Goal: Task Accomplishment & Management: Complete application form

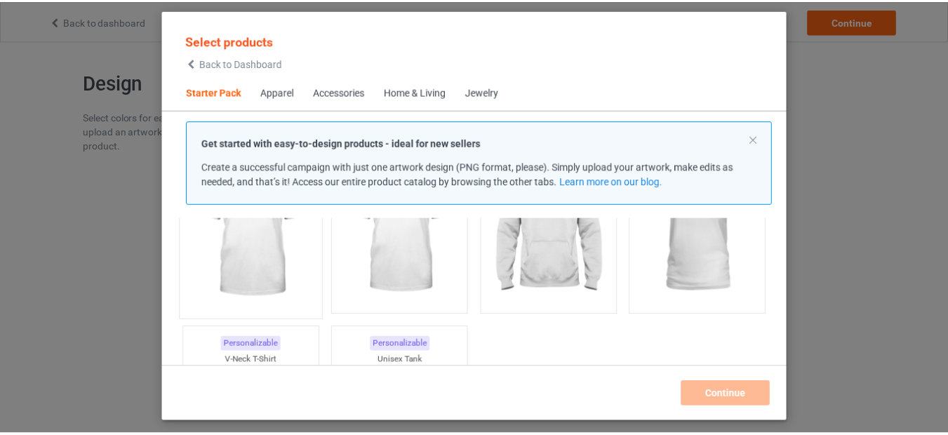
scroll to position [84, 0]
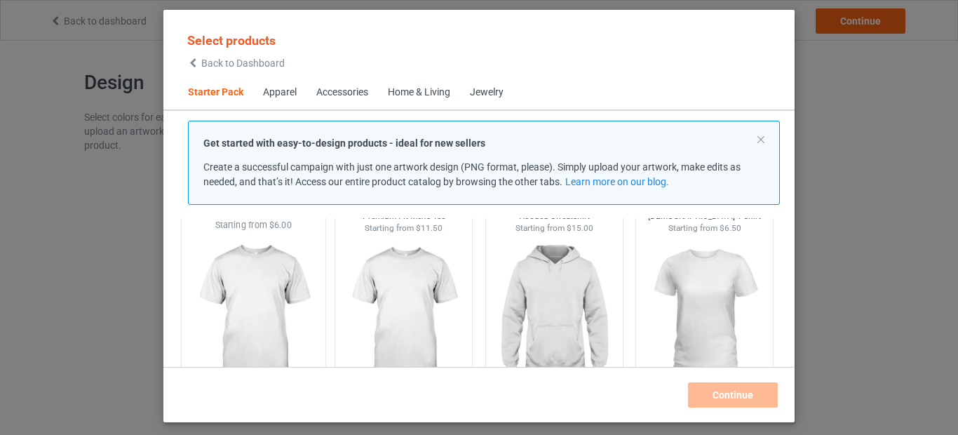
click at [255, 293] on img at bounding box center [253, 314] width 132 height 165
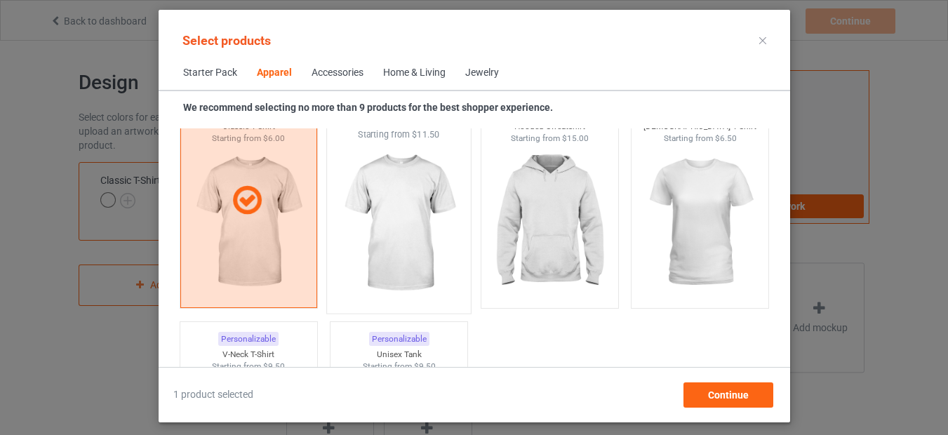
click at [413, 217] on img at bounding box center [399, 223] width 132 height 165
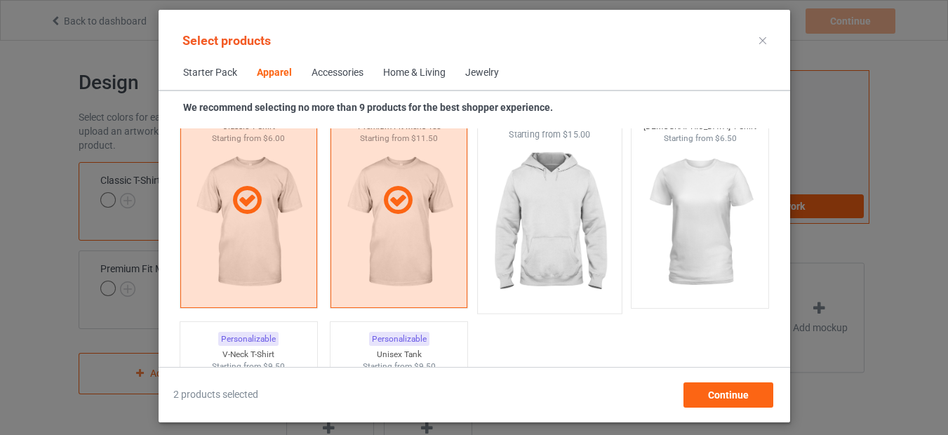
click at [529, 219] on img at bounding box center [549, 223] width 132 height 165
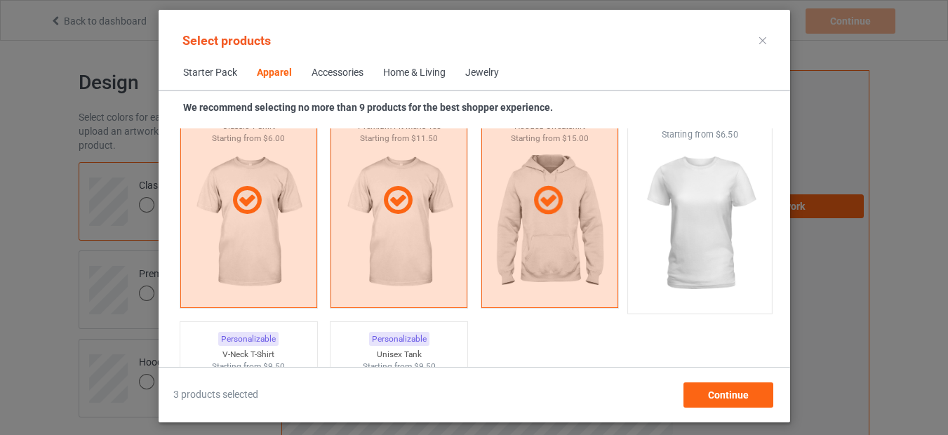
click at [681, 225] on img at bounding box center [700, 223] width 132 height 165
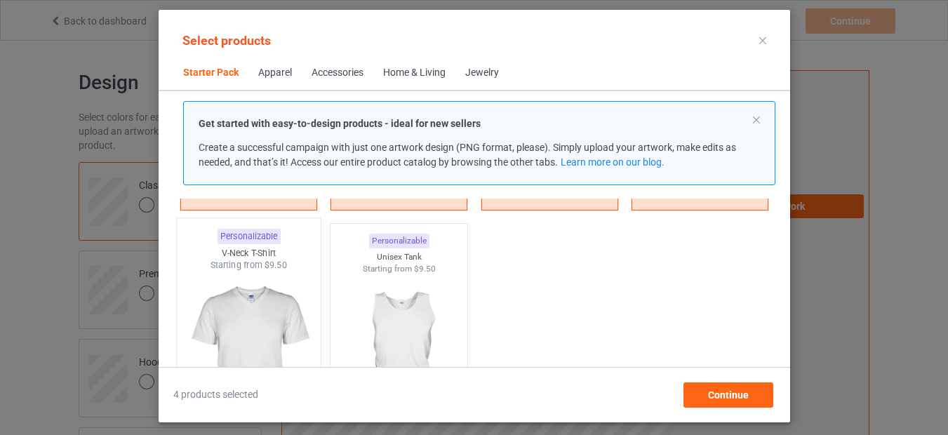
scroll to position [337, 0]
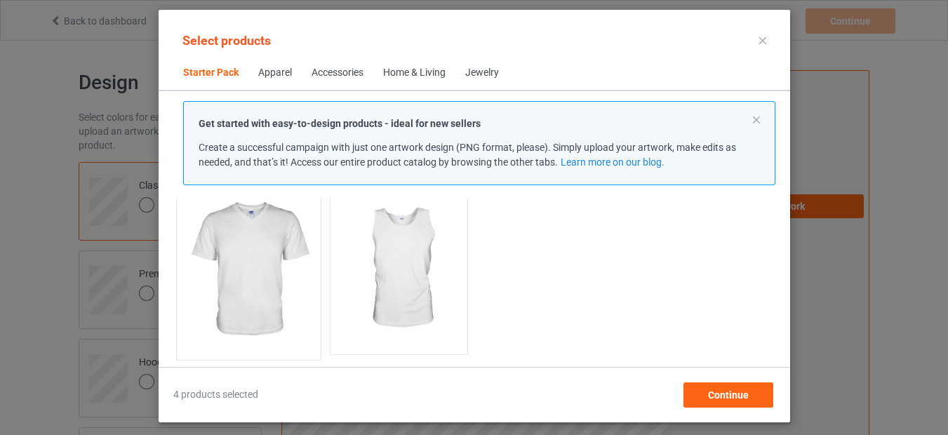
click at [251, 262] on img at bounding box center [248, 269] width 132 height 165
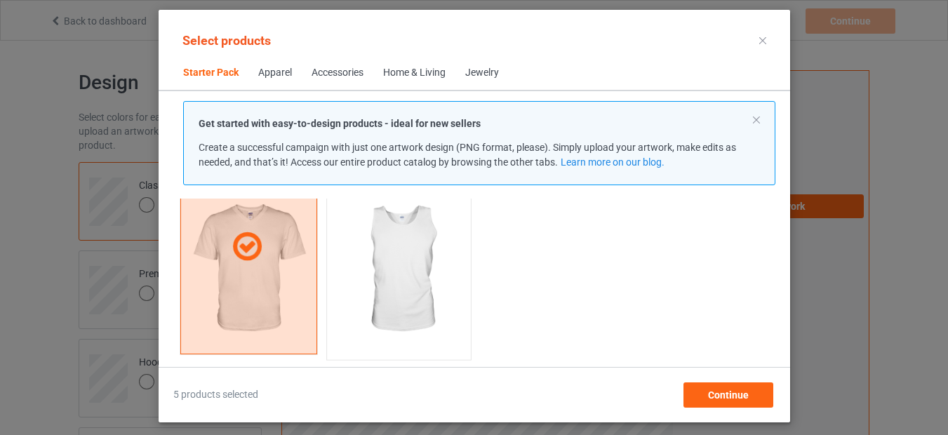
click at [402, 267] on img at bounding box center [399, 269] width 132 height 165
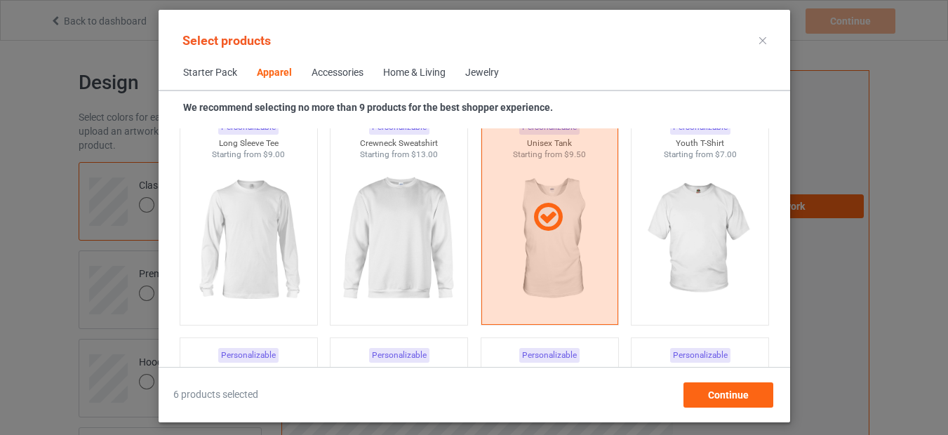
scroll to position [1010, 0]
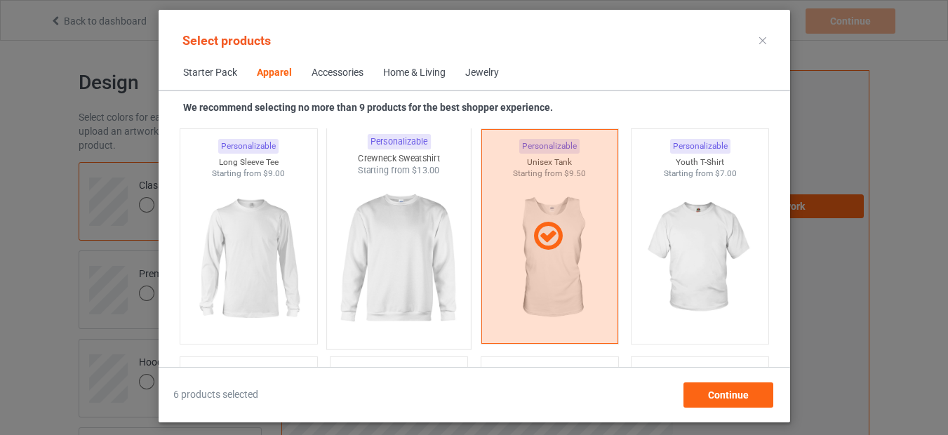
click at [380, 255] on img at bounding box center [399, 259] width 132 height 165
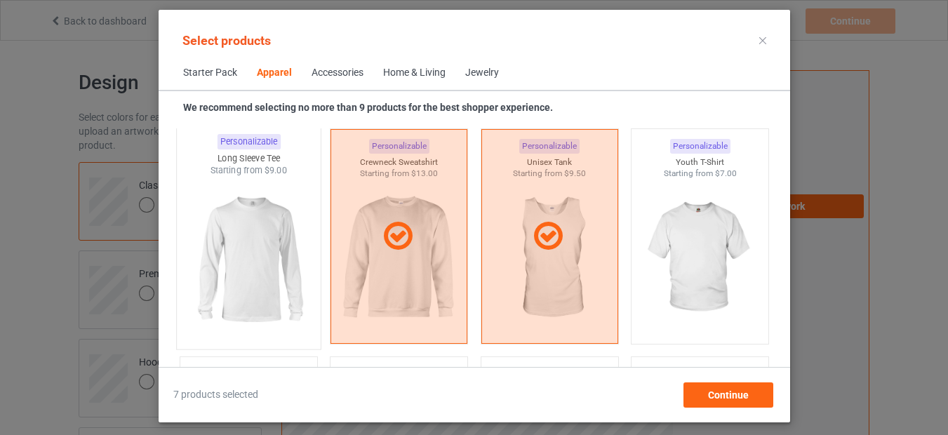
click at [257, 253] on img at bounding box center [248, 259] width 132 height 165
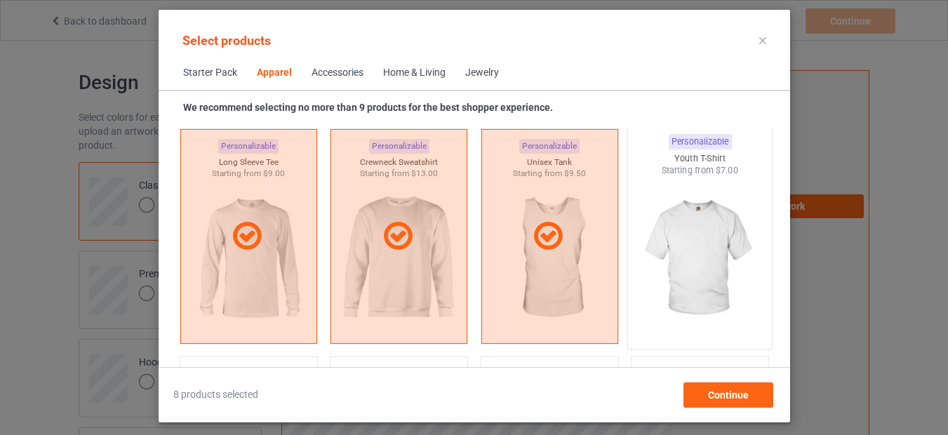
click at [653, 255] on img at bounding box center [700, 259] width 132 height 165
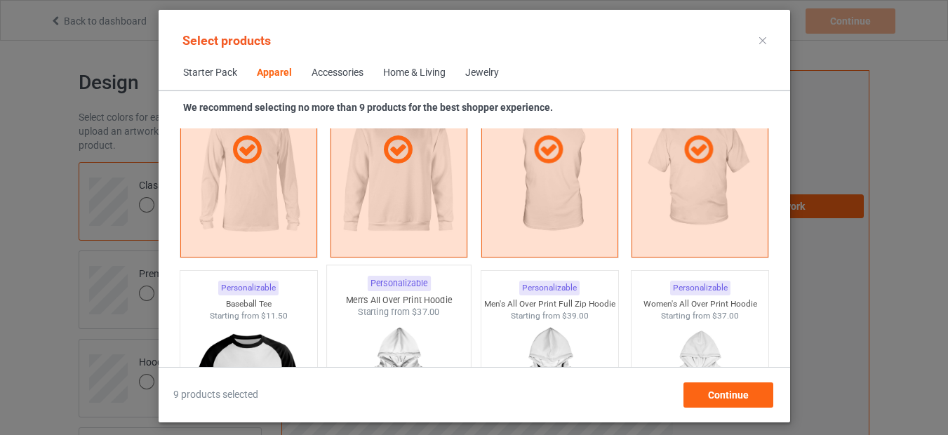
scroll to position [1179, 0]
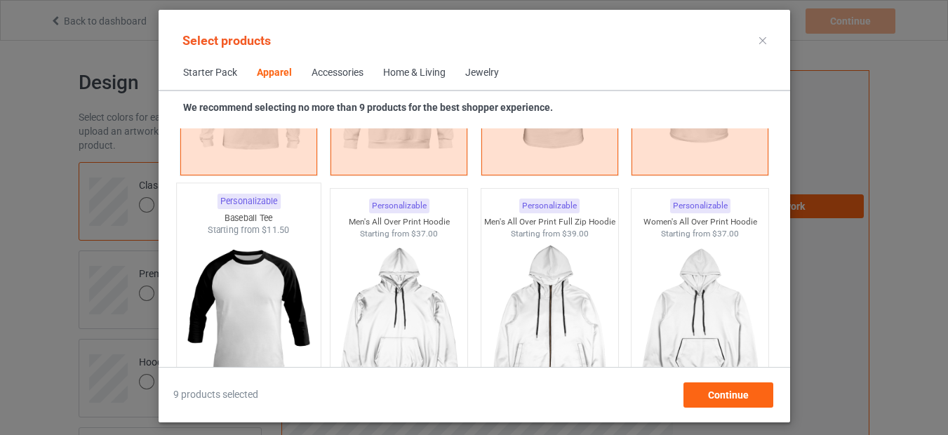
click at [236, 279] on img at bounding box center [248, 318] width 132 height 165
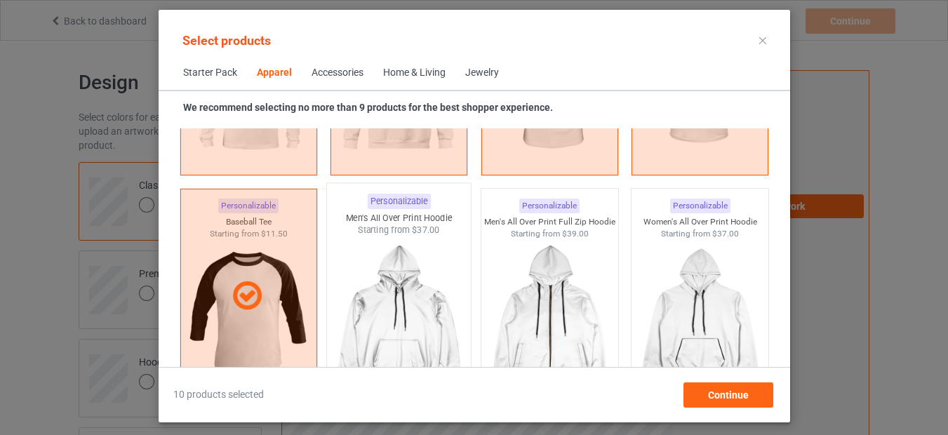
scroll to position [1347, 0]
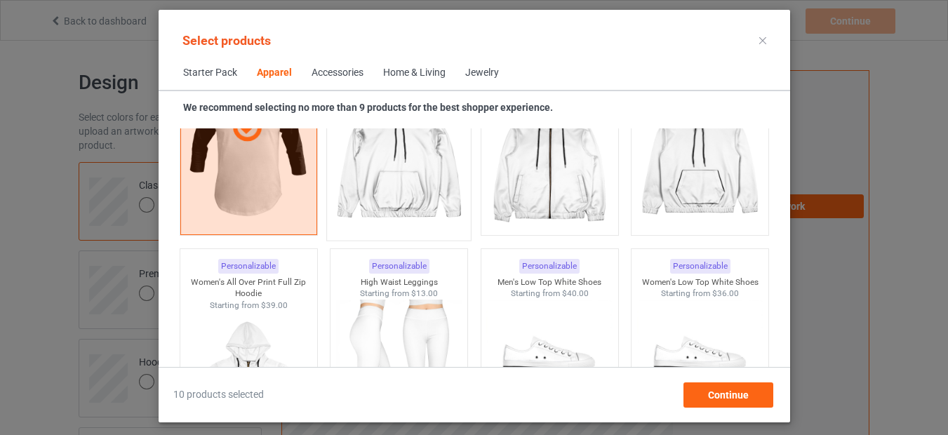
click at [409, 180] on img at bounding box center [399, 150] width 132 height 165
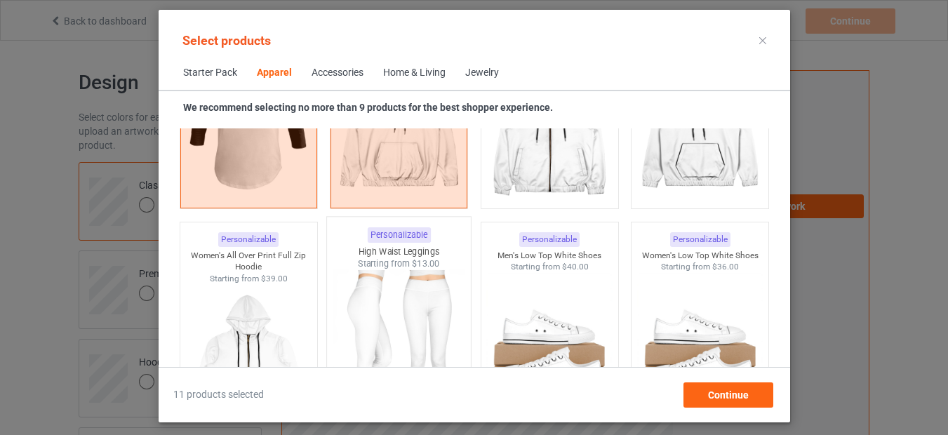
scroll to position [1263, 0]
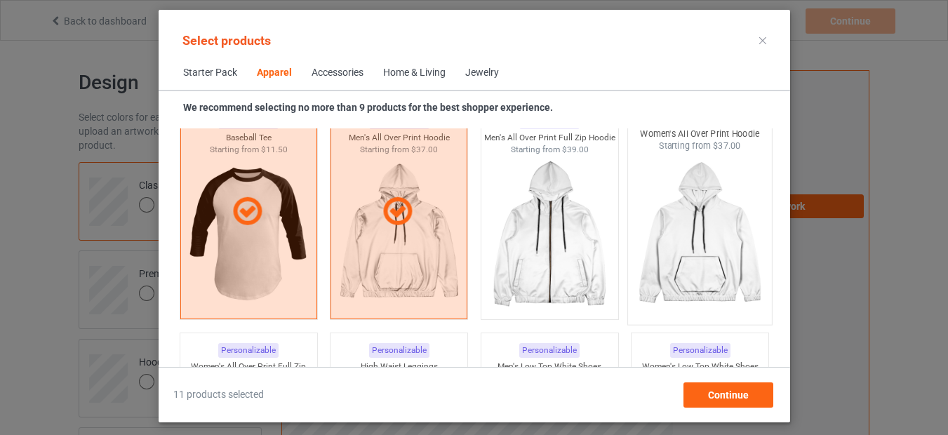
click at [686, 267] on img at bounding box center [700, 234] width 132 height 165
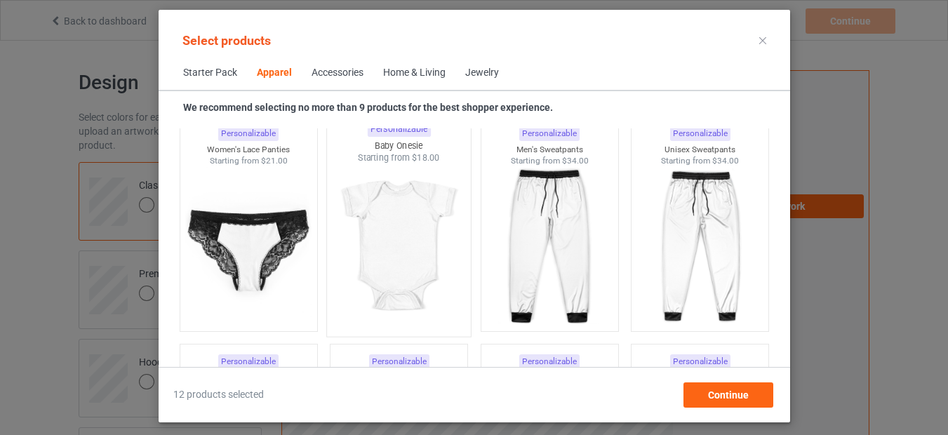
scroll to position [2189, 0]
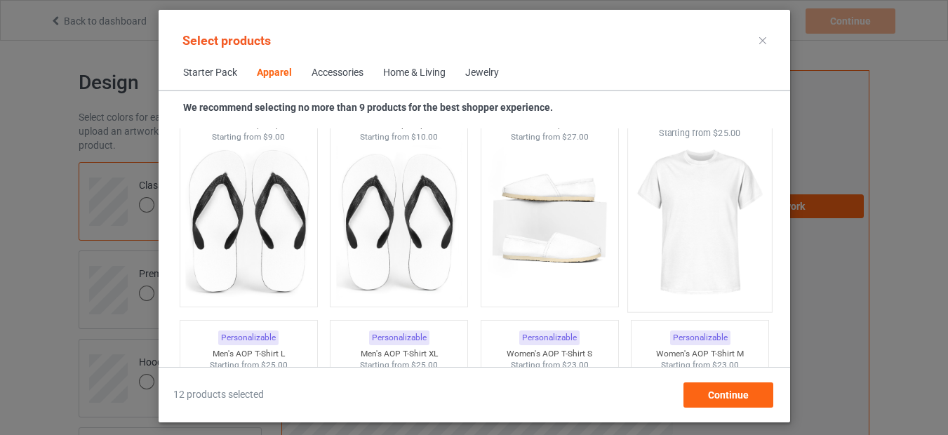
click at [707, 243] on img at bounding box center [700, 222] width 132 height 165
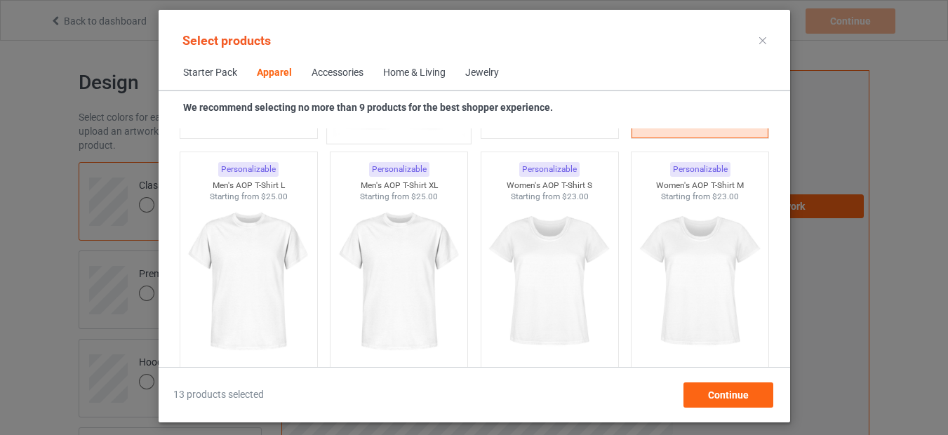
scroll to position [2442, 0]
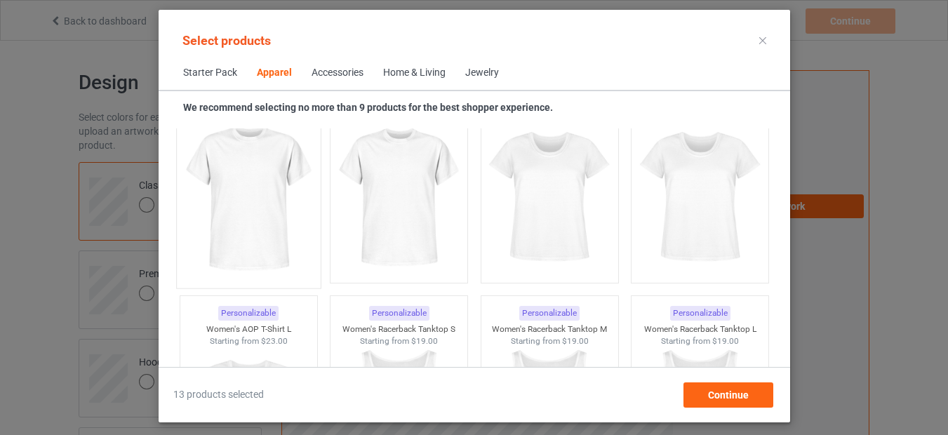
click at [254, 213] on img at bounding box center [248, 198] width 132 height 165
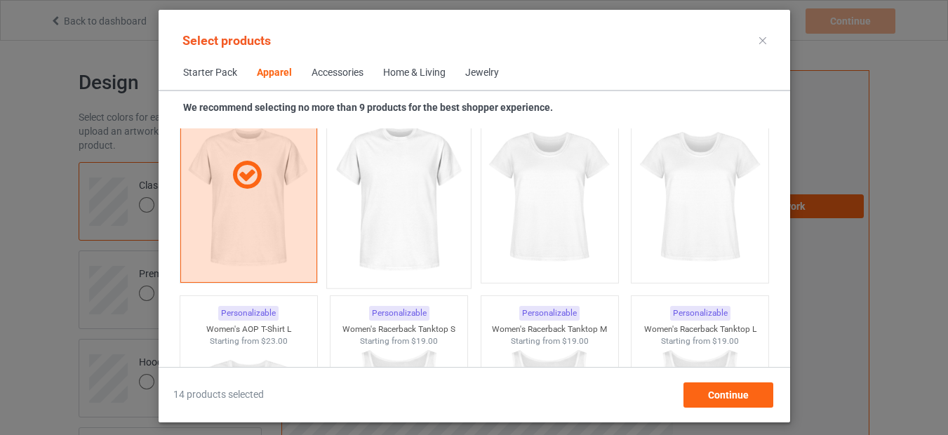
click at [377, 225] on img at bounding box center [399, 198] width 132 height 165
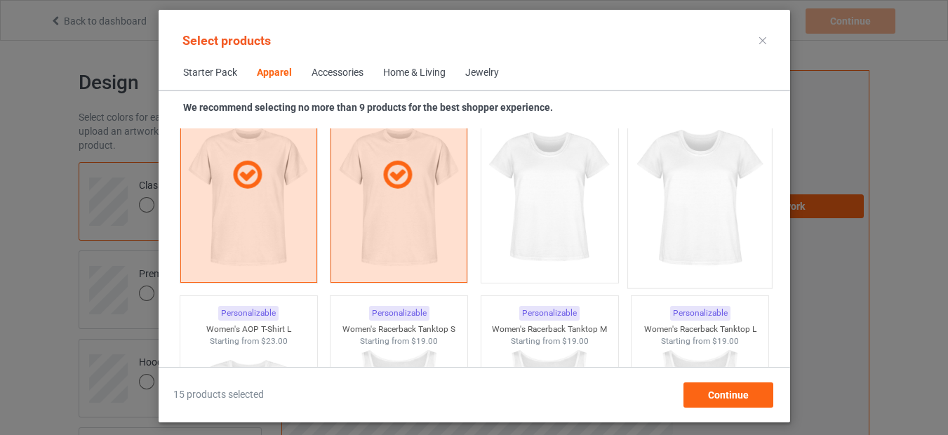
drag, startPoint x: 532, startPoint y: 227, endPoint x: 624, endPoint y: 221, distance: 92.8
click at [533, 227] on img at bounding box center [549, 197] width 126 height 157
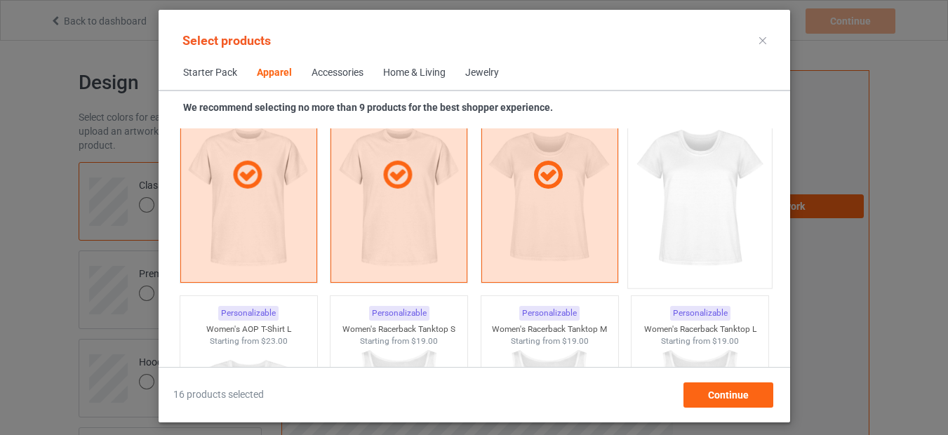
click at [690, 224] on img at bounding box center [700, 198] width 132 height 165
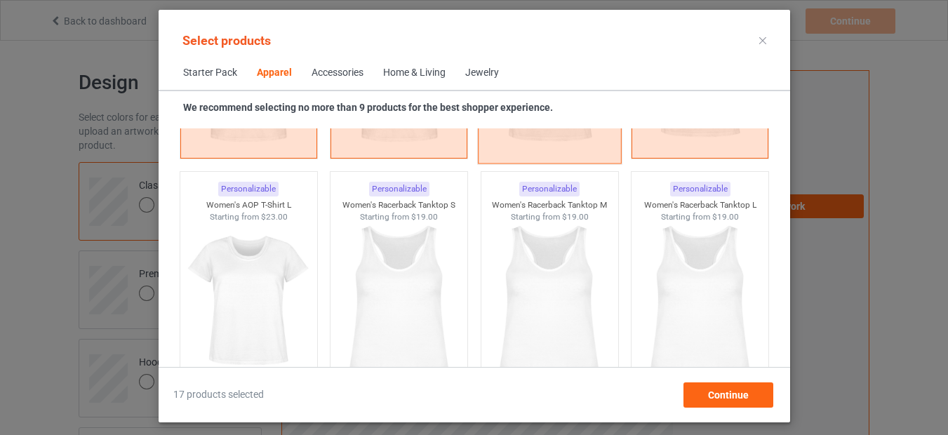
scroll to position [2610, 0]
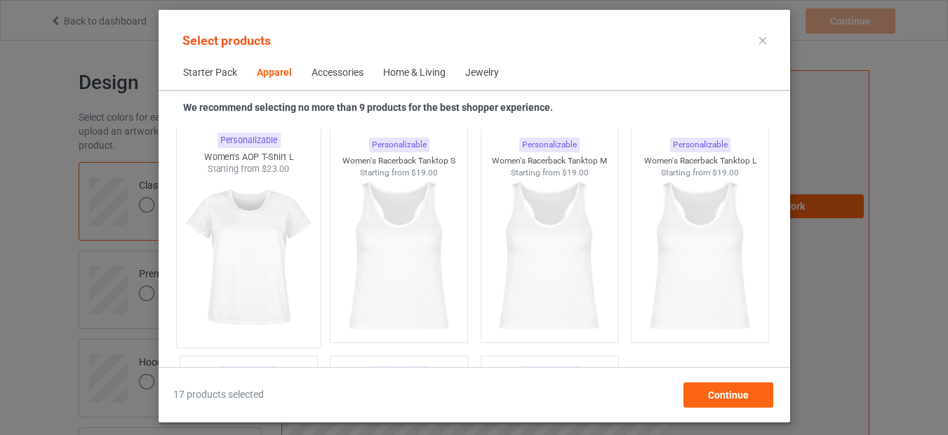
click at [252, 241] on img at bounding box center [248, 257] width 132 height 165
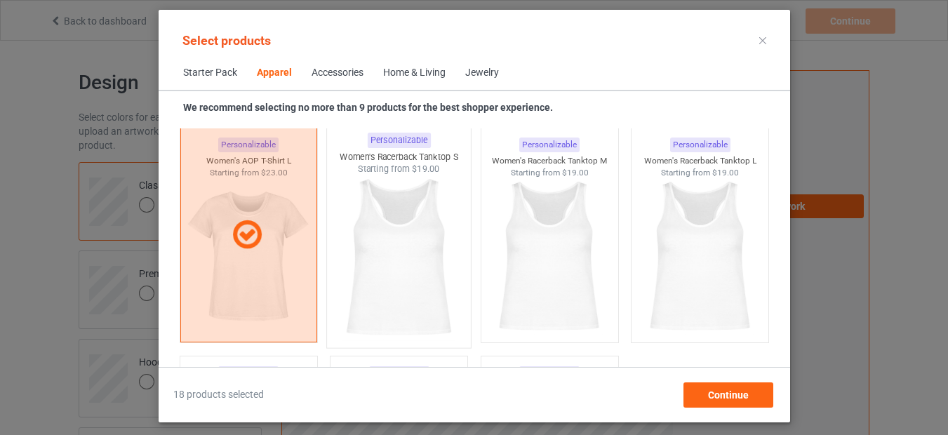
click at [403, 245] on img at bounding box center [399, 257] width 132 height 165
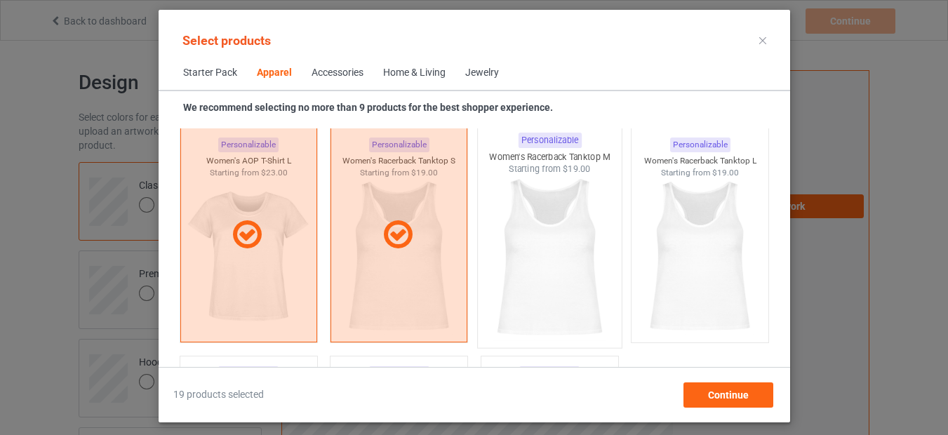
click at [522, 249] on img at bounding box center [549, 257] width 132 height 165
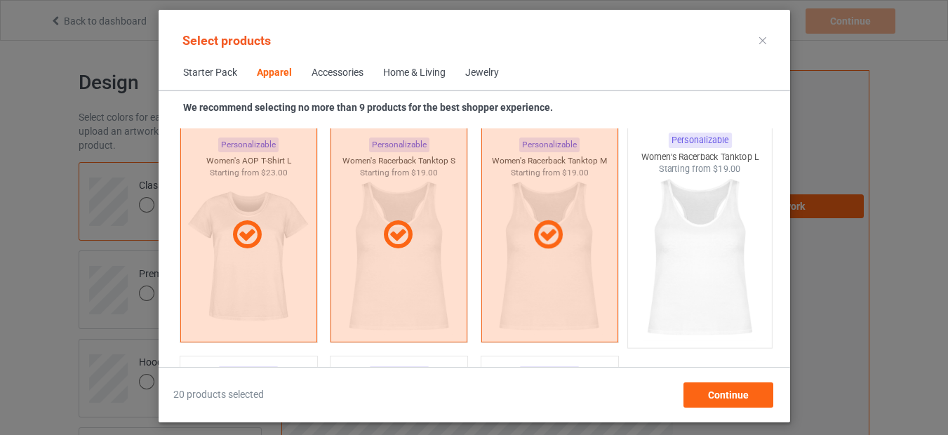
click at [710, 251] on img at bounding box center [700, 257] width 132 height 165
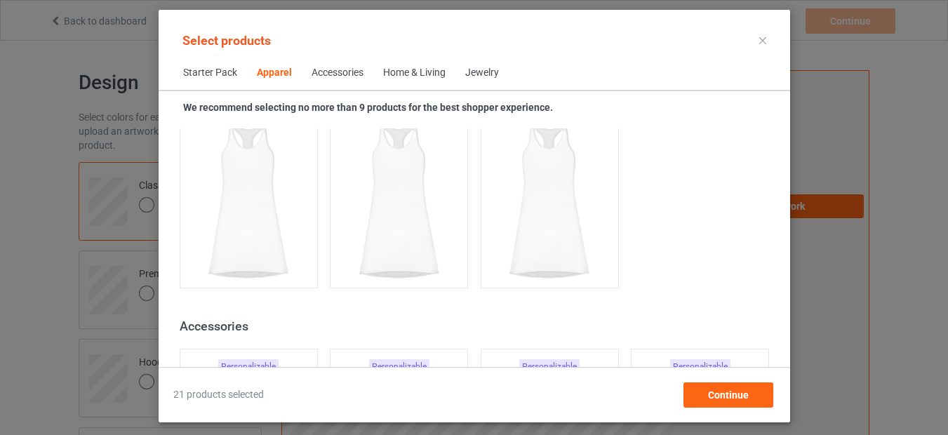
scroll to position [2947, 0]
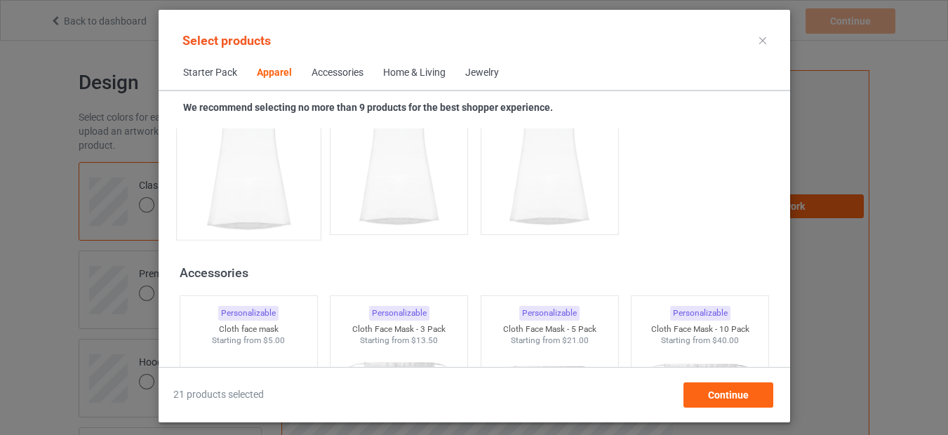
click at [234, 185] on img at bounding box center [248, 149] width 132 height 165
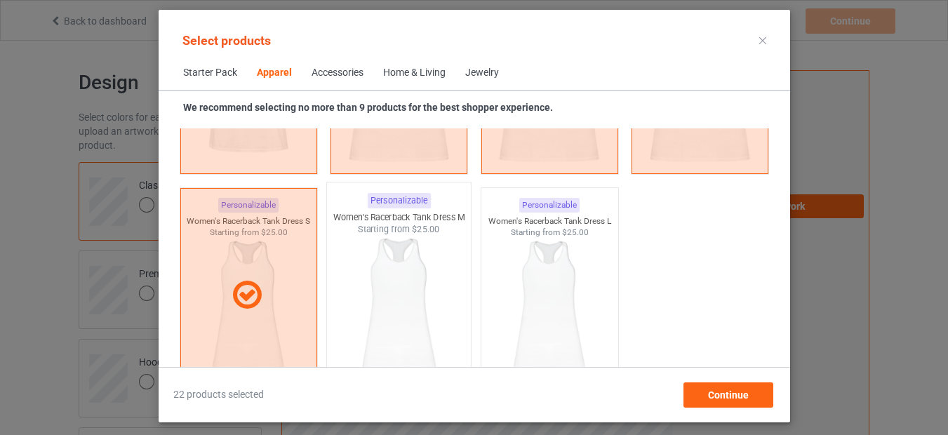
click at [374, 305] on img at bounding box center [399, 318] width 132 height 165
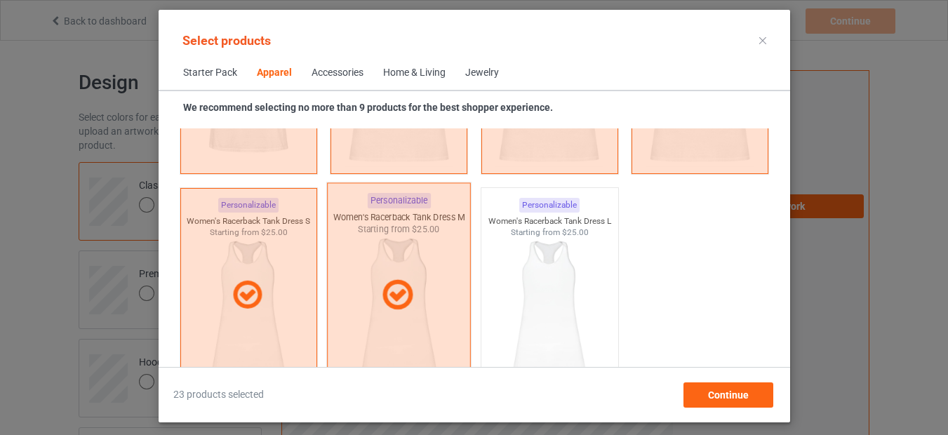
scroll to position [2863, 0]
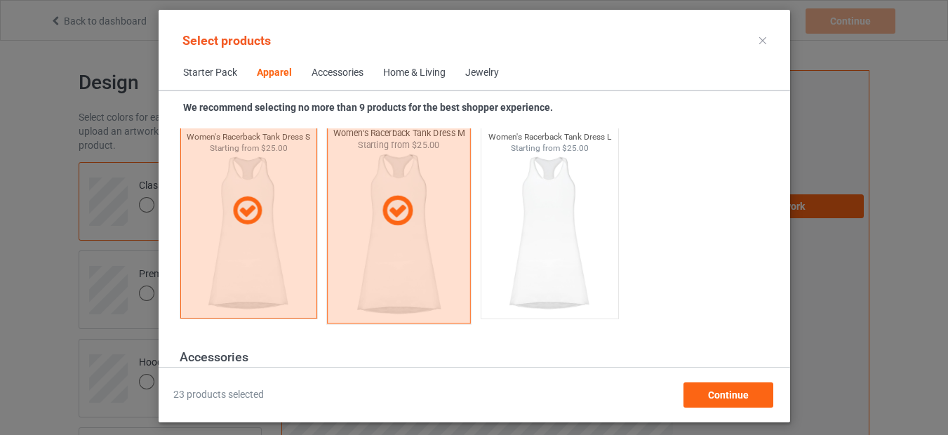
click at [396, 246] on div at bounding box center [399, 210] width 144 height 225
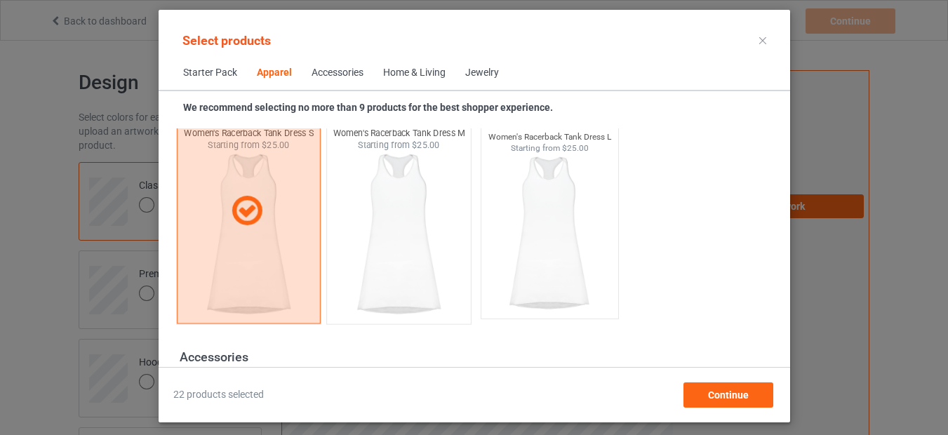
click at [233, 243] on div at bounding box center [248, 210] width 144 height 225
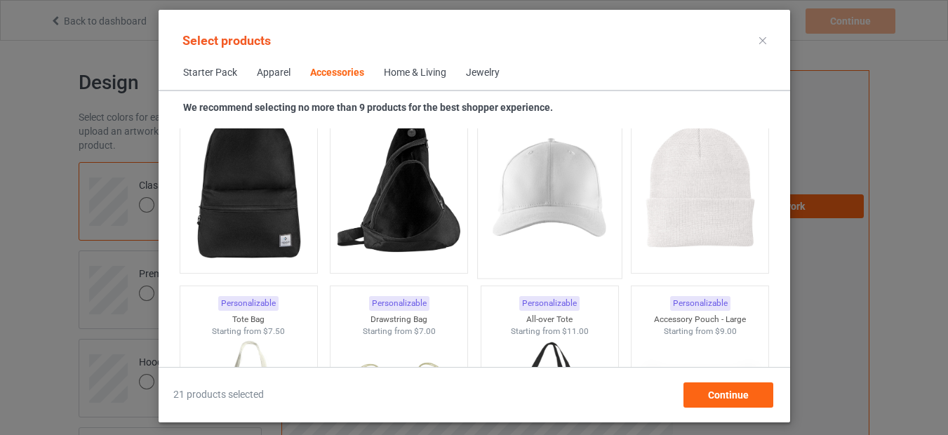
scroll to position [4125, 0]
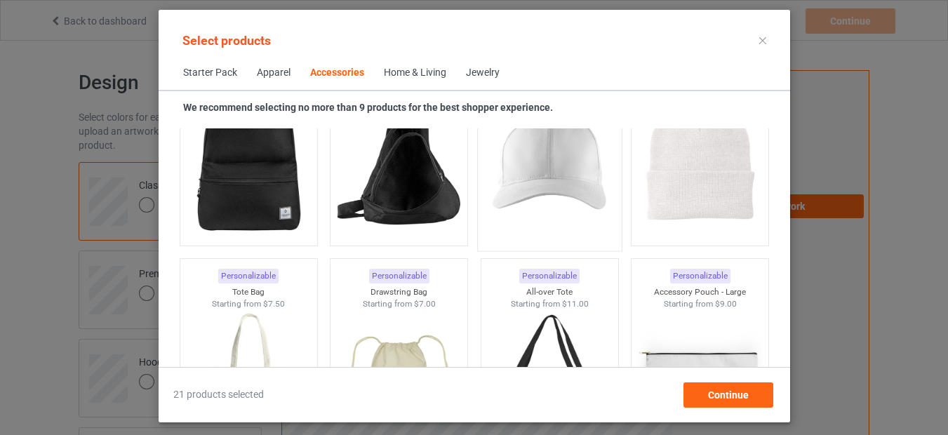
click at [570, 206] on img at bounding box center [549, 161] width 132 height 165
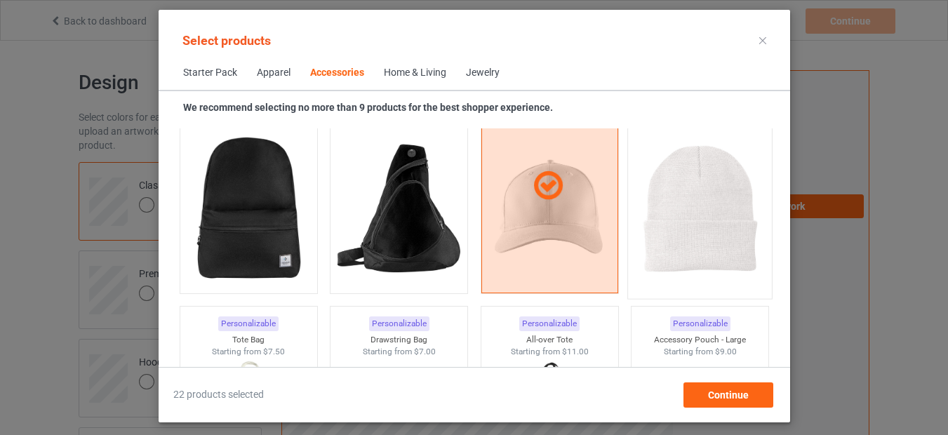
scroll to position [4041, 0]
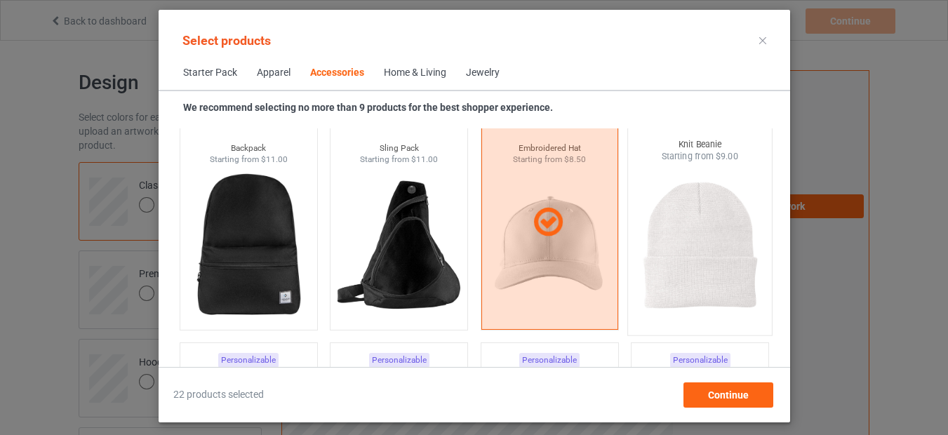
click at [688, 231] on img at bounding box center [700, 245] width 132 height 165
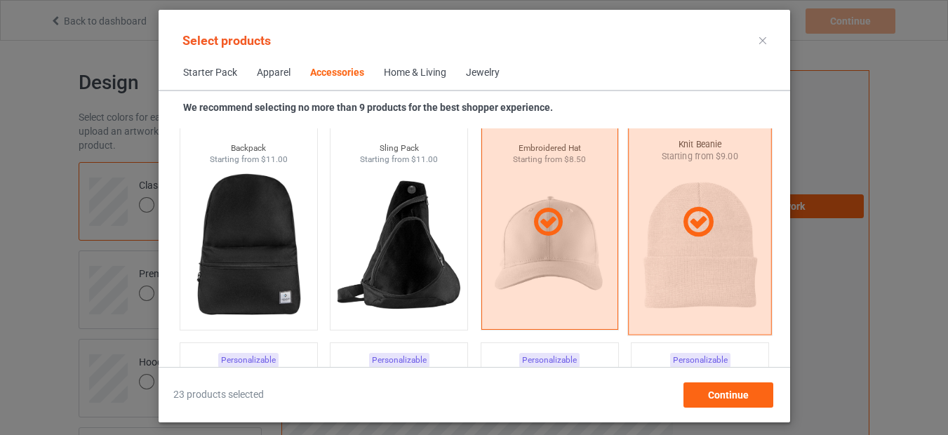
click at [682, 262] on div at bounding box center [700, 221] width 144 height 225
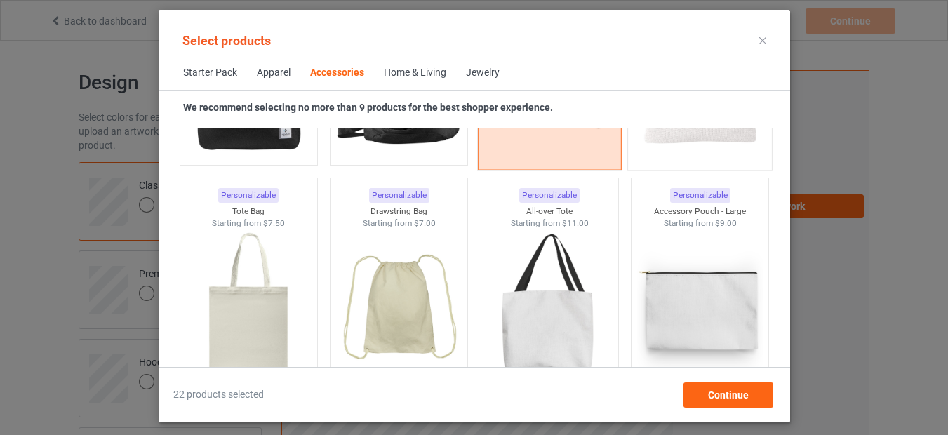
scroll to position [4210, 0]
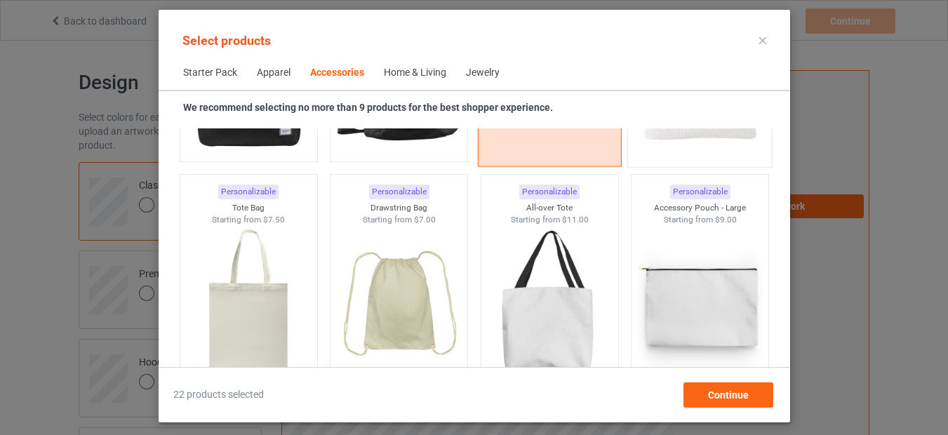
click at [540, 156] on div at bounding box center [549, 53] width 144 height 225
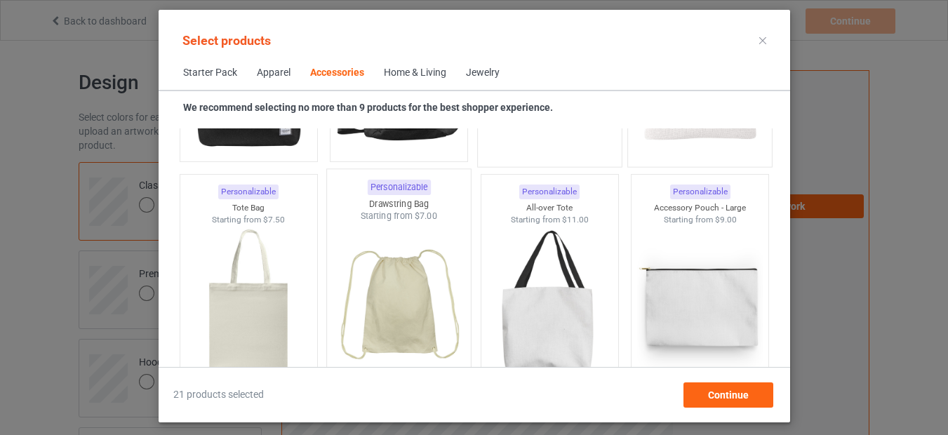
click at [380, 319] on img at bounding box center [399, 304] width 132 height 165
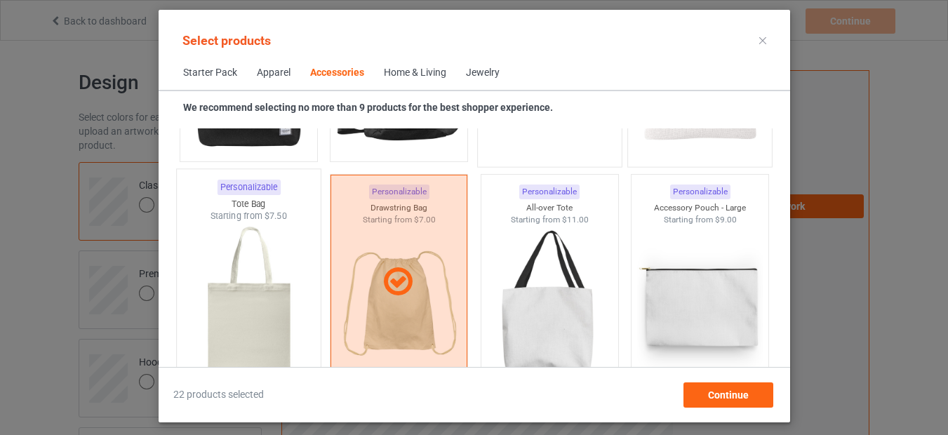
click at [255, 337] on img at bounding box center [248, 304] width 132 height 165
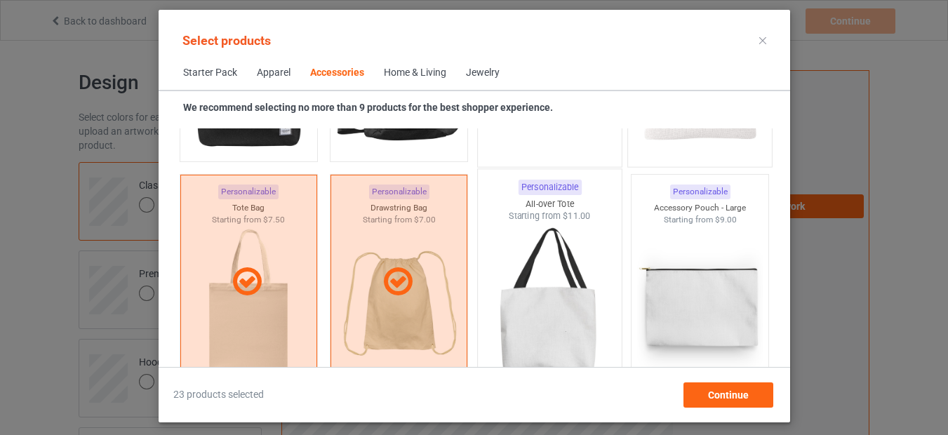
click at [540, 335] on img at bounding box center [549, 304] width 132 height 165
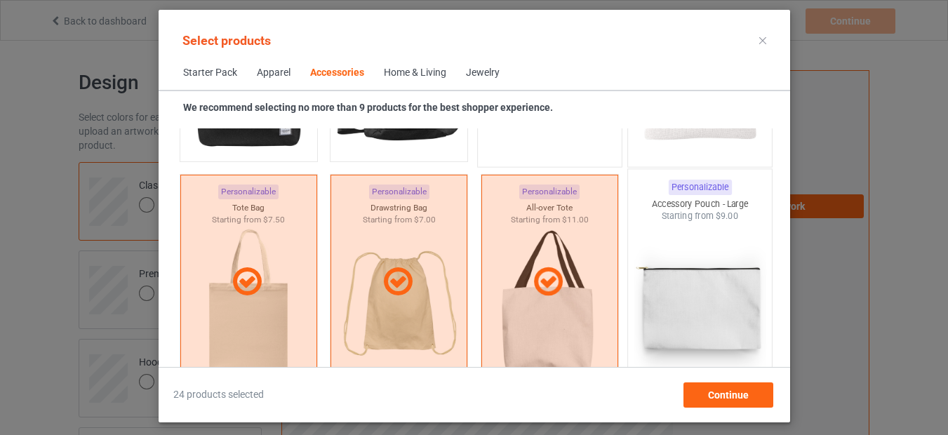
click at [695, 326] on img at bounding box center [700, 304] width 132 height 165
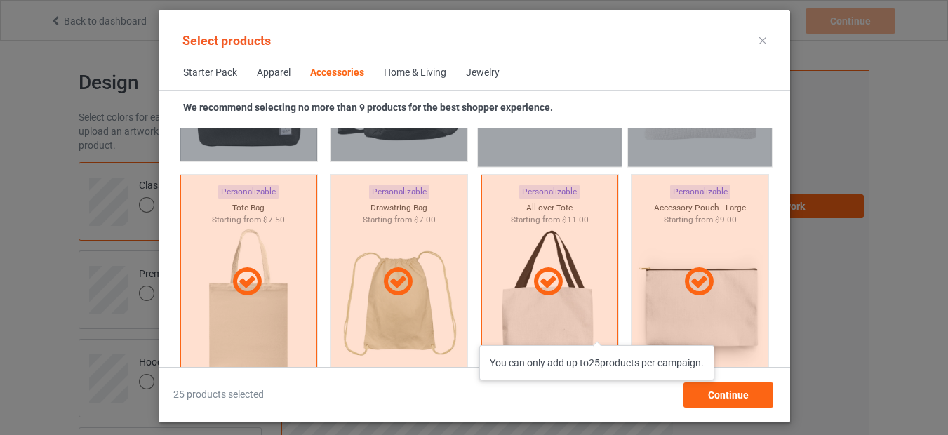
scroll to position [4378, 0]
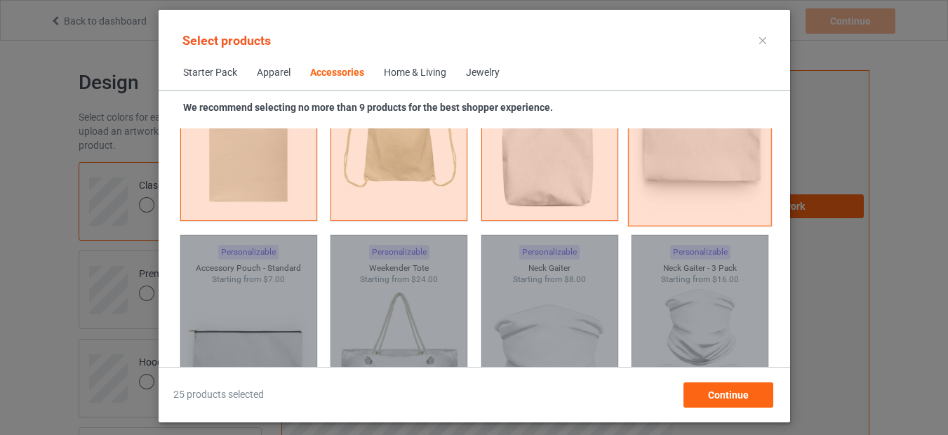
click at [681, 173] on div at bounding box center [700, 113] width 144 height 225
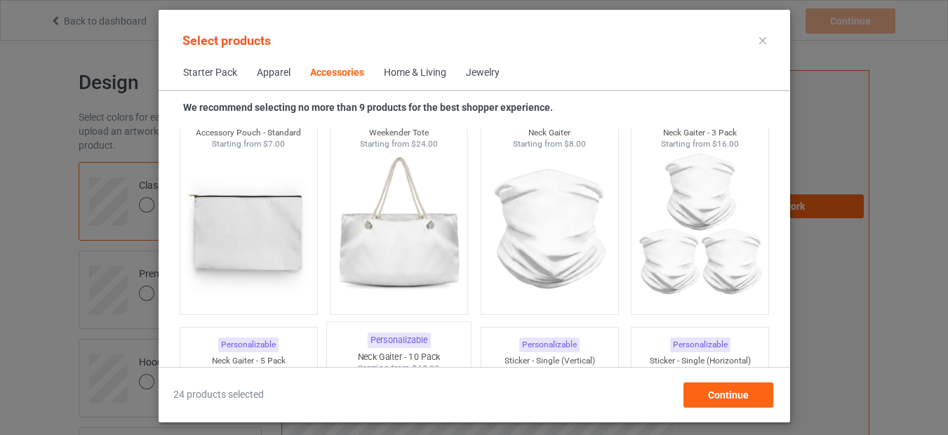
scroll to position [4546, 0]
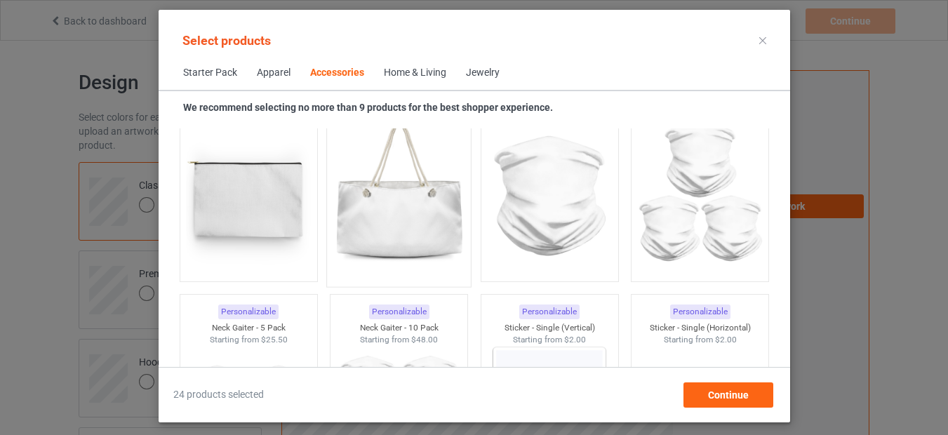
click at [394, 224] on img at bounding box center [399, 196] width 132 height 165
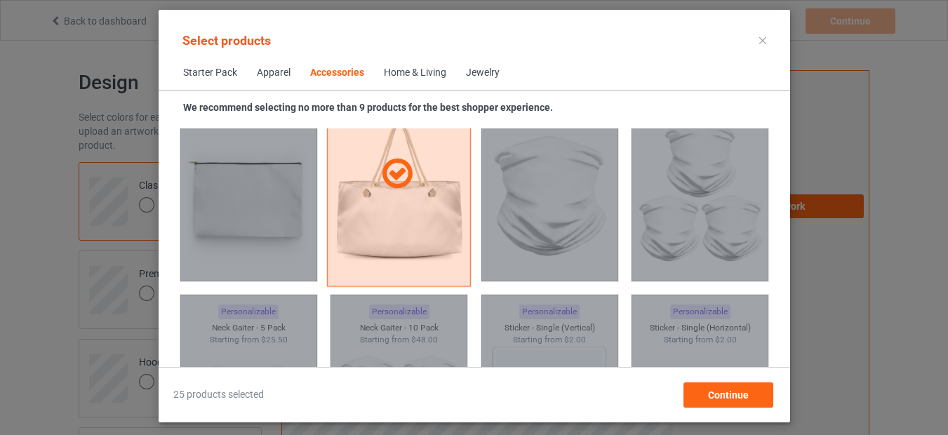
scroll to position [4715, 0]
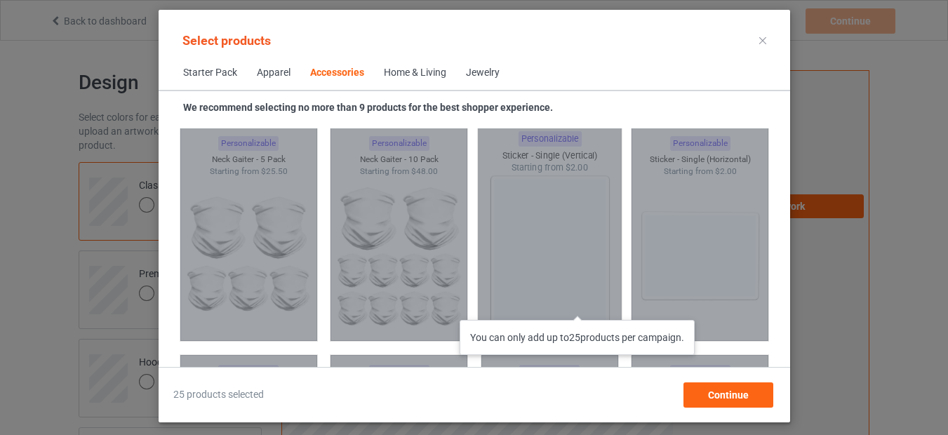
click at [584, 306] on div "You can only add up to 25 products per campaign." at bounding box center [549, 233] width 144 height 225
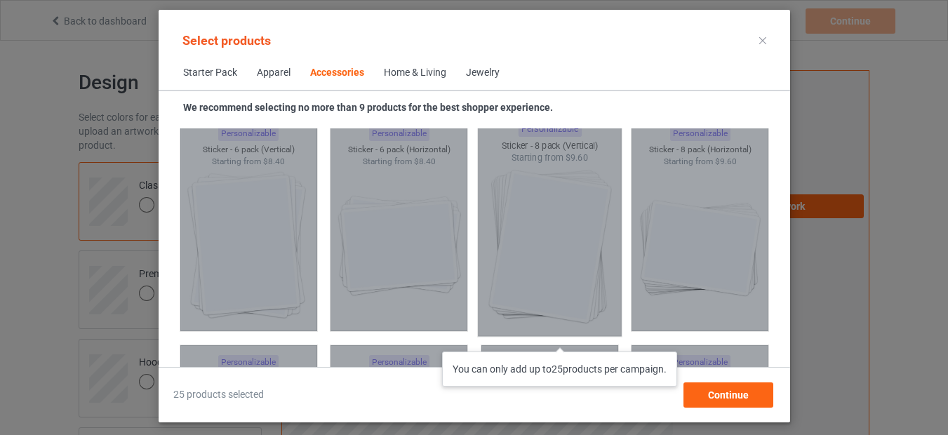
scroll to position [5220, 0]
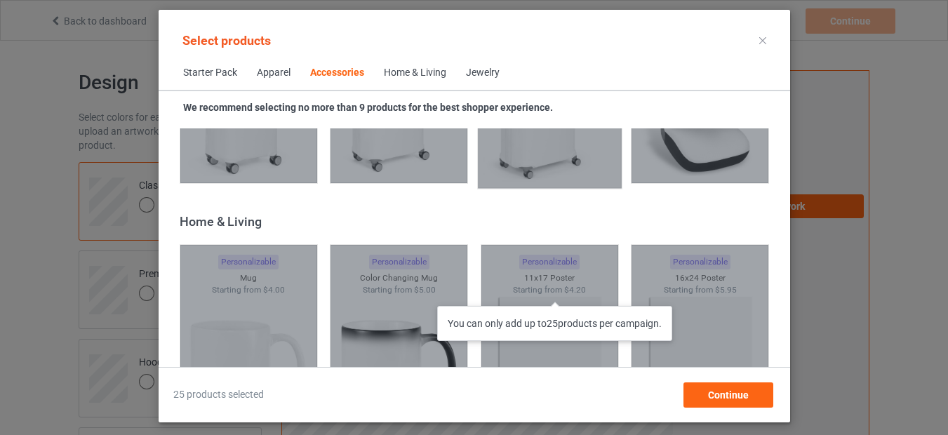
scroll to position [6314, 0]
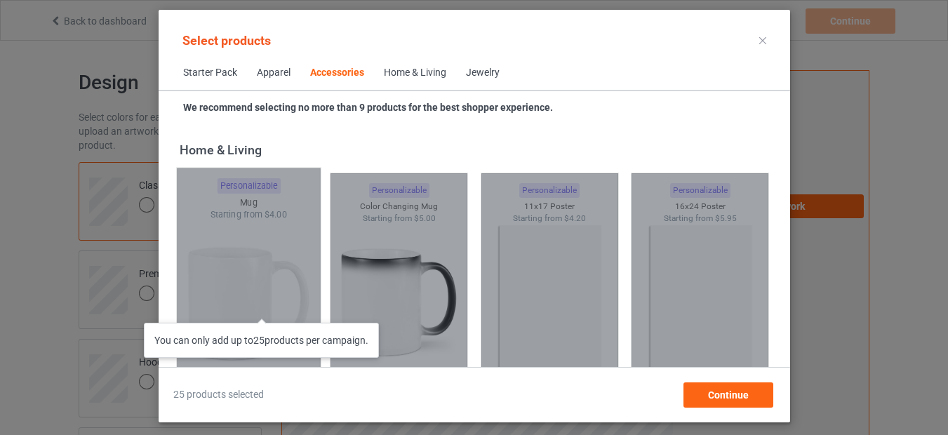
click at [269, 309] on div "You can only add up to 25 products per campaign." at bounding box center [248, 280] width 144 height 225
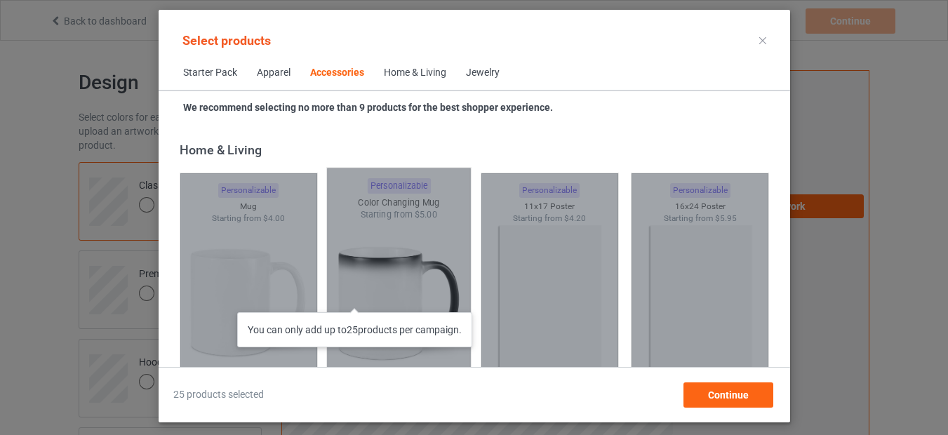
click at [361, 298] on div "You can only add up to 25 products per campaign." at bounding box center [399, 280] width 144 height 225
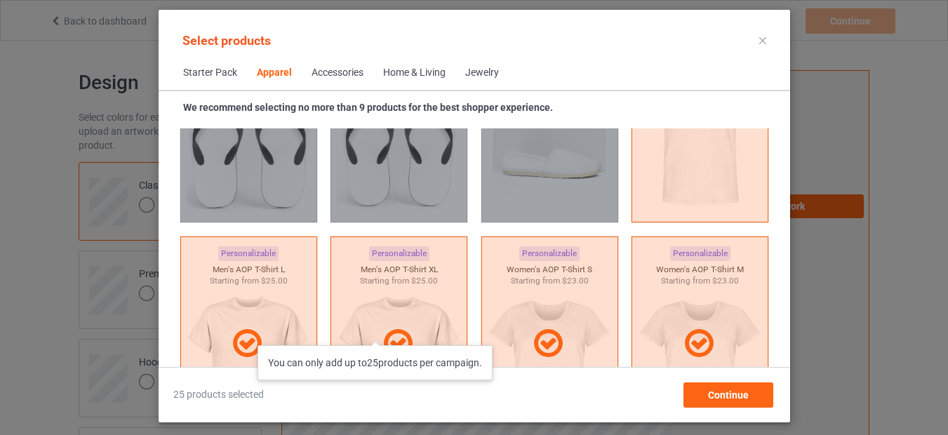
scroll to position [2442, 0]
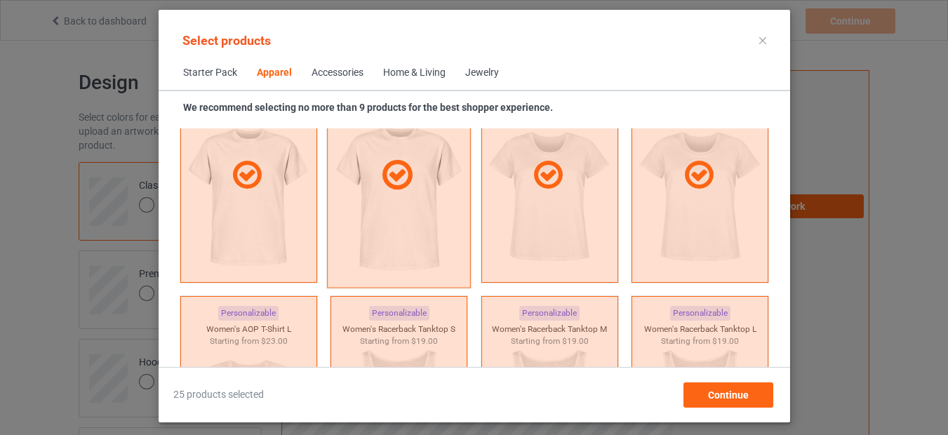
click at [410, 222] on div at bounding box center [399, 174] width 144 height 225
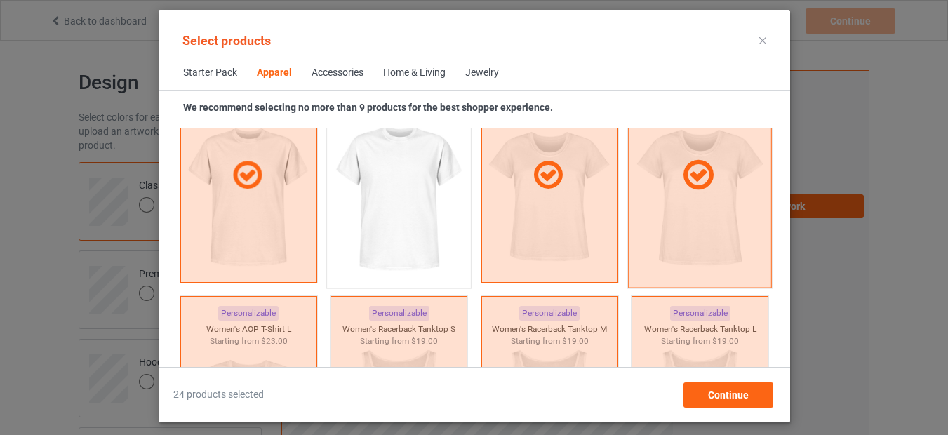
click at [670, 236] on div at bounding box center [700, 174] width 144 height 225
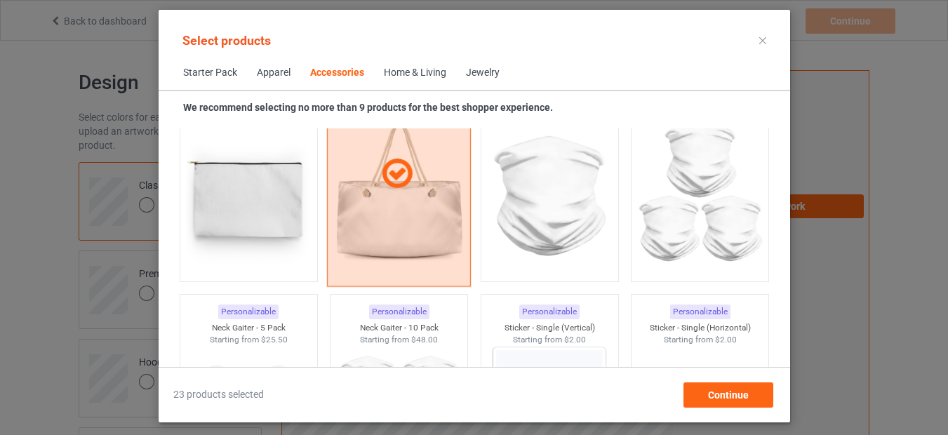
click at [419, 230] on div at bounding box center [399, 173] width 144 height 225
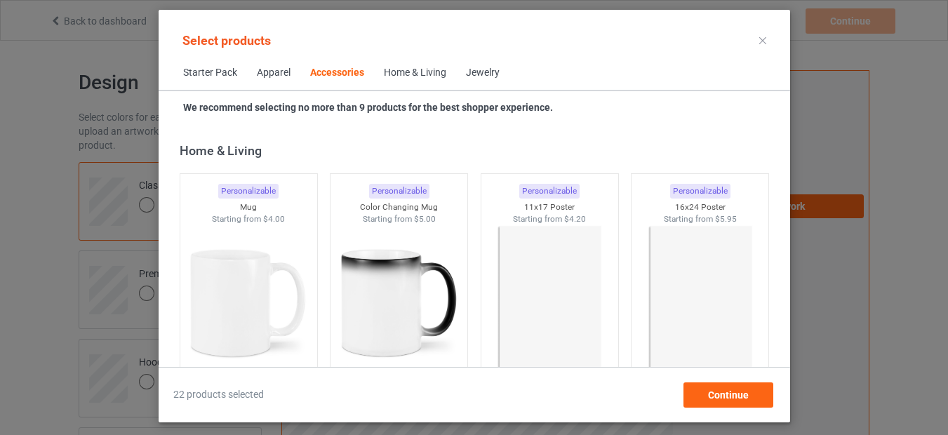
scroll to position [6314, 0]
click at [389, 307] on img at bounding box center [399, 303] width 132 height 165
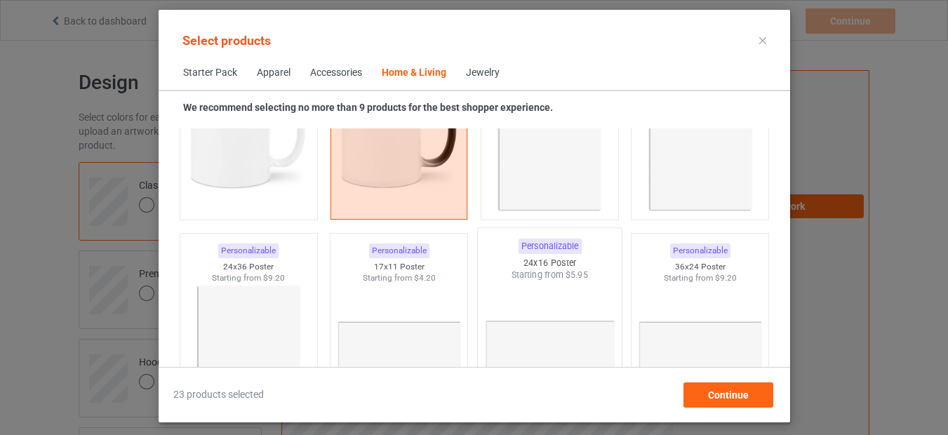
scroll to position [6399, 0]
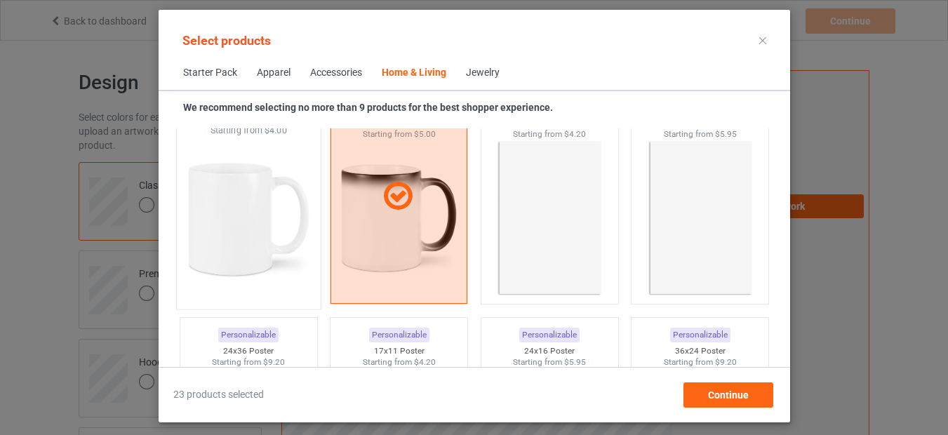
click at [242, 274] on img at bounding box center [248, 219] width 132 height 165
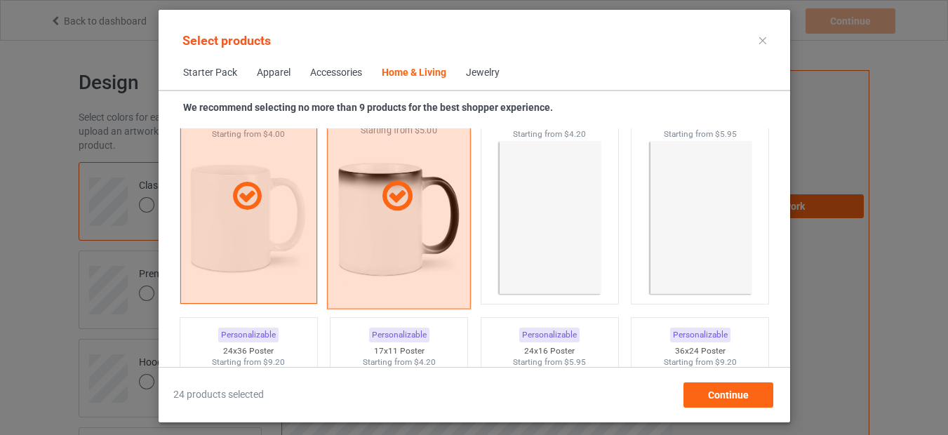
click at [399, 265] on div at bounding box center [399, 196] width 144 height 225
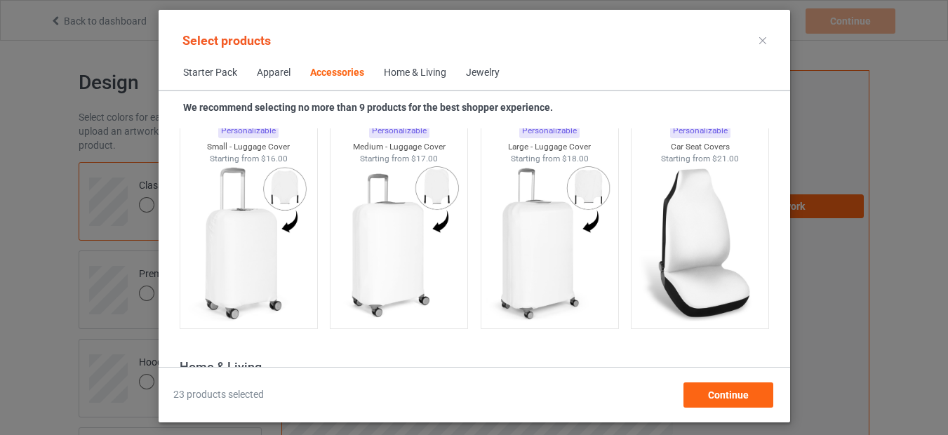
scroll to position [6062, 0]
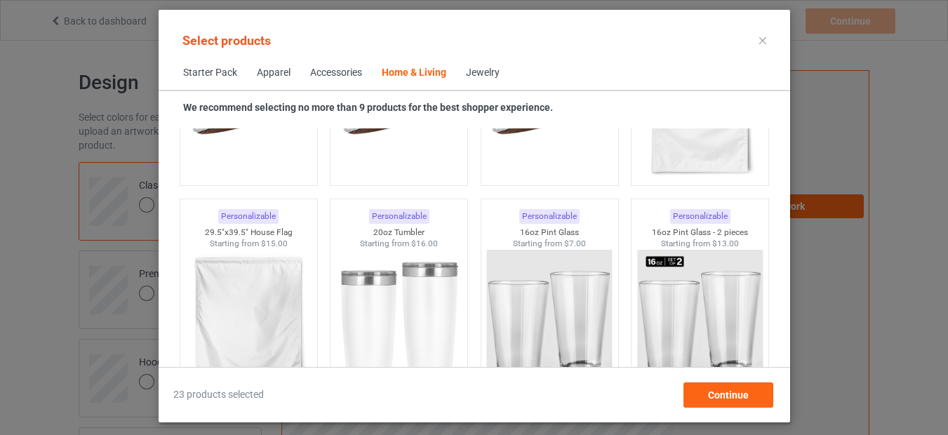
scroll to position [9345, 0]
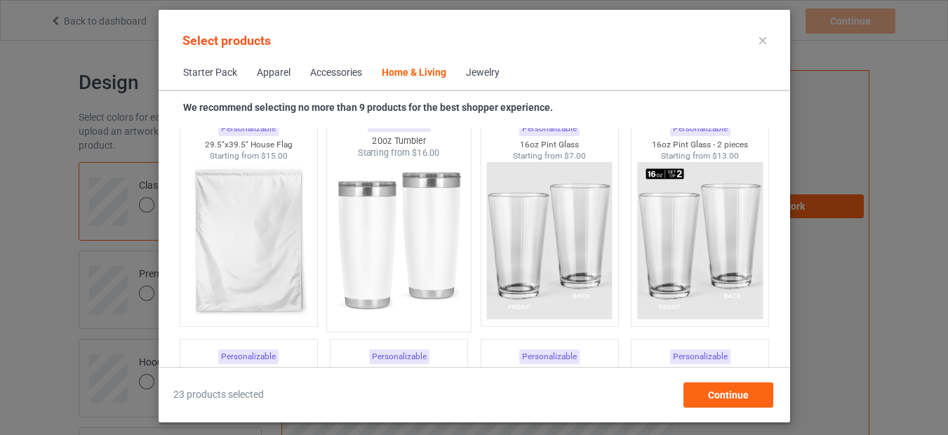
click at [401, 268] on img at bounding box center [399, 241] width 132 height 165
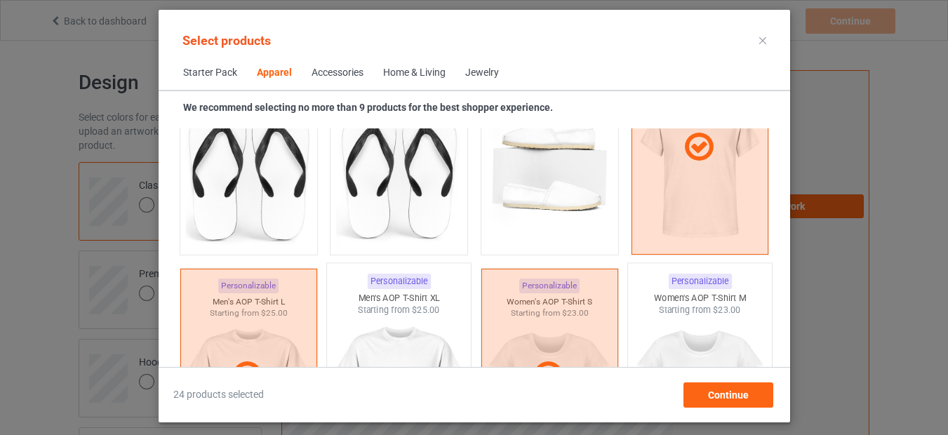
scroll to position [2383, 0]
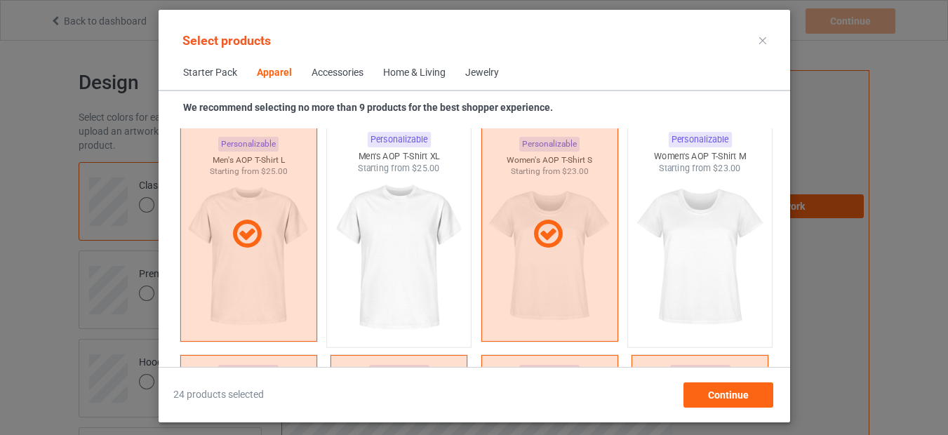
click at [432, 295] on img at bounding box center [399, 257] width 132 height 165
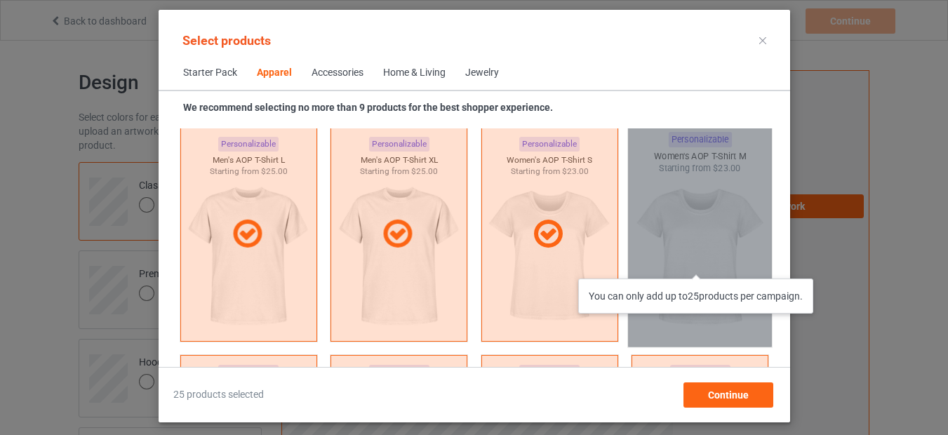
click at [701, 265] on div "You can only add up to 25 products per campaign." at bounding box center [700, 233] width 144 height 225
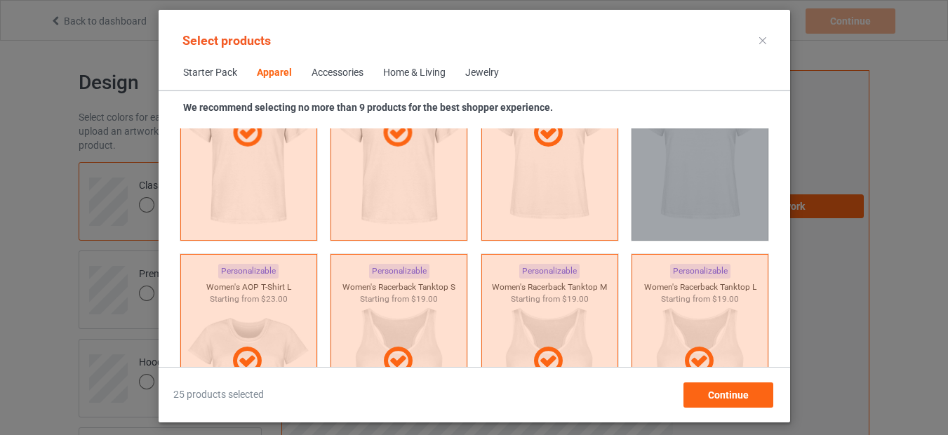
scroll to position [2719, 0]
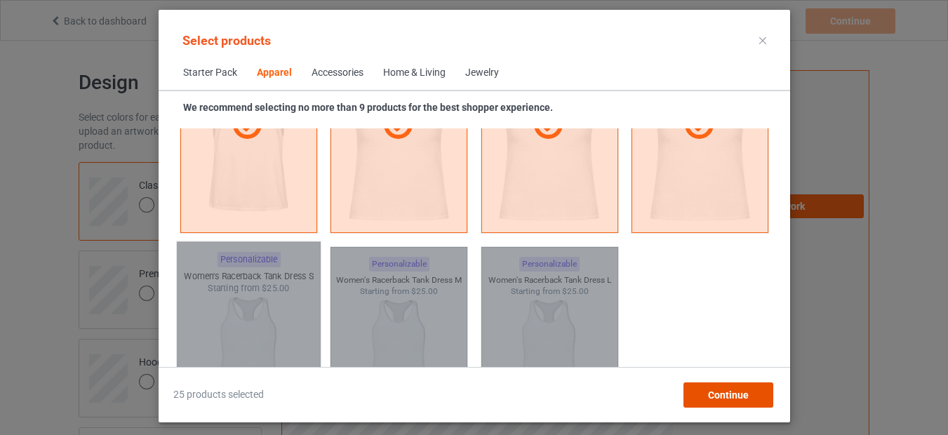
click at [721, 394] on span "Continue" at bounding box center [727, 394] width 41 height 11
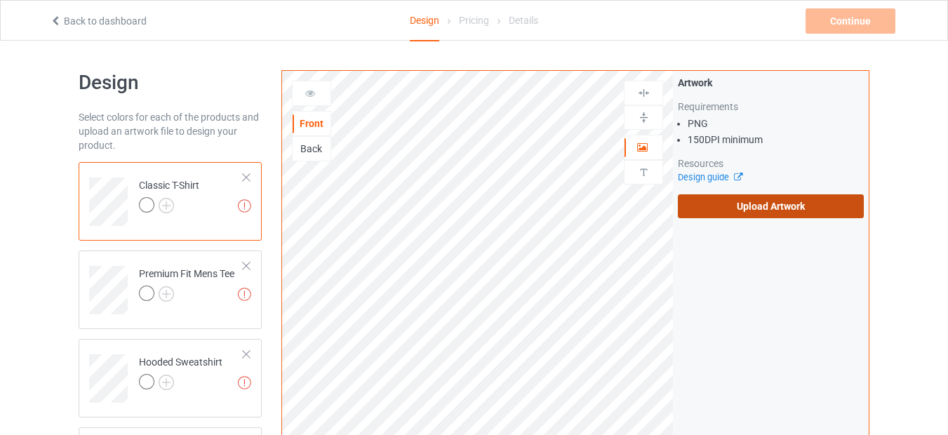
click at [730, 205] on label "Upload Artwork" at bounding box center [771, 206] width 186 height 24
click at [0, 0] on input "Upload Artwork" at bounding box center [0, 0] width 0 height 0
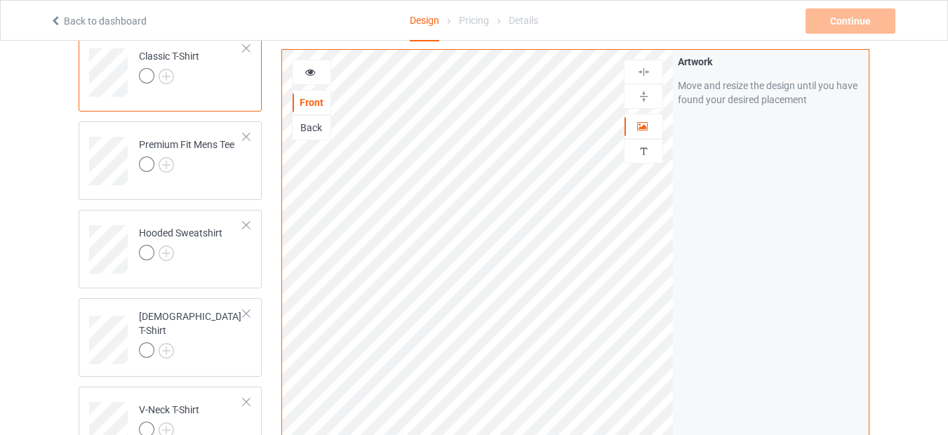
scroll to position [168, 0]
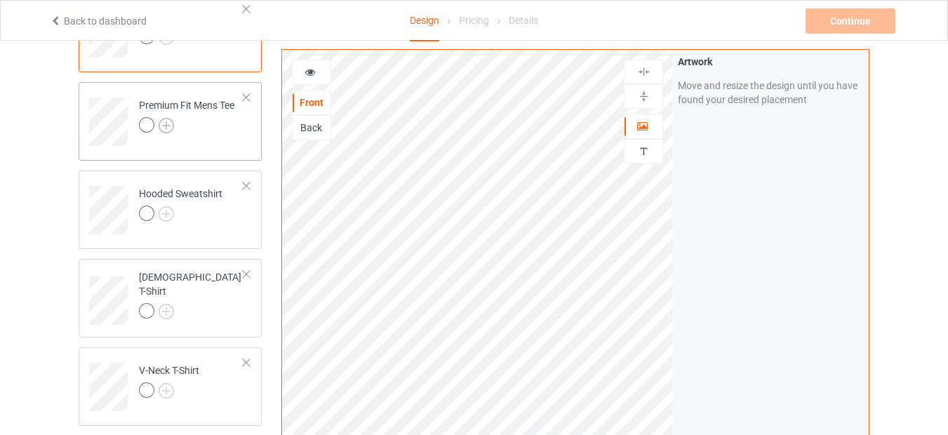
click at [167, 128] on img at bounding box center [166, 125] width 15 height 15
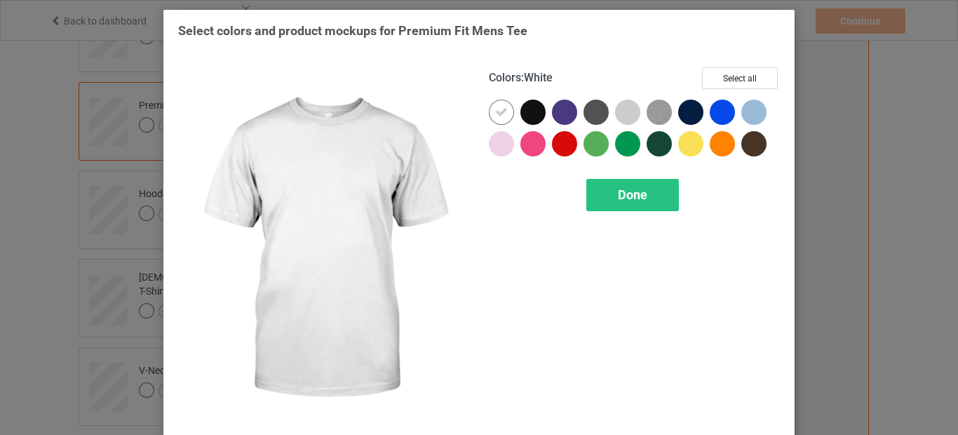
click at [495, 116] on icon at bounding box center [501, 112] width 13 height 13
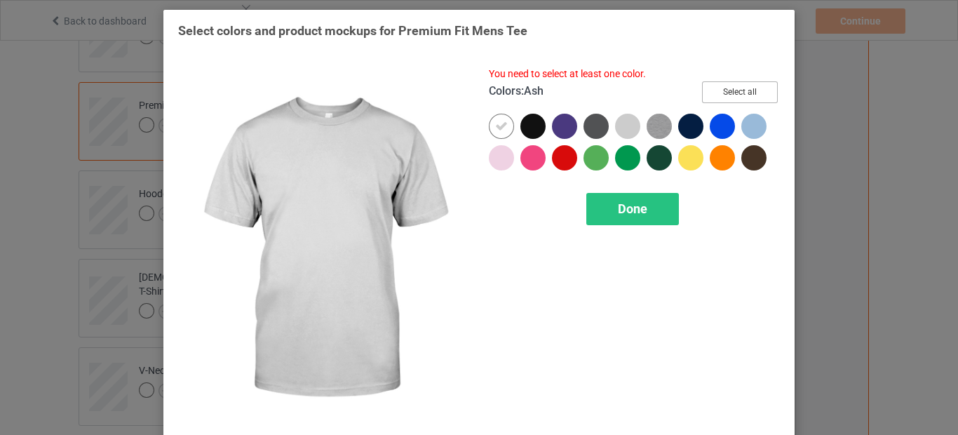
click at [732, 93] on button "Select all" at bounding box center [740, 92] width 76 height 22
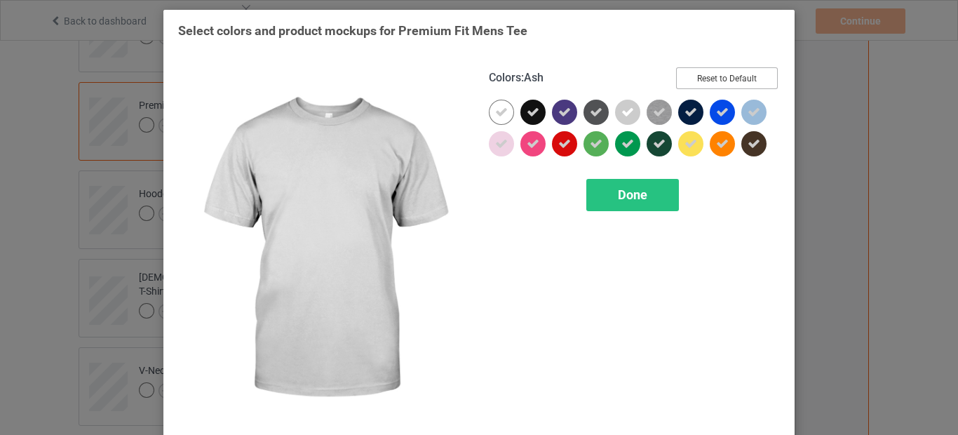
click at [729, 74] on button "Reset to Default" at bounding box center [727, 78] width 102 height 22
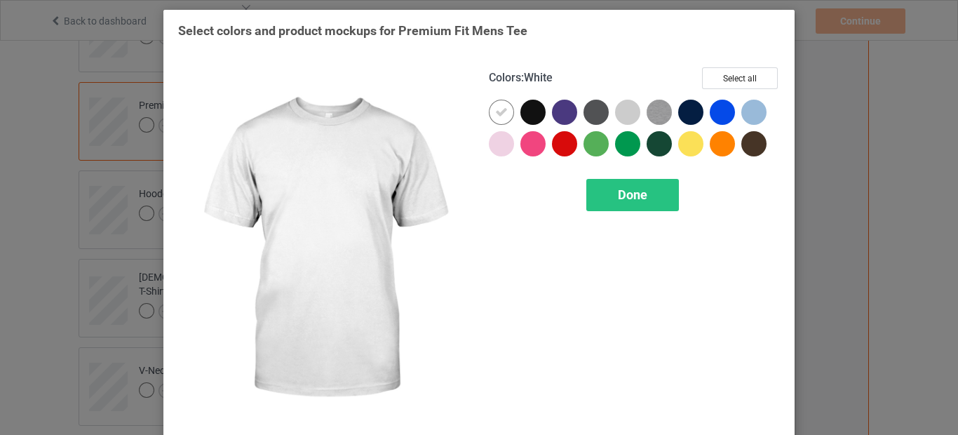
click at [495, 111] on icon at bounding box center [501, 112] width 13 height 13
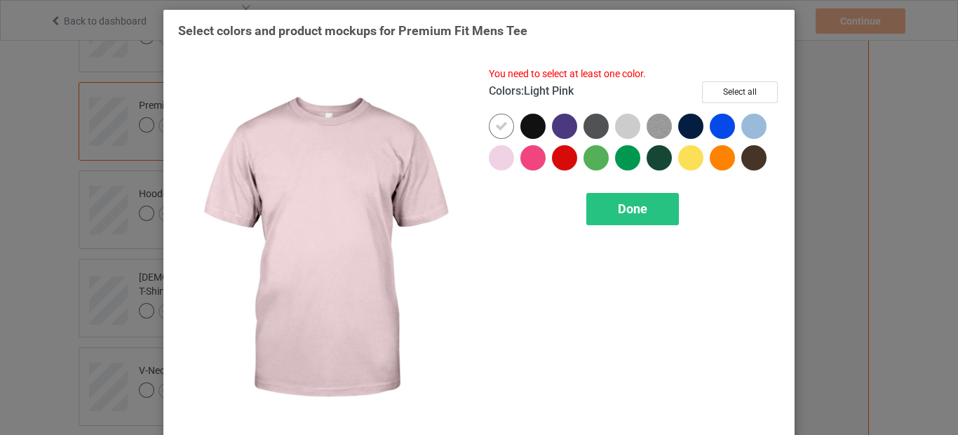
click at [498, 161] on div at bounding box center [501, 157] width 25 height 25
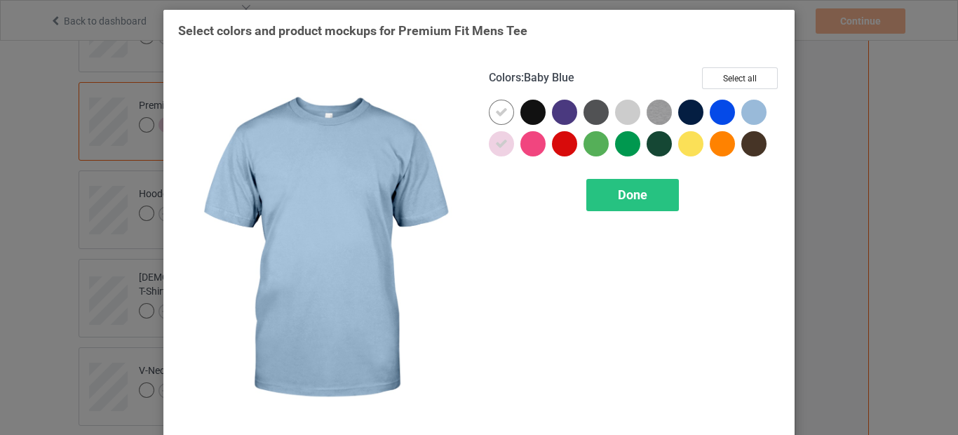
click at [744, 111] on div at bounding box center [754, 112] width 25 height 25
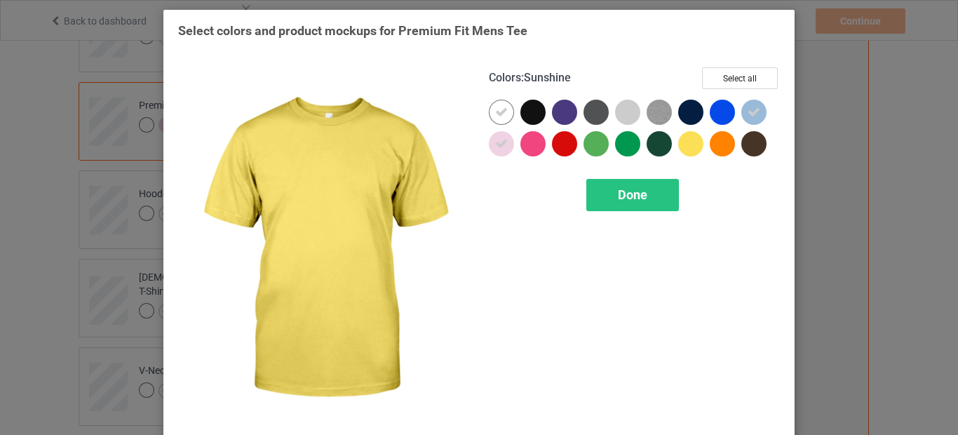
click at [685, 152] on div at bounding box center [690, 143] width 25 height 25
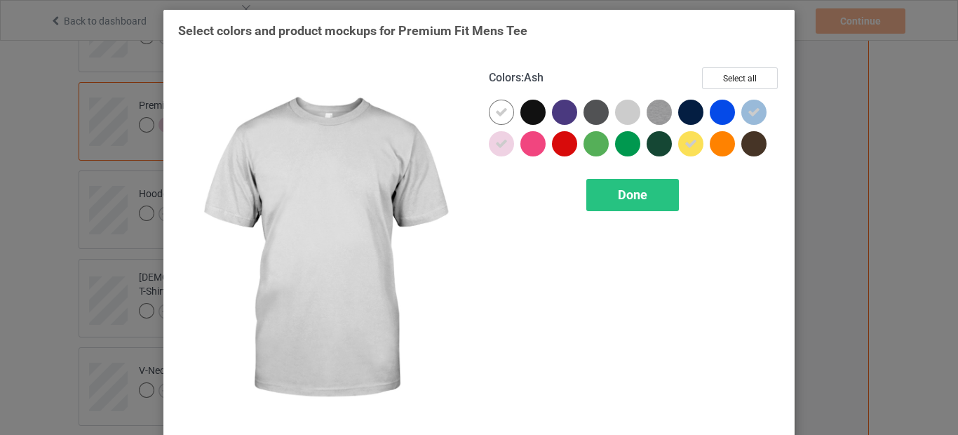
click at [622, 118] on div at bounding box center [627, 112] width 25 height 25
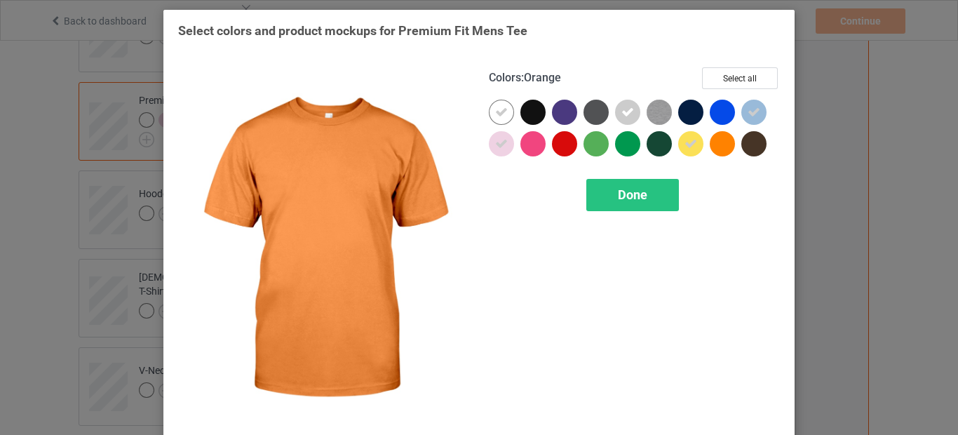
click at [720, 147] on div at bounding box center [722, 143] width 25 height 25
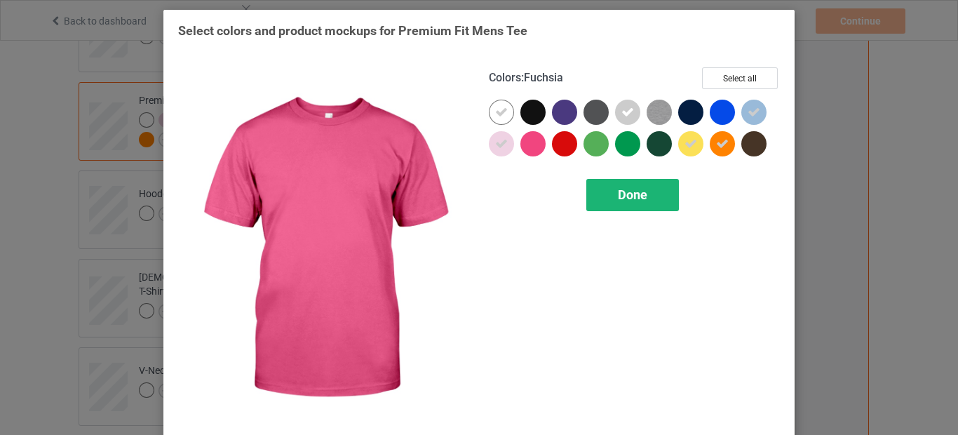
click at [638, 199] on span "Done" at bounding box center [632, 194] width 29 height 15
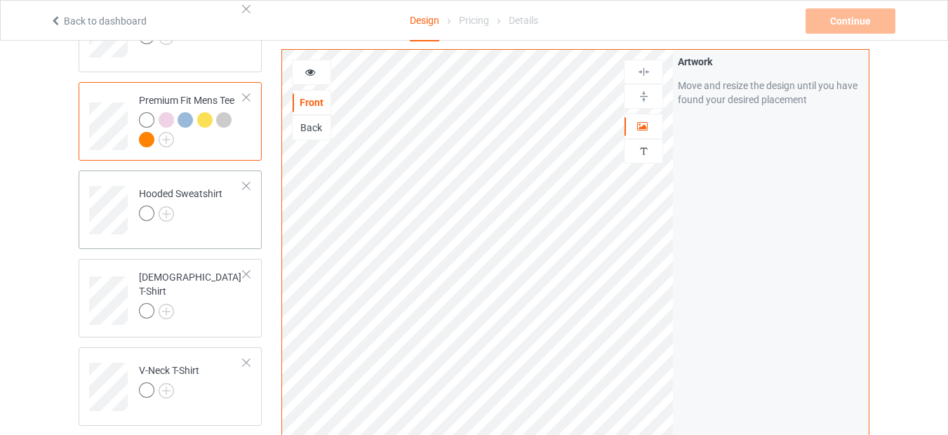
click at [177, 206] on div at bounding box center [180, 216] width 83 height 20
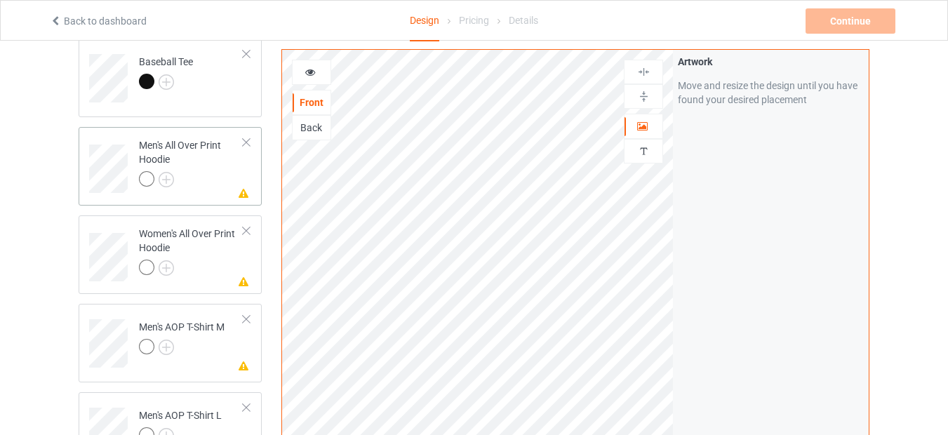
scroll to position [1010, 0]
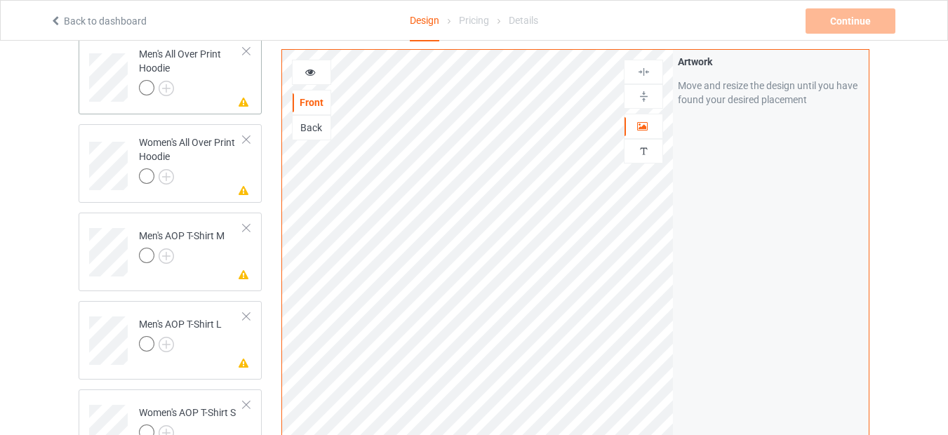
click at [193, 69] on div "Men's All Over Print Hoodie" at bounding box center [191, 71] width 105 height 48
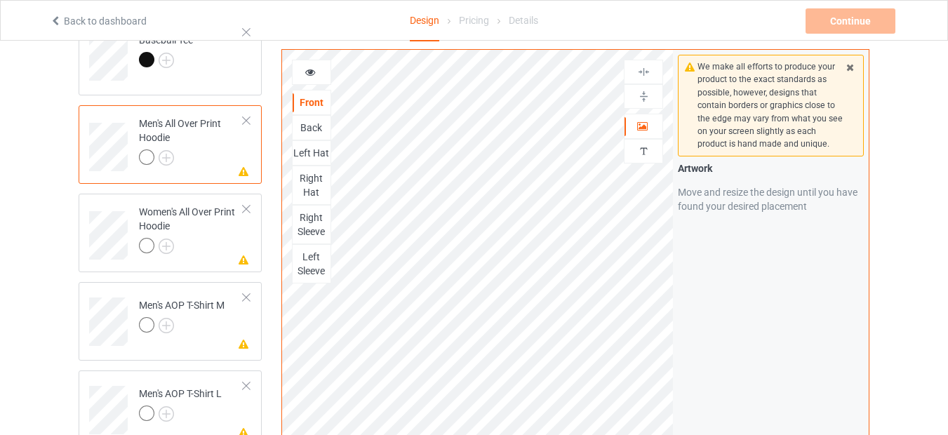
scroll to position [926, 0]
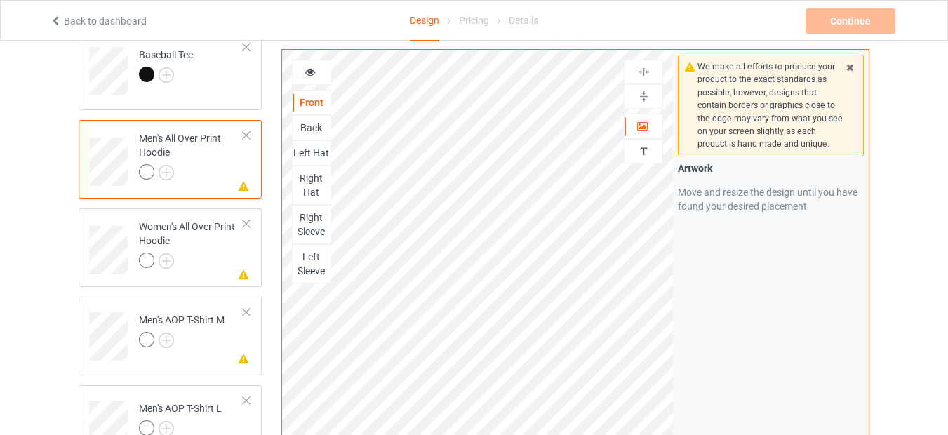
click at [248, 138] on div at bounding box center [246, 135] width 10 height 10
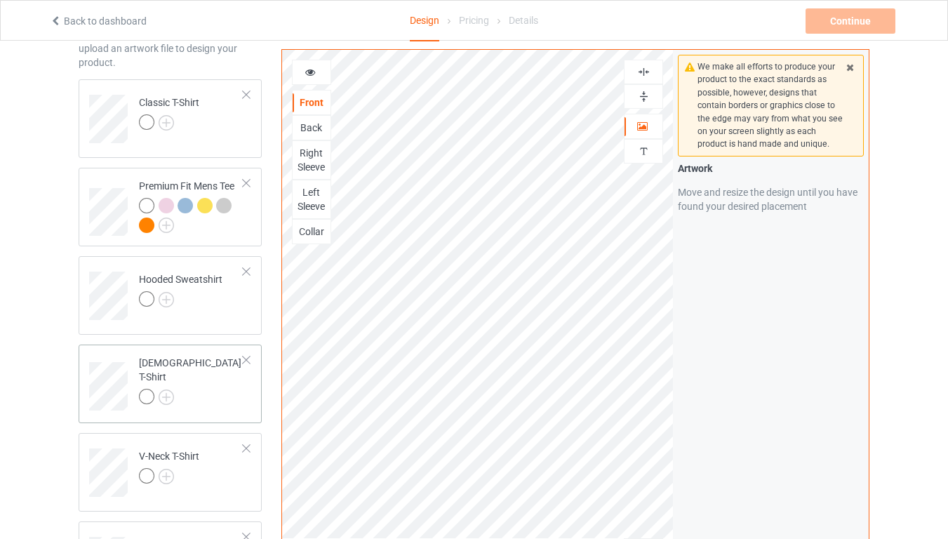
scroll to position [0, 0]
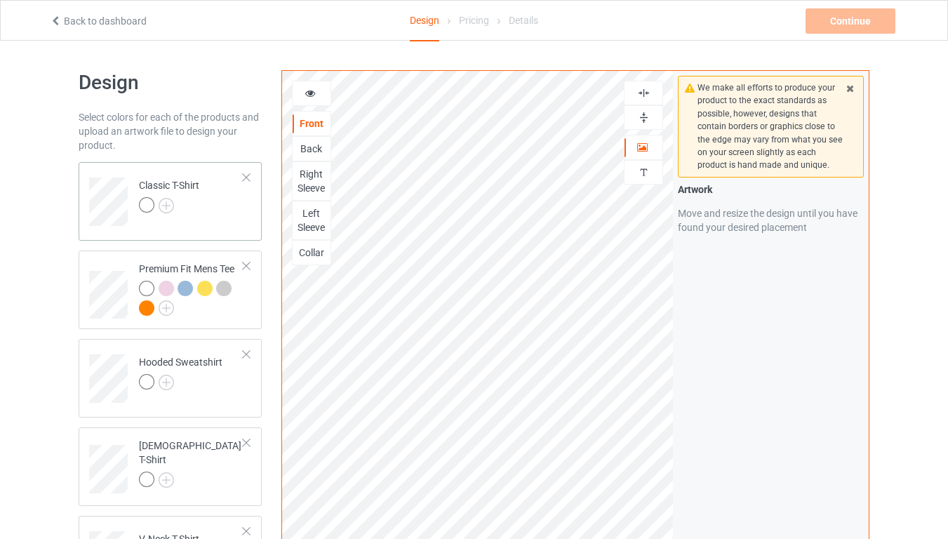
click at [180, 198] on div at bounding box center [169, 207] width 60 height 20
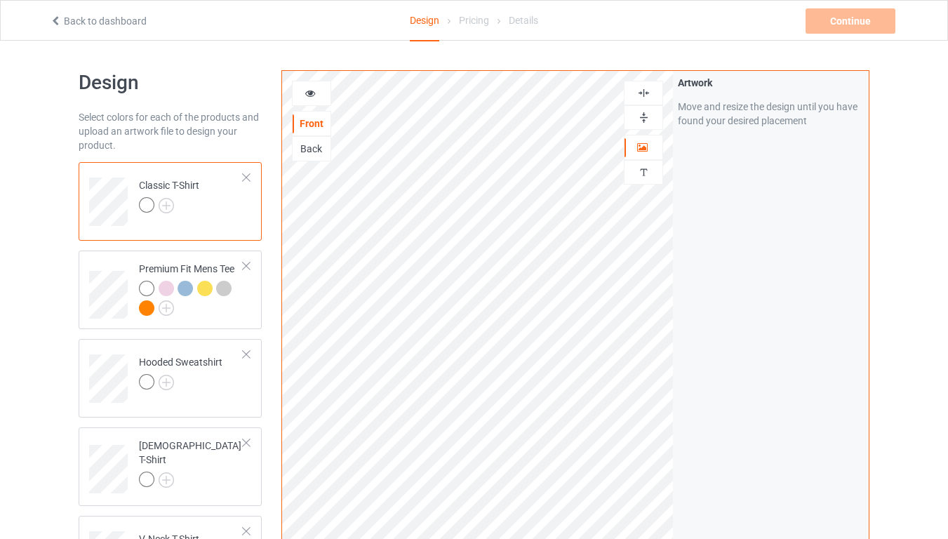
click at [314, 95] on icon at bounding box center [310, 91] width 12 height 10
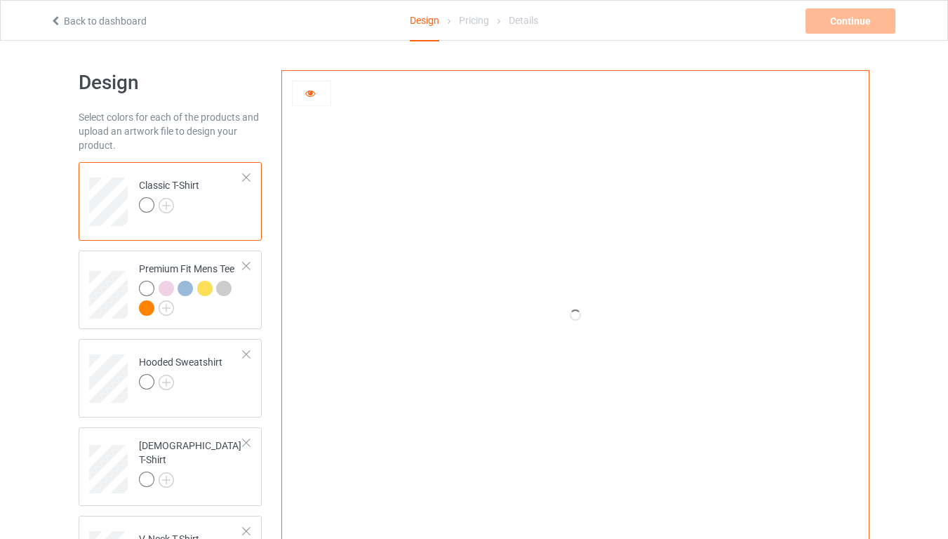
click at [314, 95] on icon at bounding box center [310, 91] width 12 height 10
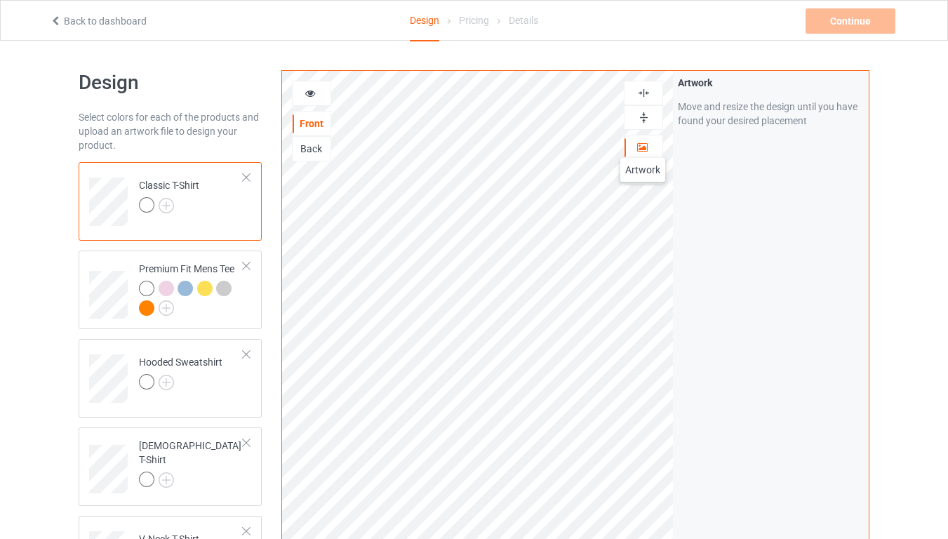
click at [643, 144] on icon at bounding box center [642, 145] width 12 height 10
click at [642, 118] on img at bounding box center [643, 117] width 13 height 13
click at [648, 98] on img at bounding box center [643, 92] width 13 height 13
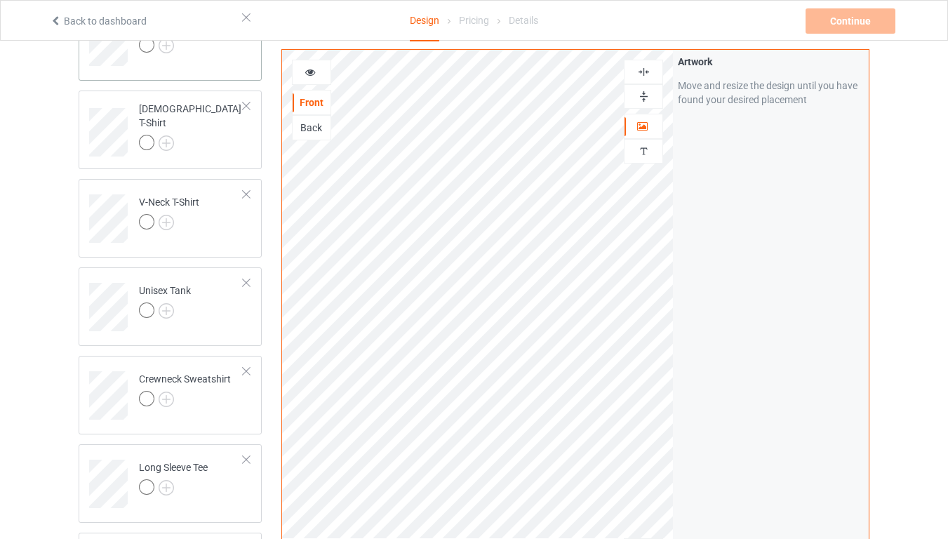
scroll to position [758, 0]
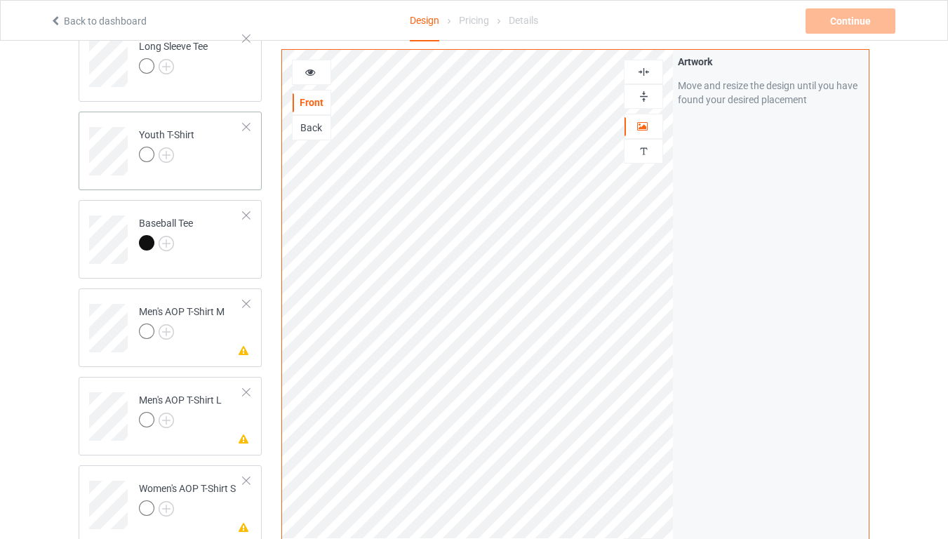
click at [157, 152] on div at bounding box center [149, 157] width 20 height 20
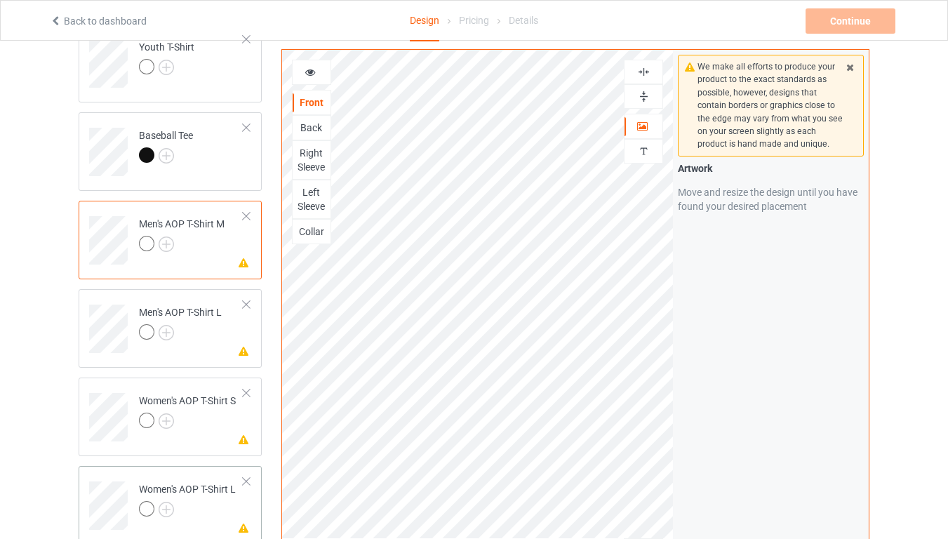
scroll to position [926, 0]
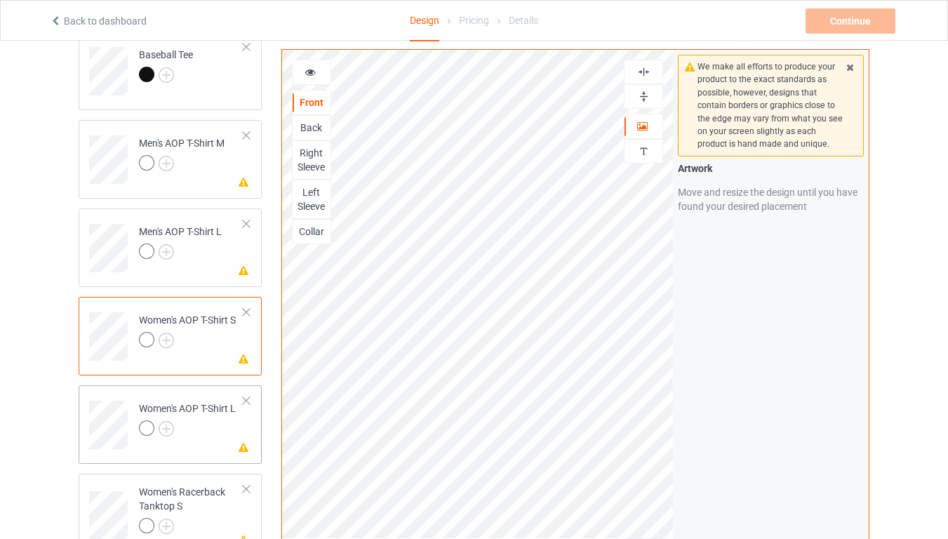
scroll to position [1010, 0]
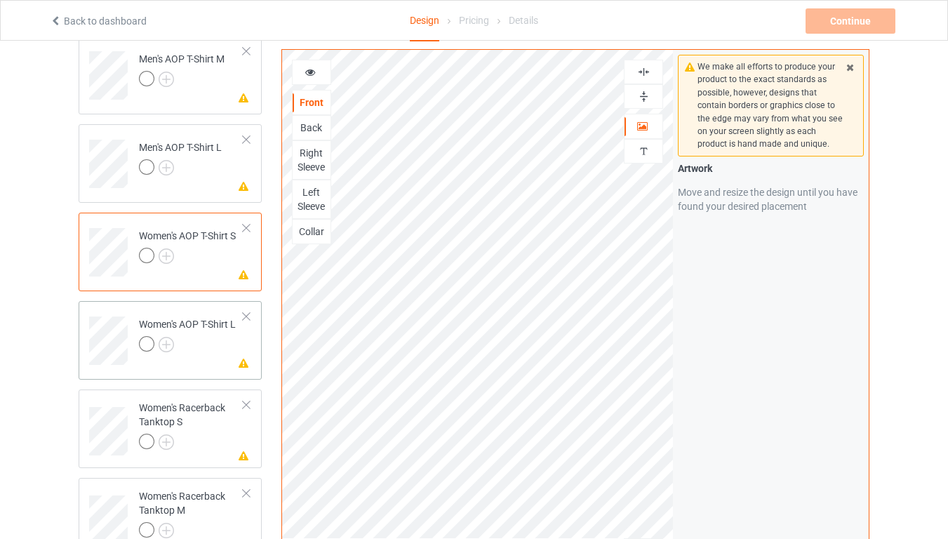
click at [190, 342] on div at bounding box center [187, 346] width 97 height 20
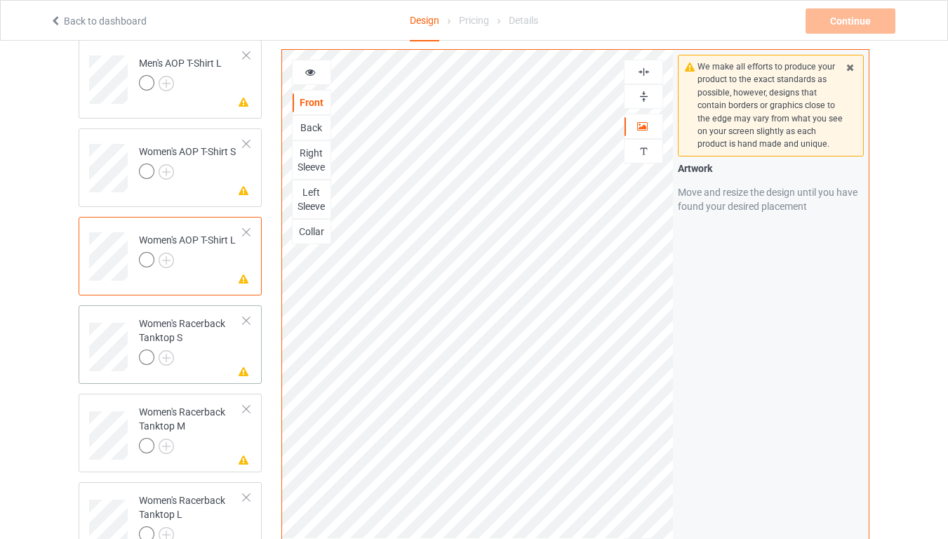
click at [189, 336] on div "Women's Racerback Tanktop S" at bounding box center [191, 340] width 105 height 48
click at [642, 98] on img at bounding box center [643, 96] width 13 height 13
click at [649, 68] on img at bounding box center [643, 71] width 13 height 13
click at [166, 253] on img at bounding box center [166, 260] width 15 height 15
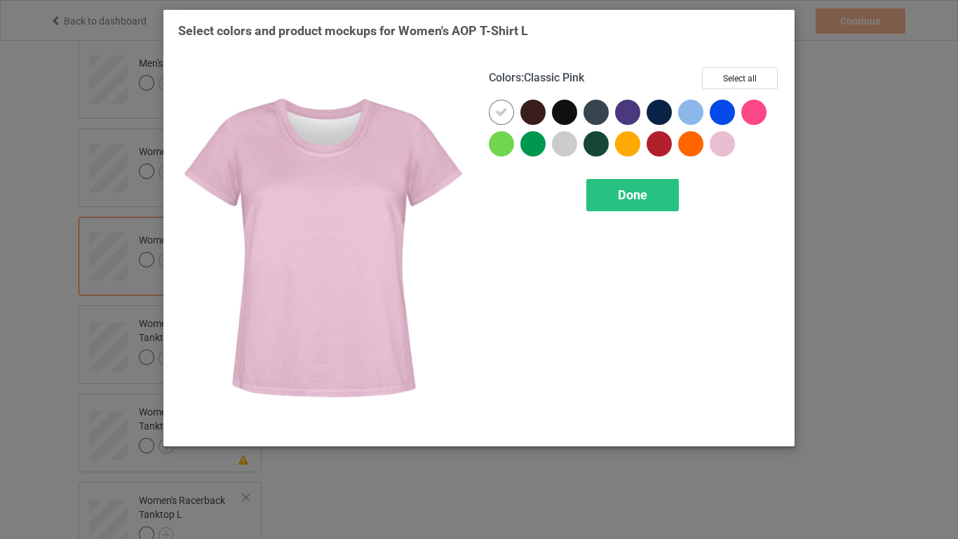
click at [723, 147] on div at bounding box center [722, 143] width 25 height 25
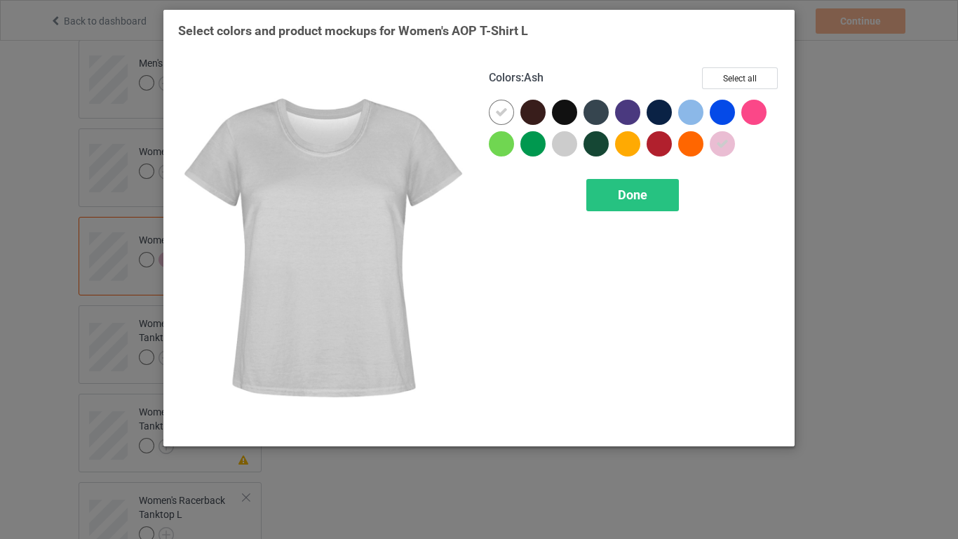
click at [565, 148] on div at bounding box center [564, 143] width 25 height 25
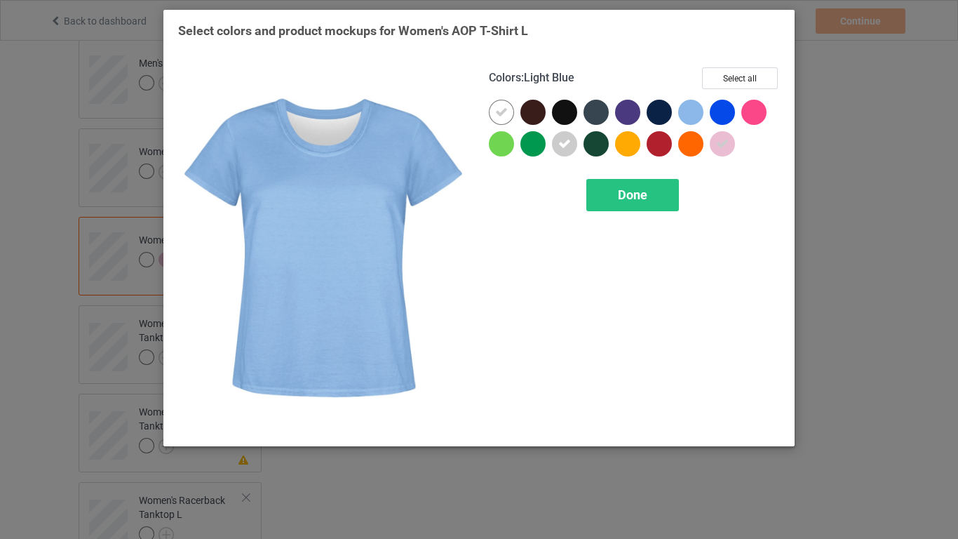
click at [693, 117] on div at bounding box center [690, 112] width 25 height 25
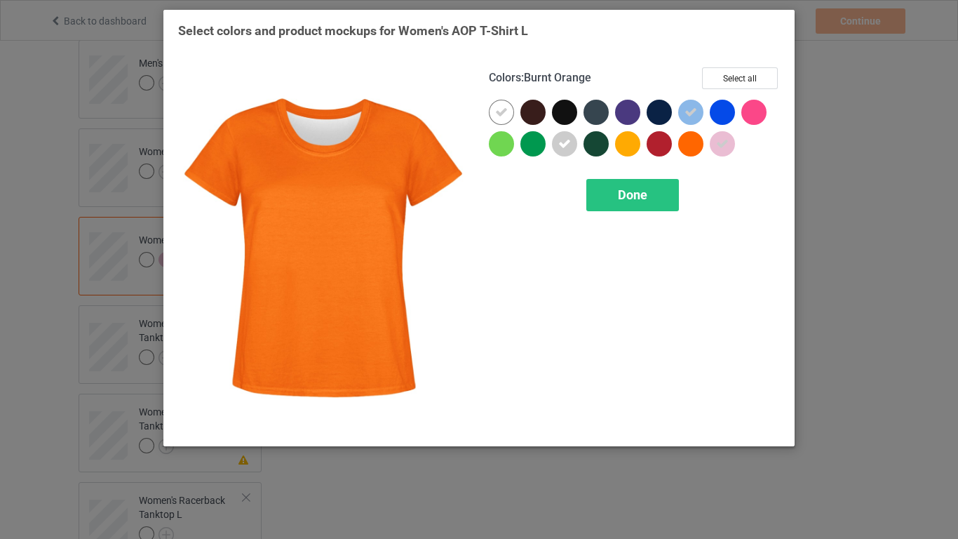
click at [847, 257] on div "Select colors and product mockups for Women's AOP T-Shirt L Colors : Burnt Oran…" at bounding box center [479, 269] width 958 height 539
click at [880, 291] on div "Select colors and product mockups for Women's AOP T-Shirt L Colors : Burnt Oran…" at bounding box center [479, 269] width 958 height 539
click at [617, 183] on div "Done" at bounding box center [633, 195] width 93 height 32
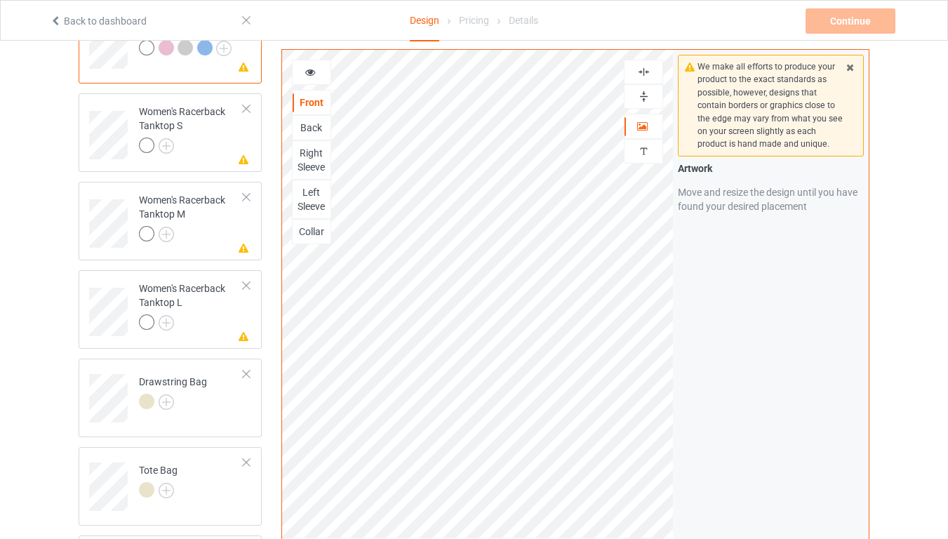
scroll to position [1431, 0]
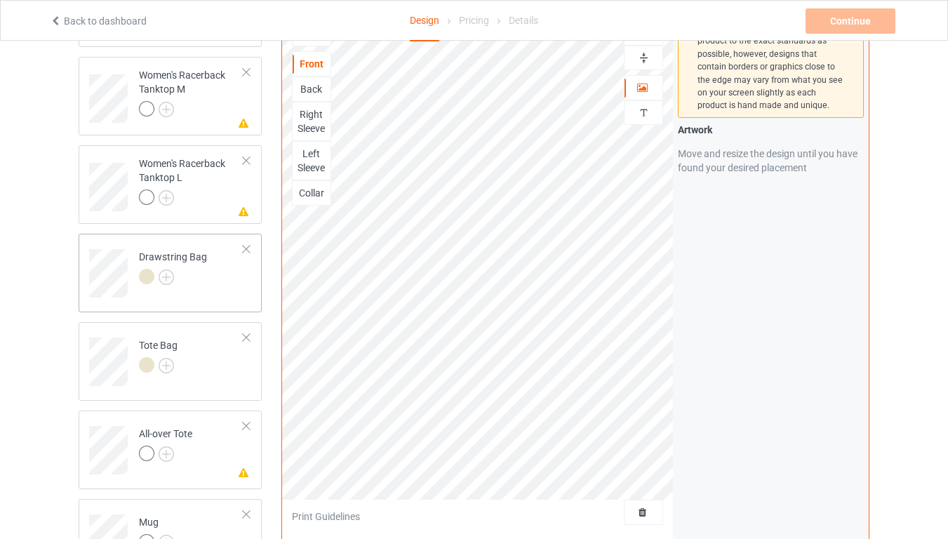
click at [191, 284] on div at bounding box center [173, 279] width 68 height 20
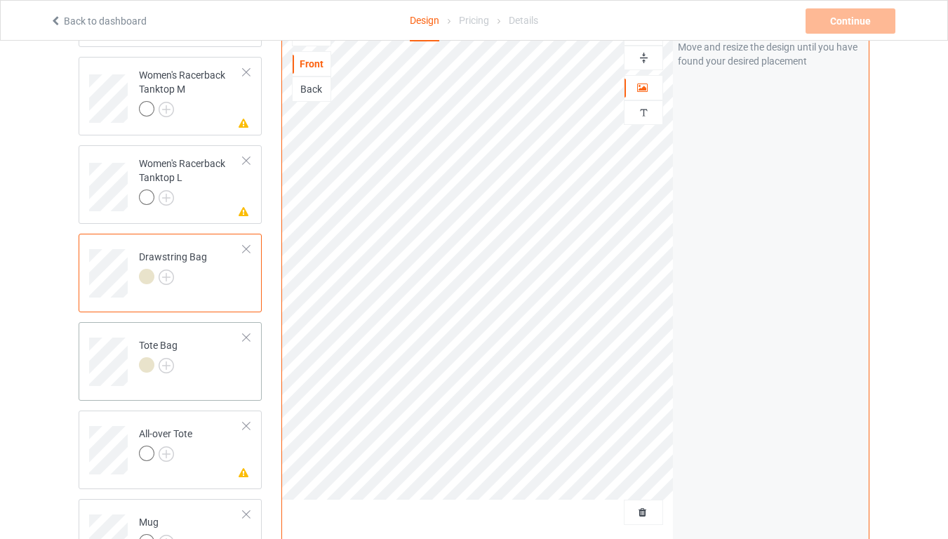
click at [192, 352] on td "Tote Bag" at bounding box center [191, 357] width 120 height 58
click at [189, 434] on div at bounding box center [165, 456] width 53 height 20
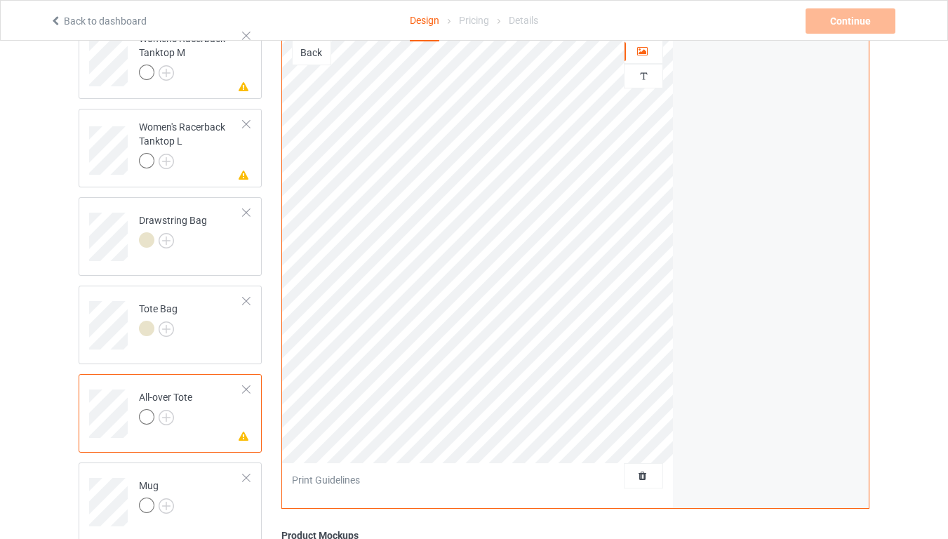
scroll to position [1431, 0]
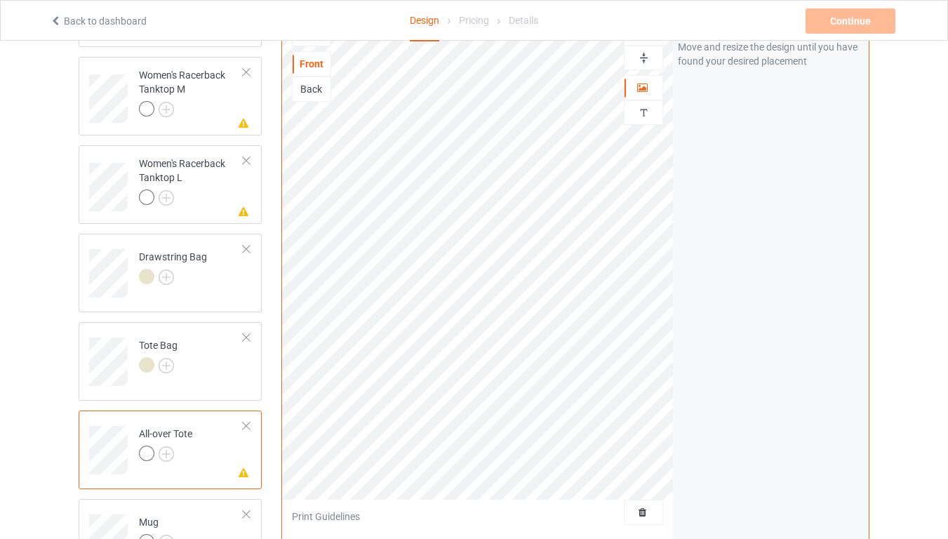
click at [645, 60] on img at bounding box center [643, 57] width 13 height 13
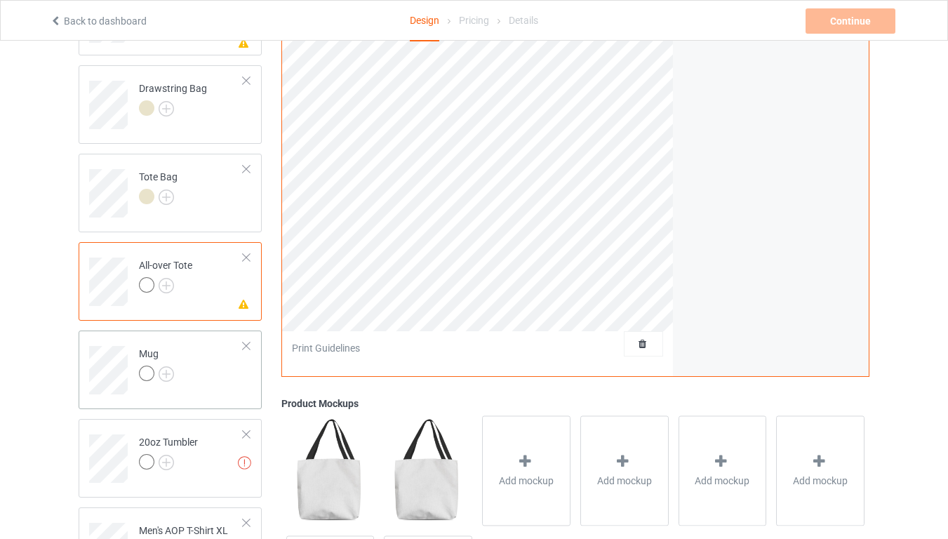
click at [148, 374] on div at bounding box center [146, 373] width 15 height 15
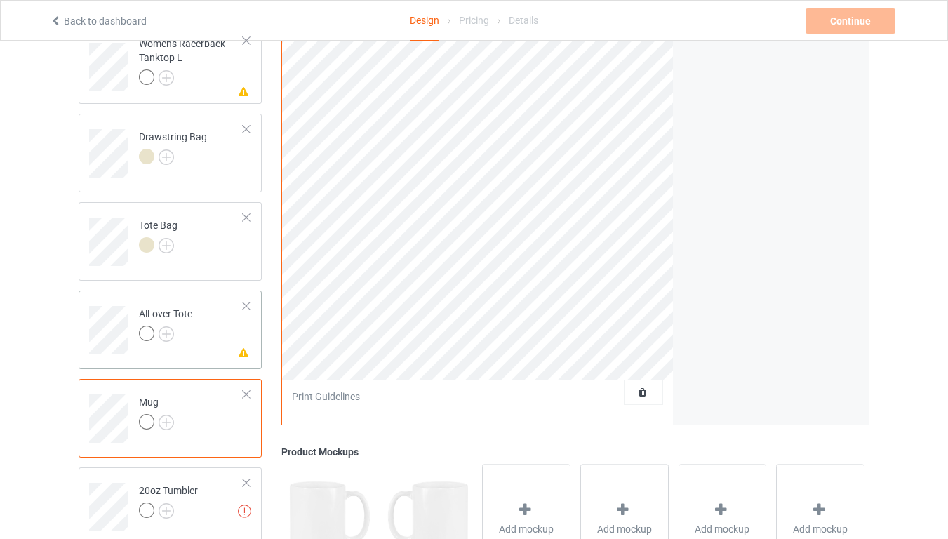
scroll to position [1741, 0]
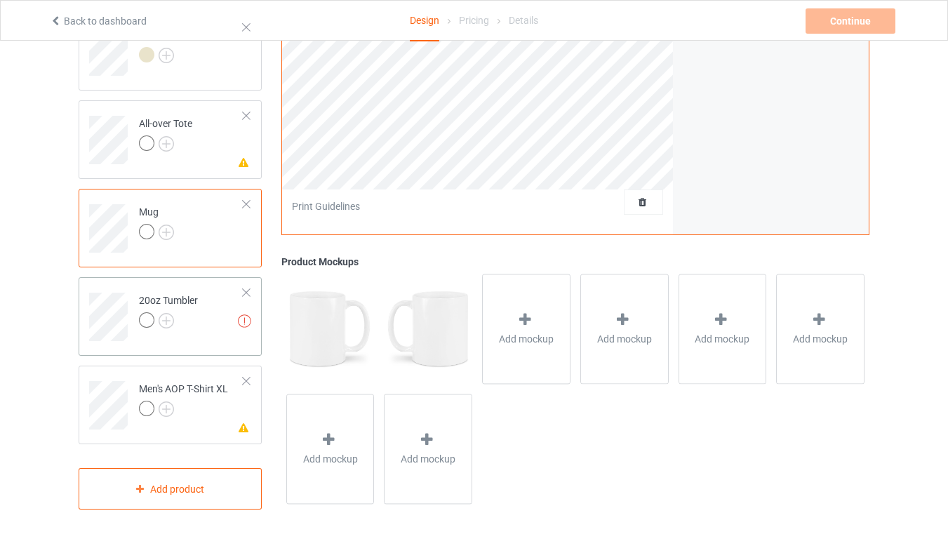
click at [189, 330] on div at bounding box center [168, 322] width 59 height 20
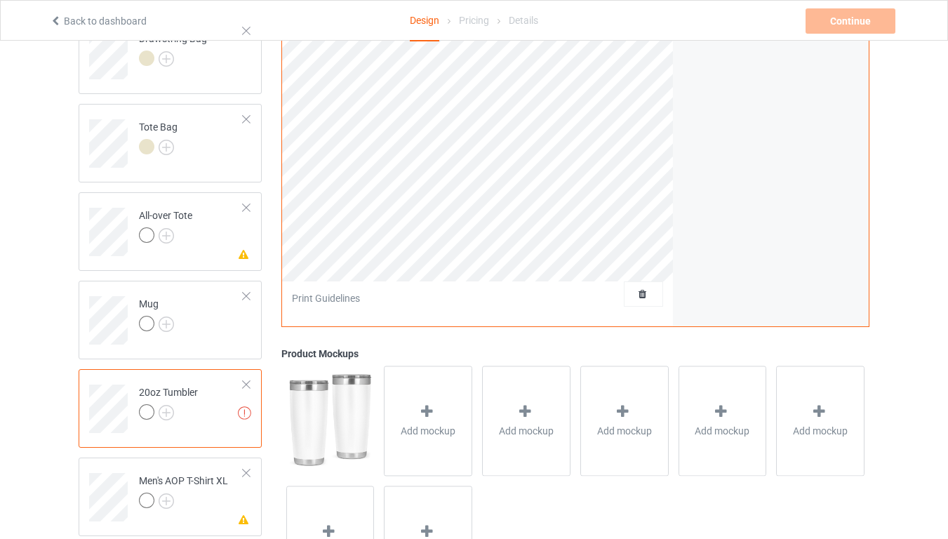
scroll to position [1657, 0]
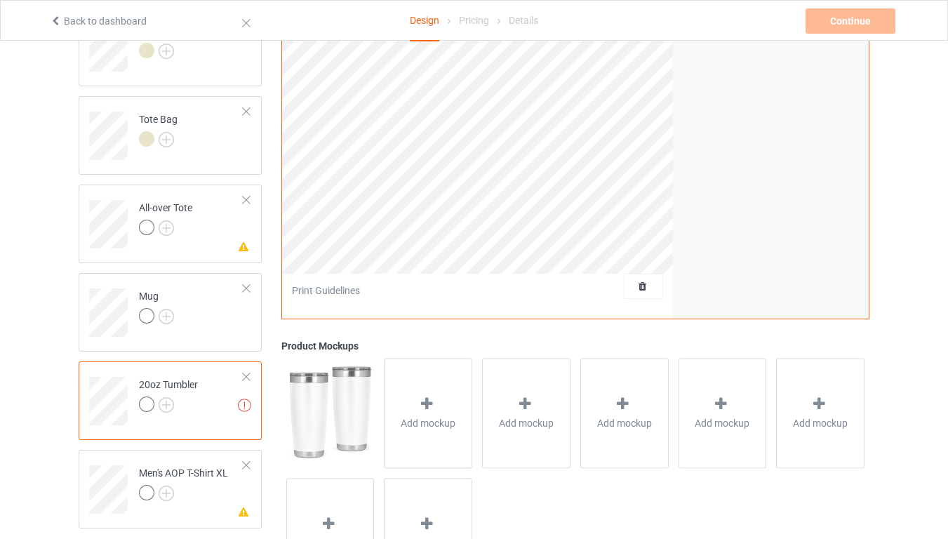
click at [252, 375] on div "Missing artworks 20oz Tumbler" at bounding box center [170, 400] width 183 height 79
click at [248, 377] on div at bounding box center [246, 377] width 10 height 10
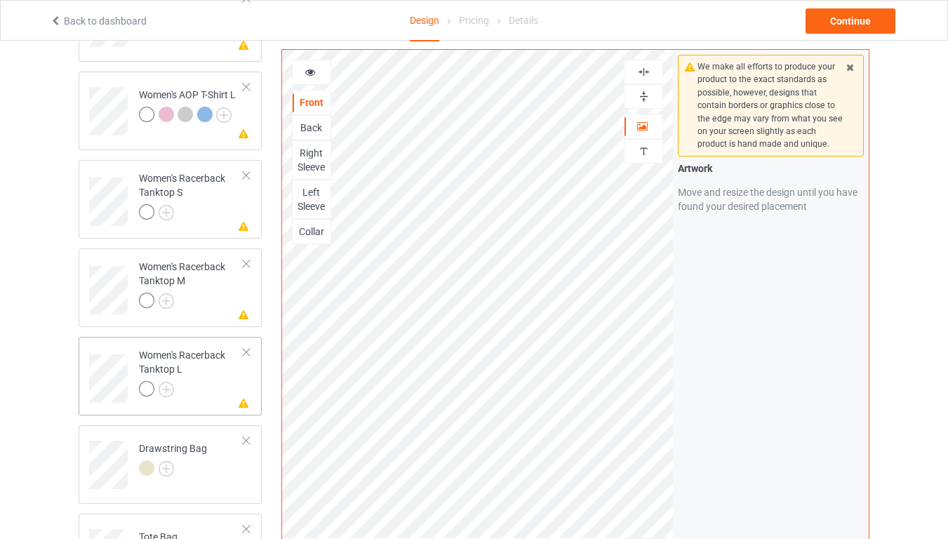
scroll to position [1232, 0]
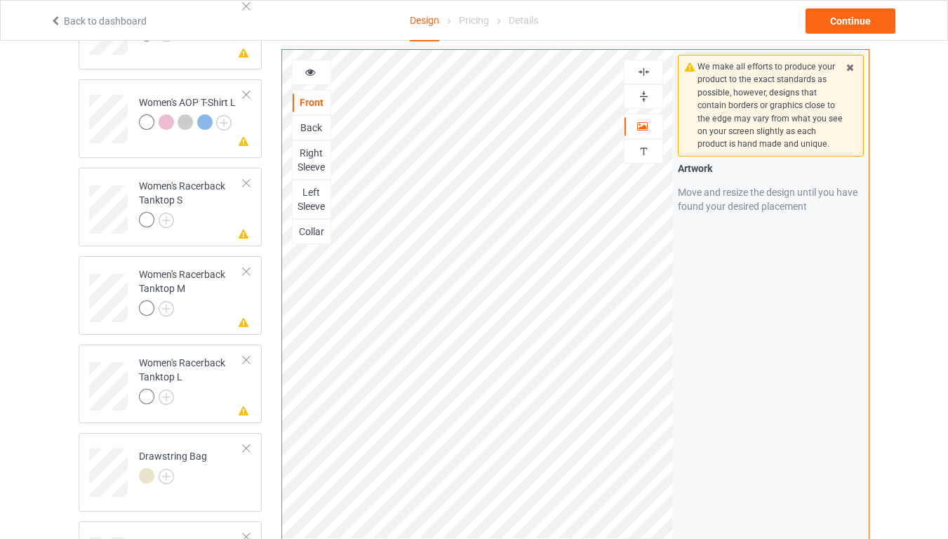
click at [641, 73] on img at bounding box center [643, 71] width 13 height 13
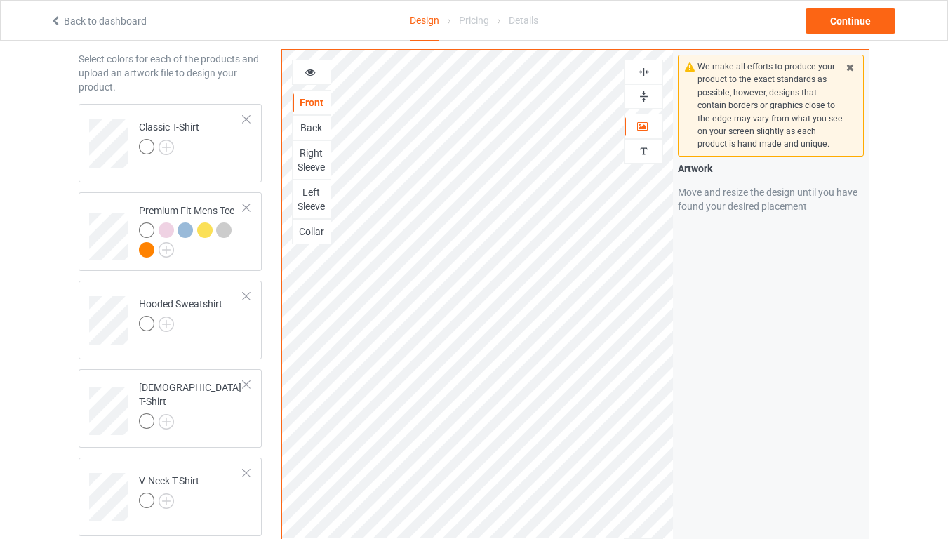
scroll to position [0, 0]
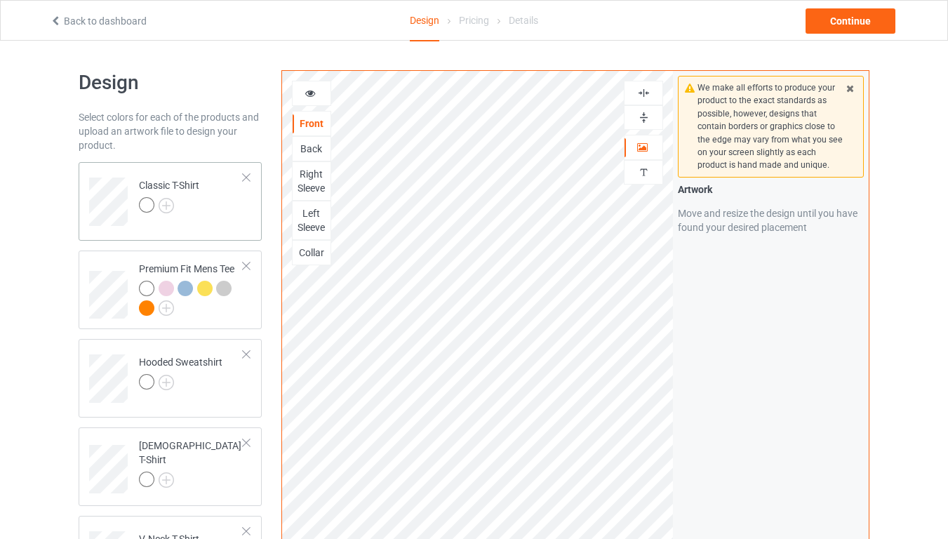
click at [198, 212] on div at bounding box center [169, 207] width 60 height 20
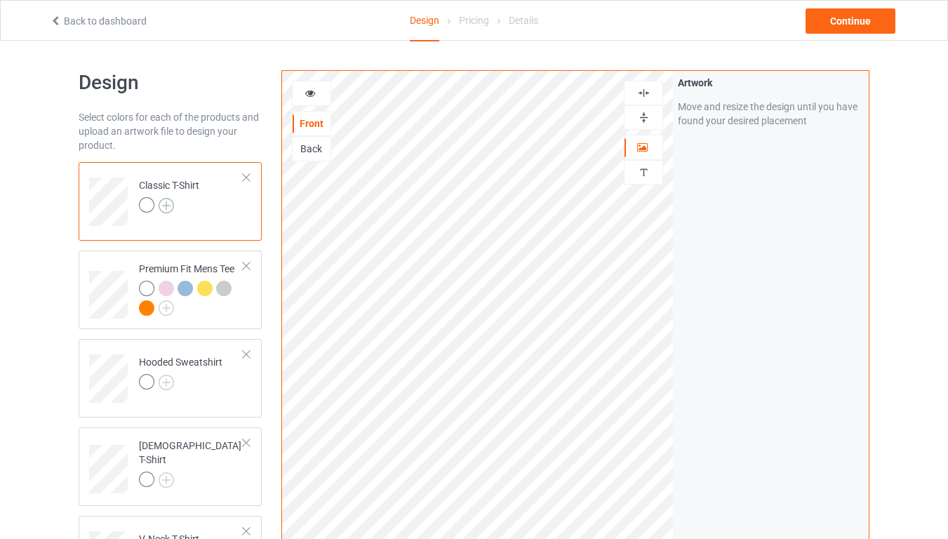
click at [162, 204] on img at bounding box center [166, 205] width 15 height 15
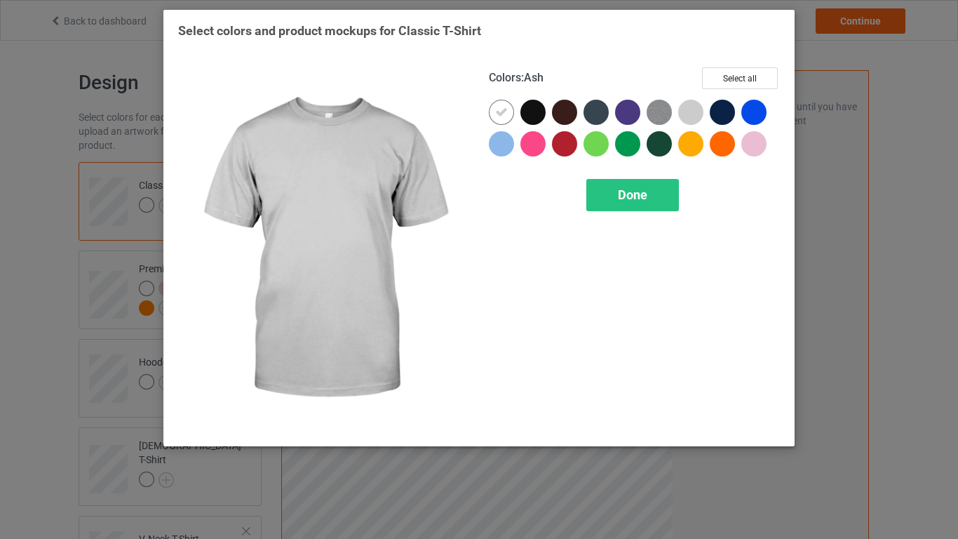
click at [695, 117] on div at bounding box center [690, 112] width 25 height 25
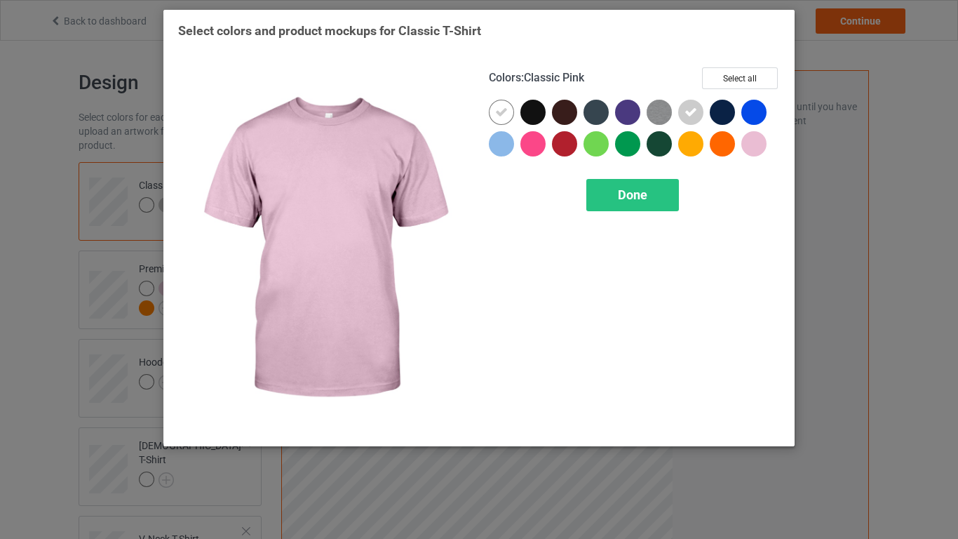
click at [749, 149] on div at bounding box center [754, 143] width 25 height 25
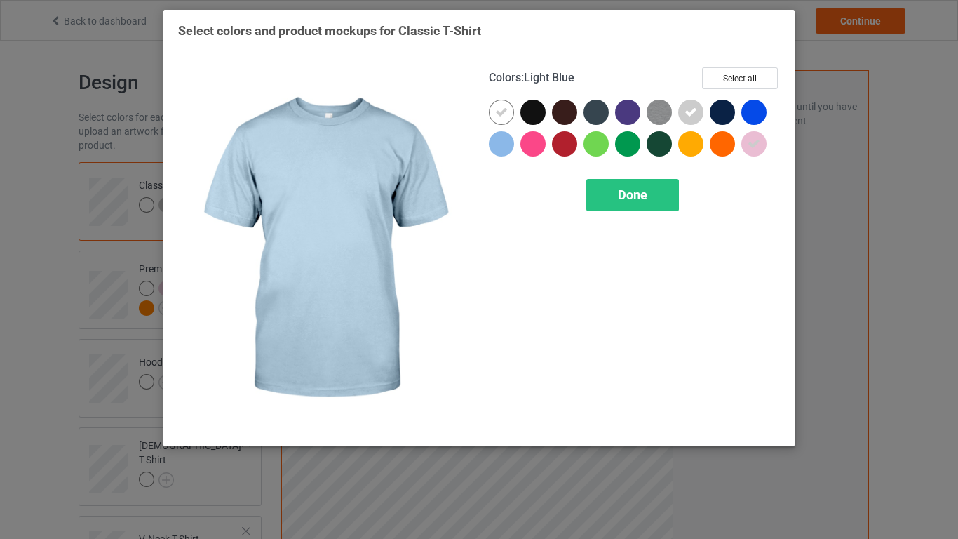
click at [502, 150] on div at bounding box center [501, 143] width 25 height 25
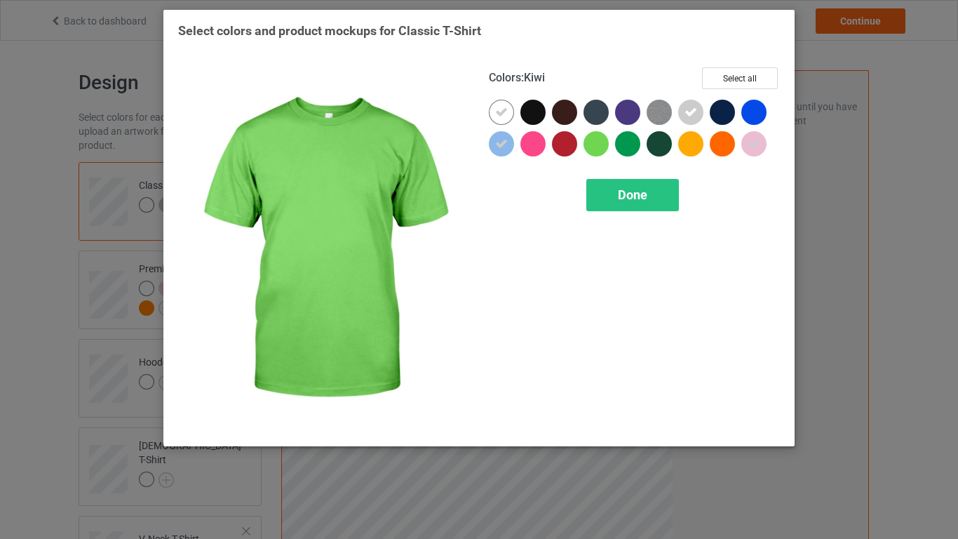
click at [594, 152] on div at bounding box center [596, 143] width 25 height 25
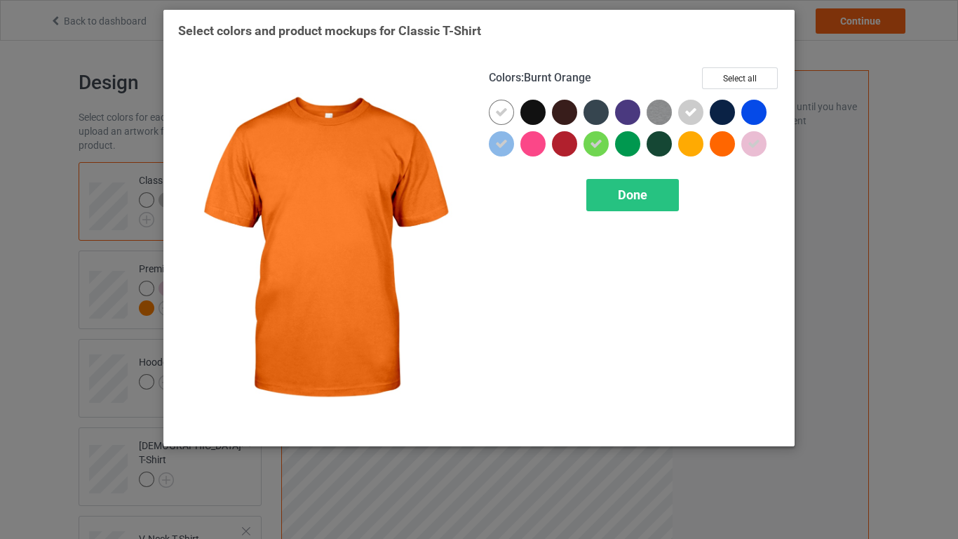
click at [728, 147] on div at bounding box center [722, 143] width 25 height 25
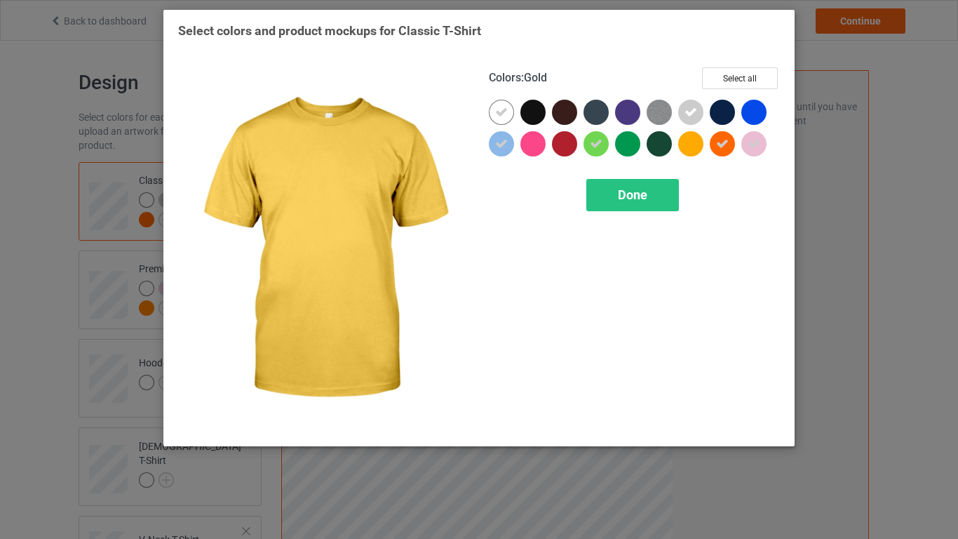
click at [693, 147] on div at bounding box center [690, 143] width 25 height 25
click at [641, 194] on span "Done" at bounding box center [632, 194] width 29 height 15
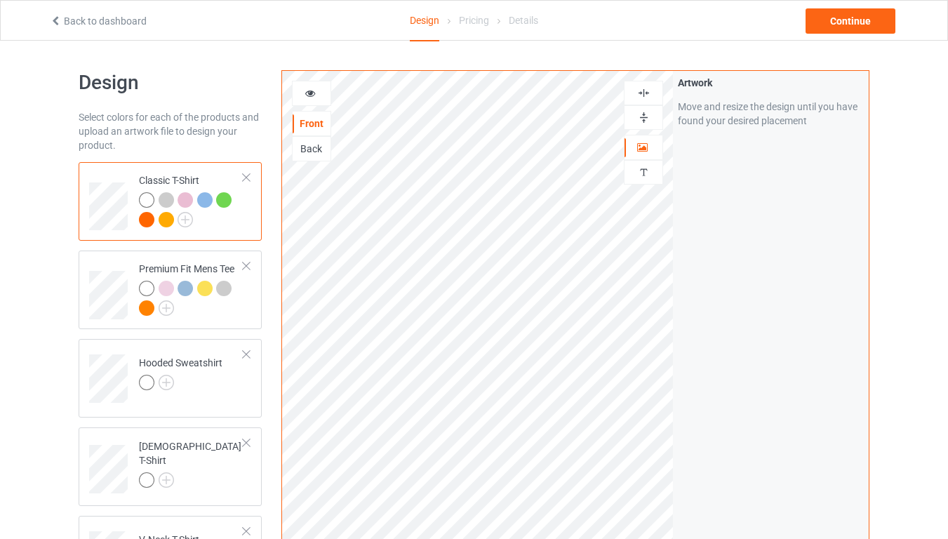
click at [165, 222] on div at bounding box center [166, 219] width 15 height 15
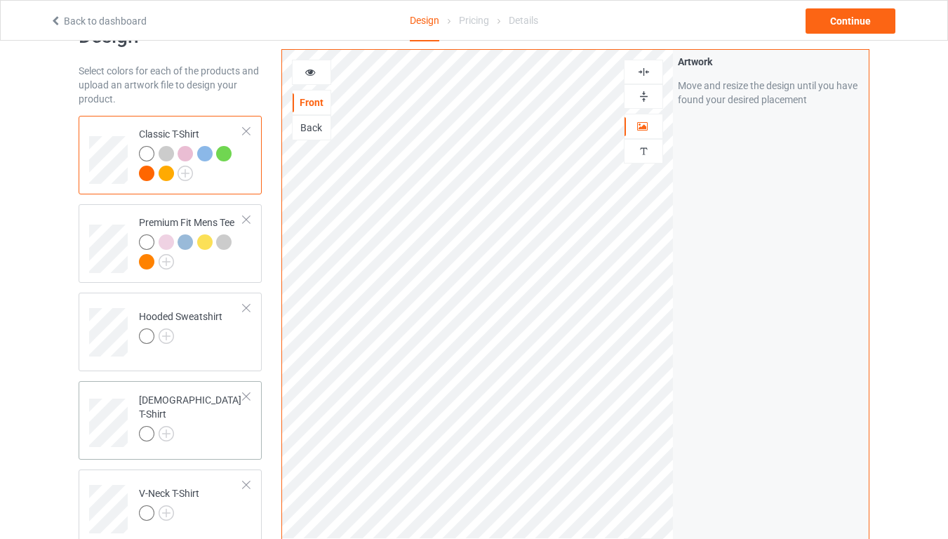
scroll to position [84, 0]
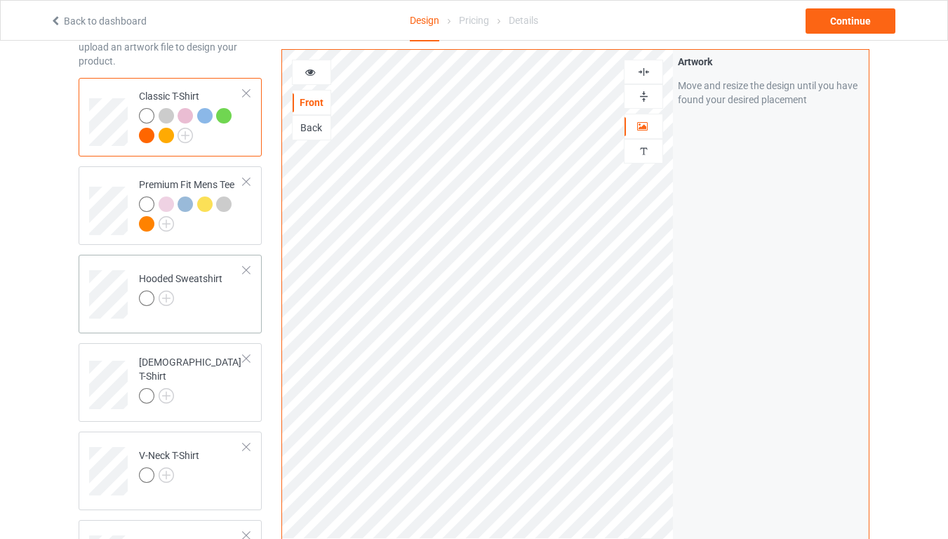
click at [194, 310] on td "Hooded Sweatshirt" at bounding box center [191, 289] width 120 height 58
click at [167, 302] on img at bounding box center [166, 297] width 15 height 15
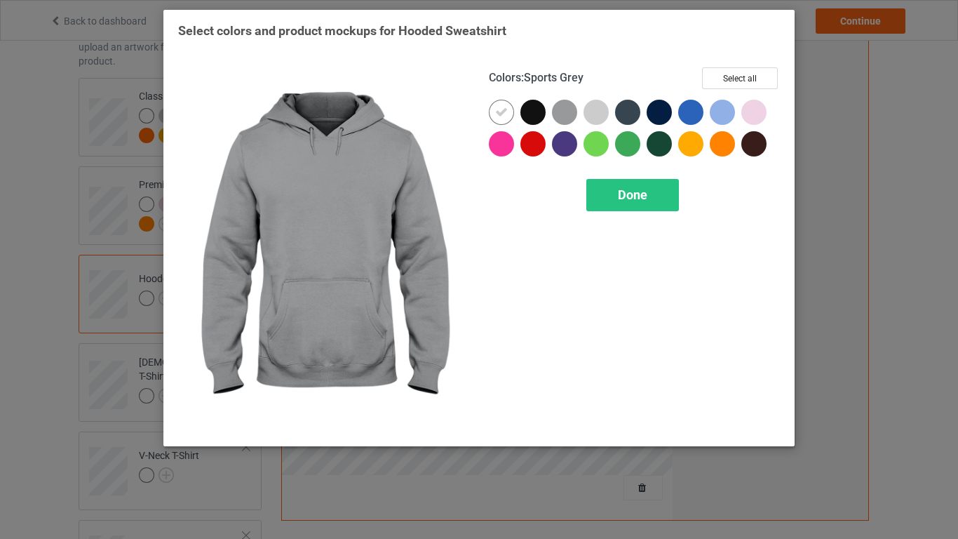
click at [573, 114] on div at bounding box center [564, 112] width 25 height 25
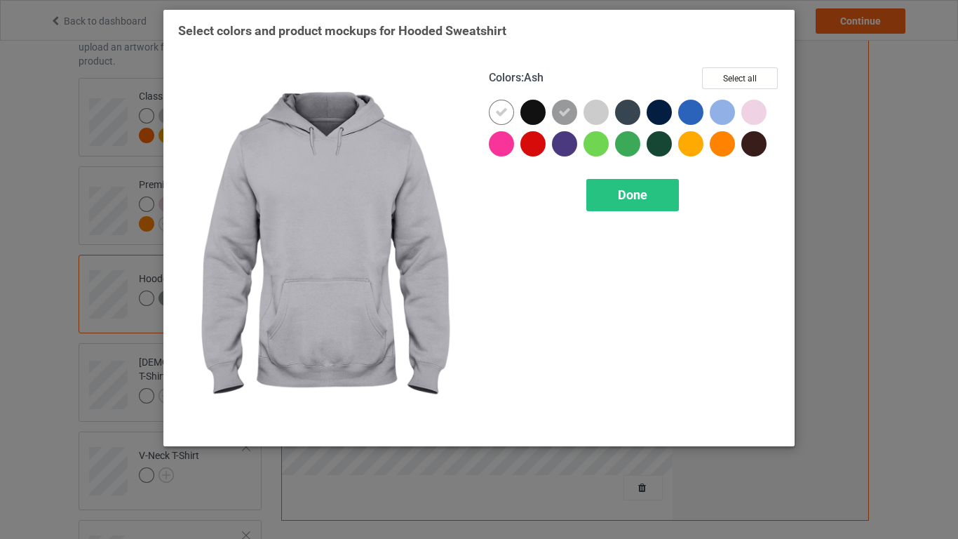
click at [603, 113] on div at bounding box center [596, 112] width 25 height 25
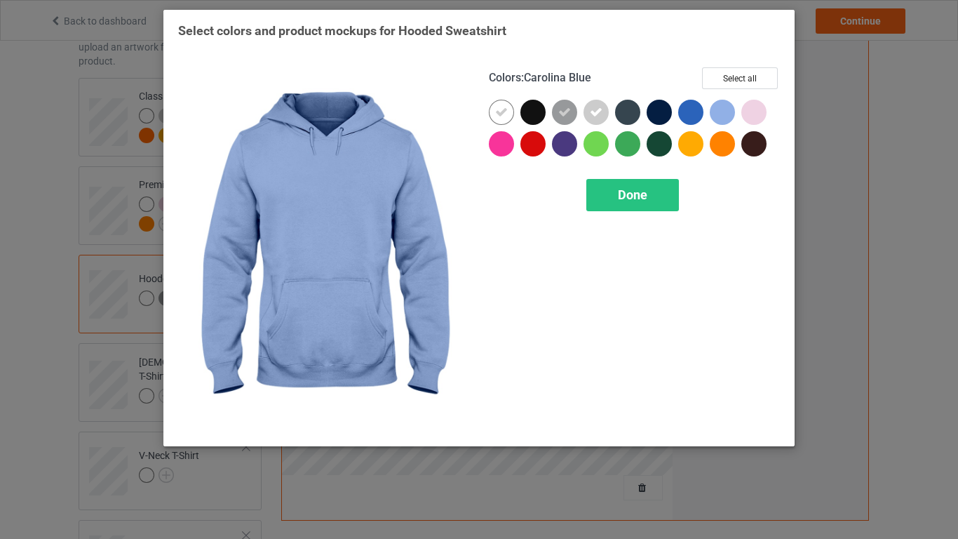
click at [723, 118] on div at bounding box center [722, 112] width 25 height 25
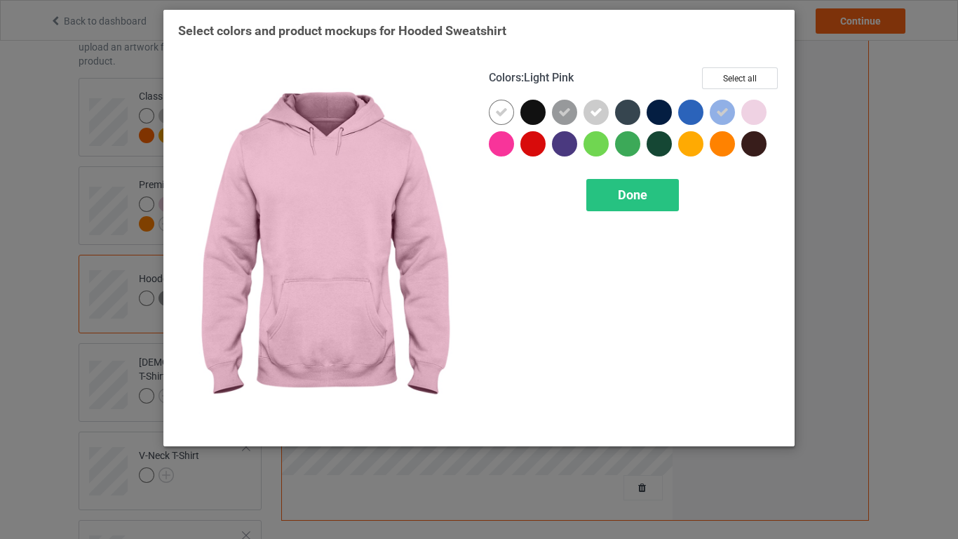
click at [761, 114] on div at bounding box center [754, 112] width 25 height 25
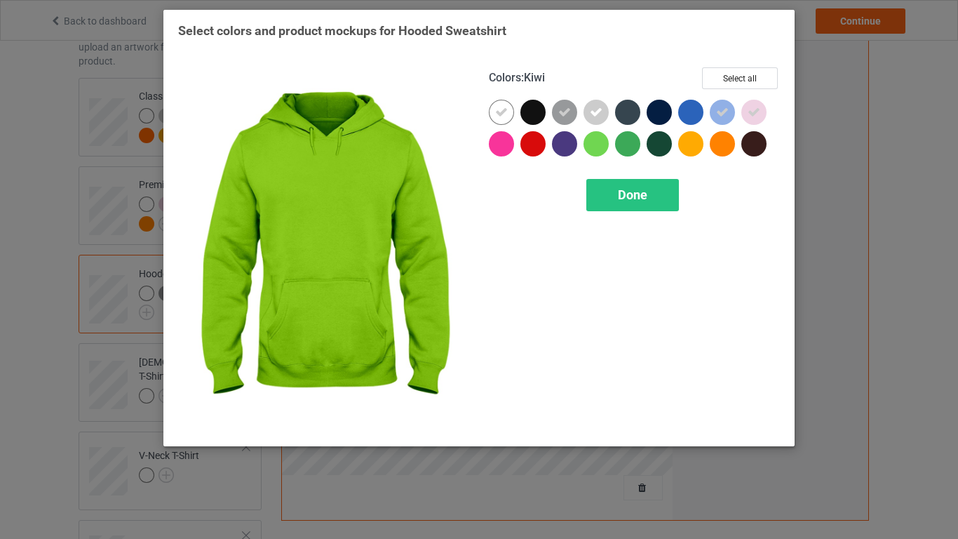
click at [598, 151] on div at bounding box center [596, 143] width 25 height 25
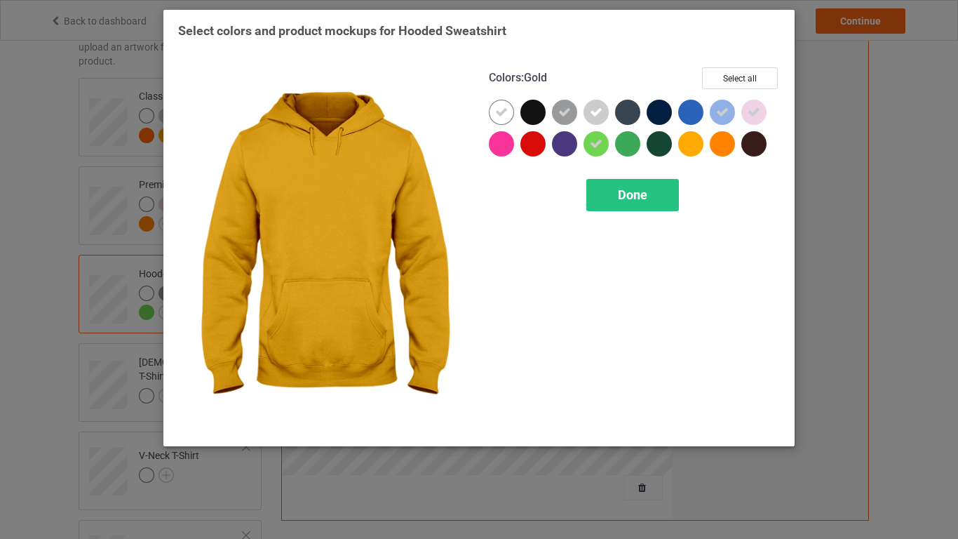
click at [693, 145] on div at bounding box center [690, 143] width 25 height 25
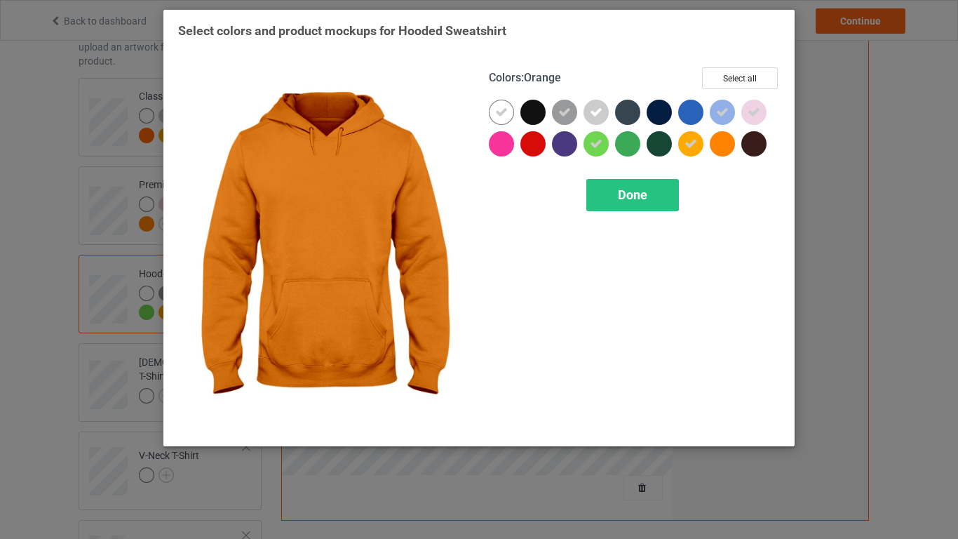
click at [721, 150] on div at bounding box center [722, 143] width 25 height 25
click at [639, 199] on span "Done" at bounding box center [632, 194] width 29 height 15
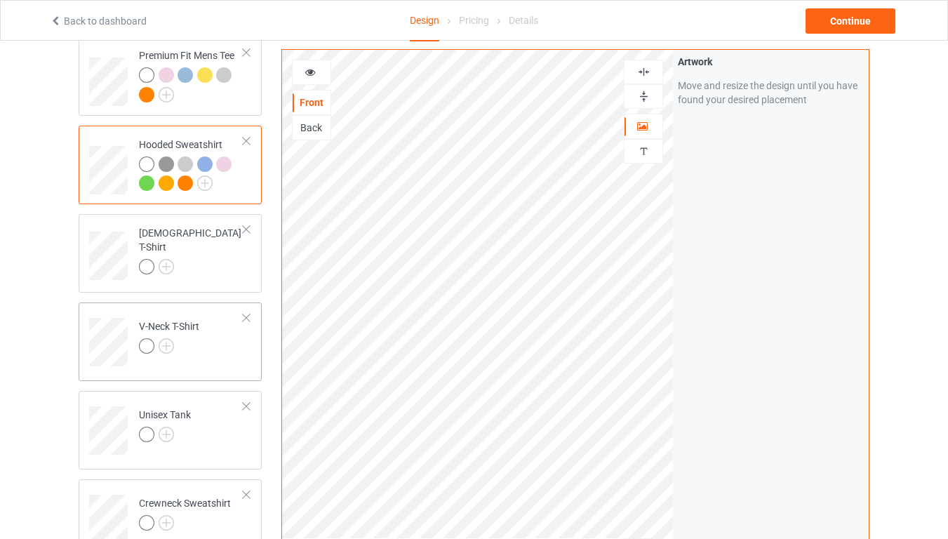
scroll to position [253, 0]
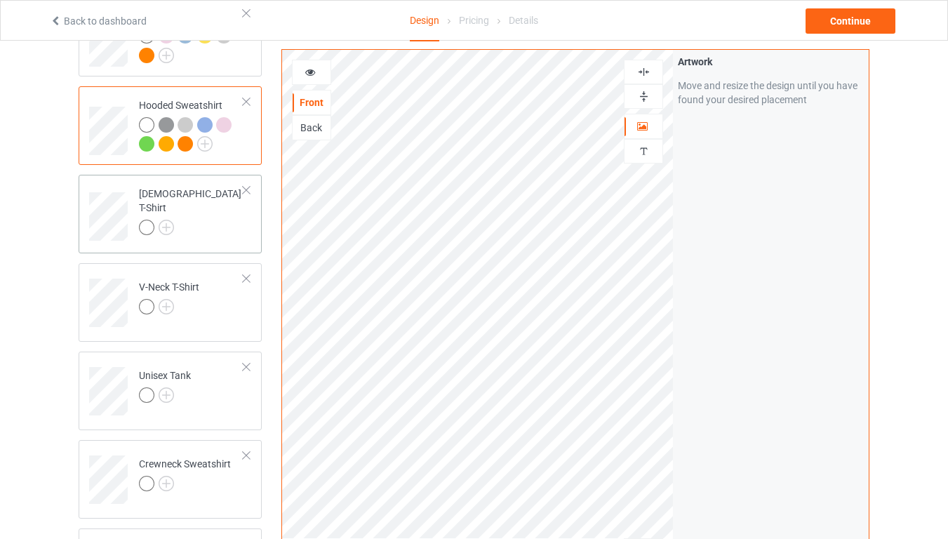
click at [176, 226] on div at bounding box center [191, 230] width 105 height 20
click at [169, 220] on img at bounding box center [166, 227] width 15 height 15
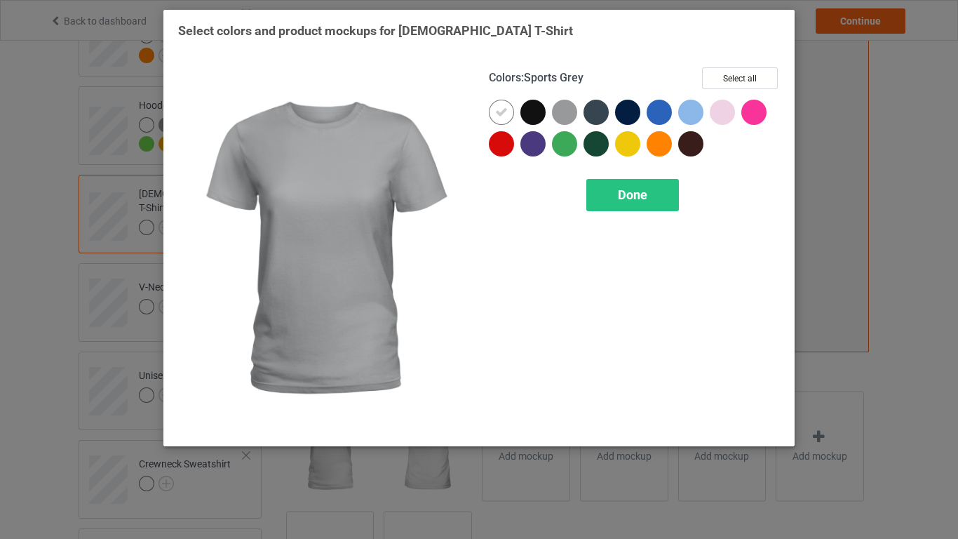
click at [569, 115] on div at bounding box center [564, 112] width 25 height 25
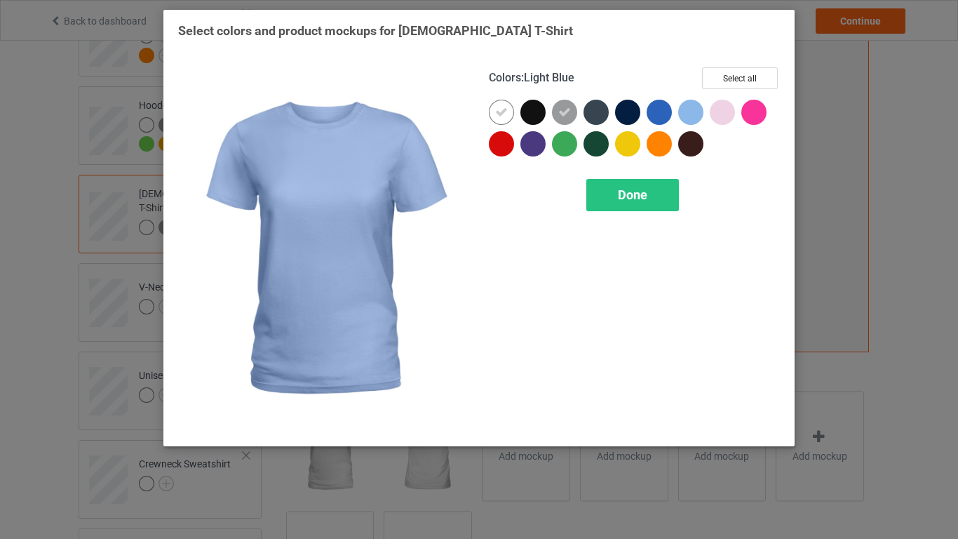
click at [690, 119] on div at bounding box center [690, 112] width 25 height 25
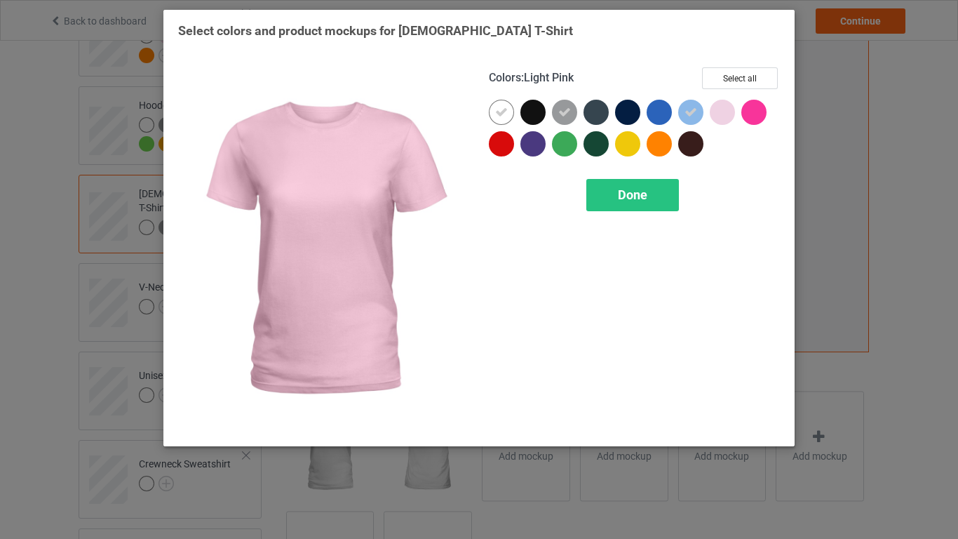
click at [726, 117] on div at bounding box center [722, 112] width 25 height 25
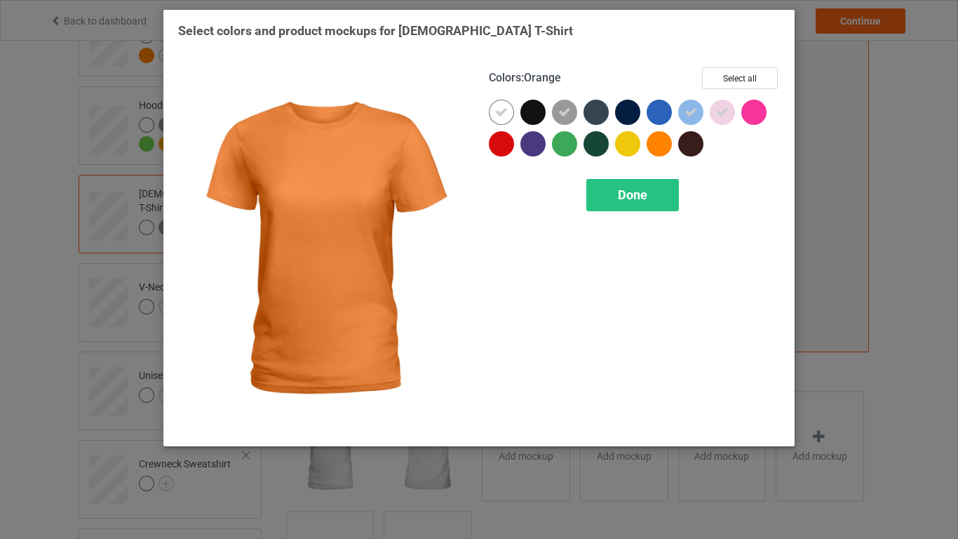
click at [666, 148] on div at bounding box center [659, 143] width 25 height 25
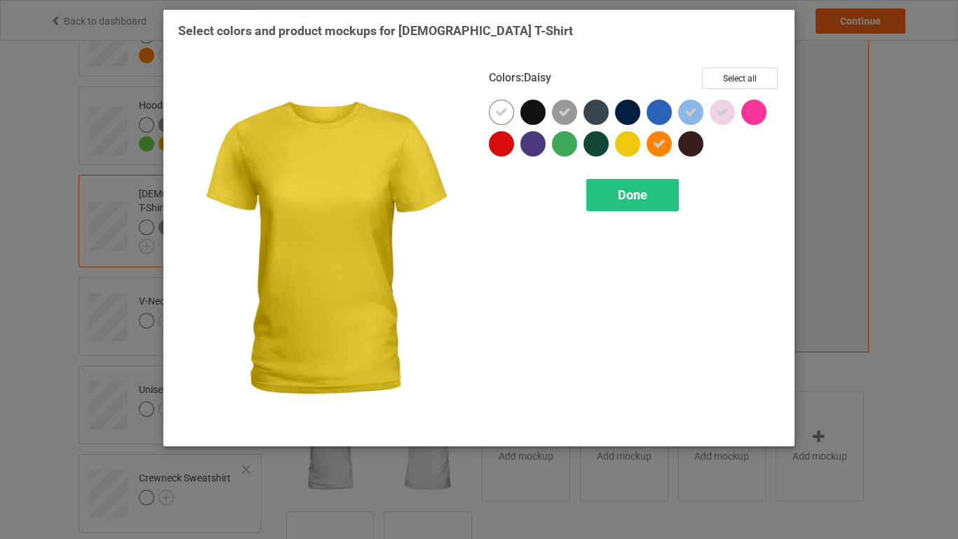
click at [621, 146] on div at bounding box center [627, 143] width 25 height 25
click at [636, 193] on span "Done" at bounding box center [632, 194] width 29 height 15
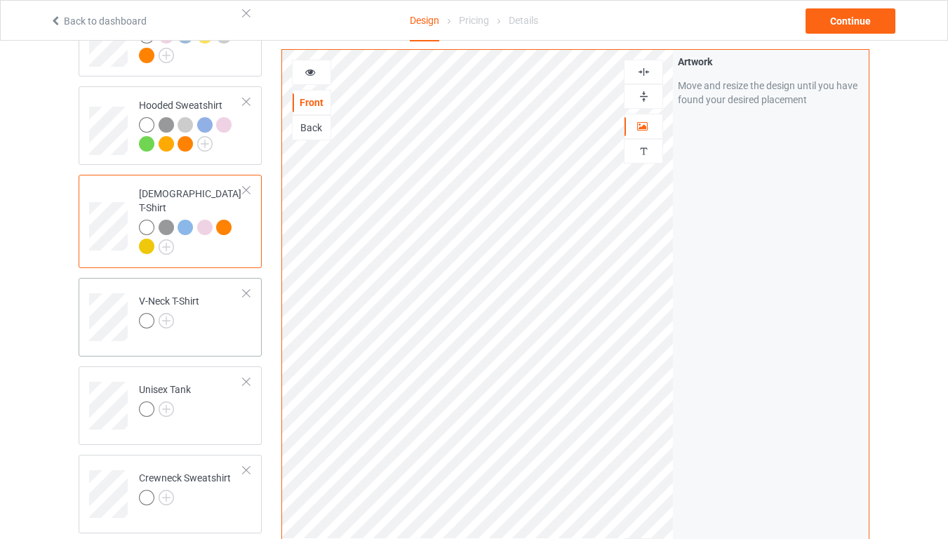
click at [192, 313] on div at bounding box center [169, 323] width 60 height 20
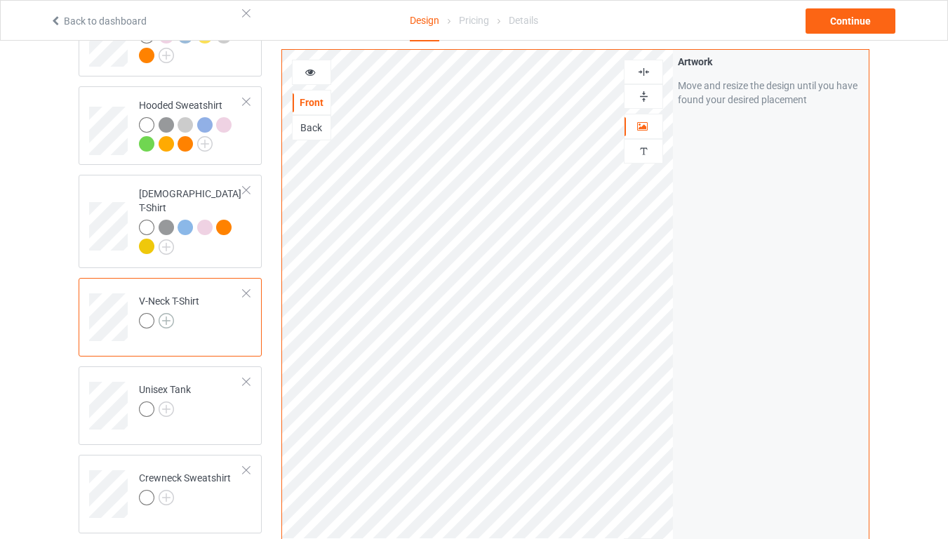
click at [168, 313] on img at bounding box center [166, 320] width 15 height 15
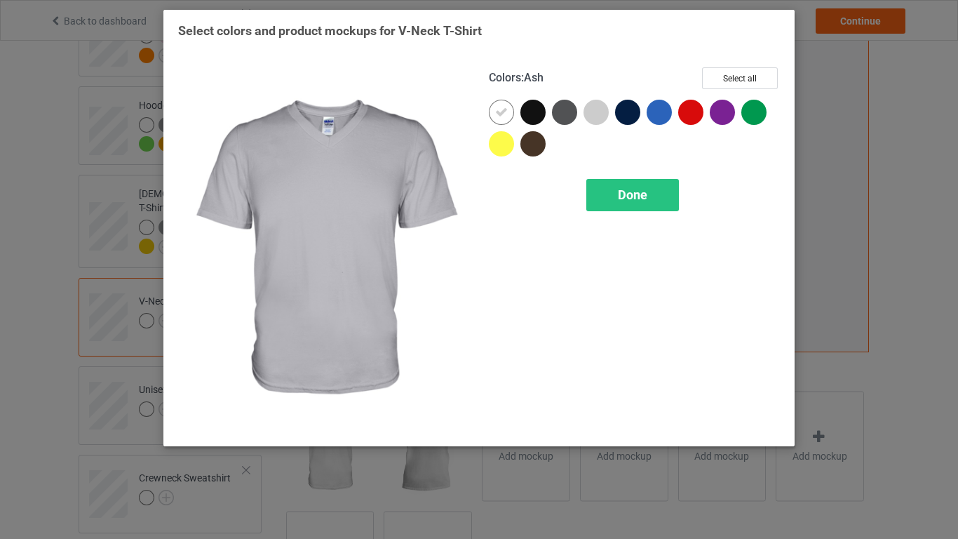
click at [594, 116] on div at bounding box center [596, 112] width 25 height 25
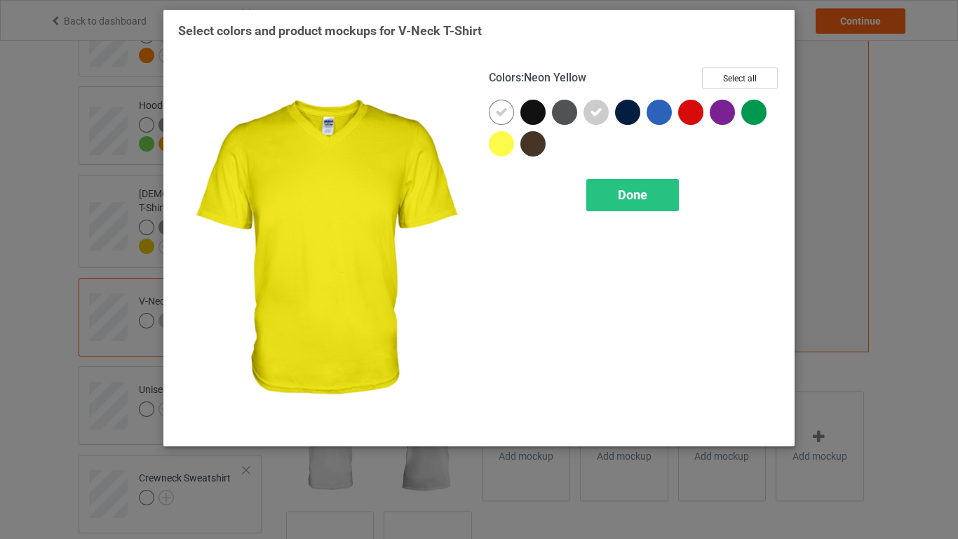
click at [510, 146] on div at bounding box center [501, 143] width 25 height 25
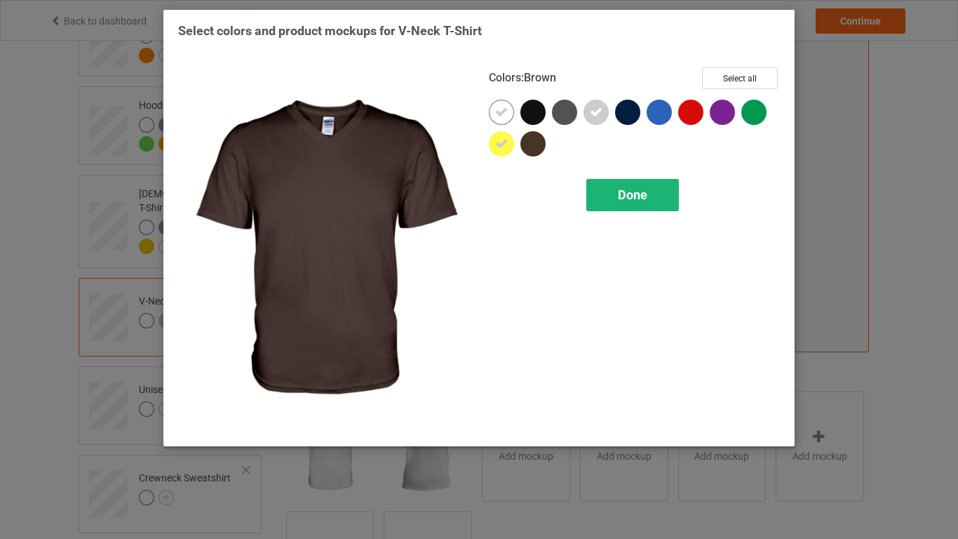
click at [631, 197] on span "Done" at bounding box center [632, 194] width 29 height 15
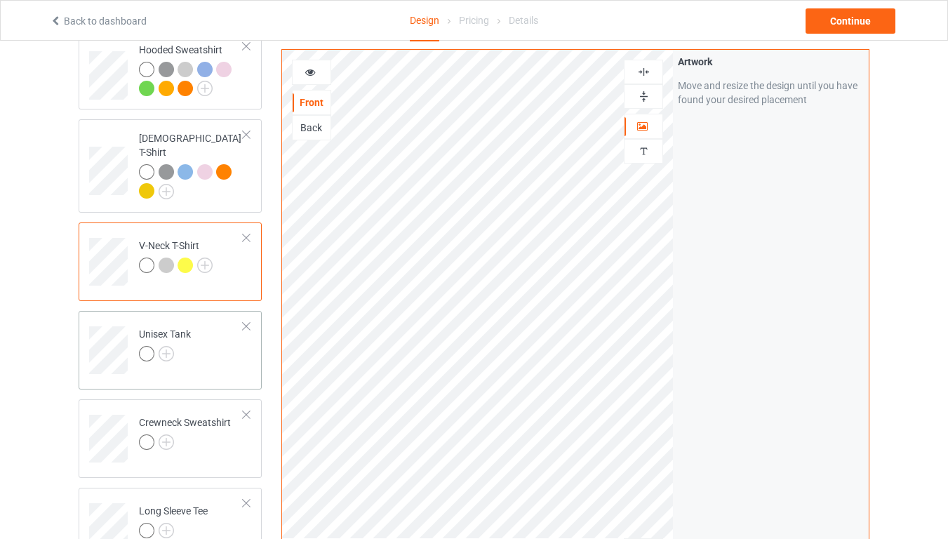
scroll to position [337, 0]
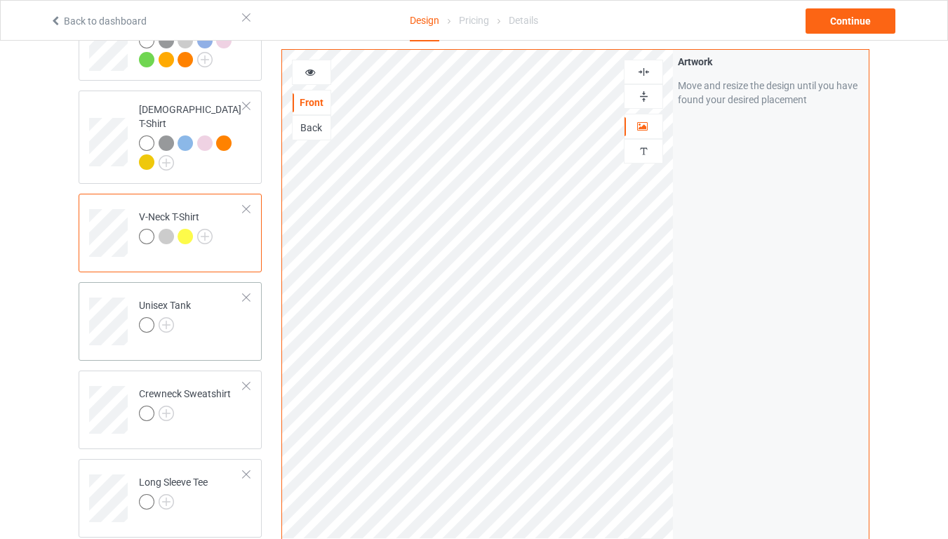
click at [168, 321] on div at bounding box center [165, 327] width 52 height 20
click at [168, 317] on img at bounding box center [166, 324] width 15 height 15
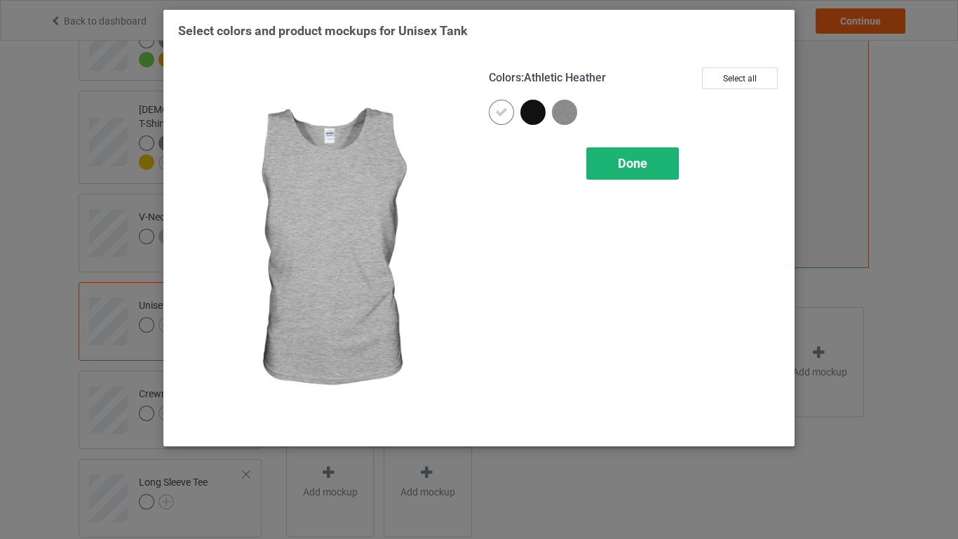
click at [617, 170] on div "Done" at bounding box center [633, 163] width 93 height 32
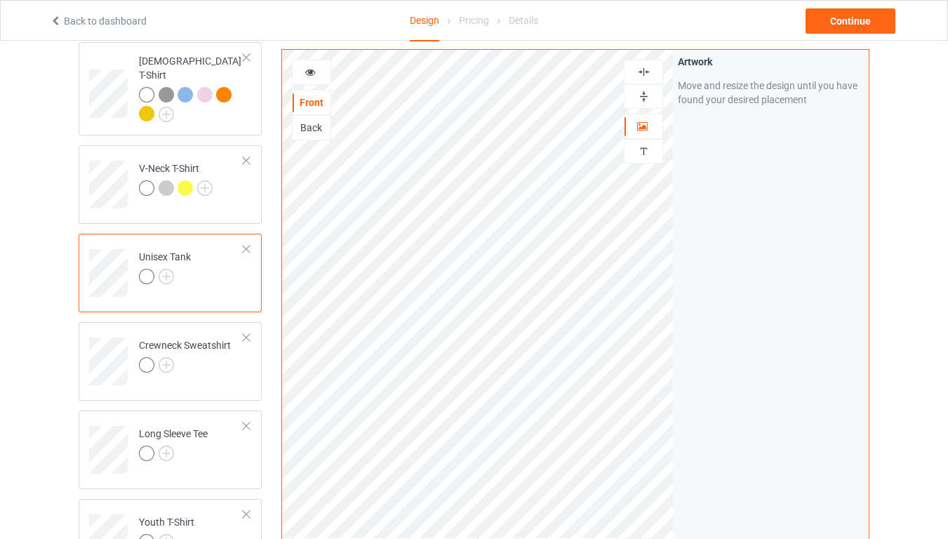
scroll to position [421, 0]
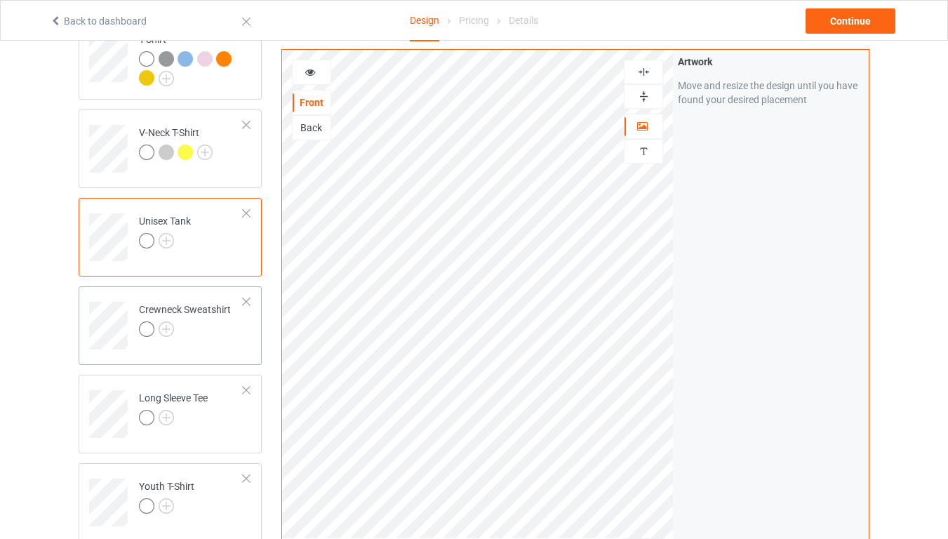
click at [206, 321] on div at bounding box center [185, 331] width 92 height 20
click at [167, 321] on img at bounding box center [166, 328] width 15 height 15
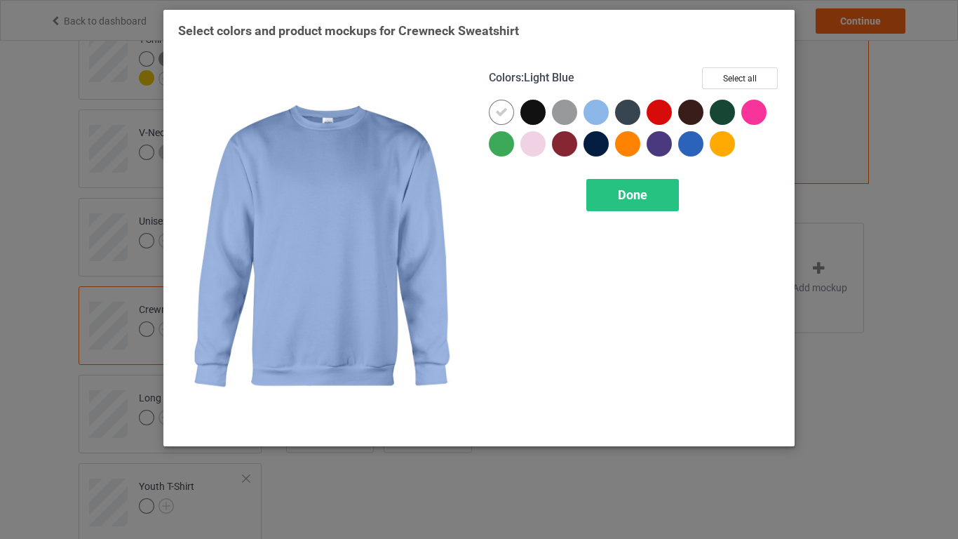
click at [597, 116] on div at bounding box center [596, 112] width 25 height 25
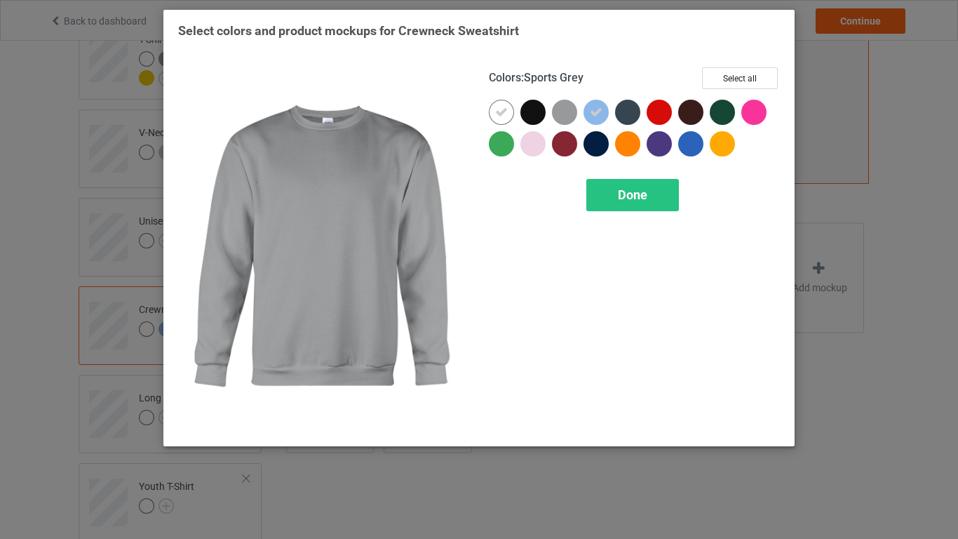
click at [573, 116] on div at bounding box center [564, 112] width 25 height 25
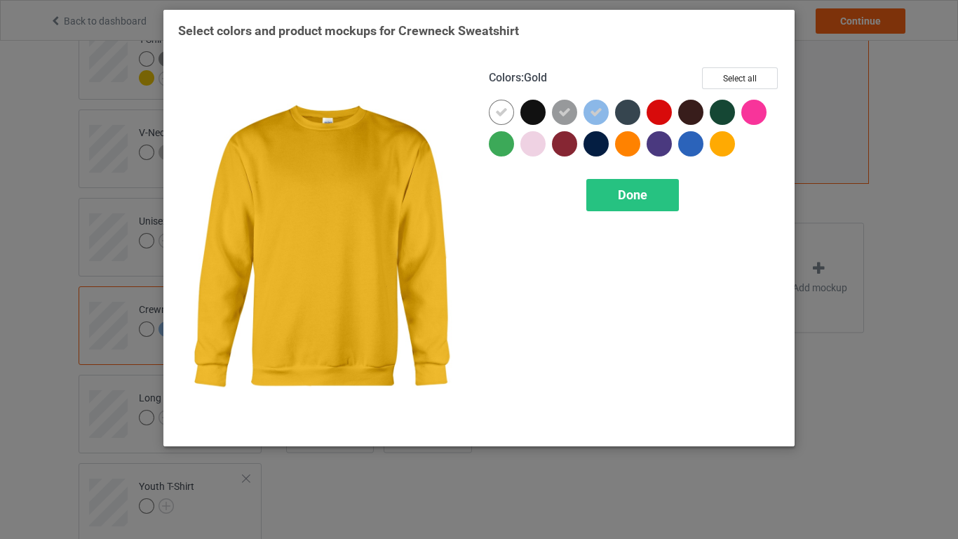
click at [723, 149] on div at bounding box center [722, 143] width 25 height 25
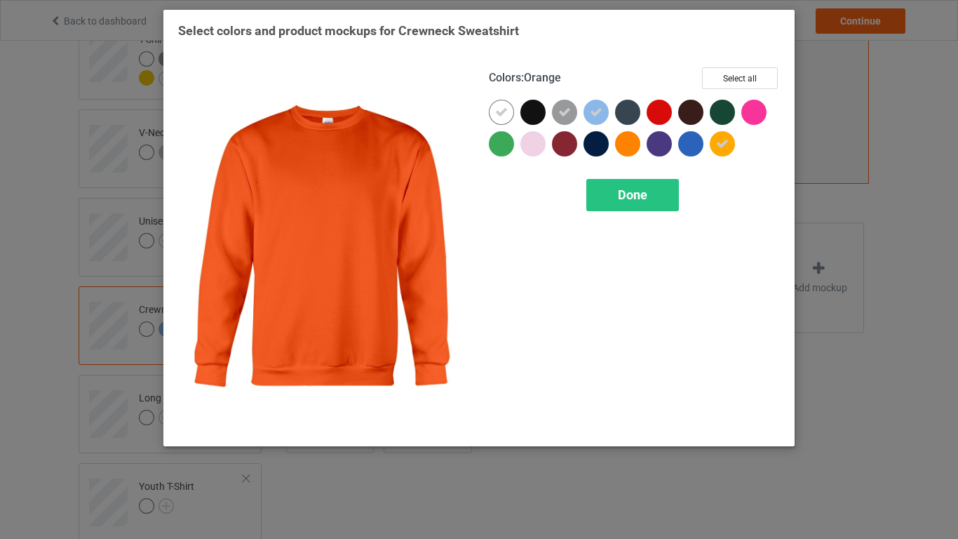
click at [627, 147] on div at bounding box center [627, 143] width 25 height 25
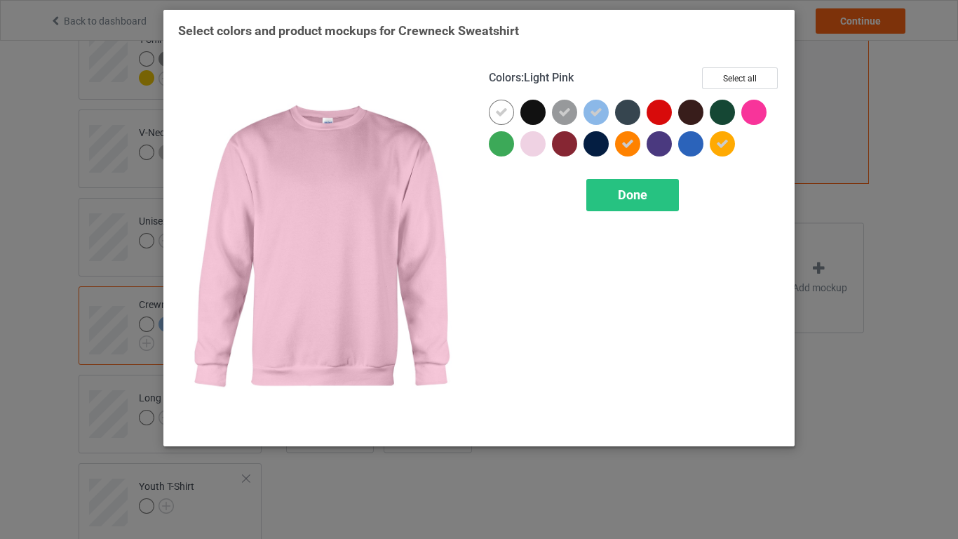
click at [533, 149] on div at bounding box center [533, 143] width 25 height 25
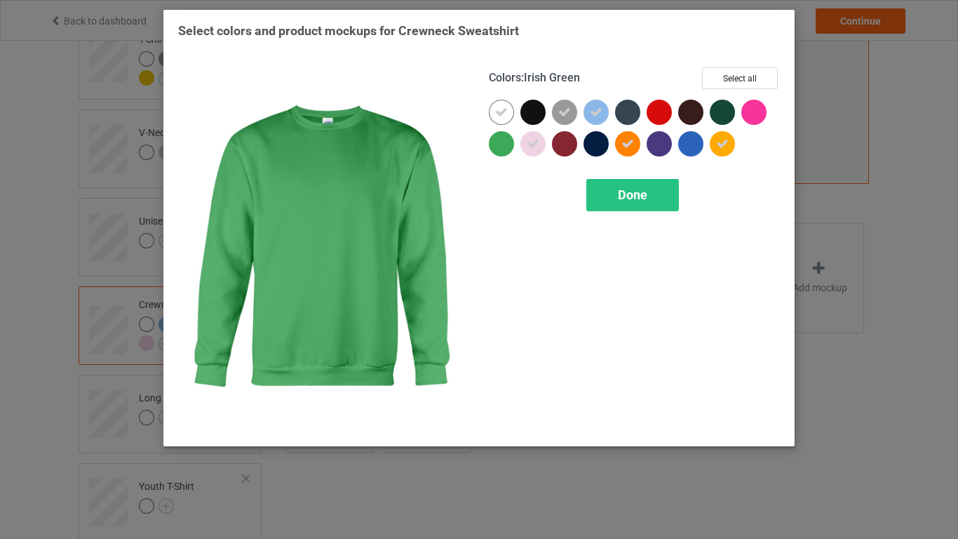
click at [502, 146] on div at bounding box center [501, 143] width 25 height 25
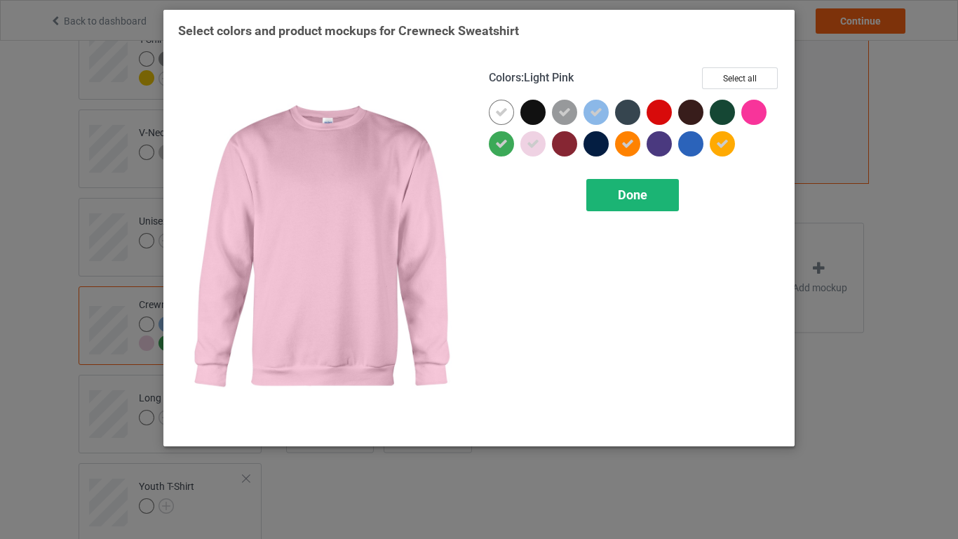
click at [636, 209] on div "Done" at bounding box center [633, 195] width 93 height 32
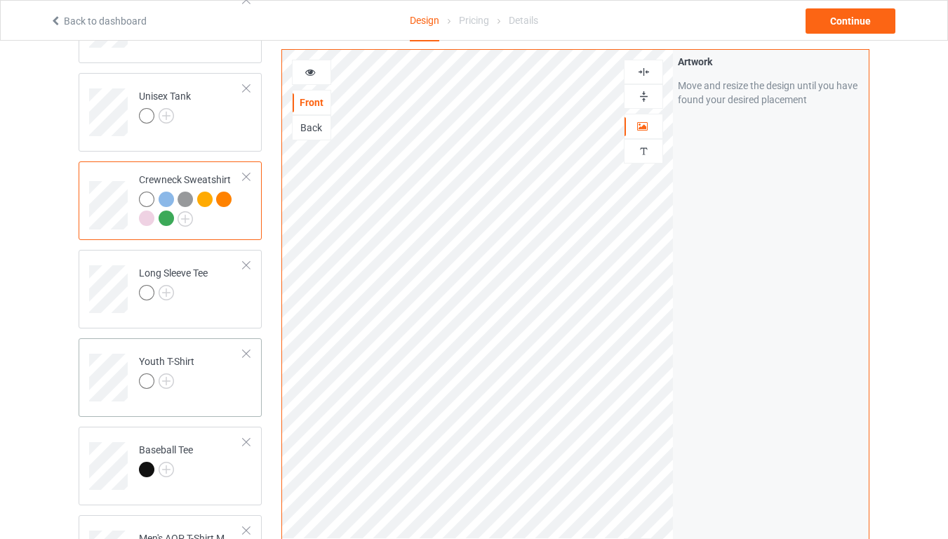
scroll to position [589, 0]
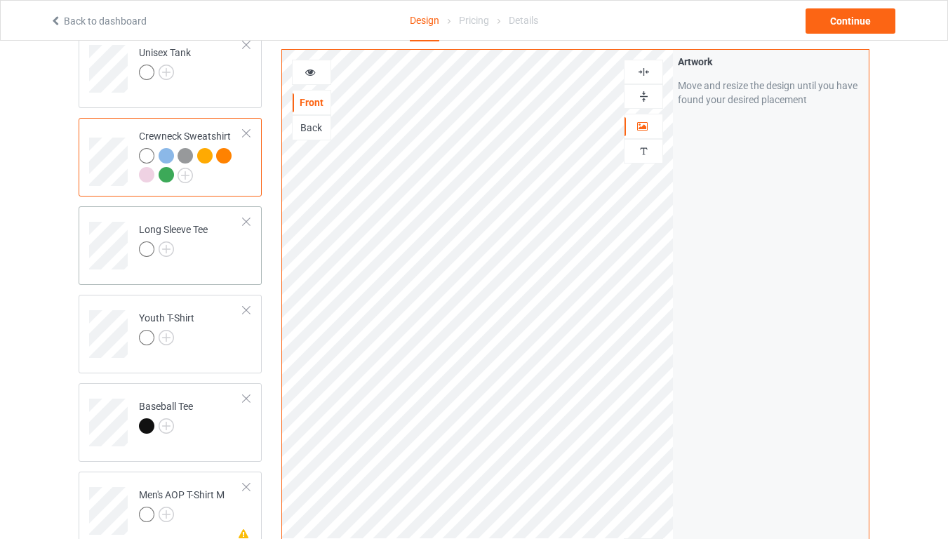
click at [208, 241] on div at bounding box center [173, 251] width 69 height 20
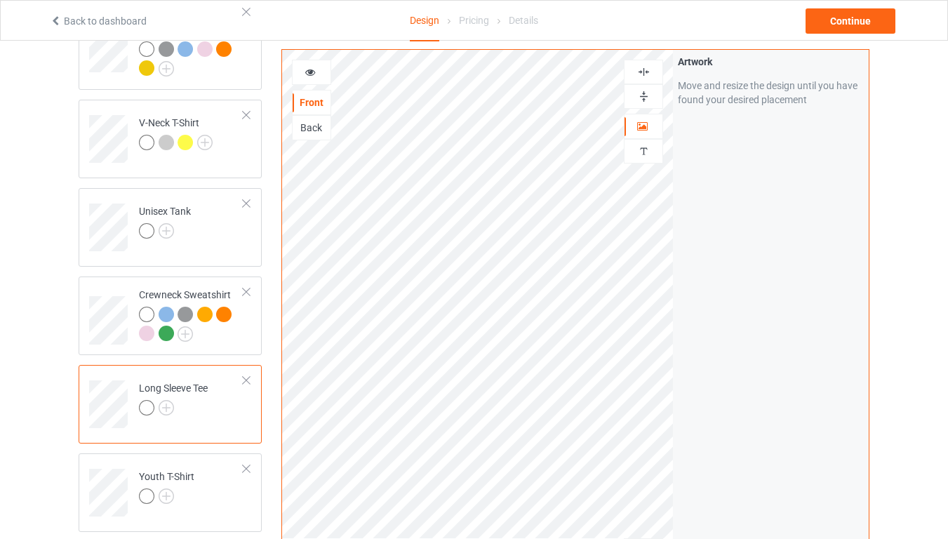
scroll to position [421, 0]
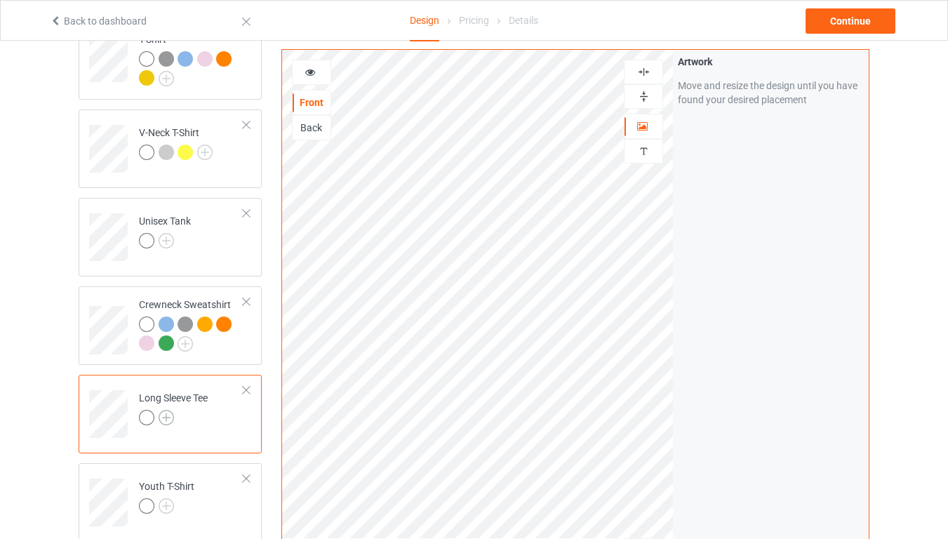
click at [170, 410] on img at bounding box center [166, 417] width 15 height 15
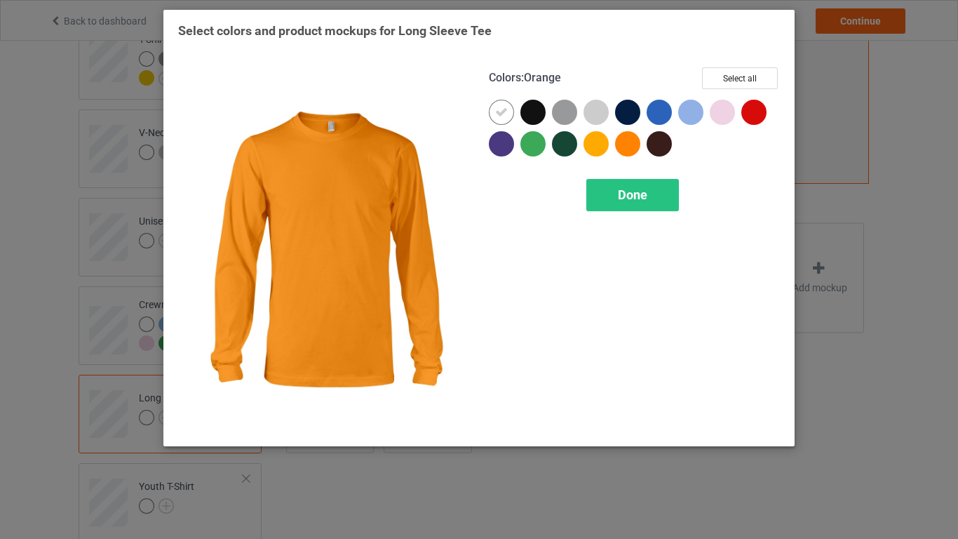
click at [624, 148] on div at bounding box center [627, 143] width 25 height 25
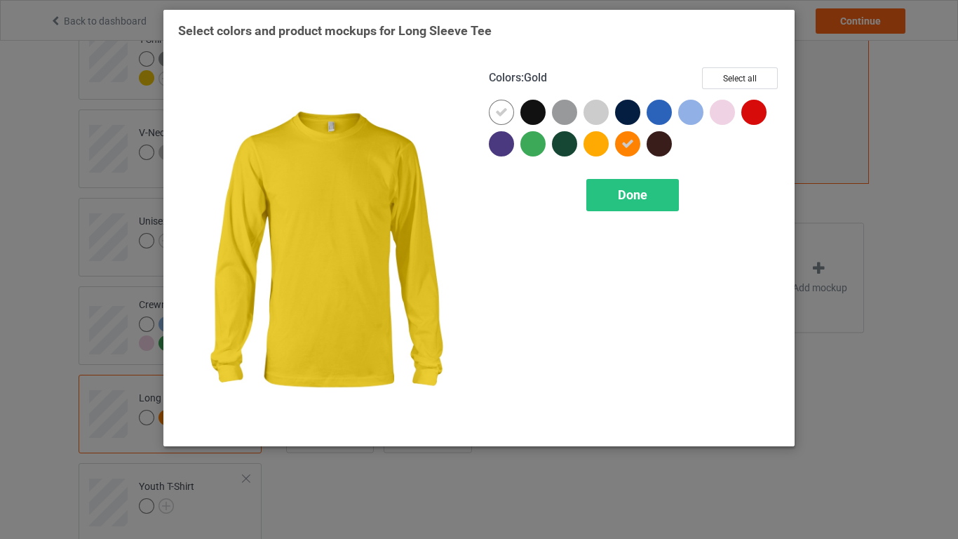
click at [598, 147] on div at bounding box center [596, 143] width 25 height 25
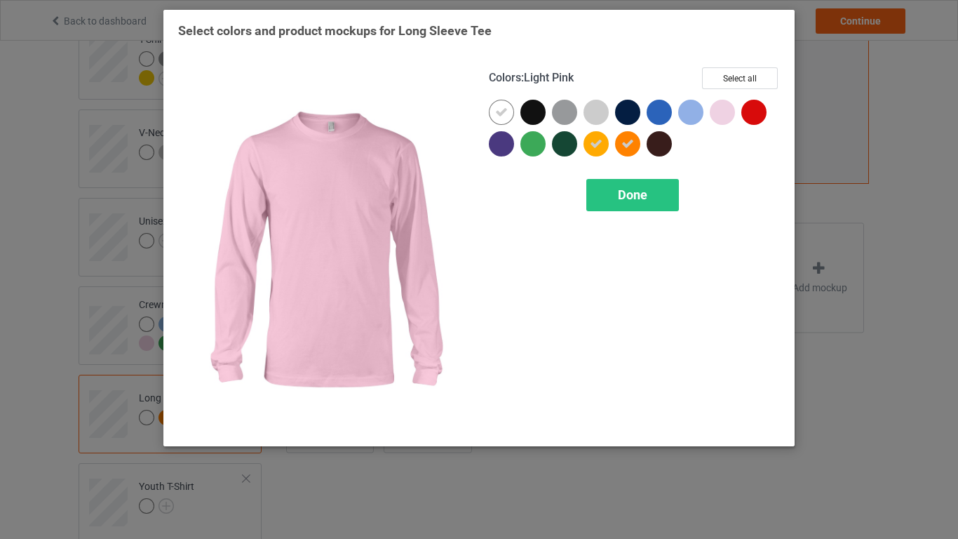
click at [724, 116] on div at bounding box center [722, 112] width 25 height 25
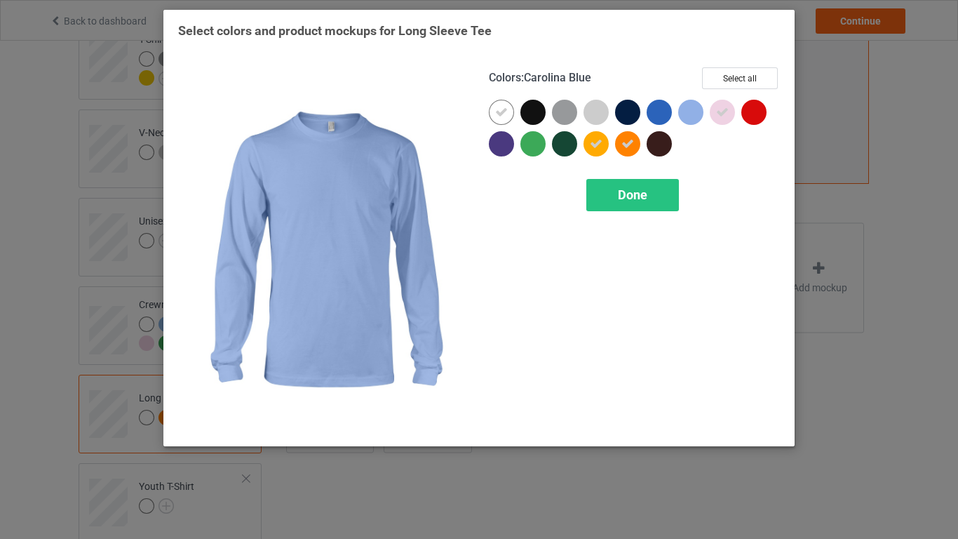
click at [693, 116] on div at bounding box center [690, 112] width 25 height 25
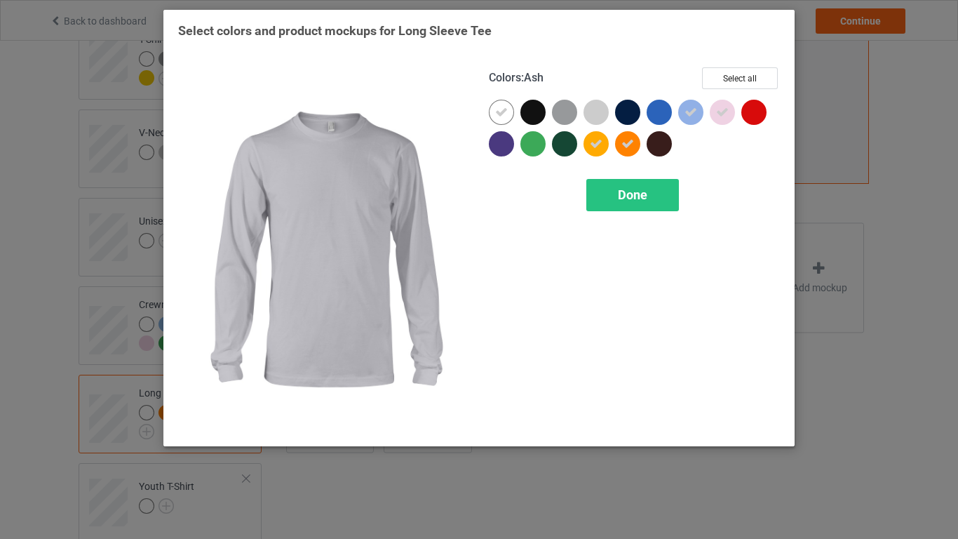
click at [601, 120] on div at bounding box center [596, 112] width 25 height 25
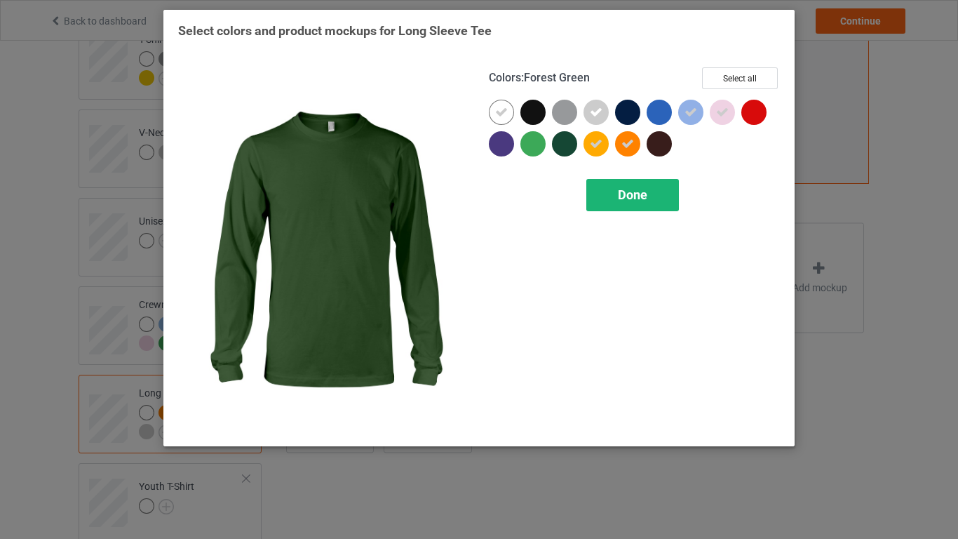
click at [608, 204] on div "Done" at bounding box center [633, 195] width 93 height 32
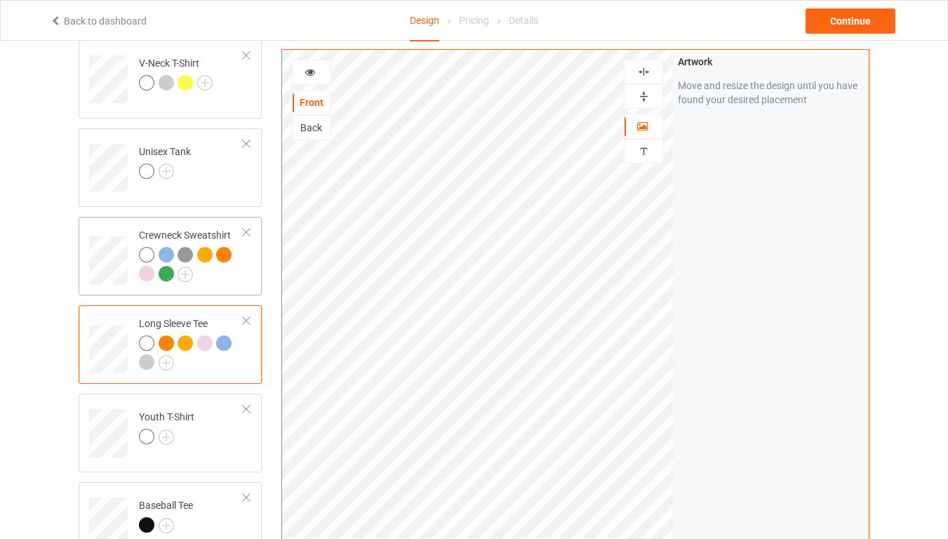
scroll to position [589, 0]
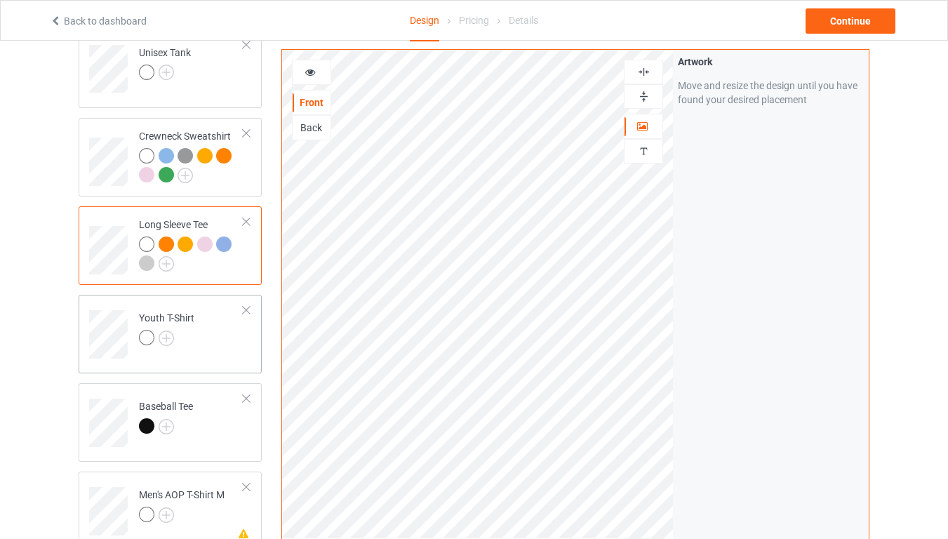
click at [203, 323] on td "Youth T-Shirt" at bounding box center [191, 329] width 120 height 58
click at [168, 330] on img at bounding box center [166, 337] width 15 height 15
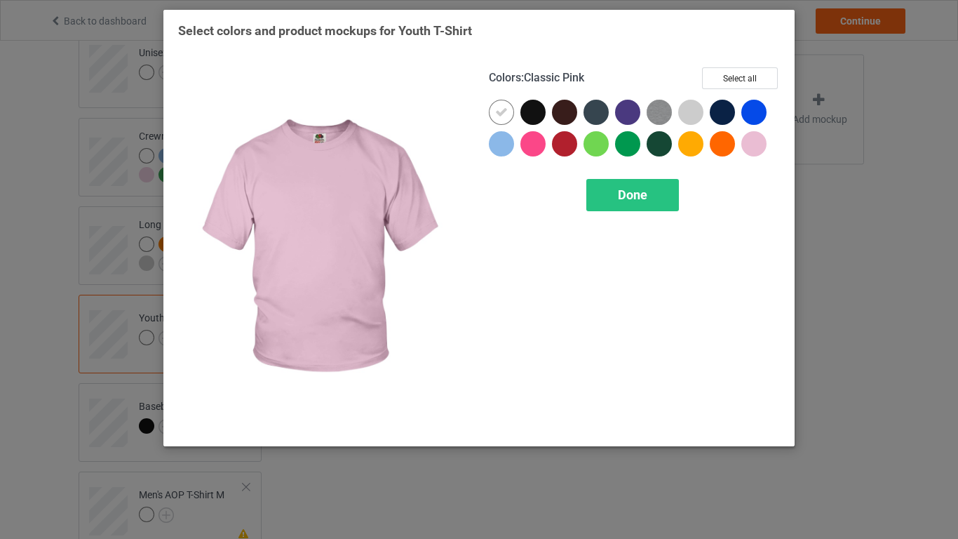
drag, startPoint x: 750, startPoint y: 150, endPoint x: 721, endPoint y: 153, distance: 29.6
click at [750, 150] on div at bounding box center [754, 143] width 25 height 25
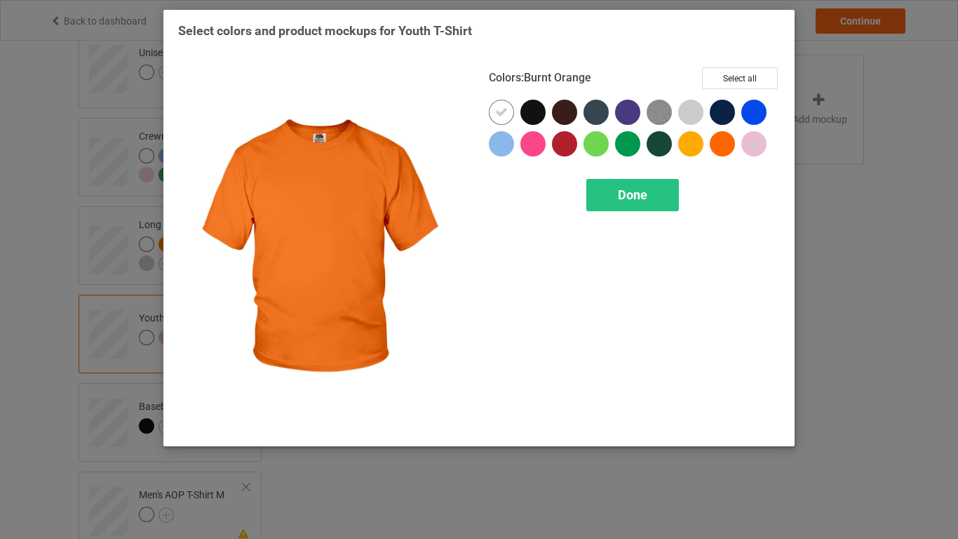
click at [725, 150] on div at bounding box center [722, 143] width 25 height 25
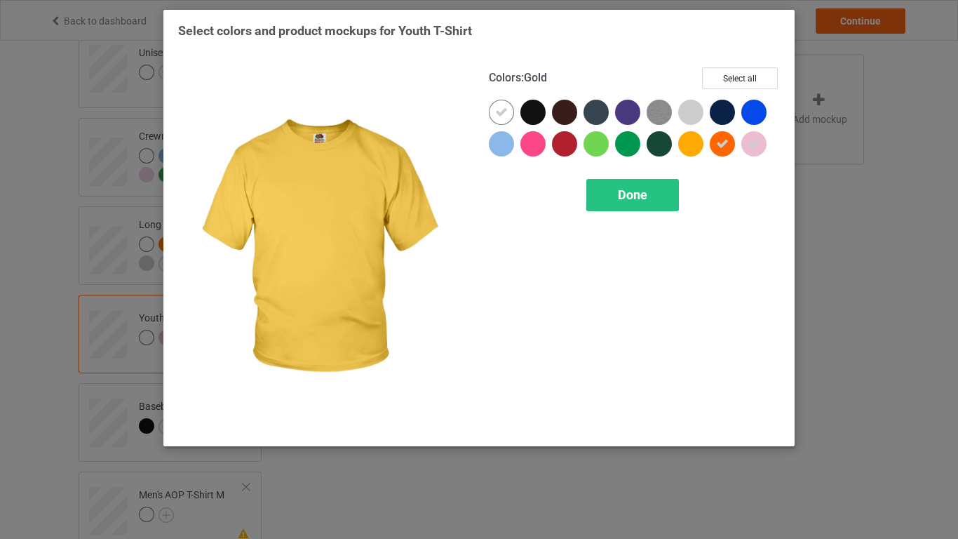
click at [687, 150] on div at bounding box center [690, 143] width 25 height 25
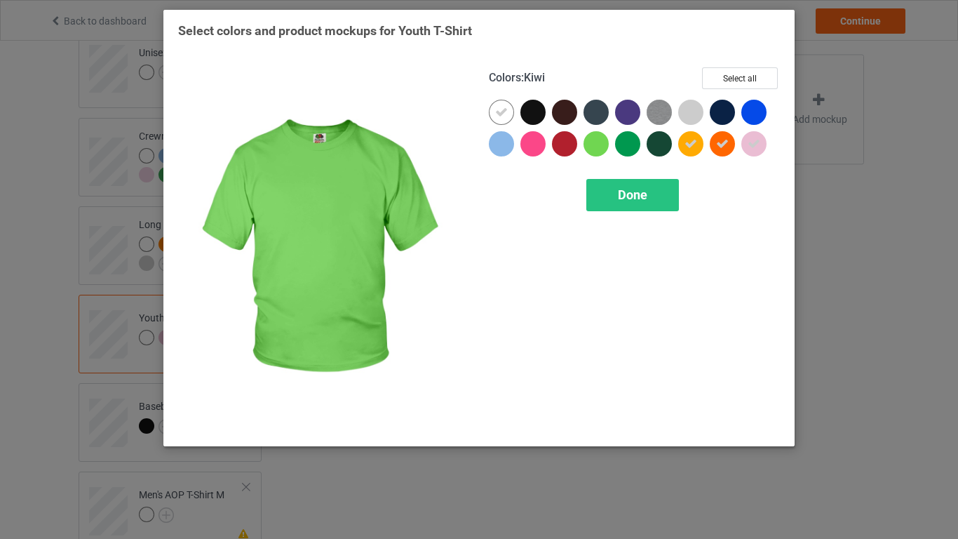
click at [601, 150] on div at bounding box center [596, 143] width 25 height 25
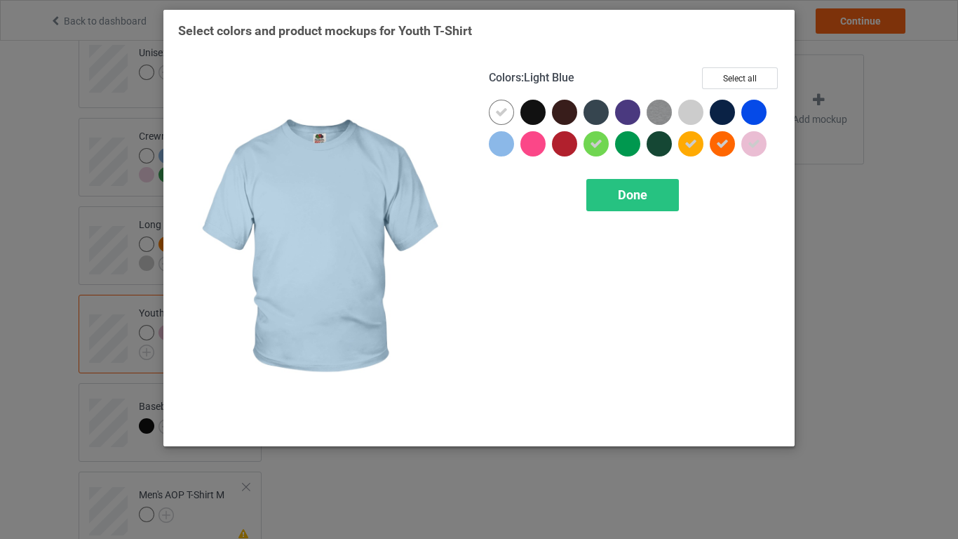
click at [506, 145] on div at bounding box center [501, 143] width 25 height 25
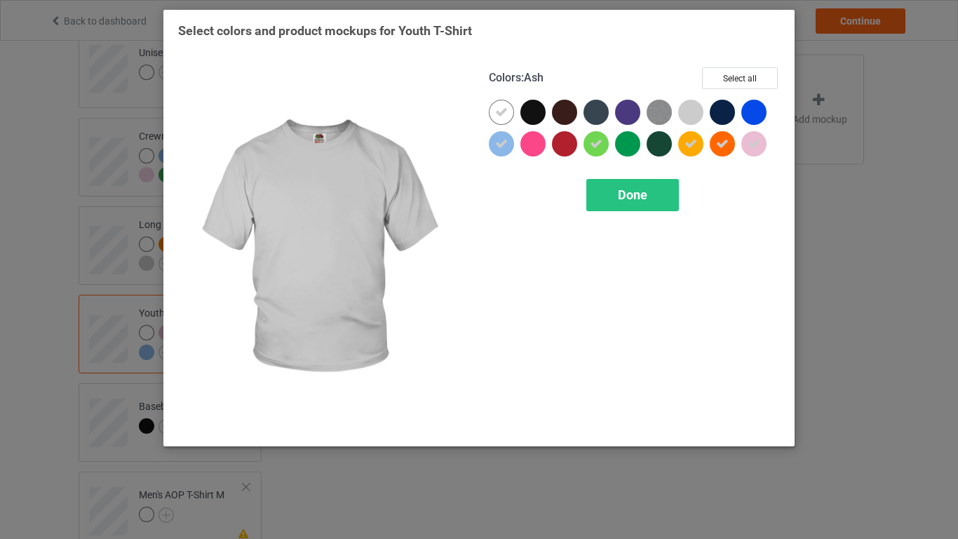
click at [693, 117] on div at bounding box center [690, 112] width 25 height 25
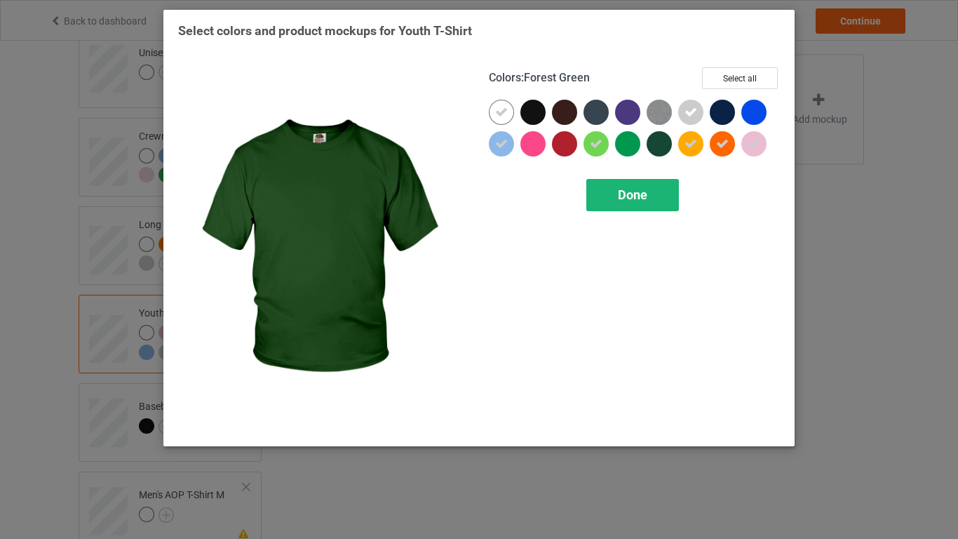
click at [631, 199] on span "Done" at bounding box center [632, 194] width 29 height 15
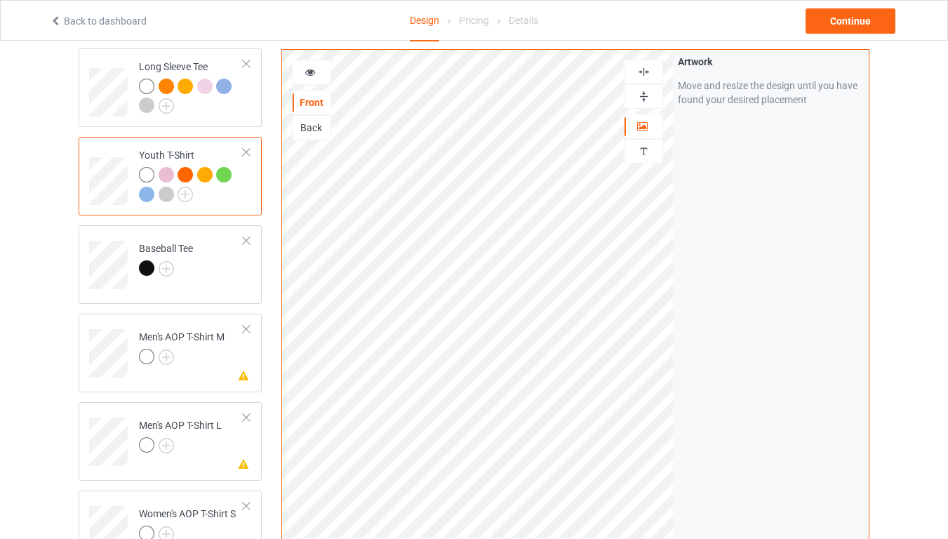
scroll to position [758, 0]
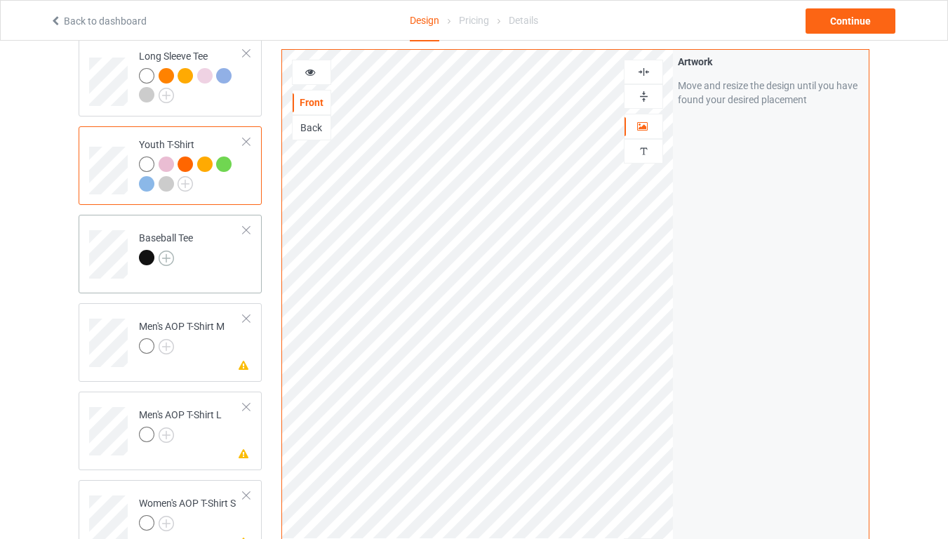
click at [165, 250] on img at bounding box center [166, 257] width 15 height 15
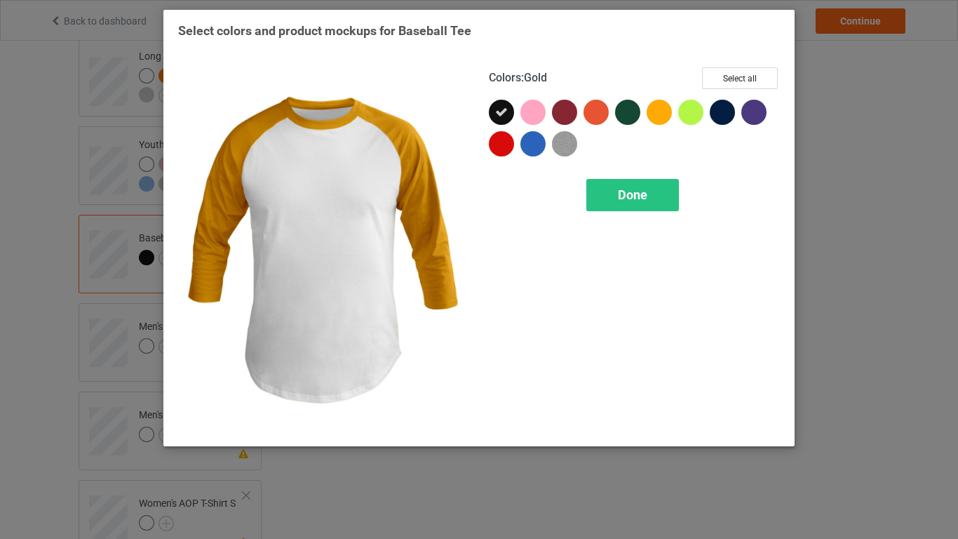
click at [662, 118] on div at bounding box center [659, 112] width 25 height 25
click at [664, 114] on icon at bounding box center [659, 112] width 13 height 13
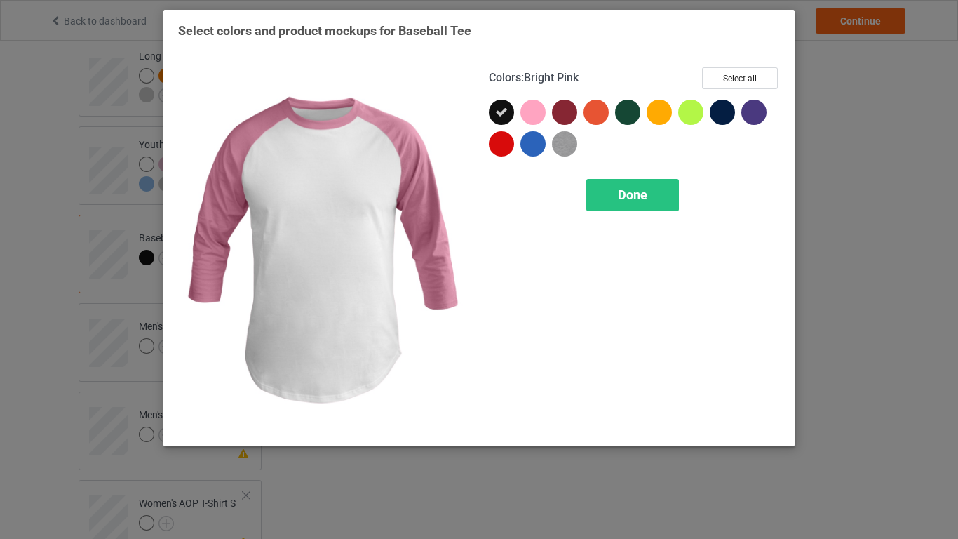
click at [536, 115] on div at bounding box center [533, 112] width 25 height 25
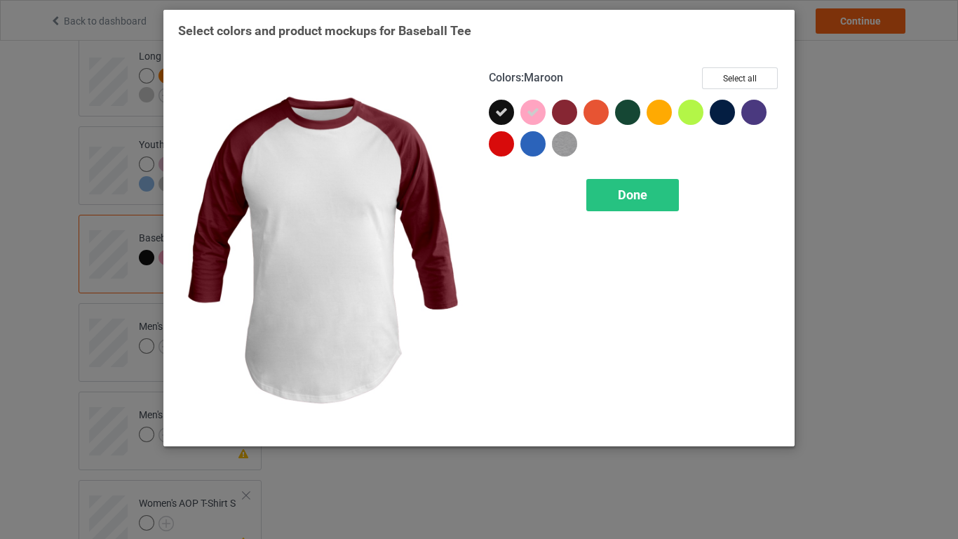
click at [574, 115] on div at bounding box center [564, 112] width 25 height 25
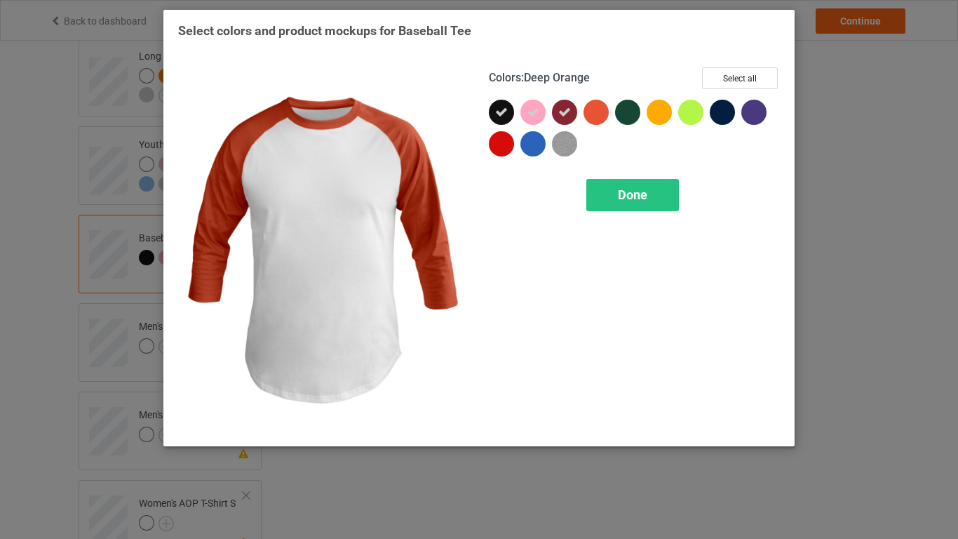
click at [609, 115] on div at bounding box center [600, 116] width 32 height 32
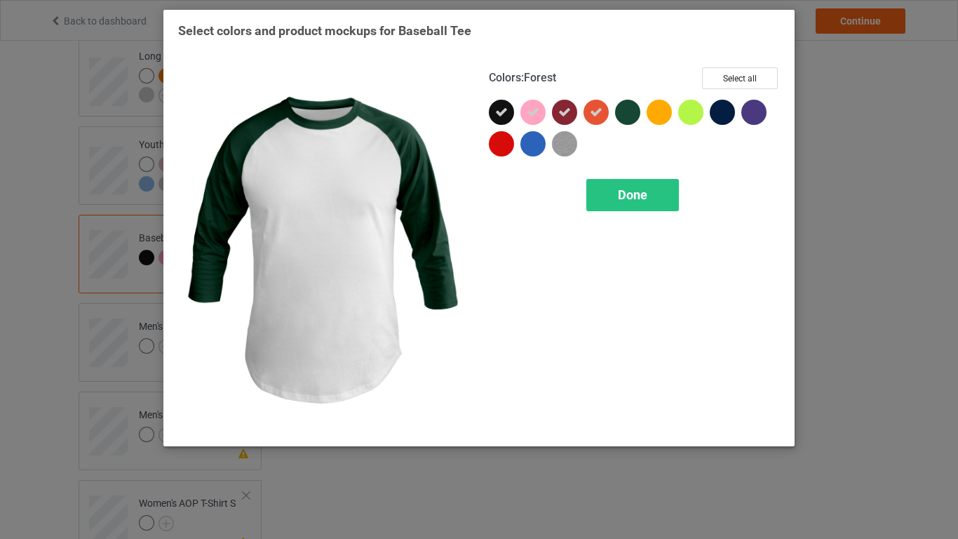
click at [626, 115] on div at bounding box center [627, 112] width 25 height 25
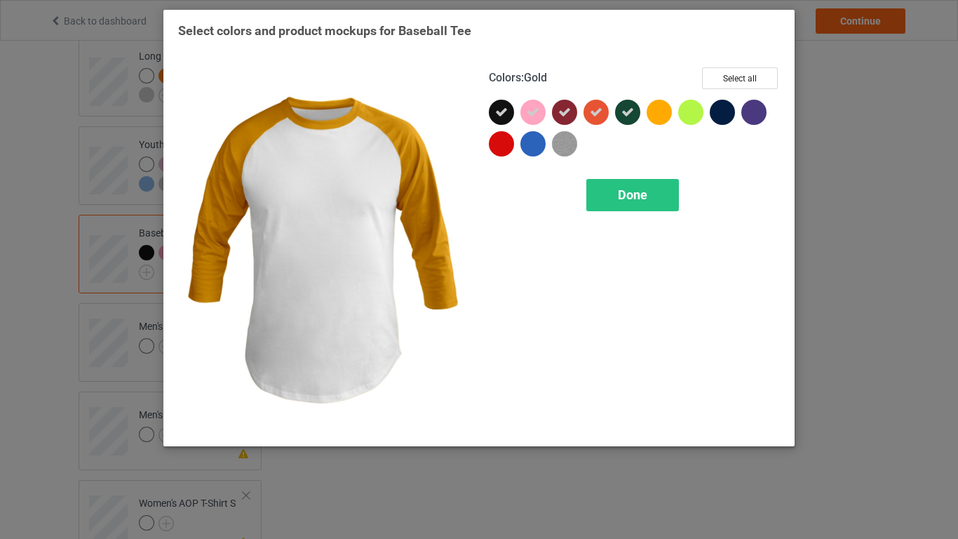
drag, startPoint x: 667, startPoint y: 115, endPoint x: 682, endPoint y: 115, distance: 15.4
click at [667, 115] on div at bounding box center [659, 112] width 25 height 25
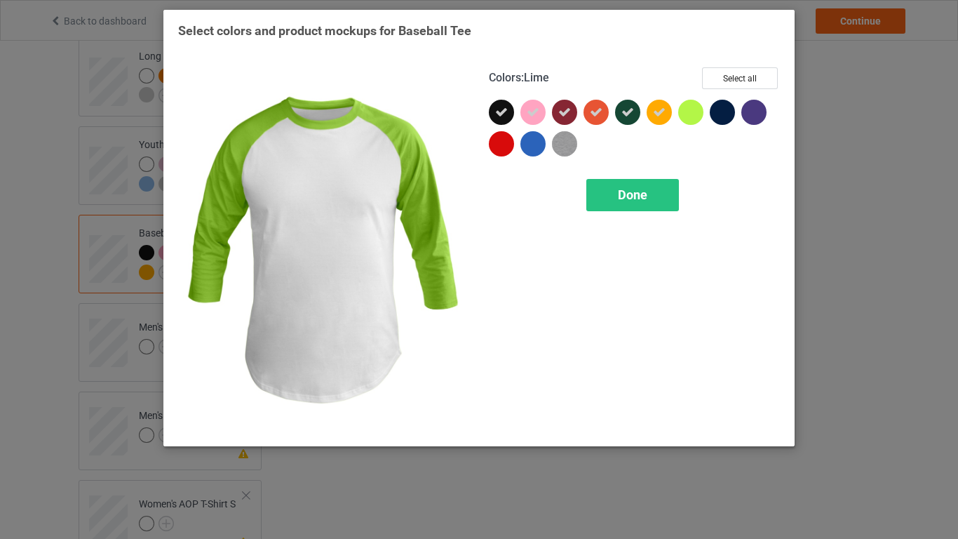
click at [692, 118] on div at bounding box center [690, 112] width 25 height 25
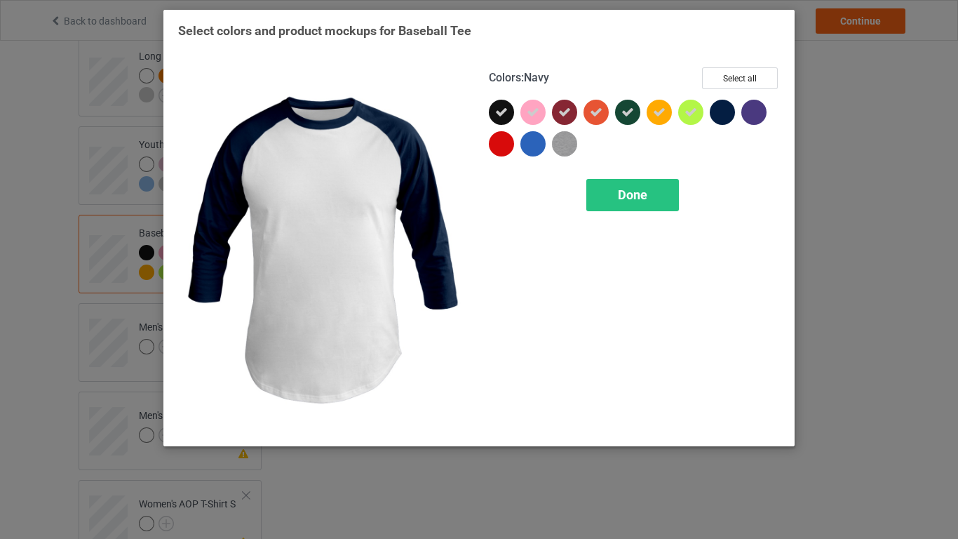
click at [721, 118] on div at bounding box center [722, 112] width 25 height 25
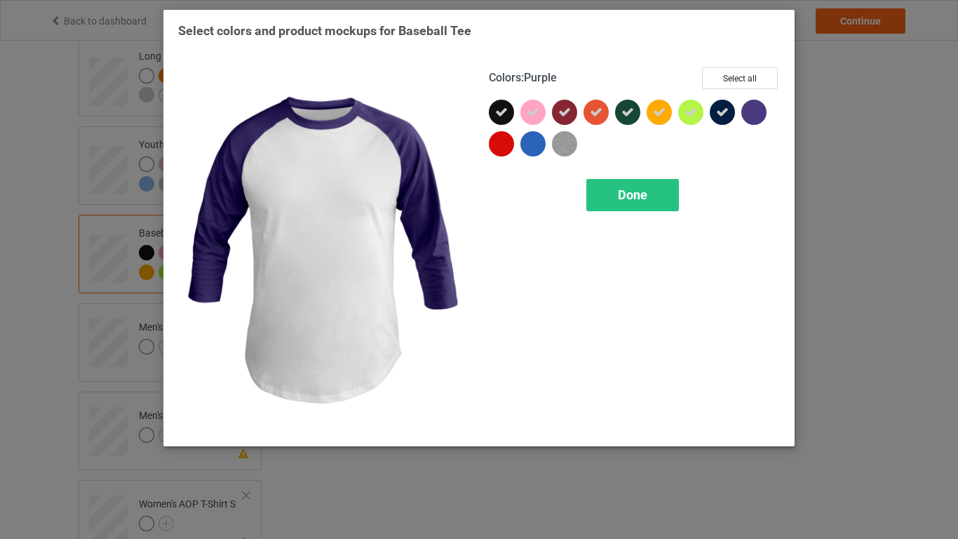
click at [753, 119] on div at bounding box center [754, 112] width 25 height 25
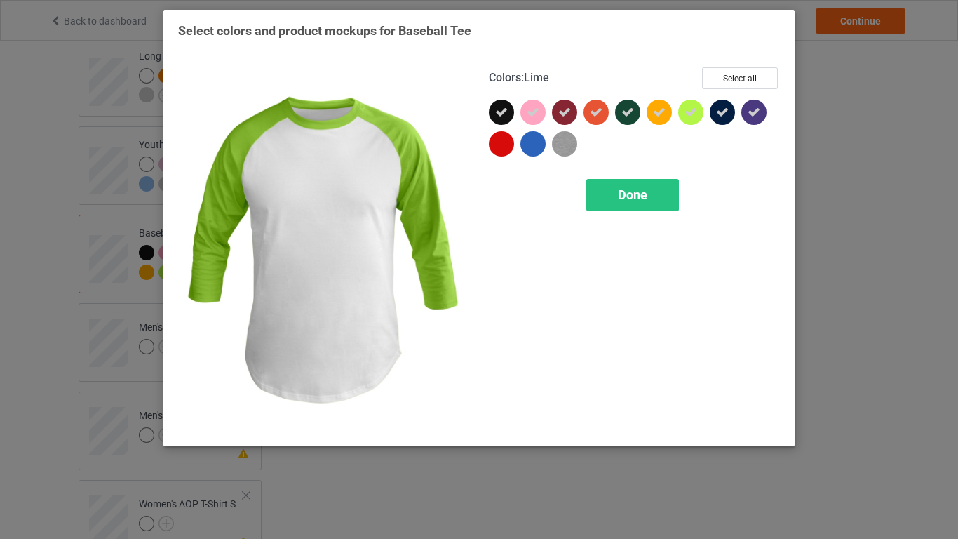
click at [697, 119] on div at bounding box center [690, 112] width 25 height 25
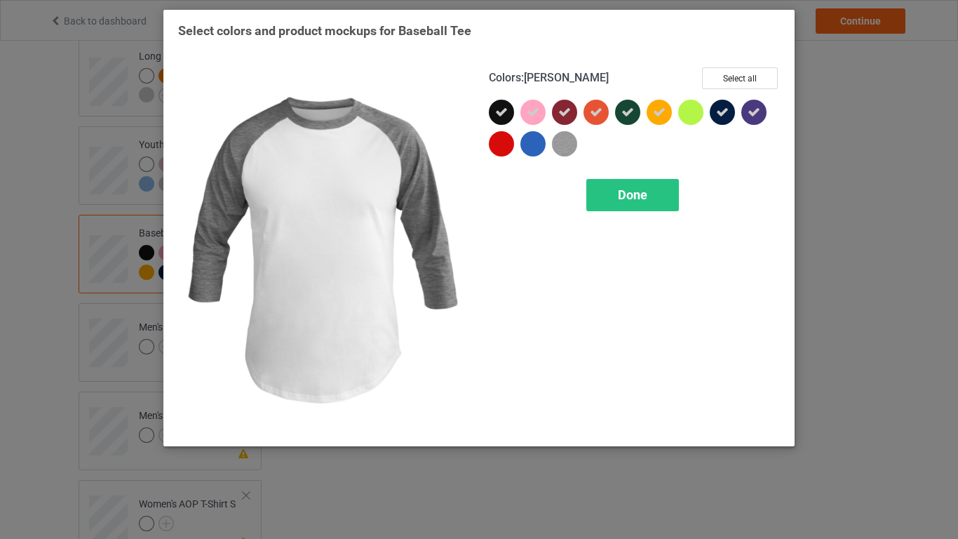
click at [571, 147] on img at bounding box center [564, 143] width 25 height 25
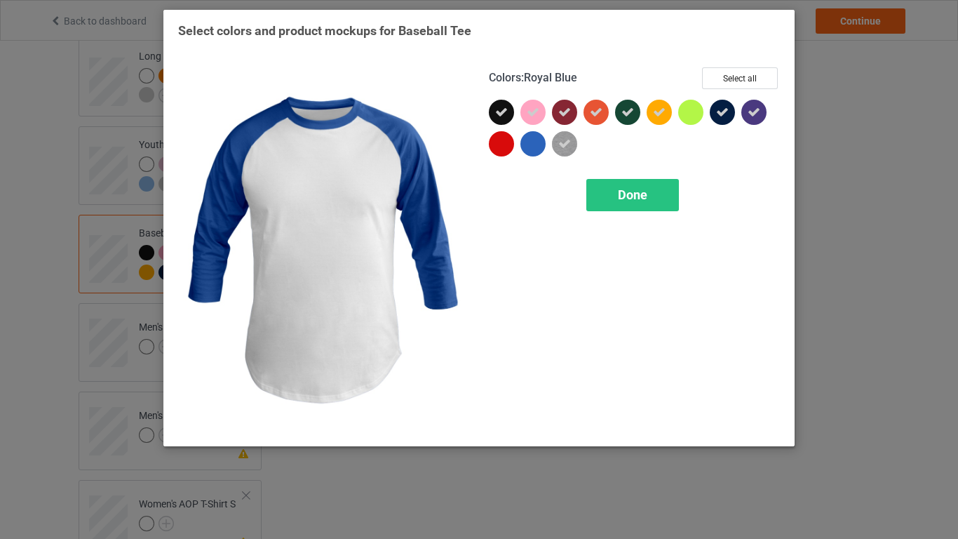
click at [538, 148] on div at bounding box center [533, 143] width 25 height 25
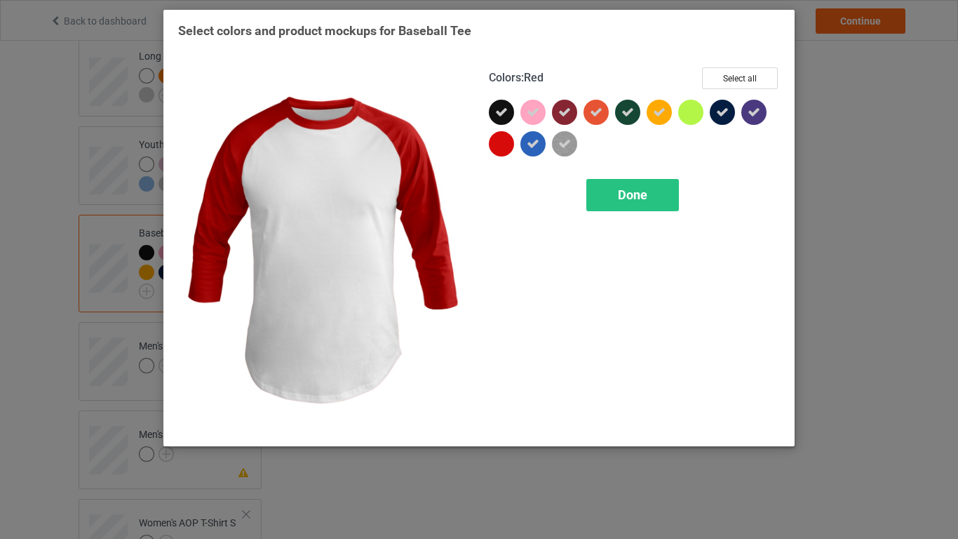
click at [502, 147] on div at bounding box center [501, 143] width 25 height 25
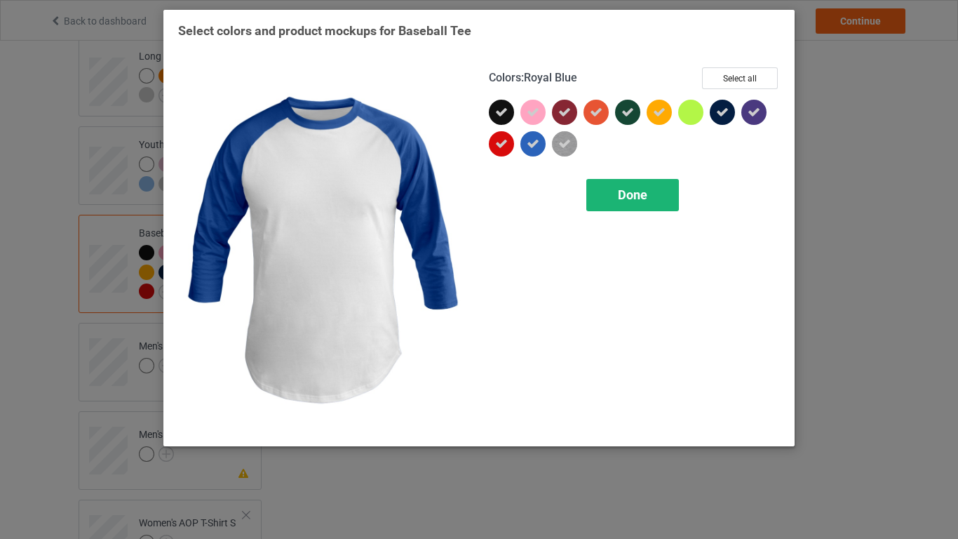
click at [643, 196] on span "Done" at bounding box center [632, 194] width 29 height 15
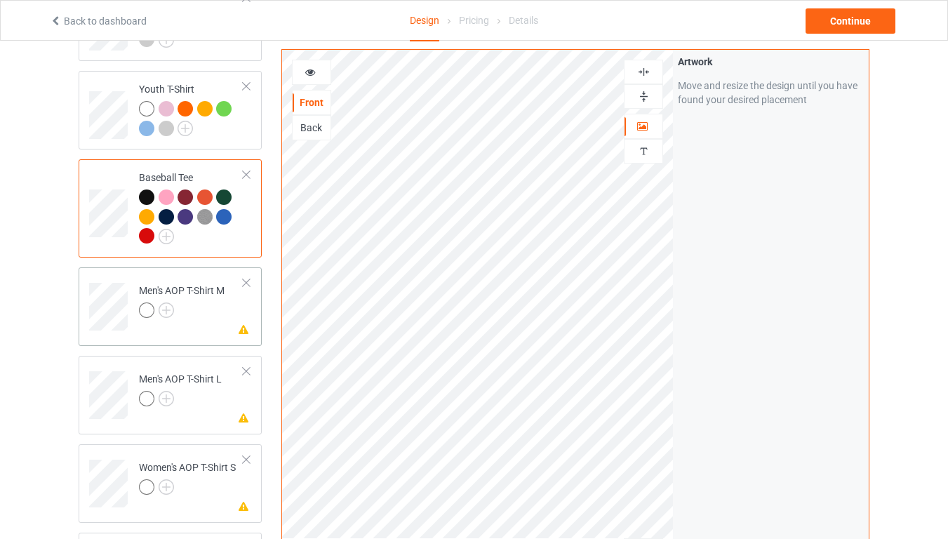
scroll to position [842, 0]
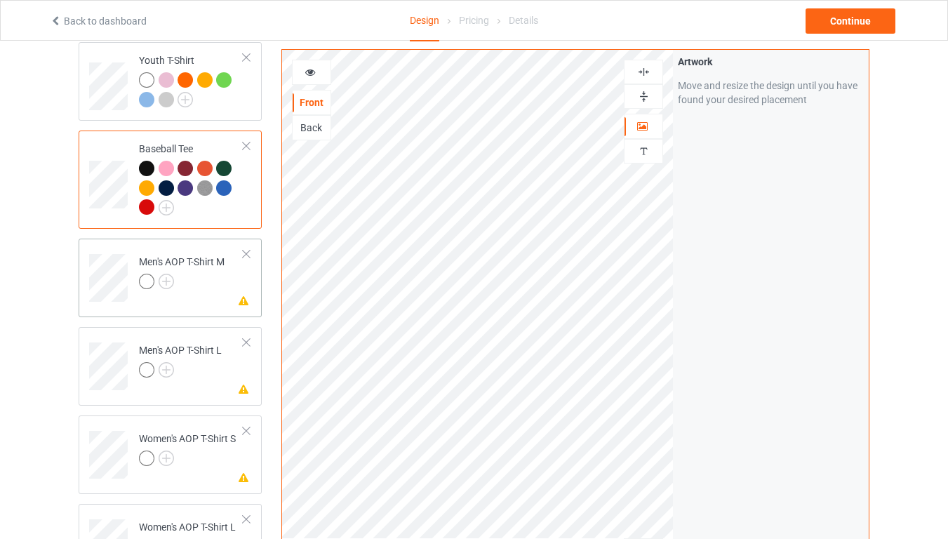
click at [188, 281] on td "Missing artwork on 4 side(s) Men's AOP T-Shirt M" at bounding box center [191, 273] width 120 height 58
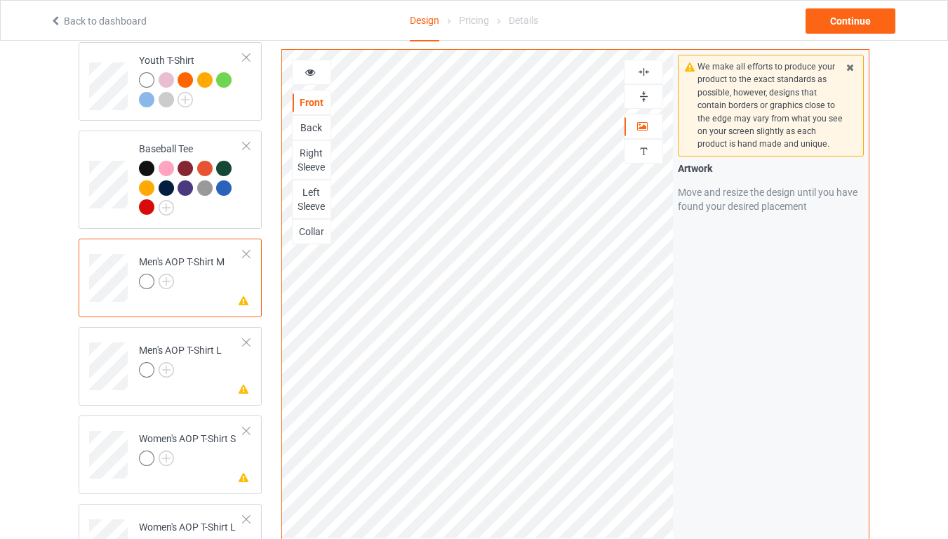
click at [648, 95] on img at bounding box center [643, 96] width 13 height 13
click at [642, 71] on img at bounding box center [643, 71] width 13 height 13
click at [646, 95] on img at bounding box center [643, 96] width 13 height 13
click at [647, 74] on img at bounding box center [643, 71] width 13 height 13
click at [167, 274] on img at bounding box center [166, 281] width 15 height 15
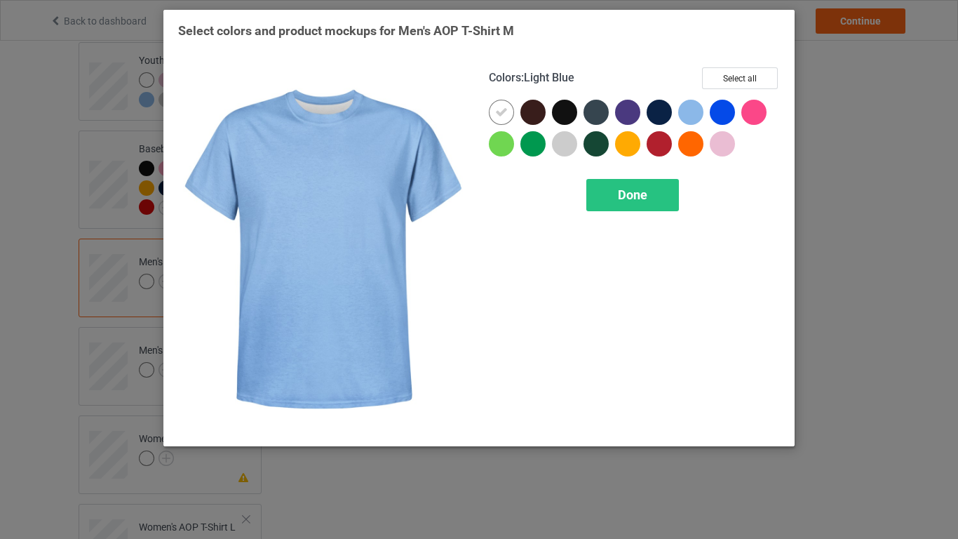
click at [695, 117] on div at bounding box center [690, 112] width 25 height 25
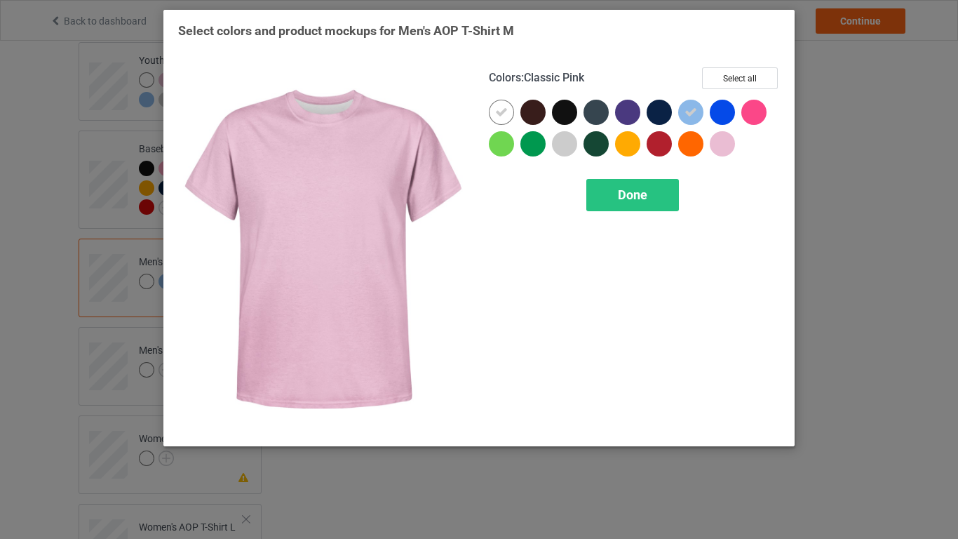
click at [723, 149] on div at bounding box center [722, 143] width 25 height 25
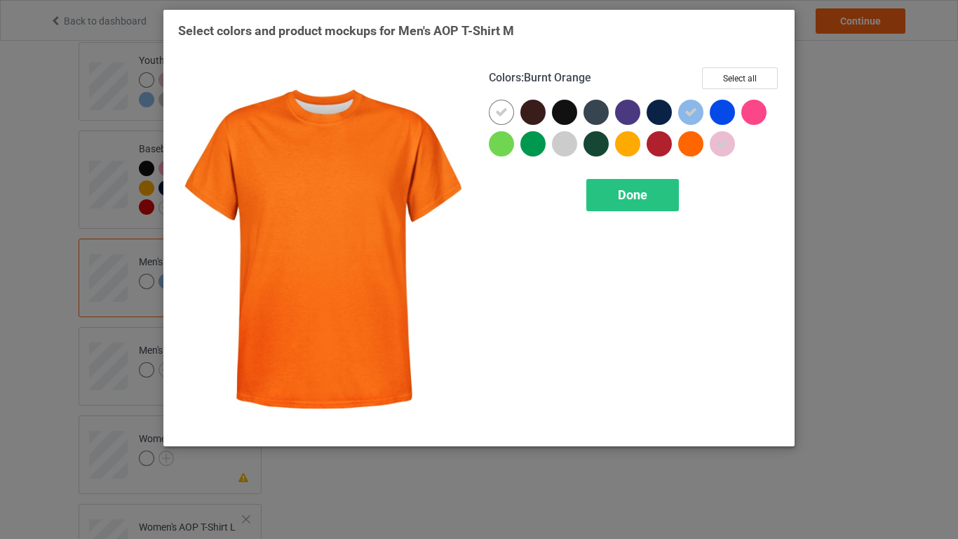
click at [689, 147] on div at bounding box center [690, 143] width 25 height 25
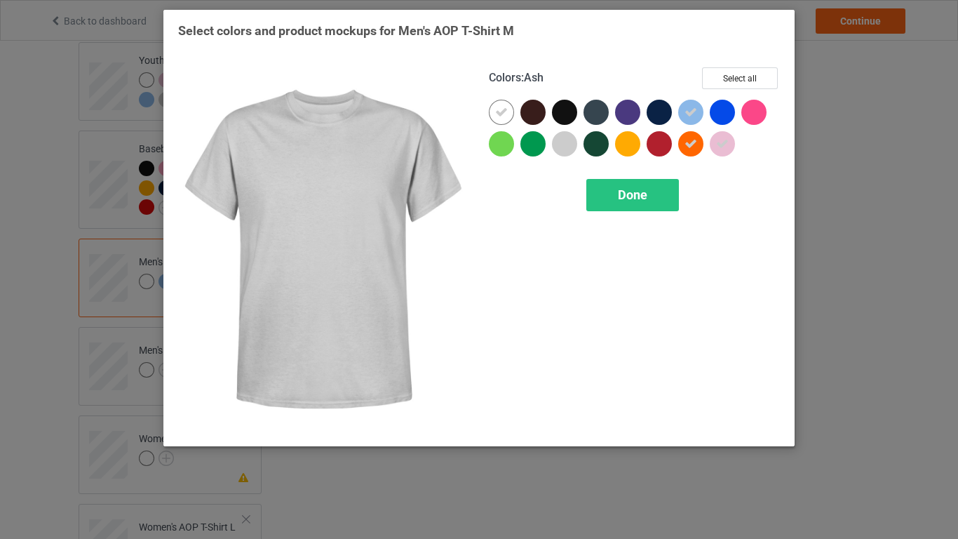
click at [561, 149] on div at bounding box center [564, 143] width 25 height 25
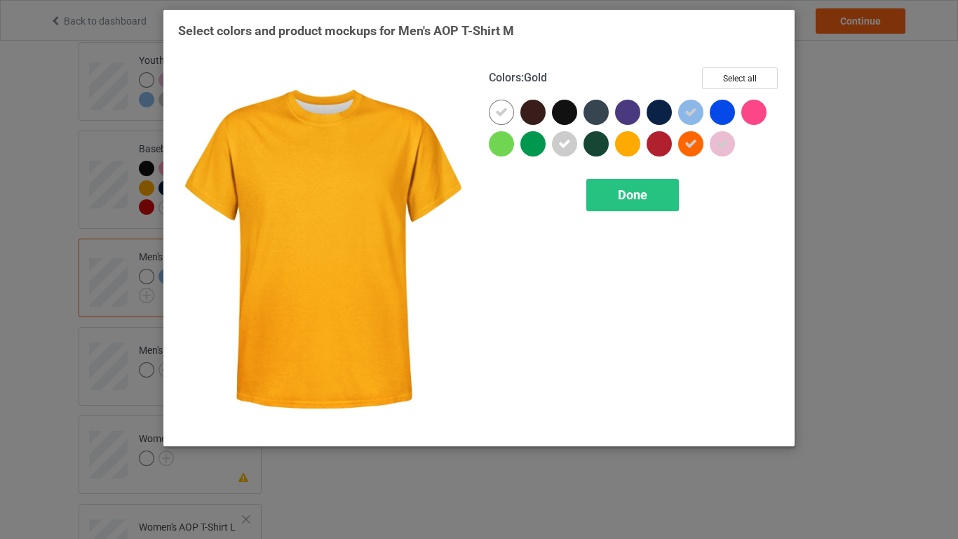
click at [629, 142] on div at bounding box center [627, 143] width 25 height 25
click at [618, 201] on span "Done" at bounding box center [632, 194] width 29 height 15
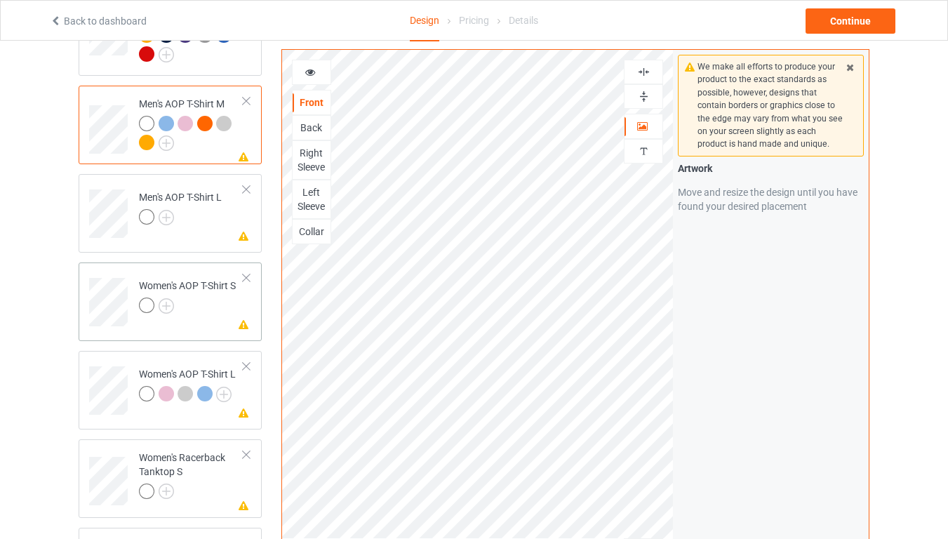
scroll to position [1010, 0]
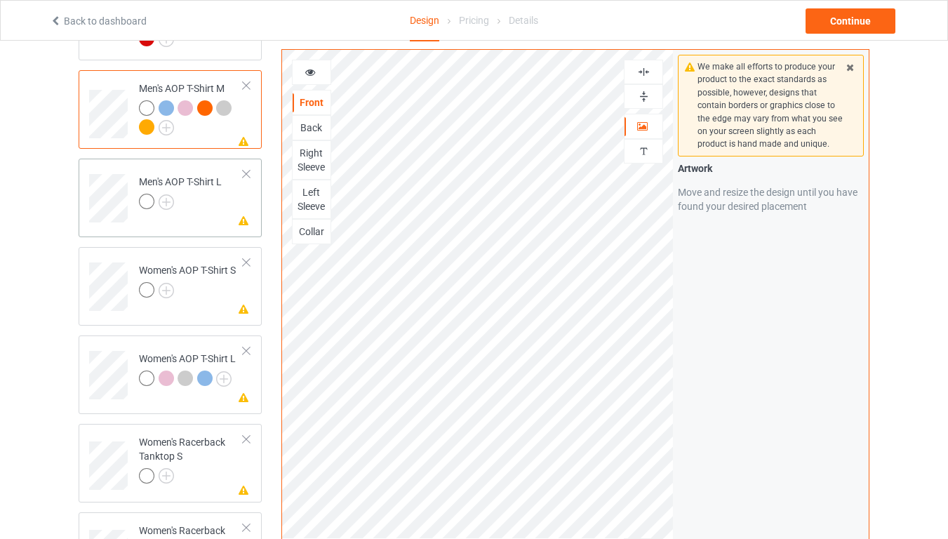
click at [205, 194] on div at bounding box center [180, 204] width 83 height 20
click at [163, 194] on img at bounding box center [166, 201] width 15 height 15
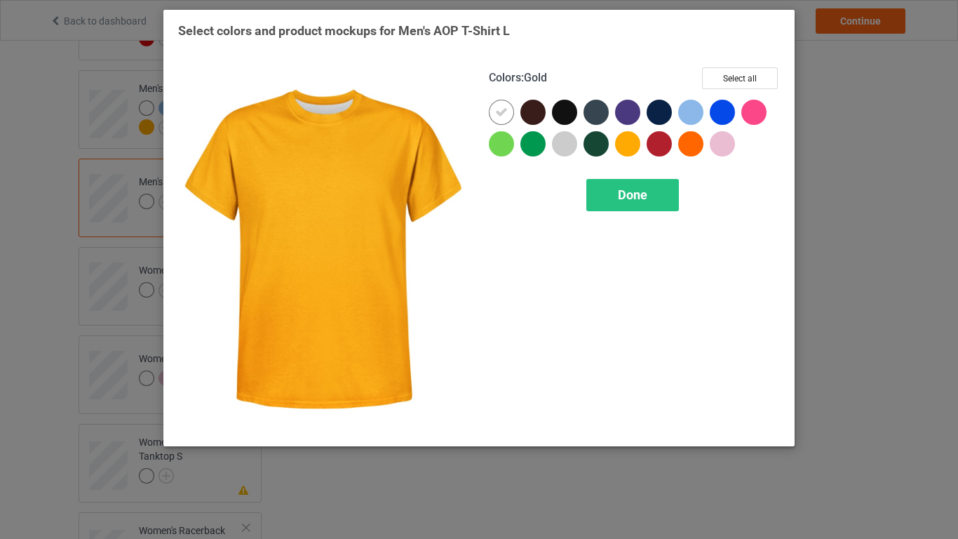
drag, startPoint x: 629, startPoint y: 148, endPoint x: 698, endPoint y: 141, distance: 69.8
click at [629, 147] on div at bounding box center [627, 143] width 25 height 25
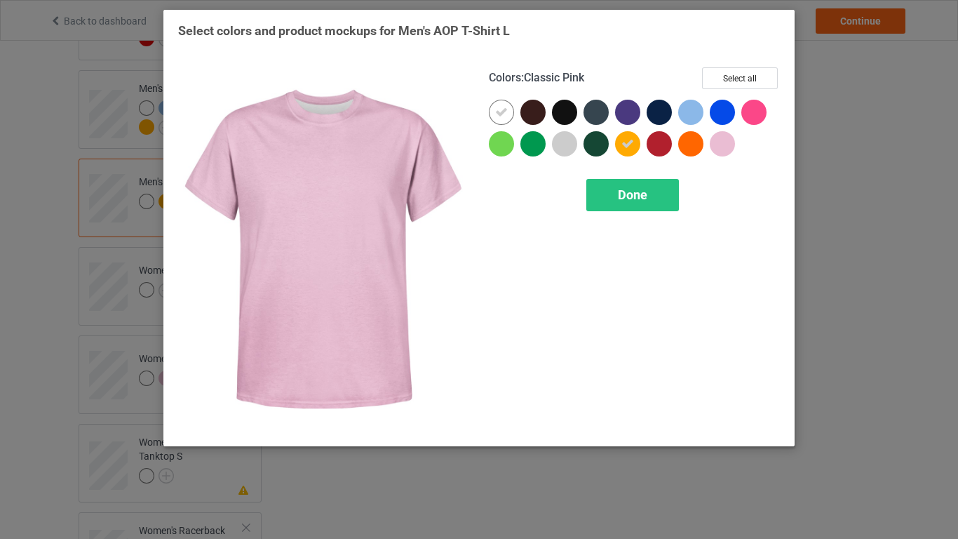
click at [725, 145] on div at bounding box center [722, 143] width 25 height 25
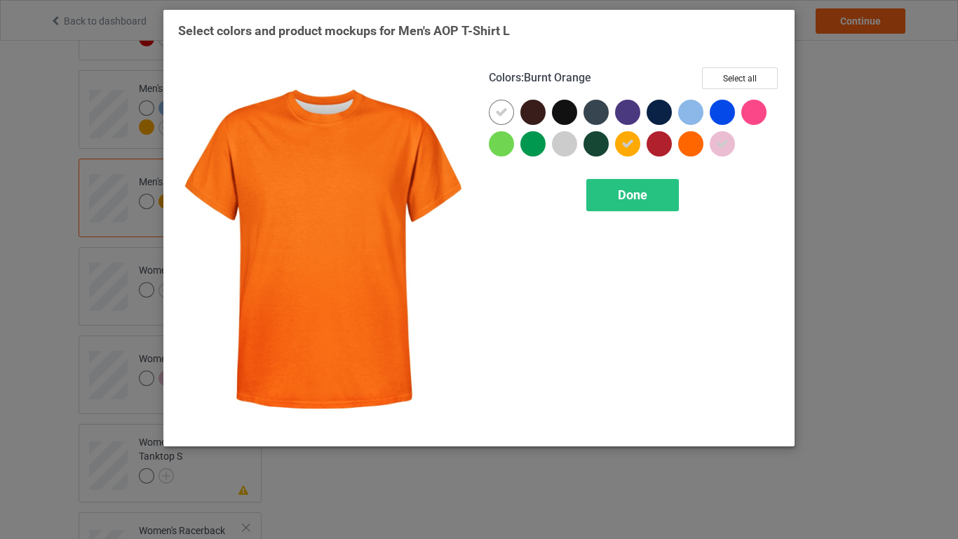
click at [688, 149] on div at bounding box center [690, 143] width 25 height 25
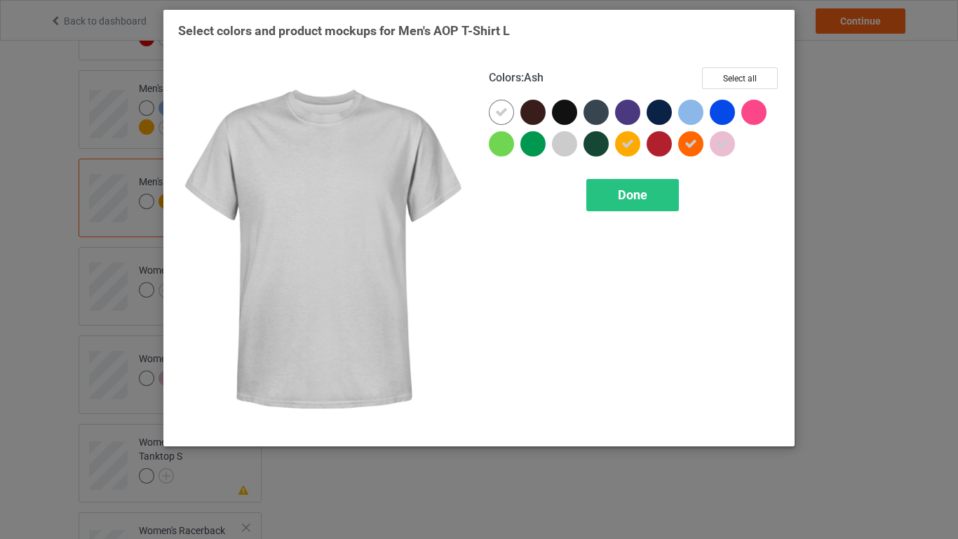
click at [561, 147] on div at bounding box center [564, 143] width 25 height 25
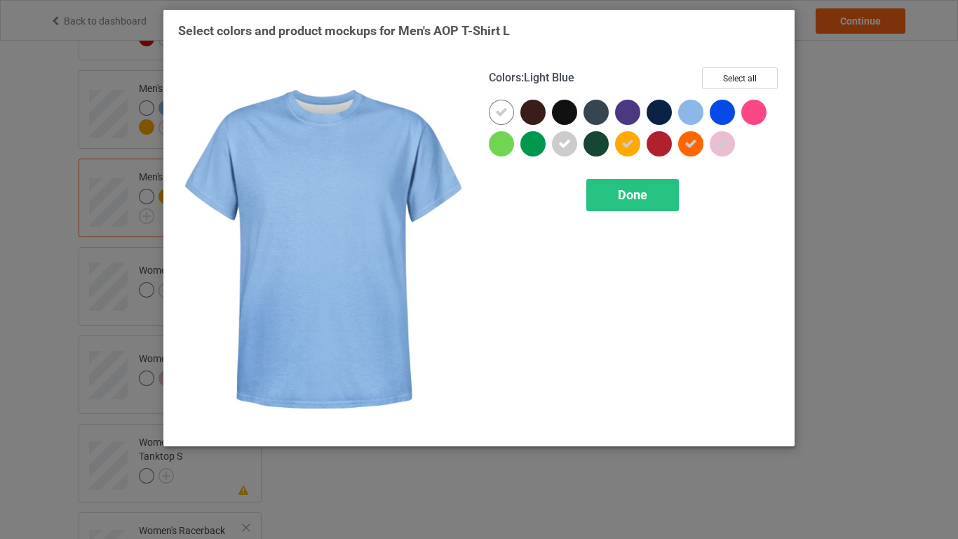
click at [691, 121] on div at bounding box center [690, 112] width 25 height 25
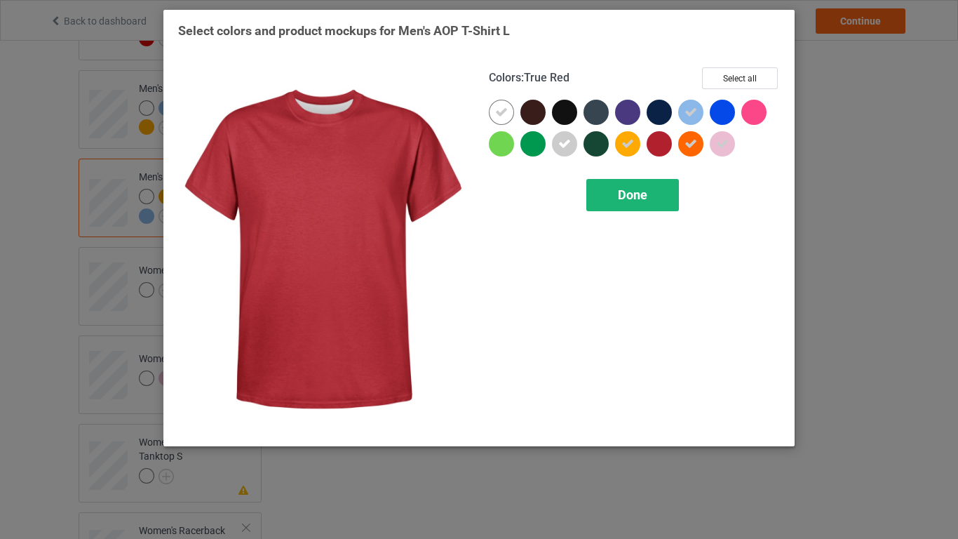
click at [640, 194] on span "Done" at bounding box center [632, 194] width 29 height 15
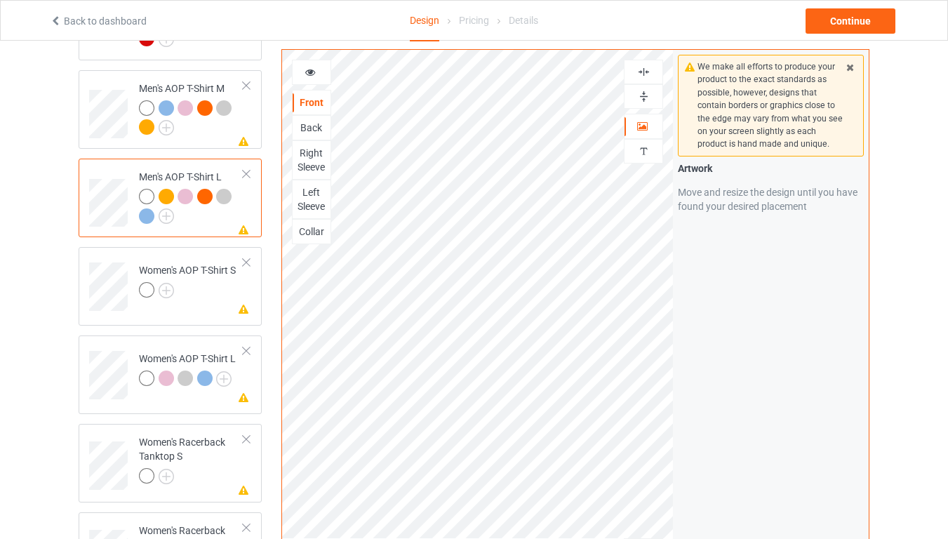
click at [649, 94] on img at bounding box center [643, 96] width 13 height 13
click at [648, 81] on div at bounding box center [643, 72] width 39 height 25
click at [649, 65] on div at bounding box center [643, 71] width 38 height 13
click at [645, 87] on div at bounding box center [643, 96] width 39 height 25
click at [649, 92] on img at bounding box center [643, 96] width 13 height 13
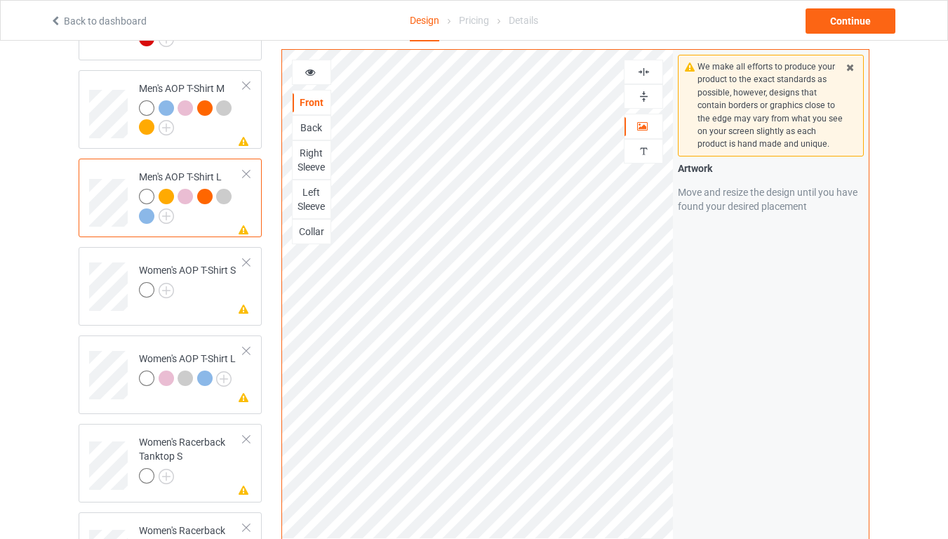
click at [645, 76] on img at bounding box center [643, 71] width 13 height 13
click at [648, 71] on img at bounding box center [643, 71] width 13 height 13
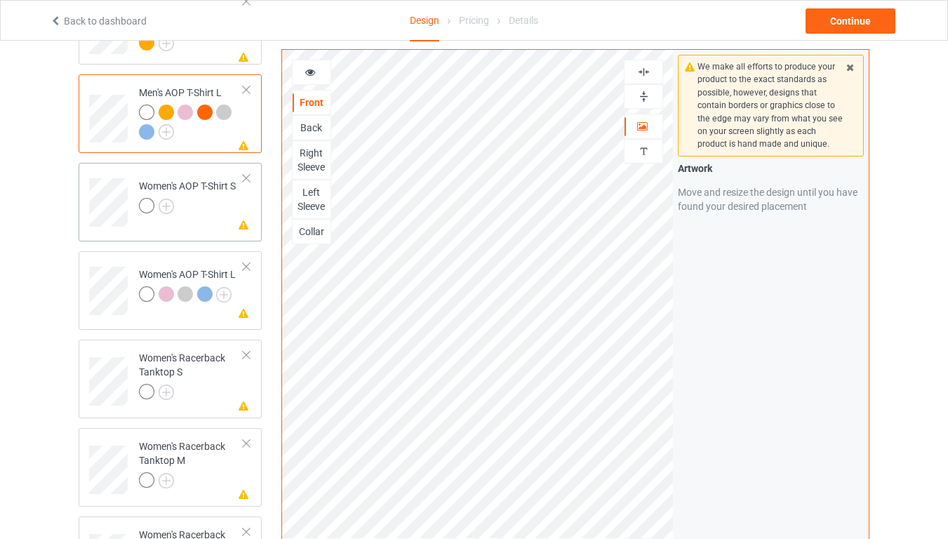
click at [200, 181] on div "Women's AOP T-Shirt S" at bounding box center [187, 196] width 97 height 34
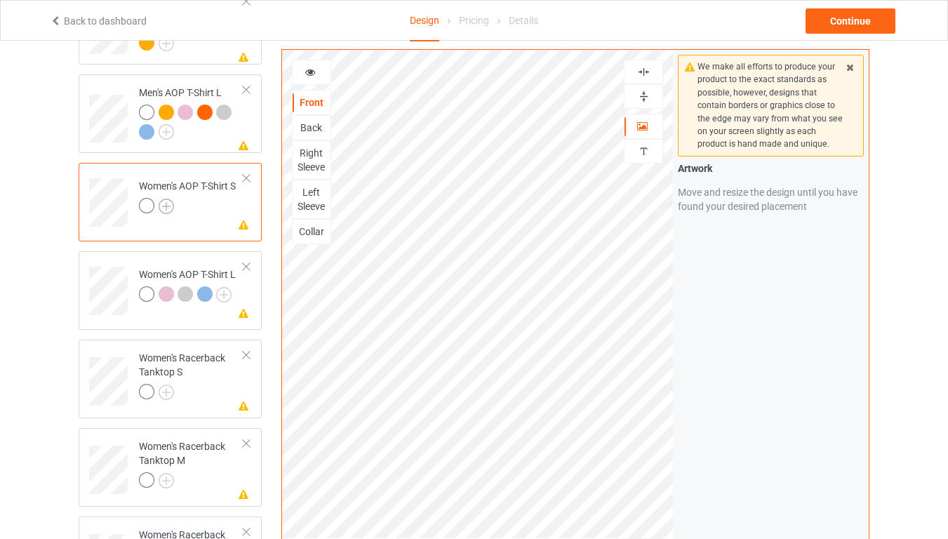
click at [163, 199] on img at bounding box center [166, 206] width 15 height 15
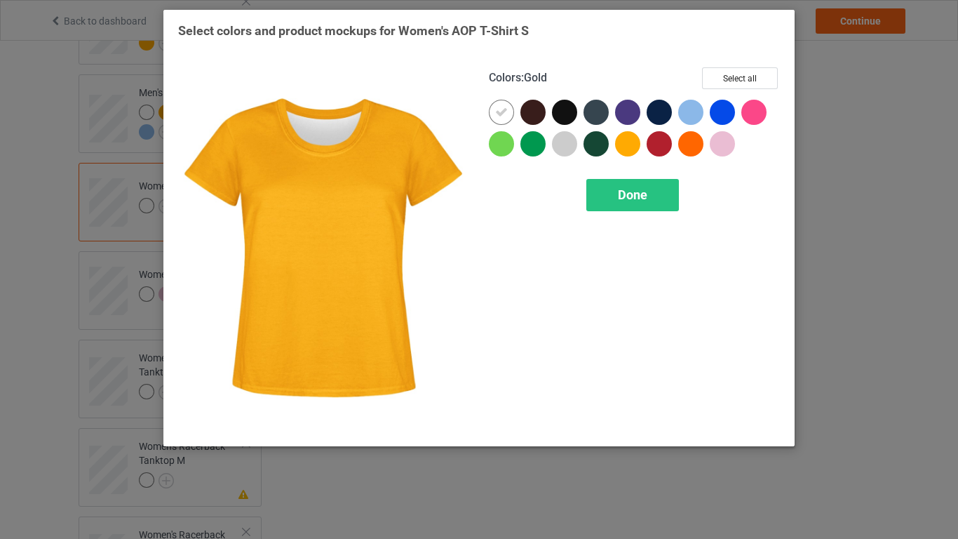
click at [624, 146] on div at bounding box center [627, 143] width 25 height 25
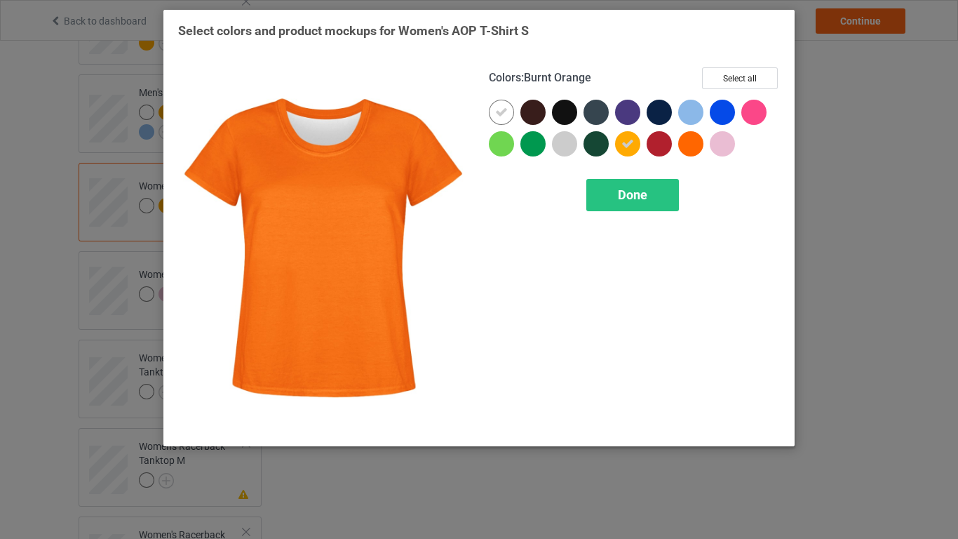
click at [681, 151] on div at bounding box center [690, 143] width 25 height 25
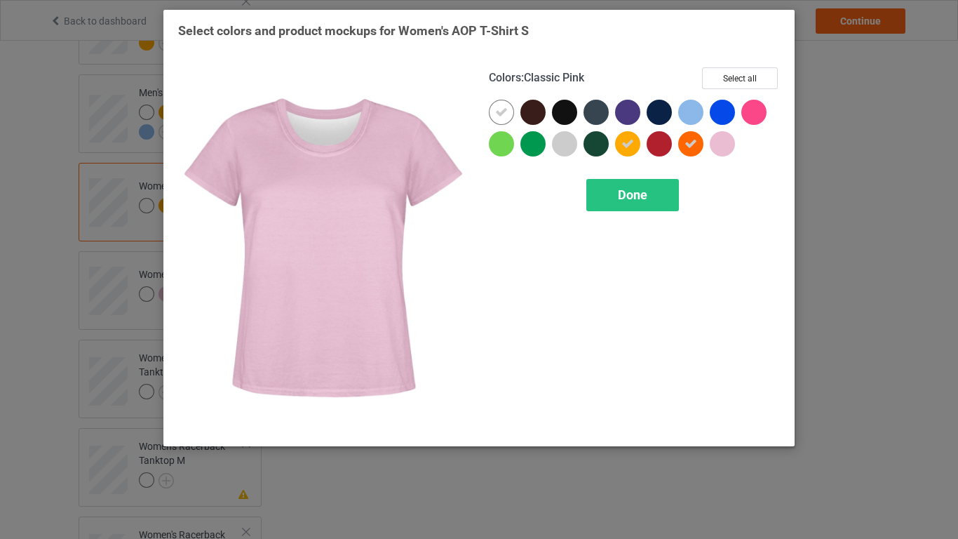
click at [718, 147] on div at bounding box center [722, 143] width 25 height 25
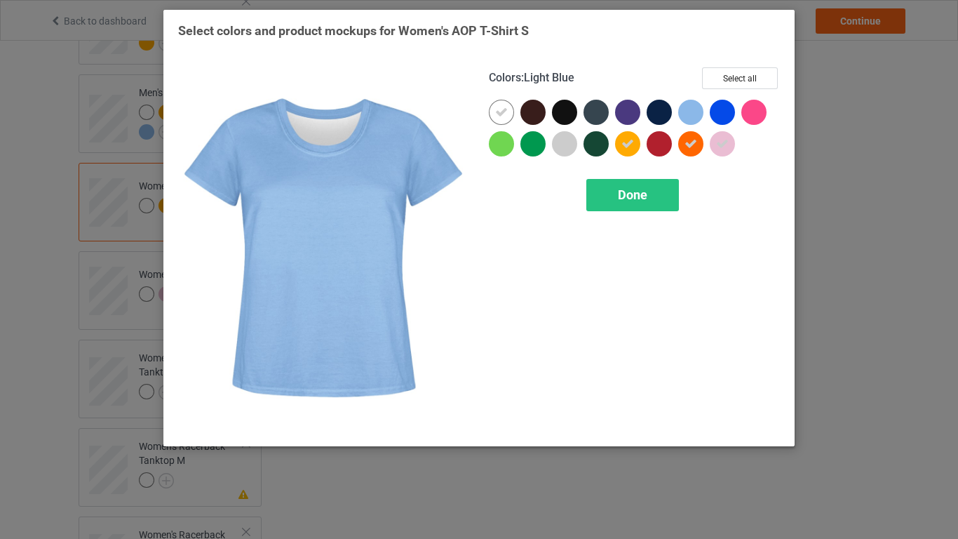
drag, startPoint x: 694, startPoint y: 115, endPoint x: 589, endPoint y: 146, distance: 109.7
click at [692, 114] on div at bounding box center [690, 112] width 25 height 25
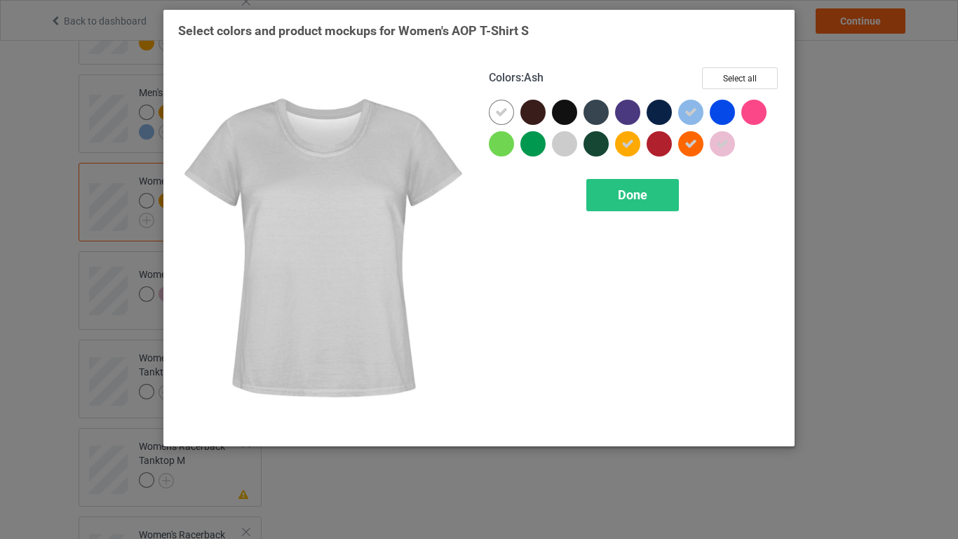
click at [561, 147] on div at bounding box center [564, 143] width 25 height 25
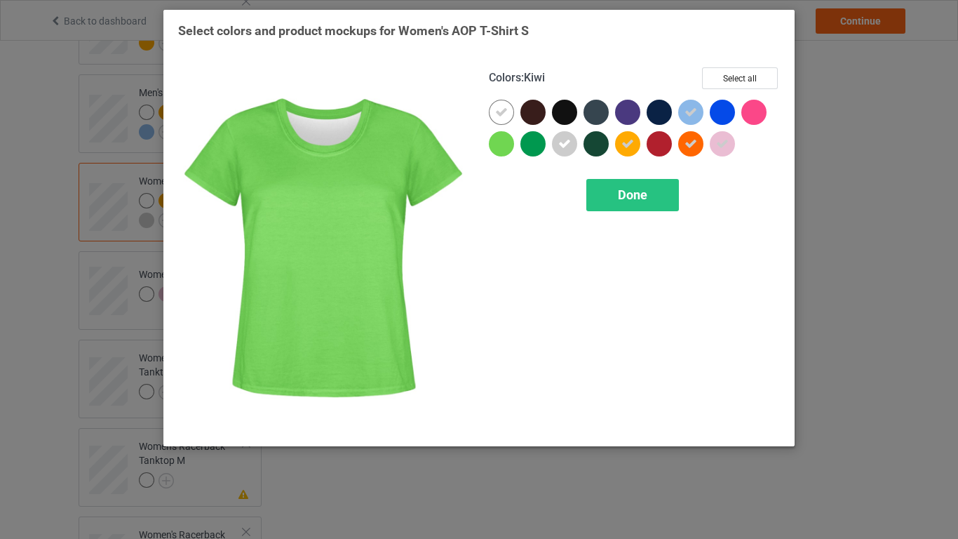
click at [503, 149] on div at bounding box center [501, 143] width 25 height 25
click at [635, 201] on span "Done" at bounding box center [632, 194] width 29 height 15
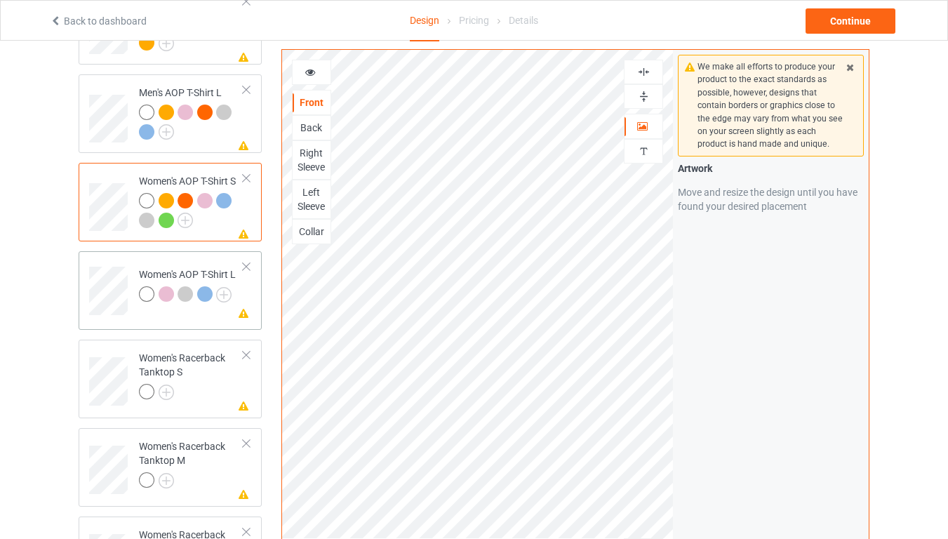
click at [152, 297] on td "Missing artwork on 4 side(s) Women's AOP T-Shirt L" at bounding box center [191, 286] width 120 height 58
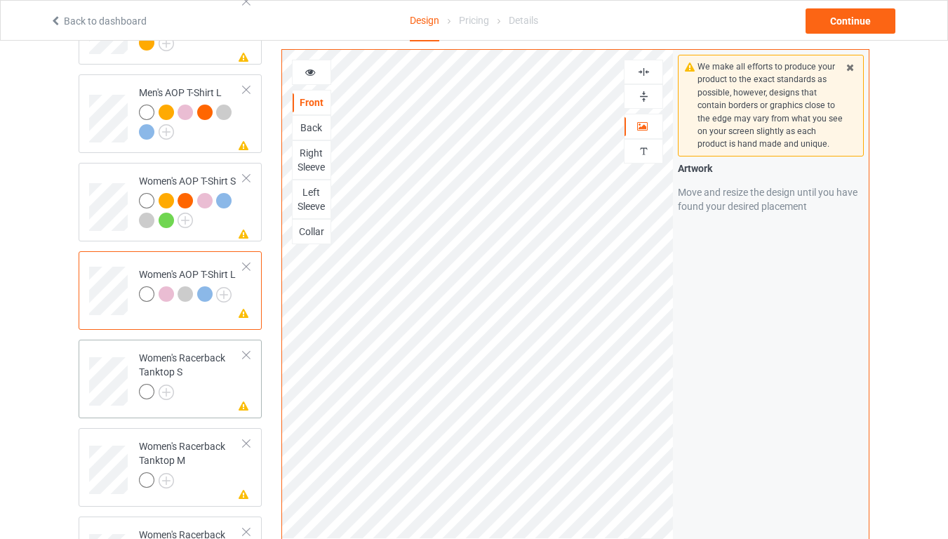
click at [180, 384] on div at bounding box center [191, 394] width 105 height 20
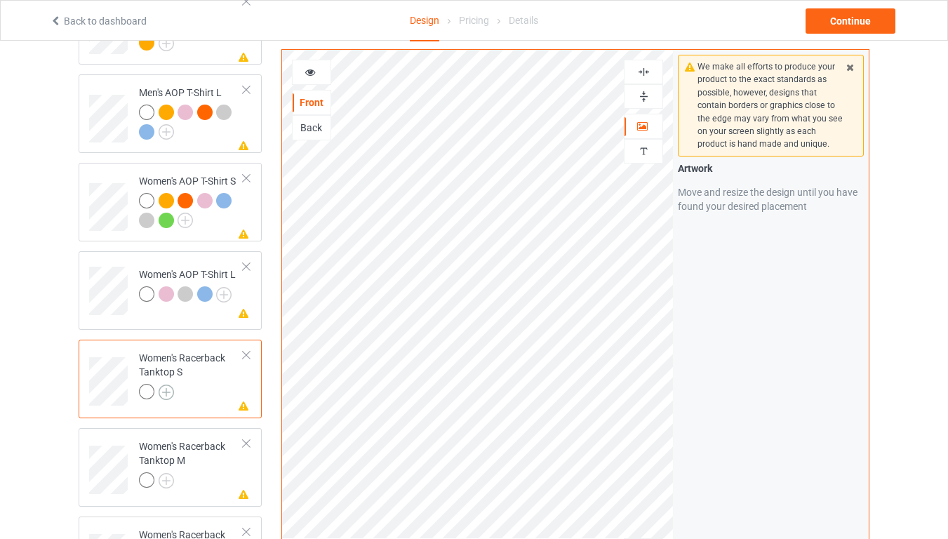
click at [161, 384] on img at bounding box center [166, 391] width 15 height 15
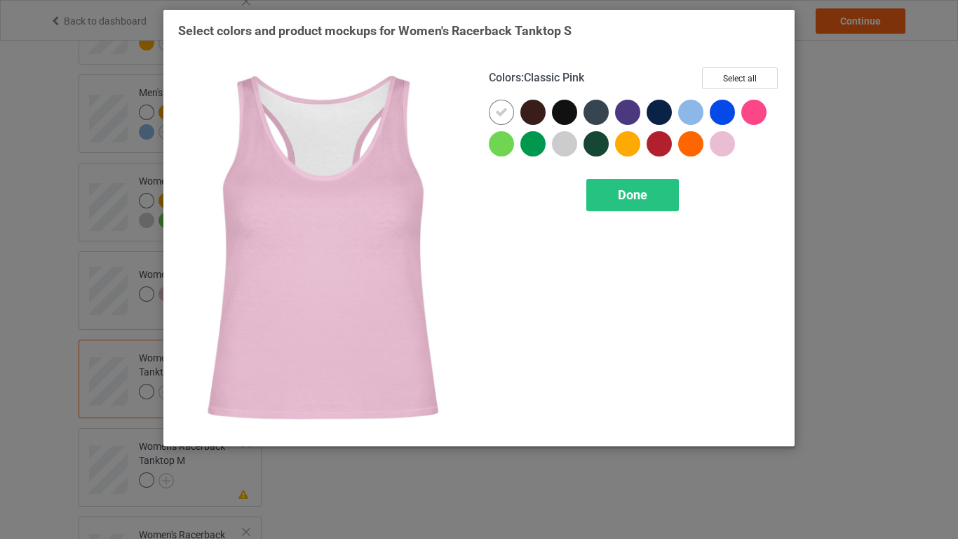
drag, startPoint x: 721, startPoint y: 152, endPoint x: 702, endPoint y: 150, distance: 19.7
click at [722, 152] on div at bounding box center [722, 143] width 25 height 25
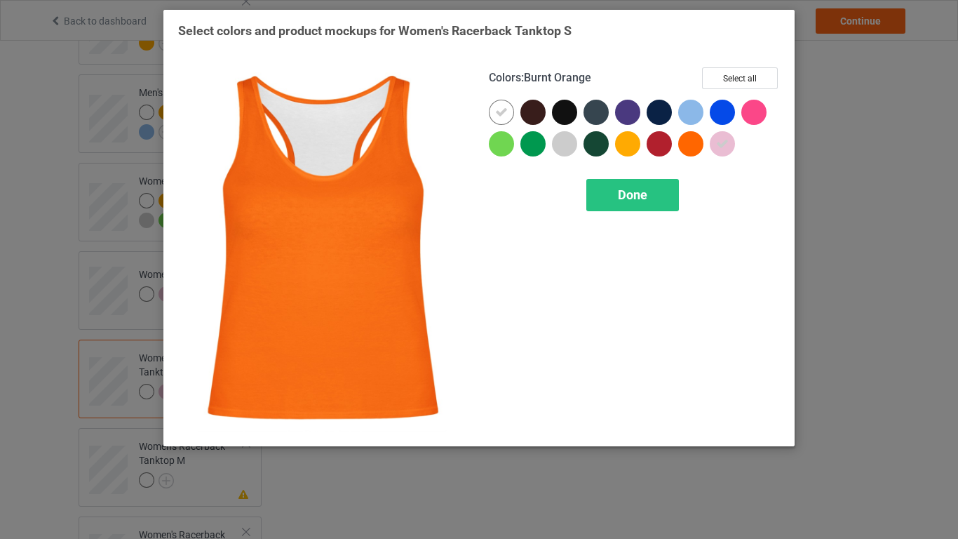
click at [690, 150] on div at bounding box center [690, 143] width 25 height 25
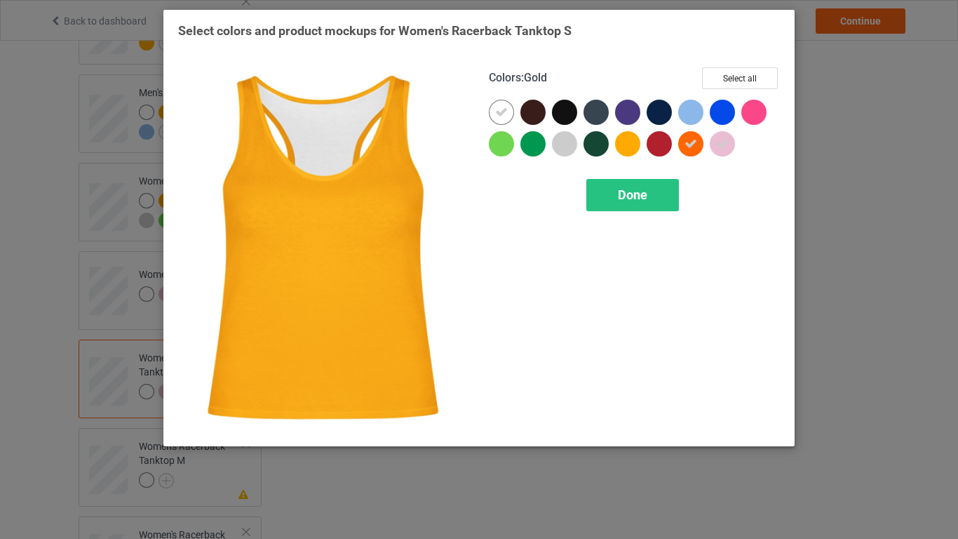
click at [628, 148] on div at bounding box center [627, 143] width 25 height 25
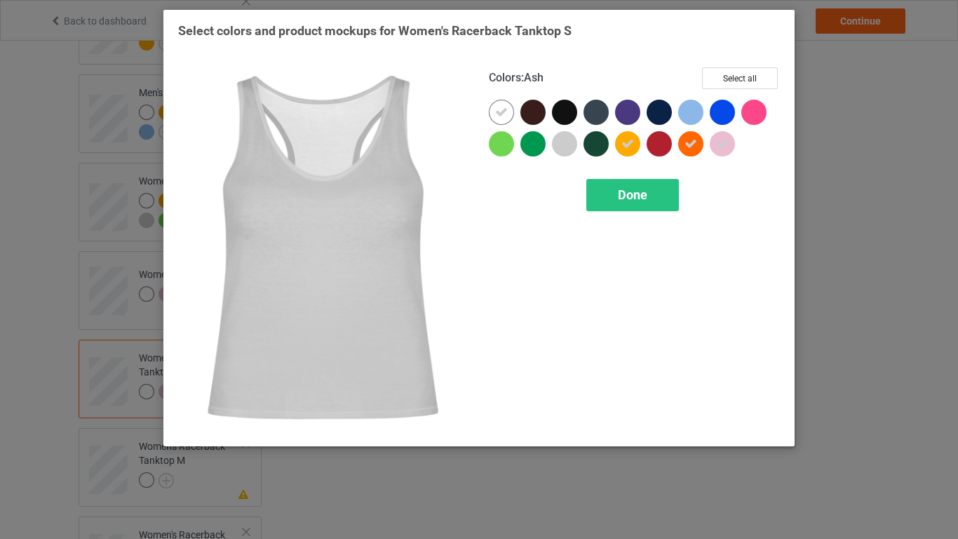
click at [560, 147] on div at bounding box center [564, 143] width 25 height 25
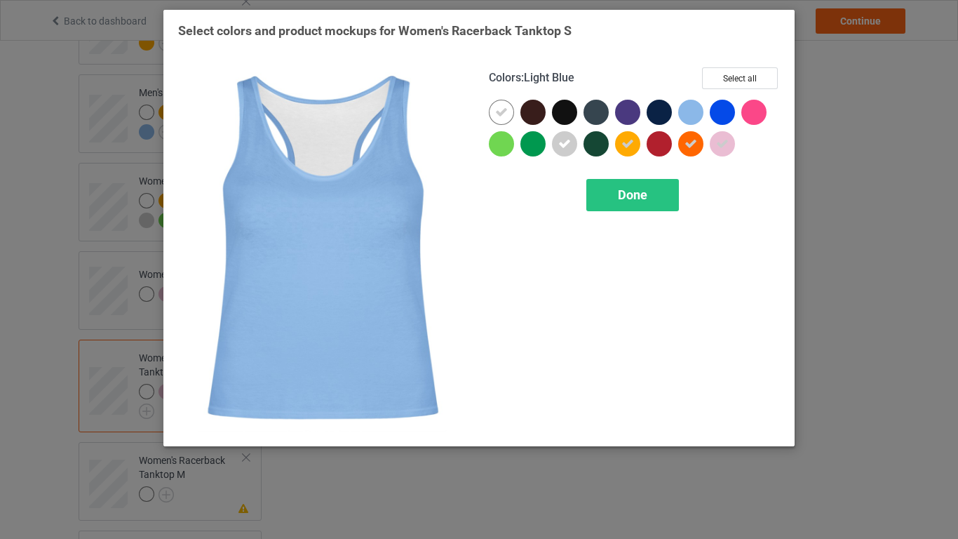
click at [688, 111] on div at bounding box center [690, 112] width 25 height 25
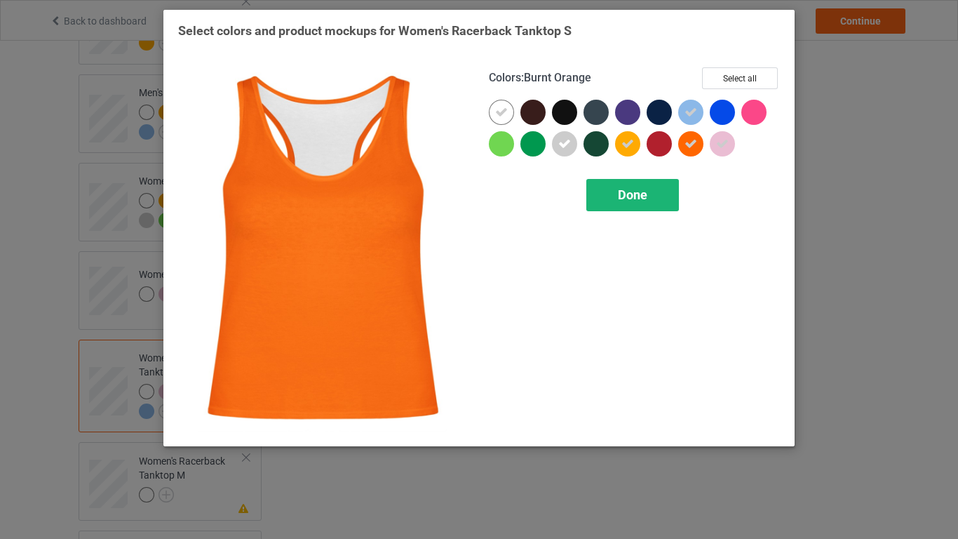
click at [660, 201] on div "Done" at bounding box center [633, 195] width 93 height 32
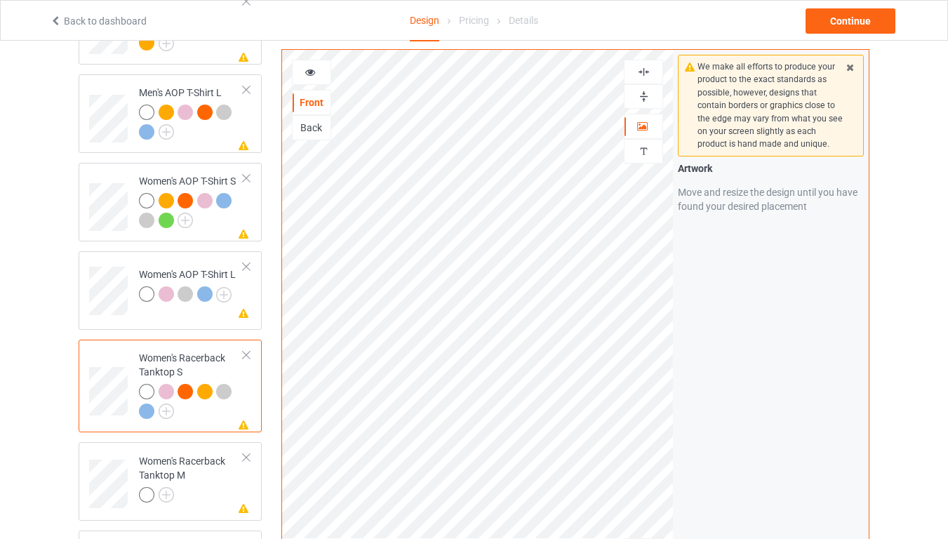
click at [645, 93] on img at bounding box center [643, 96] width 13 height 13
click at [642, 74] on img at bounding box center [643, 71] width 13 height 13
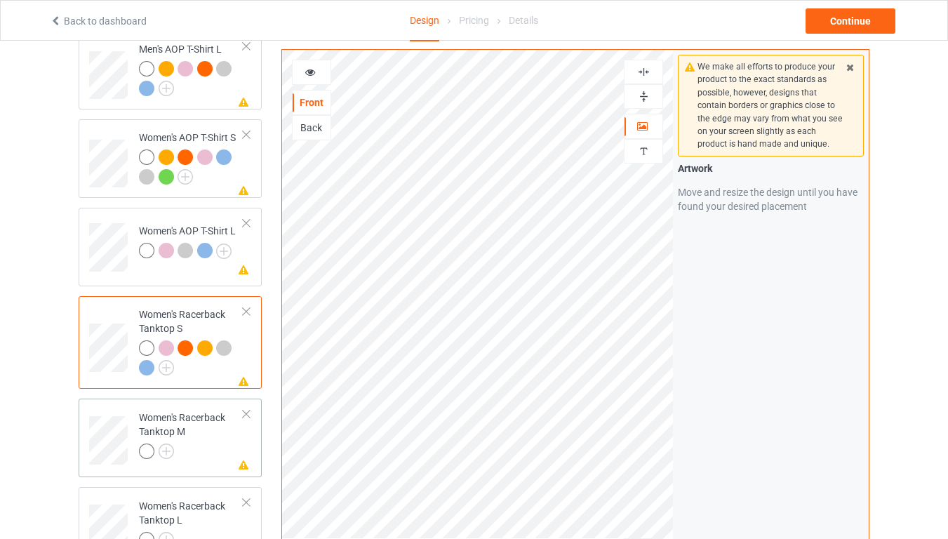
scroll to position [1179, 0]
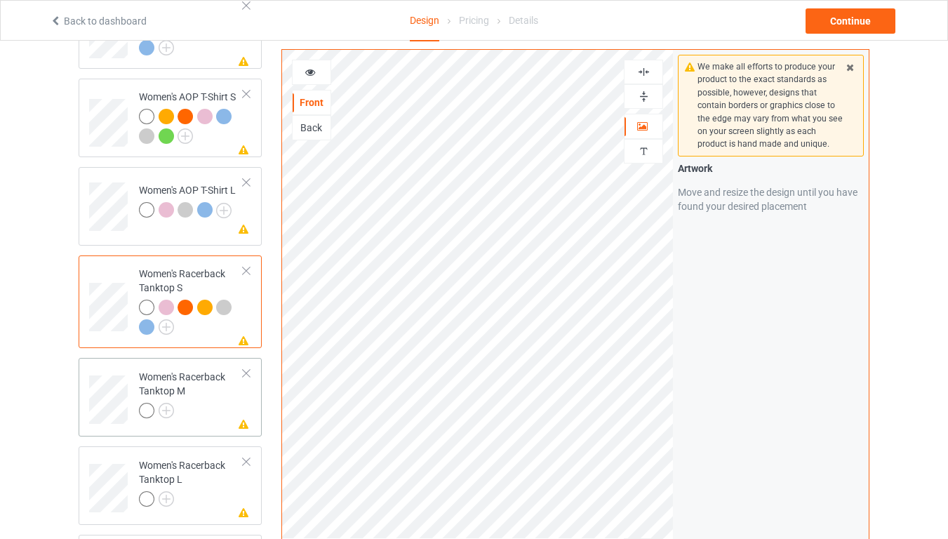
click at [214, 403] on div at bounding box center [191, 413] width 105 height 20
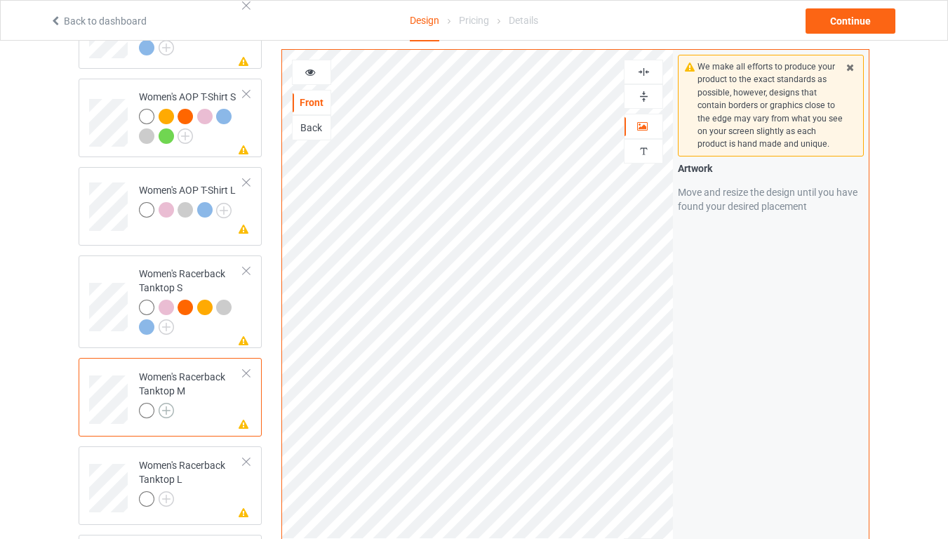
click at [163, 403] on img at bounding box center [166, 410] width 15 height 15
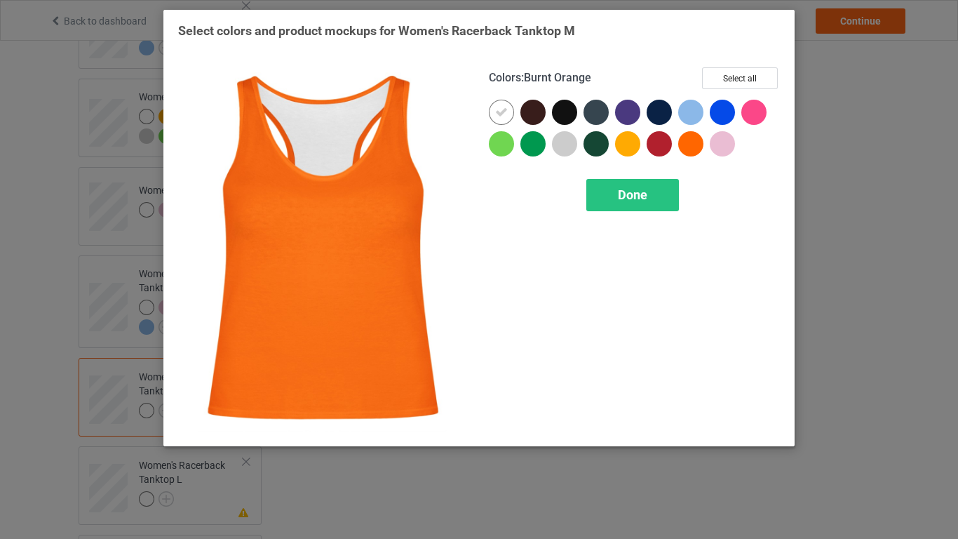
click at [688, 147] on div at bounding box center [690, 143] width 25 height 25
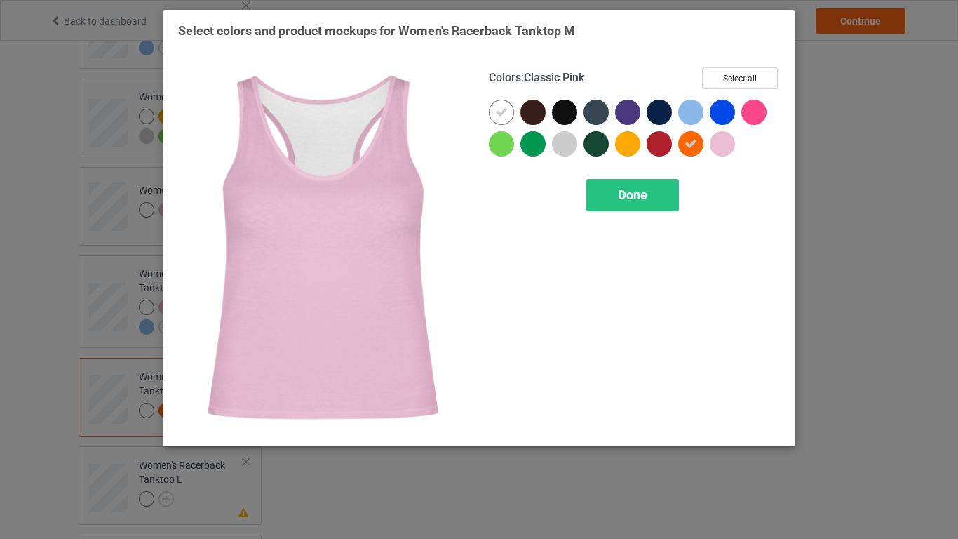
click at [724, 145] on div at bounding box center [722, 143] width 25 height 25
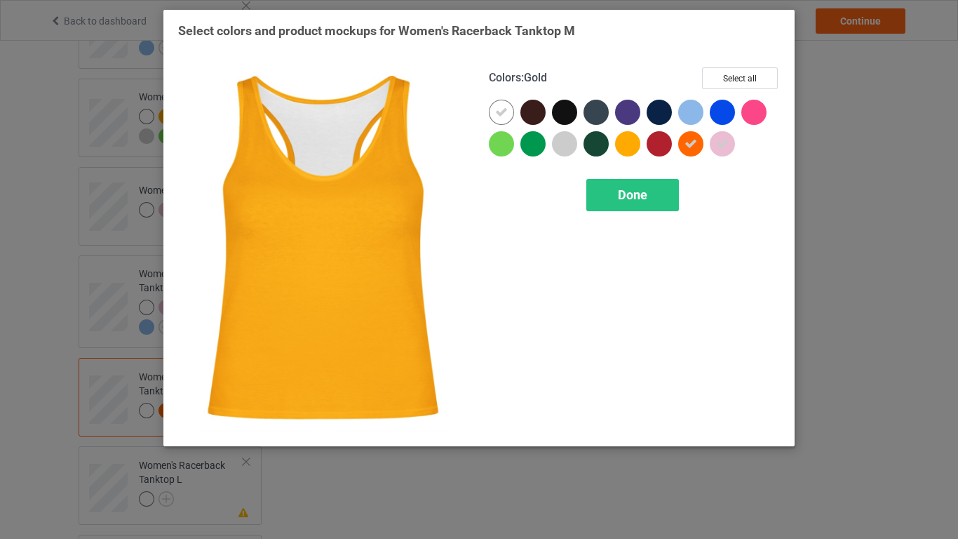
drag, startPoint x: 630, startPoint y: 145, endPoint x: 565, endPoint y: 156, distance: 65.5
click at [630, 145] on div at bounding box center [627, 143] width 25 height 25
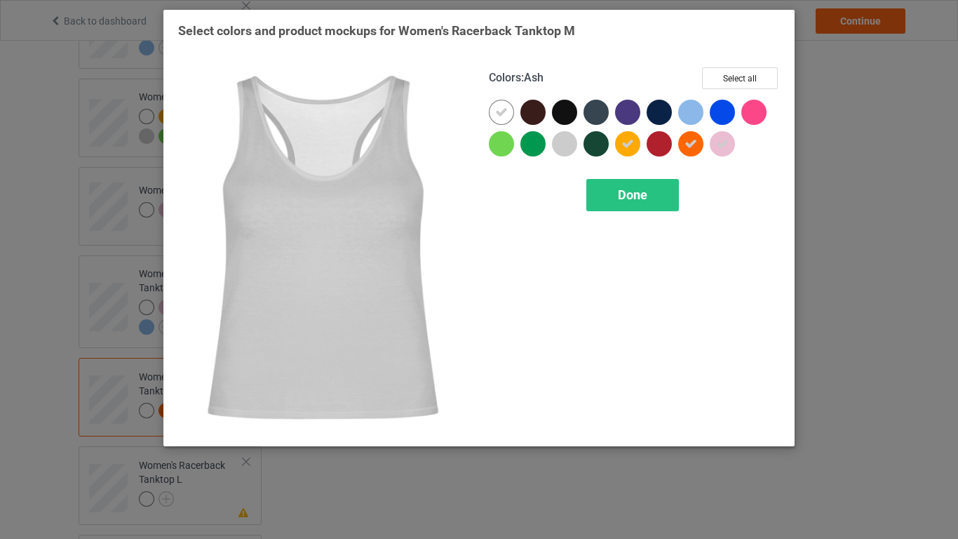
click at [565, 143] on div at bounding box center [564, 143] width 25 height 25
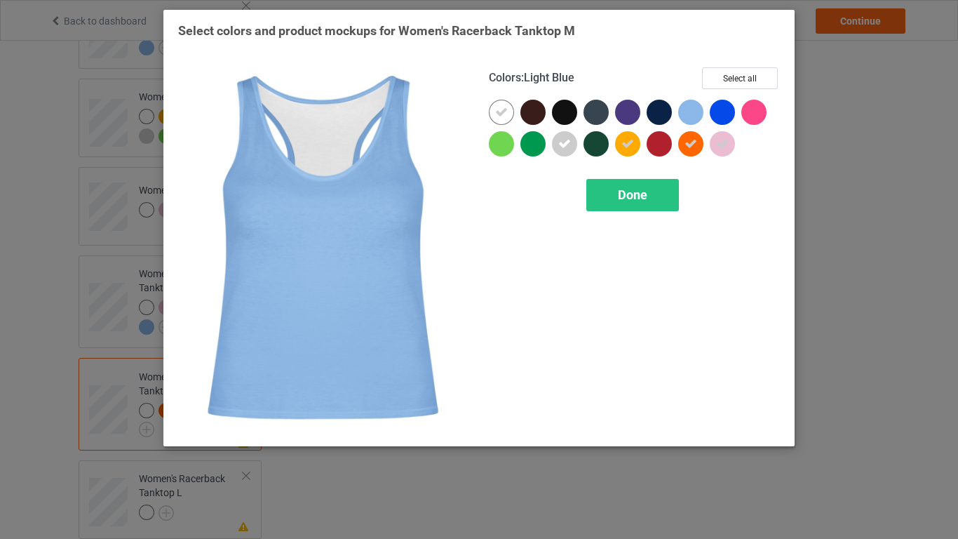
click at [696, 111] on div at bounding box center [690, 112] width 25 height 25
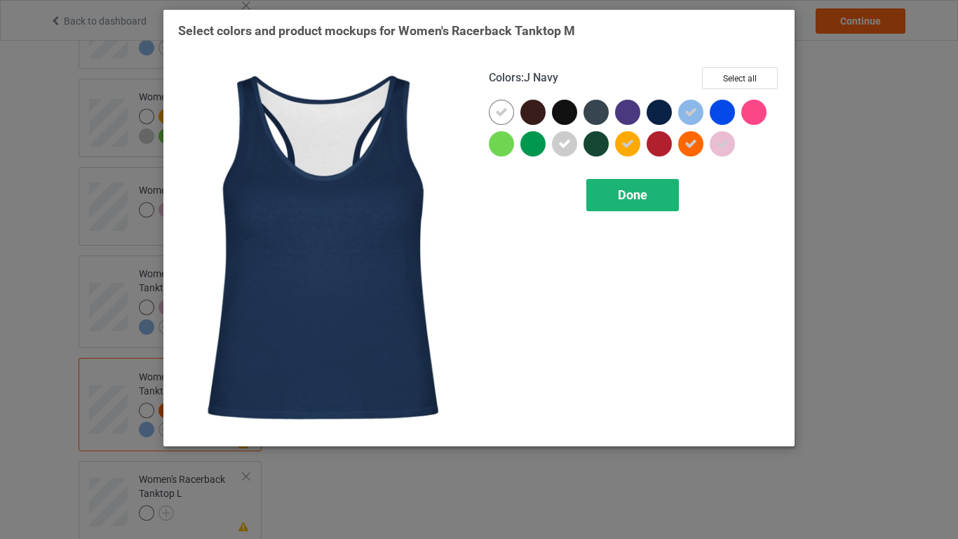
click at [631, 201] on span "Done" at bounding box center [632, 194] width 29 height 15
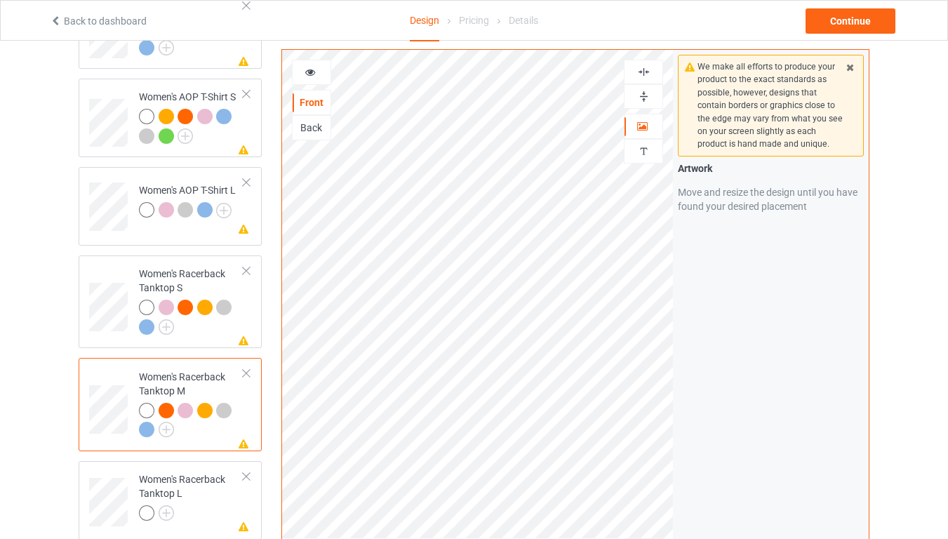
click at [645, 72] on img at bounding box center [643, 71] width 13 height 13
click at [644, 69] on img at bounding box center [643, 71] width 13 height 13
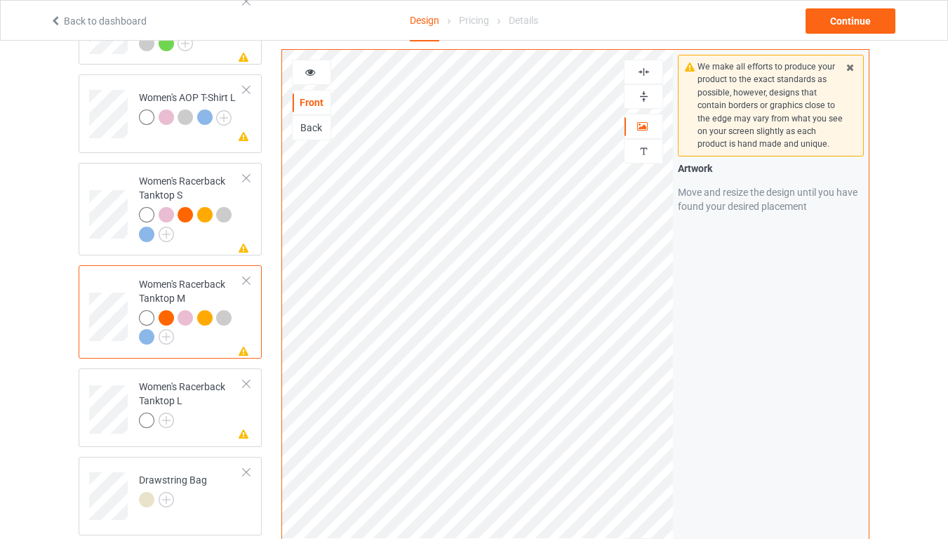
scroll to position [1347, 0]
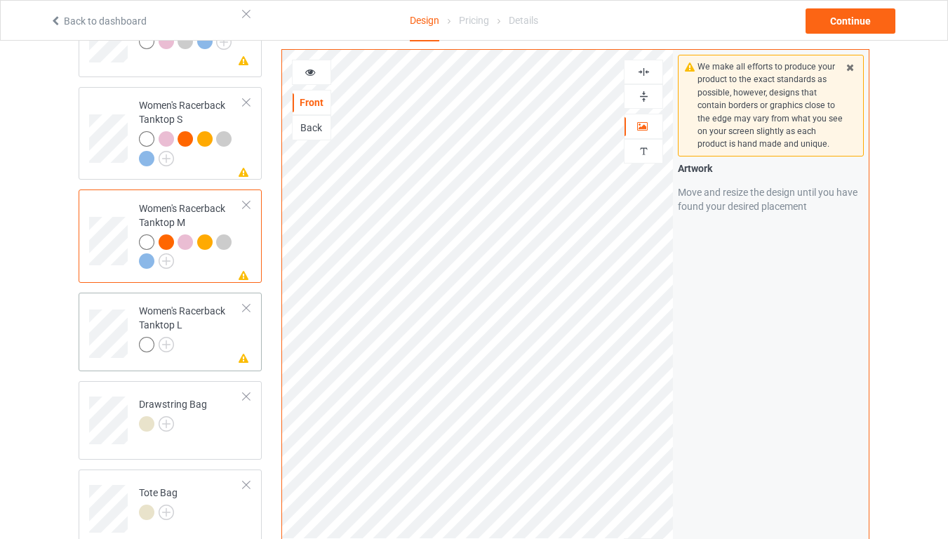
click at [192, 338] on div at bounding box center [191, 347] width 105 height 20
click at [166, 337] on img at bounding box center [166, 344] width 15 height 15
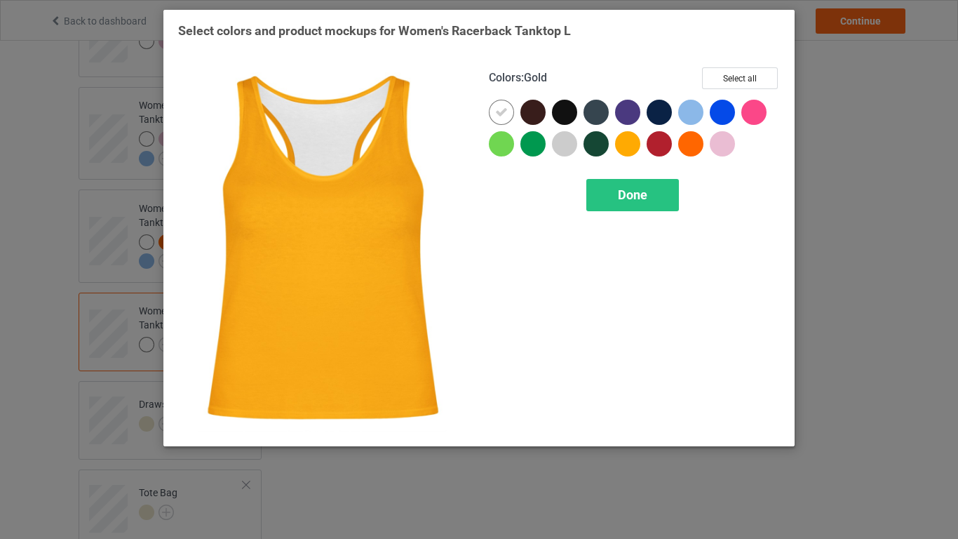
click at [625, 147] on div at bounding box center [627, 143] width 25 height 25
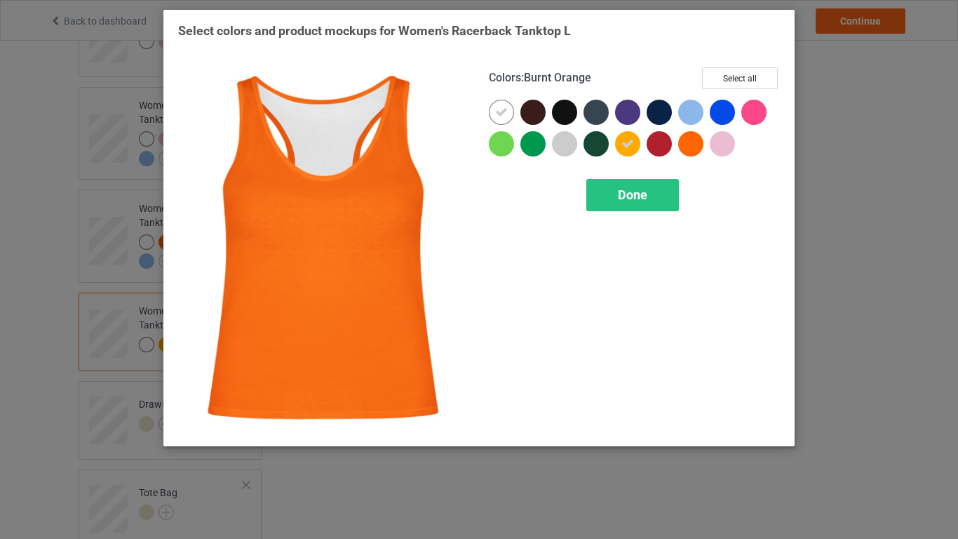
click at [697, 152] on div at bounding box center [690, 143] width 25 height 25
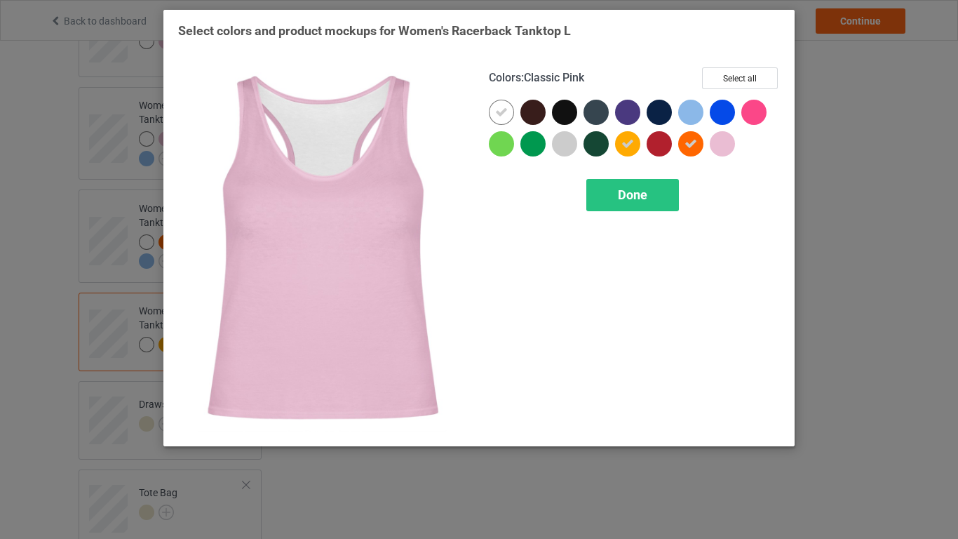
click at [720, 149] on div at bounding box center [722, 143] width 25 height 25
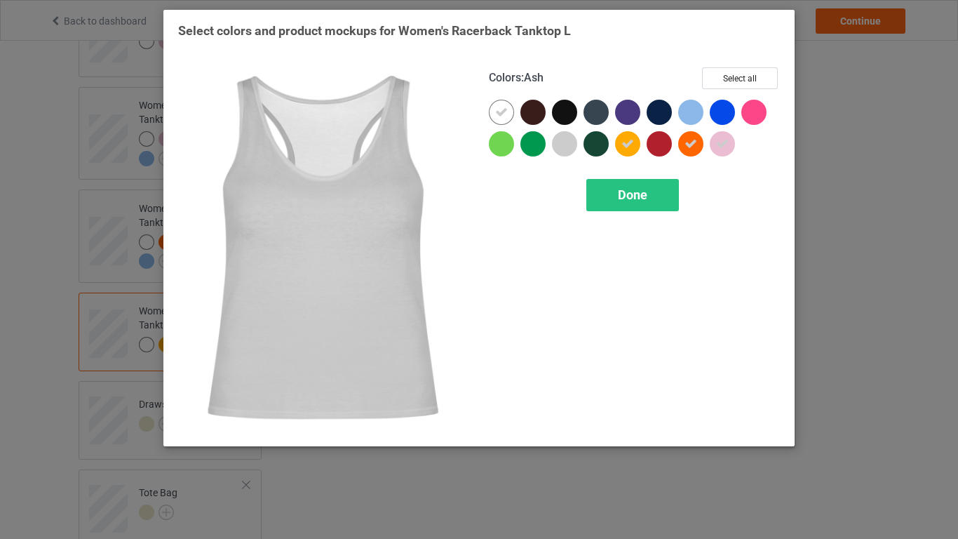
click at [565, 147] on div at bounding box center [564, 143] width 25 height 25
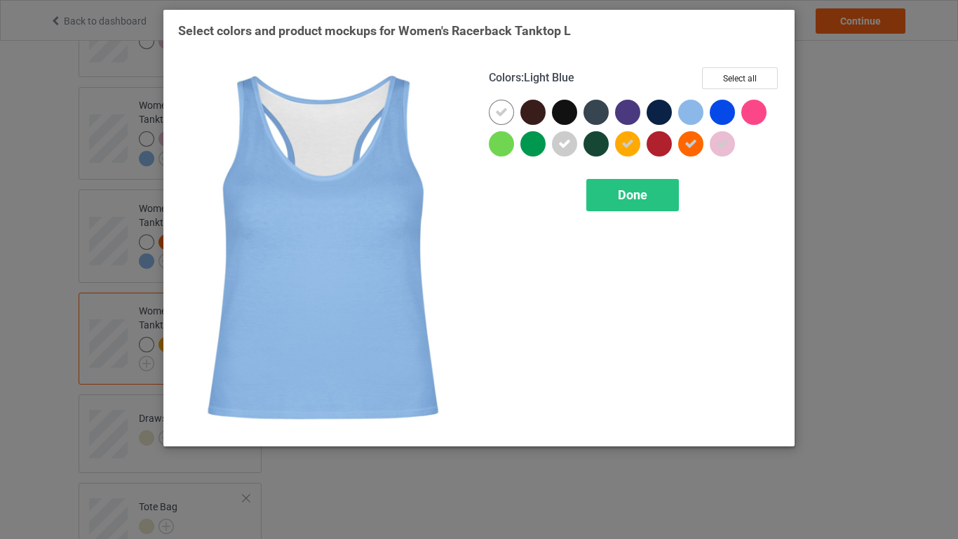
click at [690, 122] on div at bounding box center [690, 112] width 25 height 25
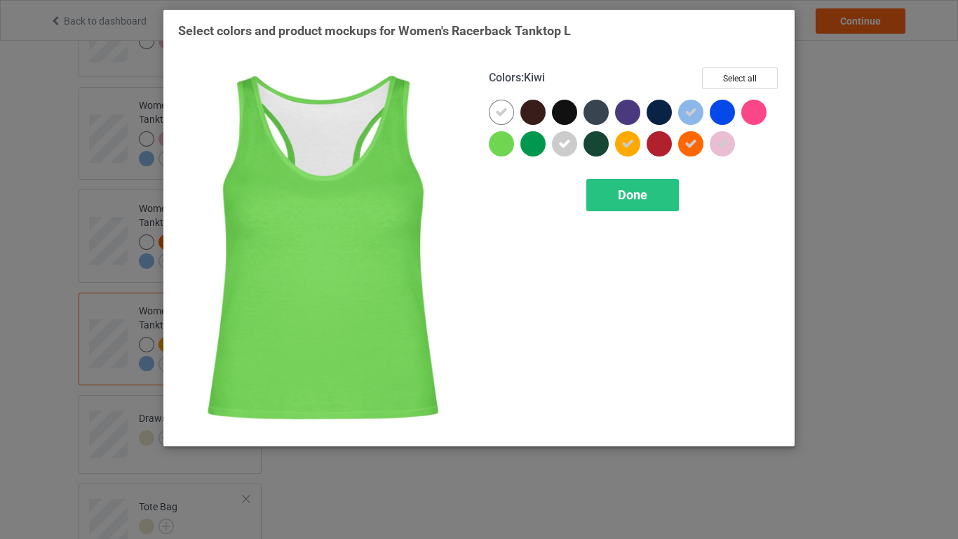
click at [495, 149] on div at bounding box center [501, 143] width 25 height 25
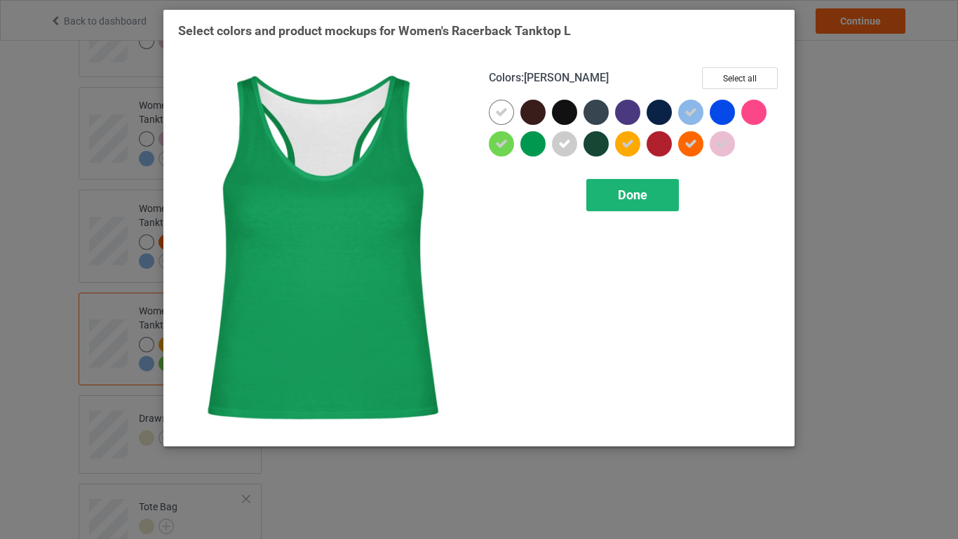
click at [629, 196] on span "Done" at bounding box center [632, 194] width 29 height 15
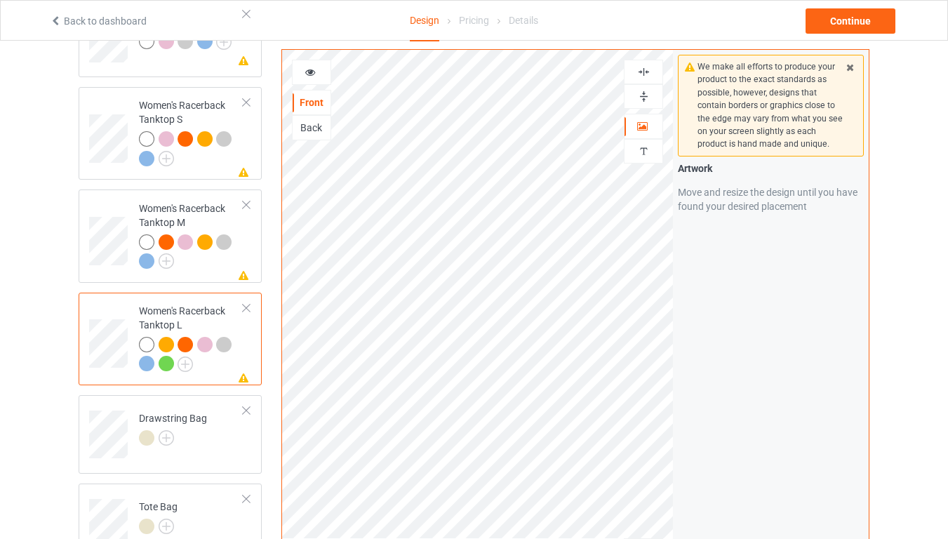
click at [646, 74] on img at bounding box center [643, 71] width 13 height 13
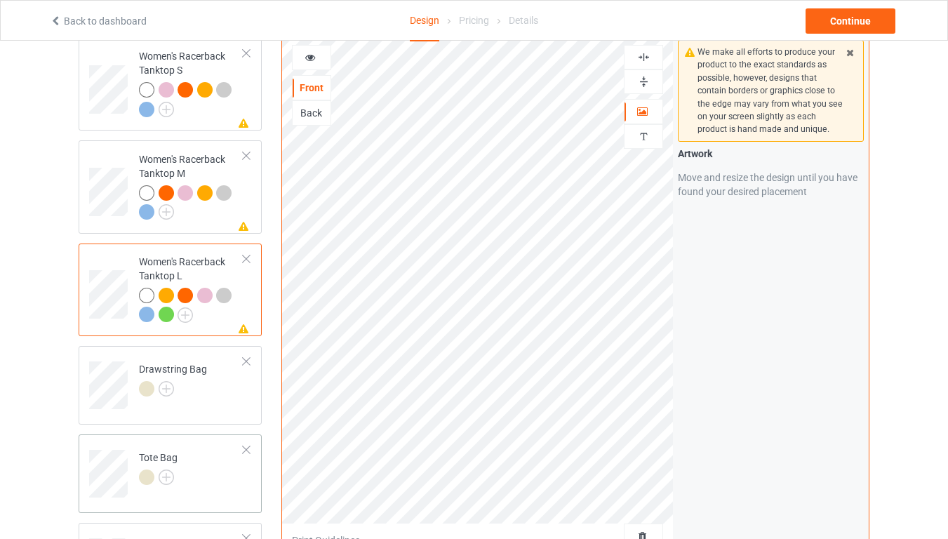
scroll to position [1515, 0]
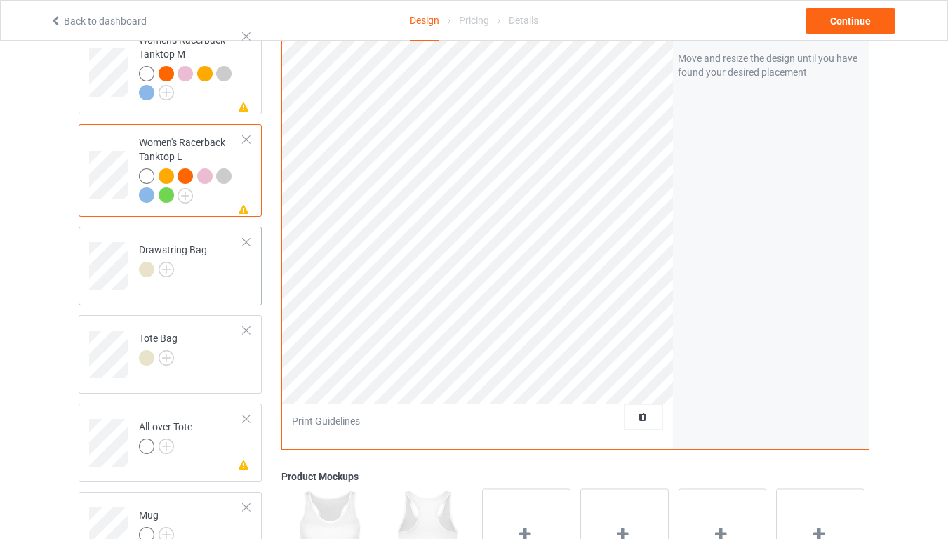
click at [212, 266] on td "Drawstring Bag" at bounding box center [191, 261] width 120 height 58
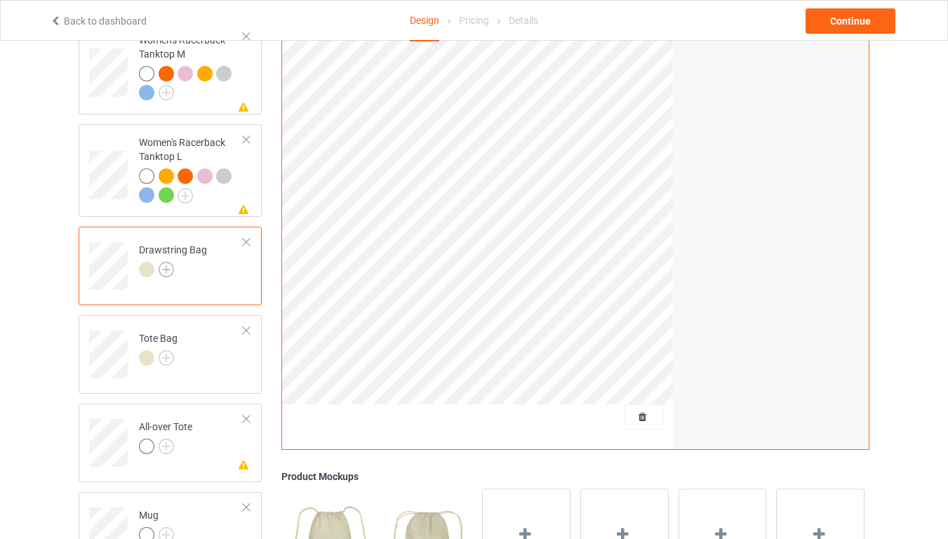
click at [172, 262] on img at bounding box center [166, 269] width 15 height 15
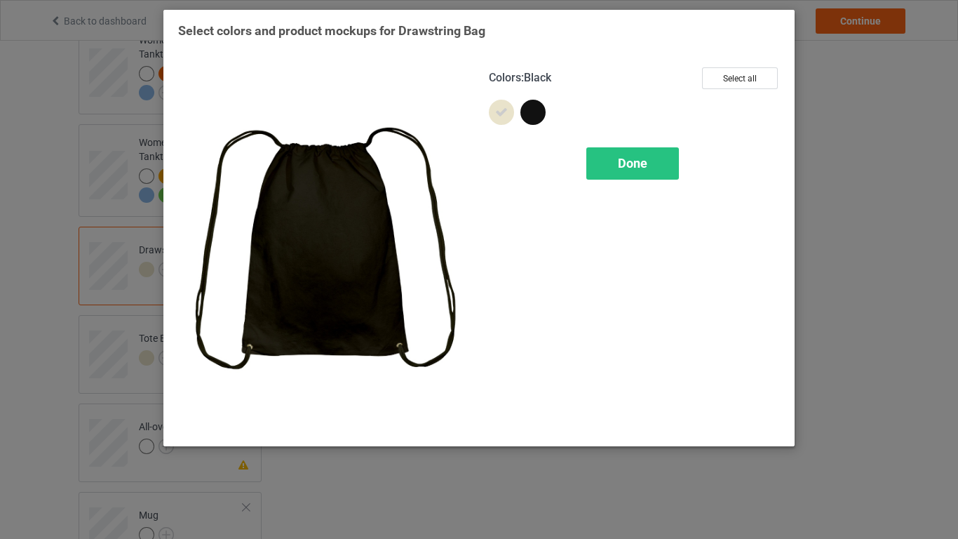
click at [536, 114] on div at bounding box center [533, 112] width 25 height 25
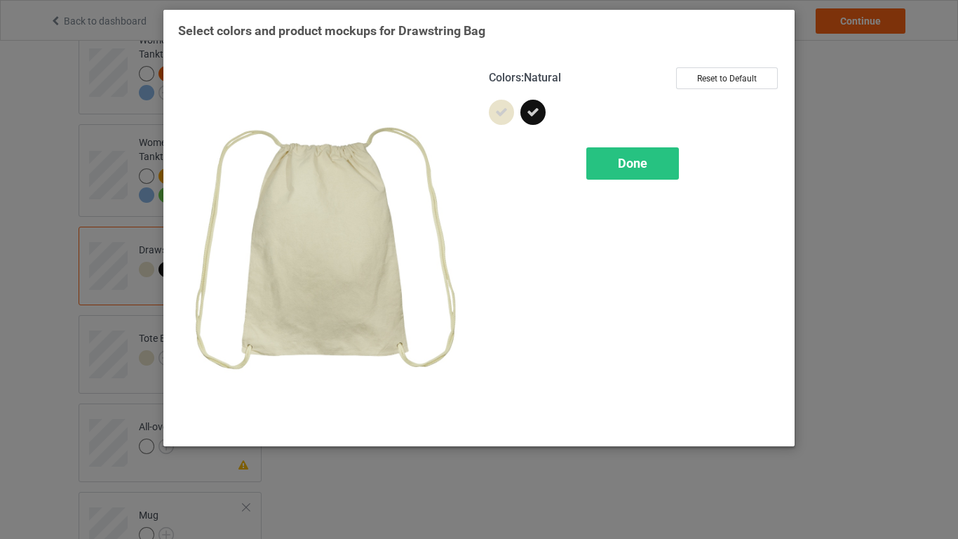
click at [496, 116] on icon at bounding box center [501, 112] width 13 height 13
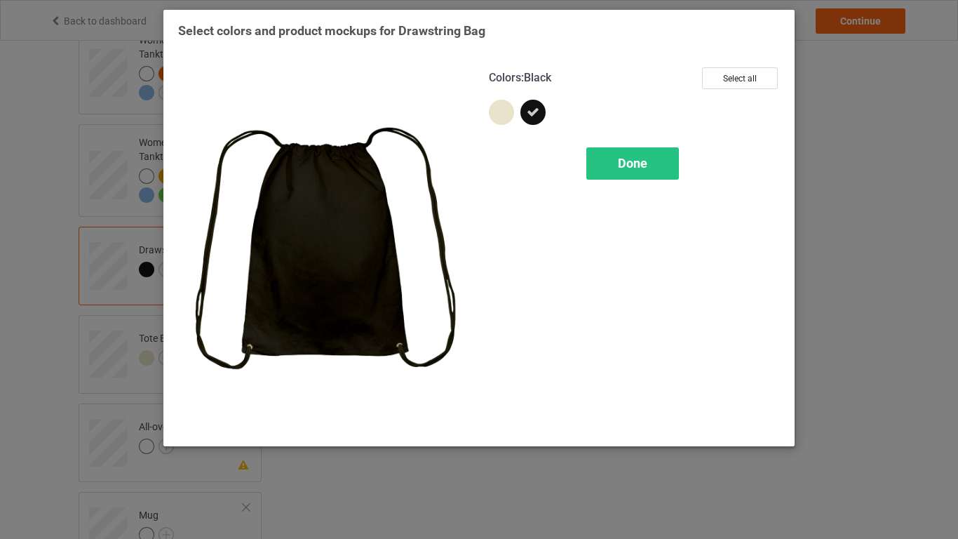
click at [530, 114] on icon at bounding box center [533, 112] width 13 height 13
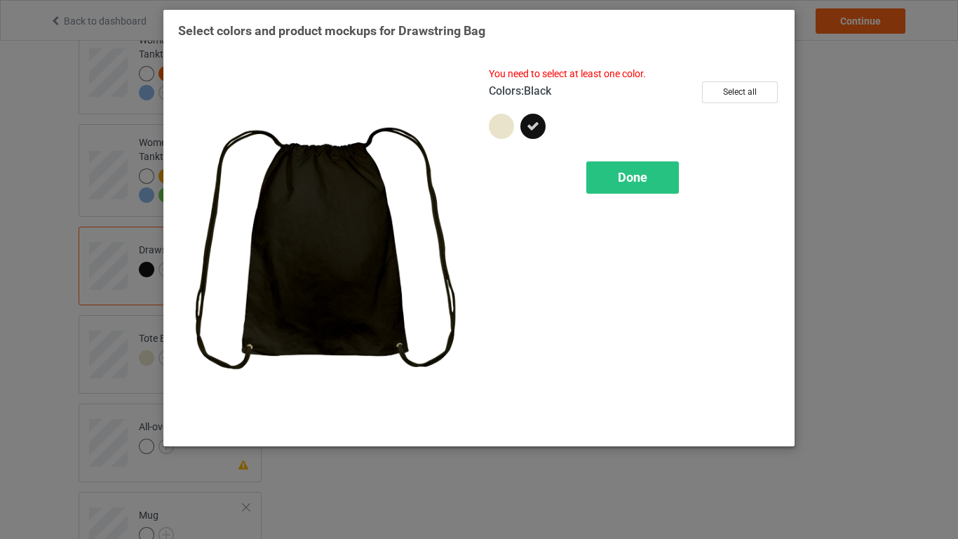
drag, startPoint x: 529, startPoint y: 128, endPoint x: 514, endPoint y: 130, distance: 15.0
click at [528, 127] on icon at bounding box center [533, 126] width 13 height 13
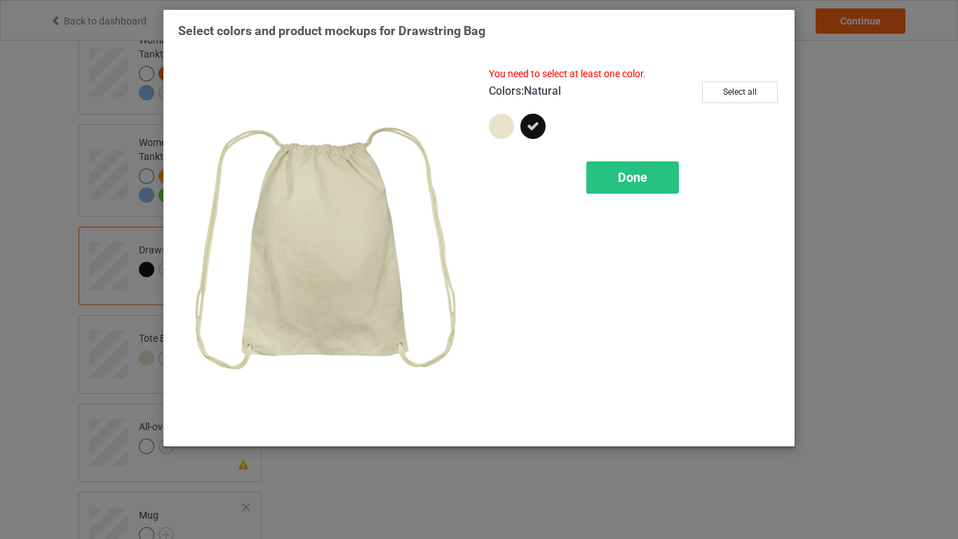
click at [501, 130] on div at bounding box center [501, 126] width 25 height 25
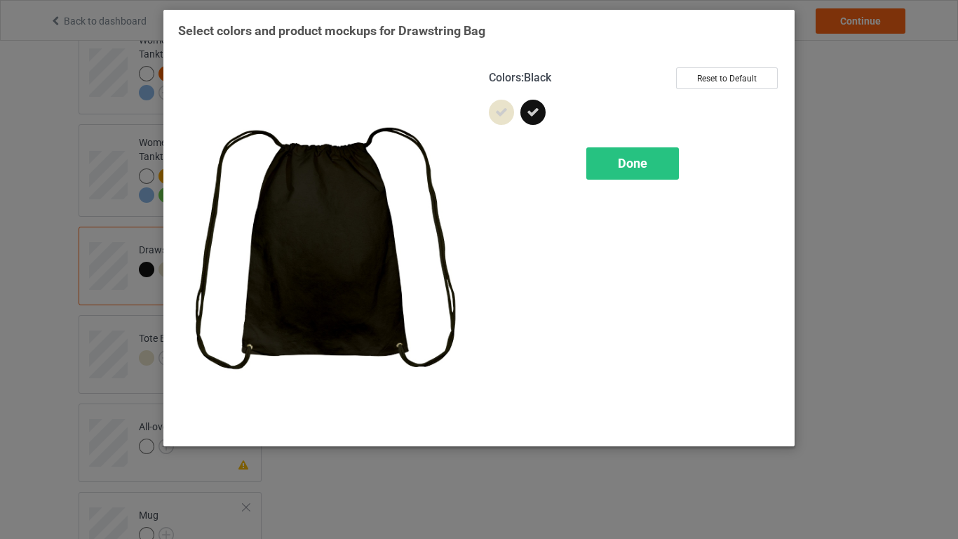
click at [538, 110] on icon at bounding box center [533, 112] width 13 height 13
click at [641, 166] on span "Done" at bounding box center [632, 163] width 29 height 15
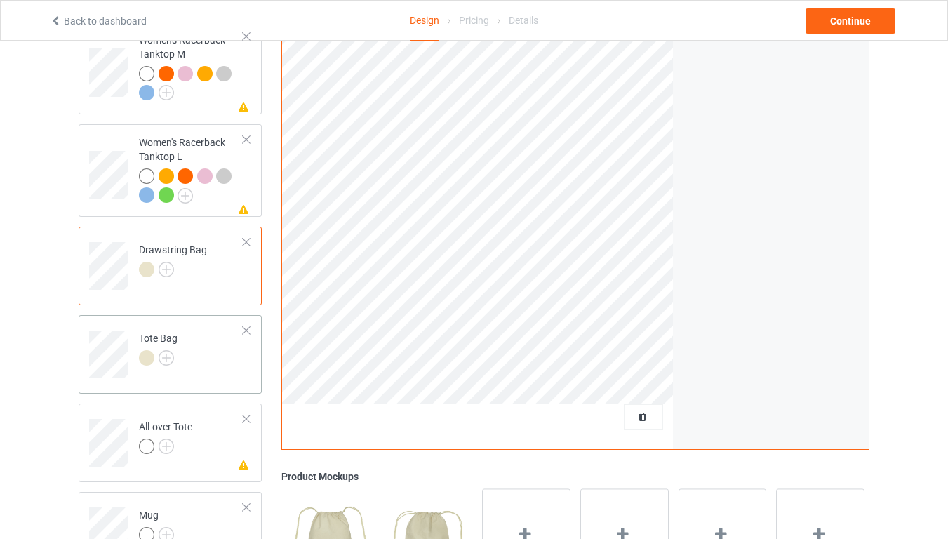
click at [201, 363] on td "Tote Bag" at bounding box center [191, 350] width 120 height 58
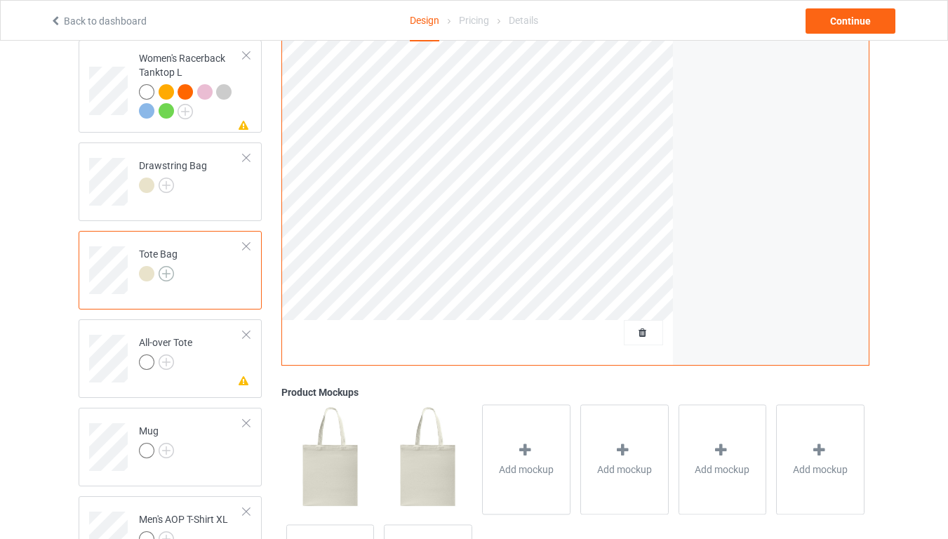
click at [164, 266] on img at bounding box center [166, 273] width 15 height 15
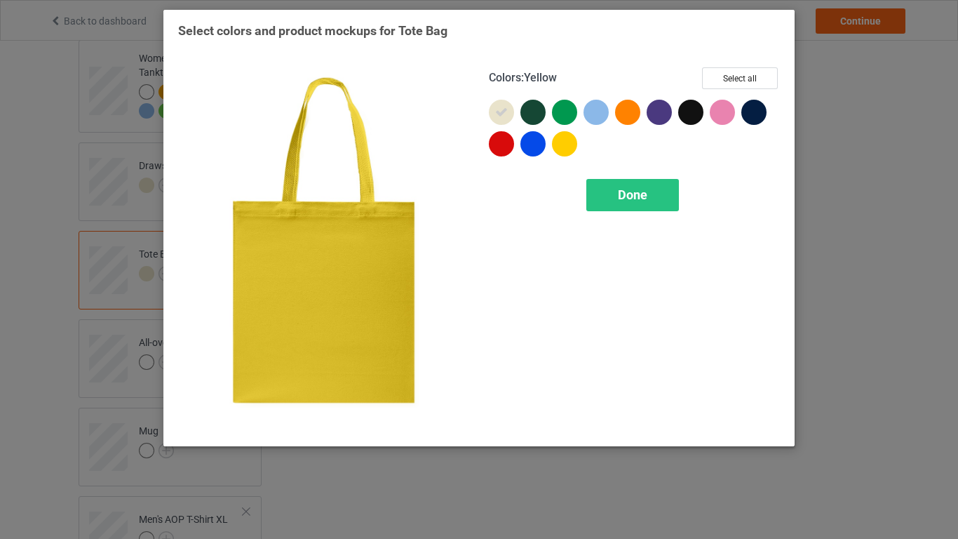
click at [565, 145] on div at bounding box center [564, 143] width 25 height 25
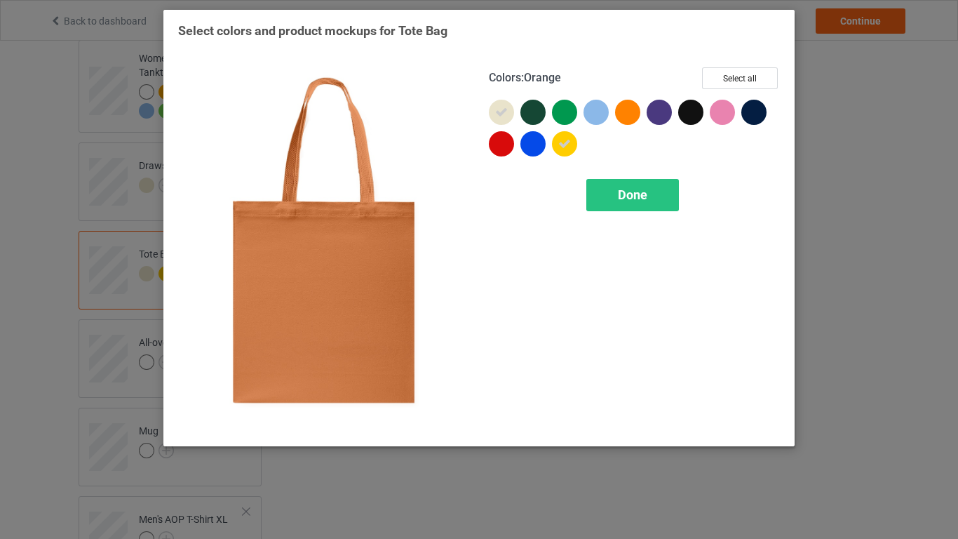
click at [633, 116] on div at bounding box center [627, 112] width 25 height 25
click at [628, 196] on span "Done" at bounding box center [632, 194] width 29 height 15
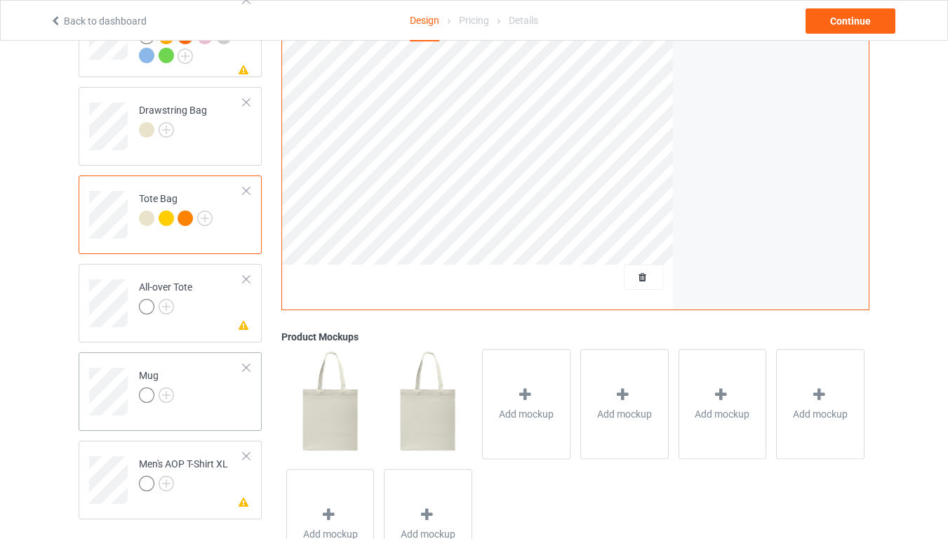
scroll to position [1684, 0]
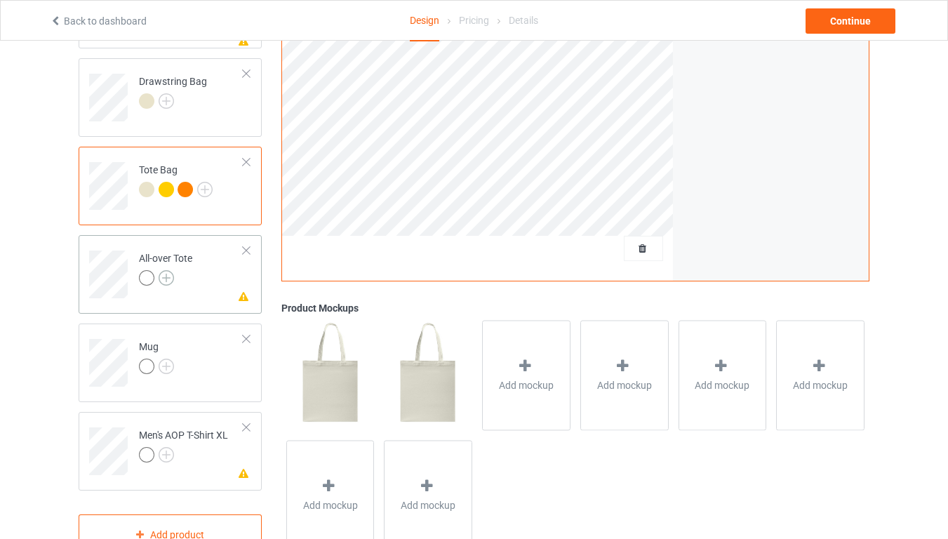
click at [167, 270] on img at bounding box center [166, 277] width 15 height 15
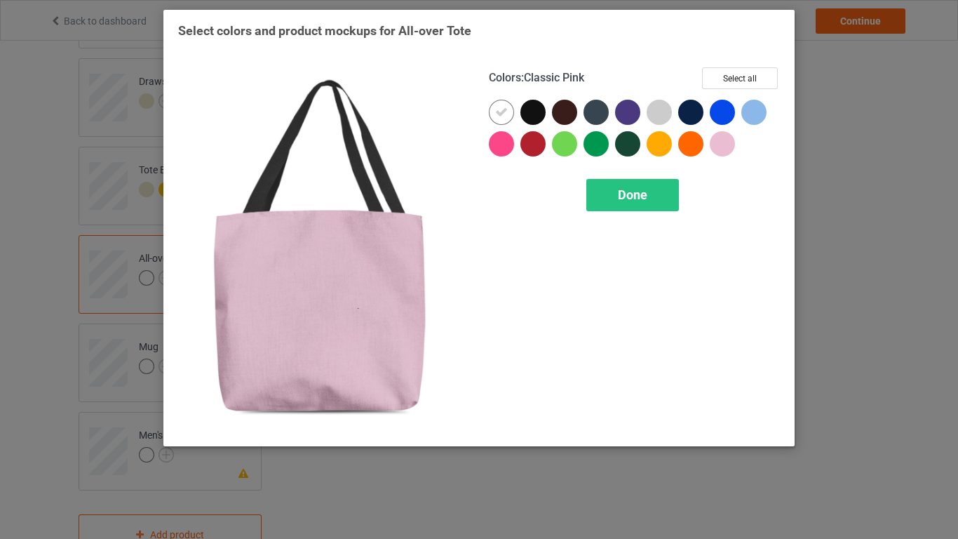
click at [724, 150] on div at bounding box center [722, 143] width 25 height 25
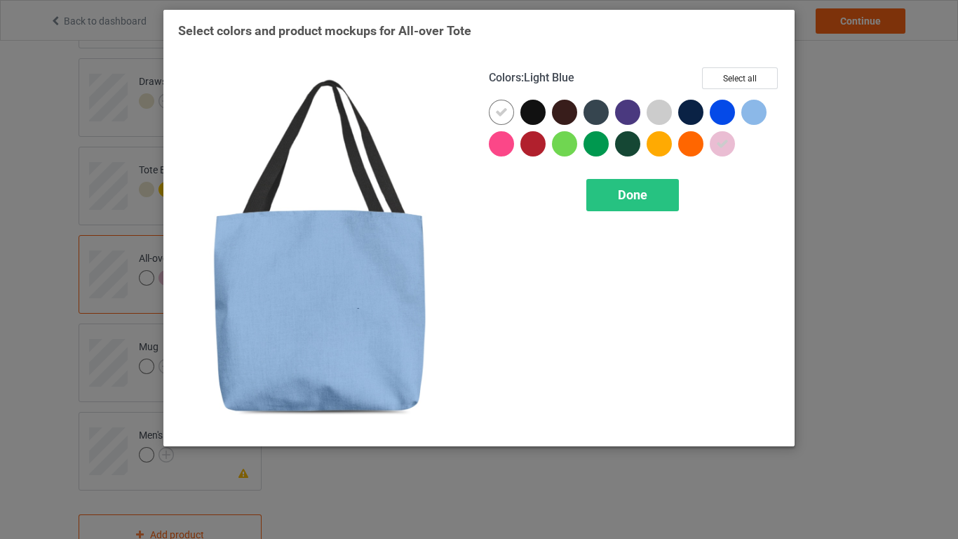
click at [754, 112] on div at bounding box center [754, 112] width 25 height 25
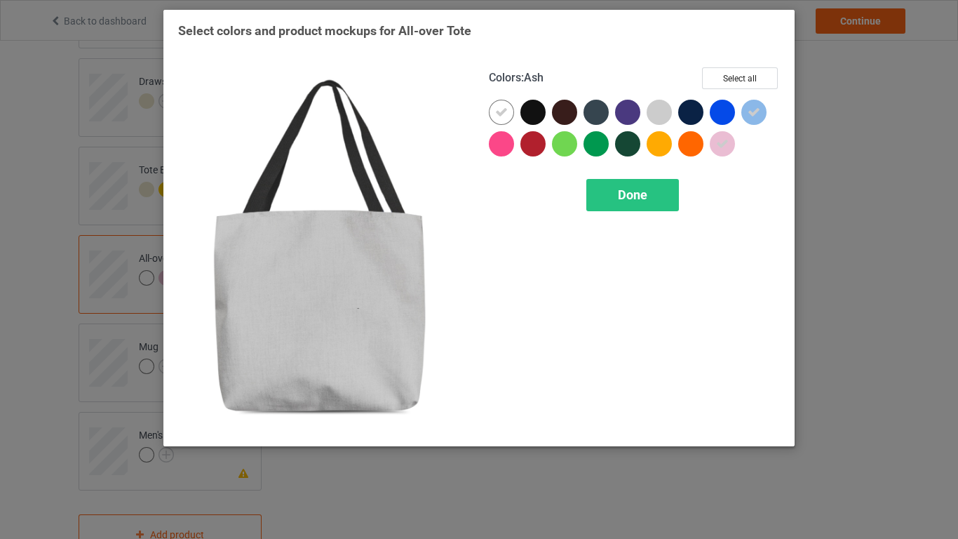
click at [663, 109] on div at bounding box center [659, 112] width 25 height 25
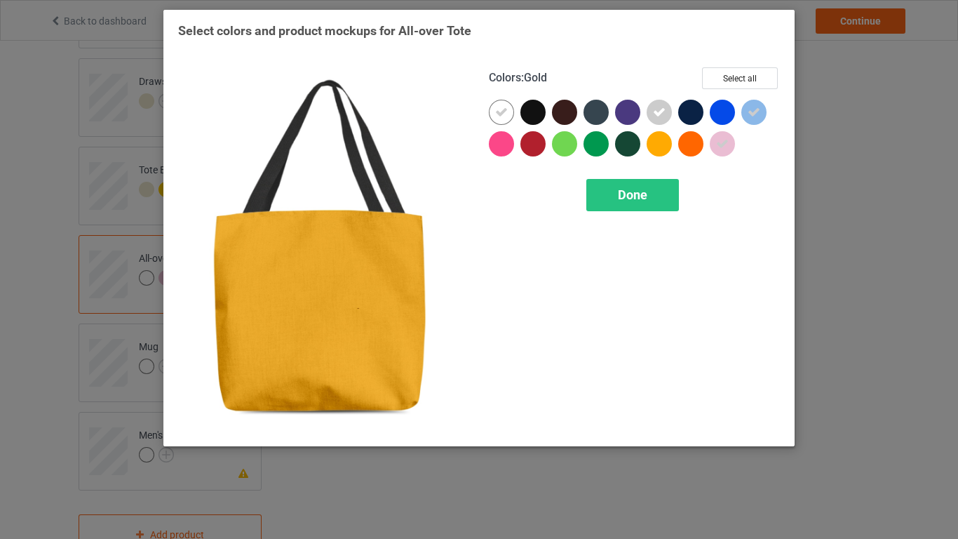
click at [660, 143] on div at bounding box center [659, 143] width 25 height 25
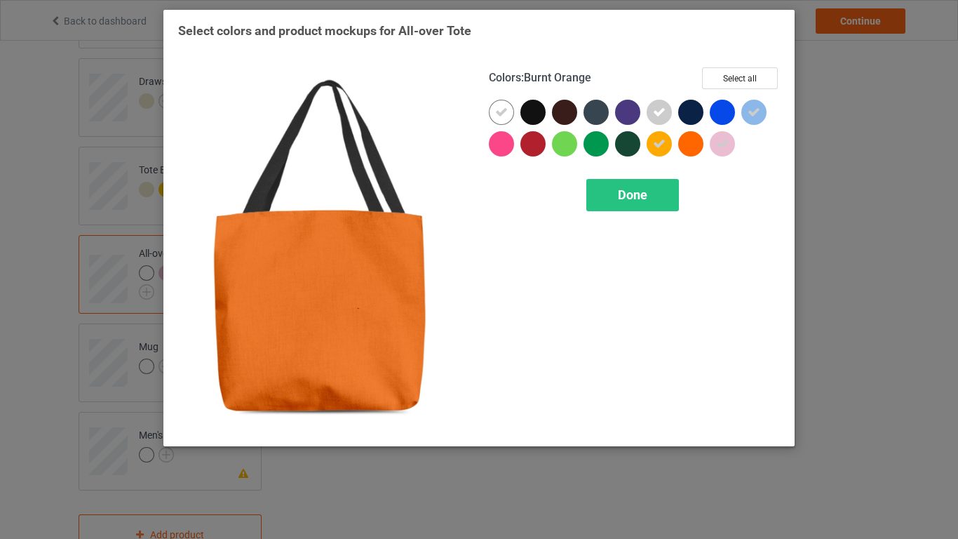
click at [692, 148] on div at bounding box center [690, 143] width 25 height 25
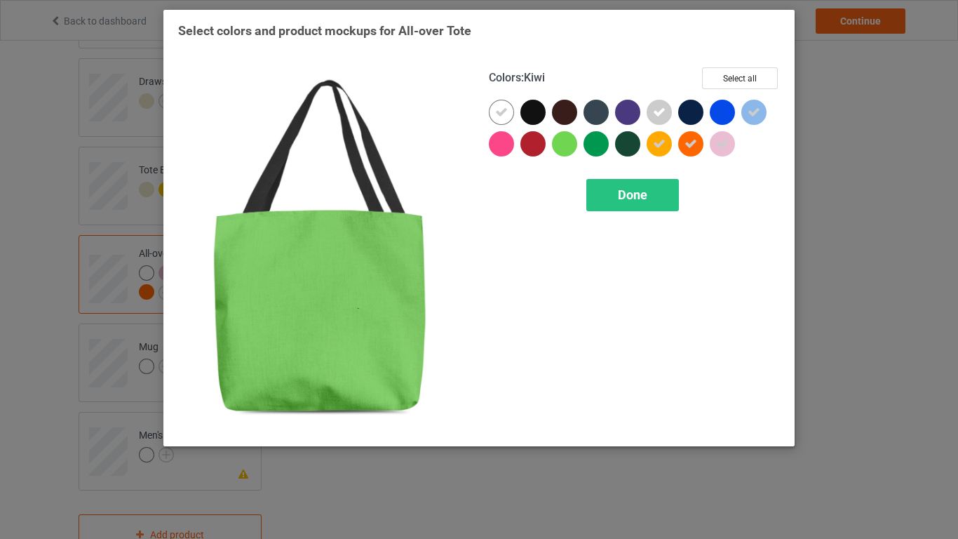
drag, startPoint x: 641, startPoint y: 206, endPoint x: 569, endPoint y: 145, distance: 94.6
click at [567, 157] on div "Colors : Kiwi Select all Done" at bounding box center [634, 250] width 311 height 384
click at [569, 142] on div at bounding box center [564, 143] width 25 height 25
click at [636, 196] on span "Done" at bounding box center [632, 194] width 29 height 15
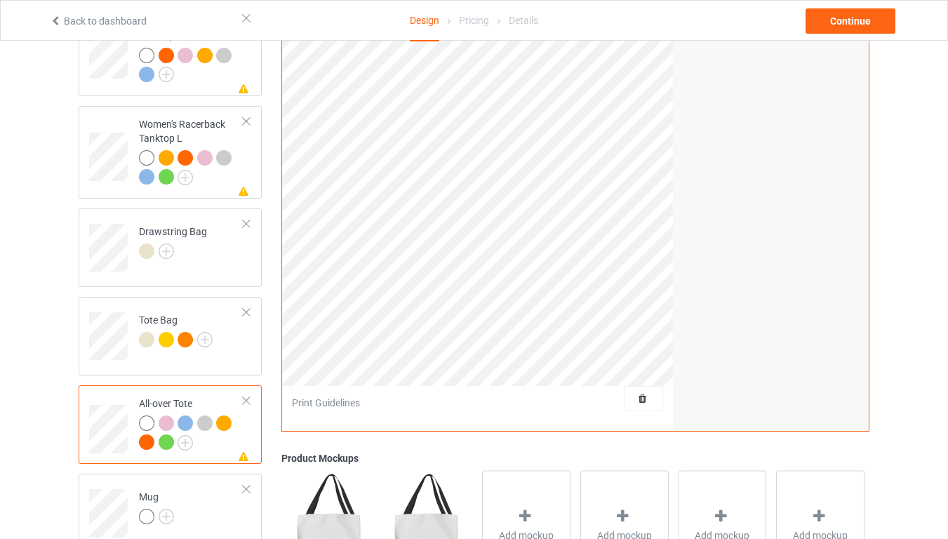
scroll to position [1632, 0]
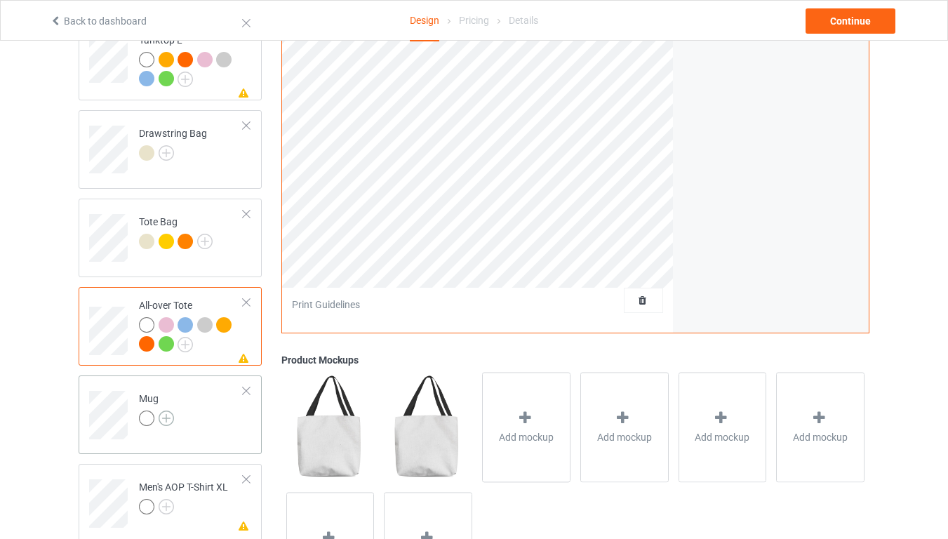
click at [171, 410] on img at bounding box center [166, 417] width 15 height 15
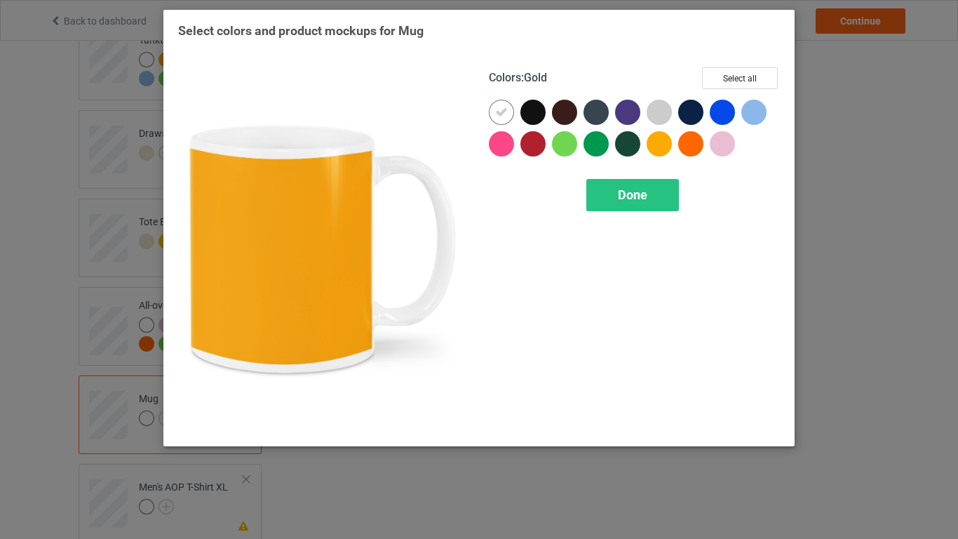
click at [657, 150] on div at bounding box center [659, 143] width 25 height 25
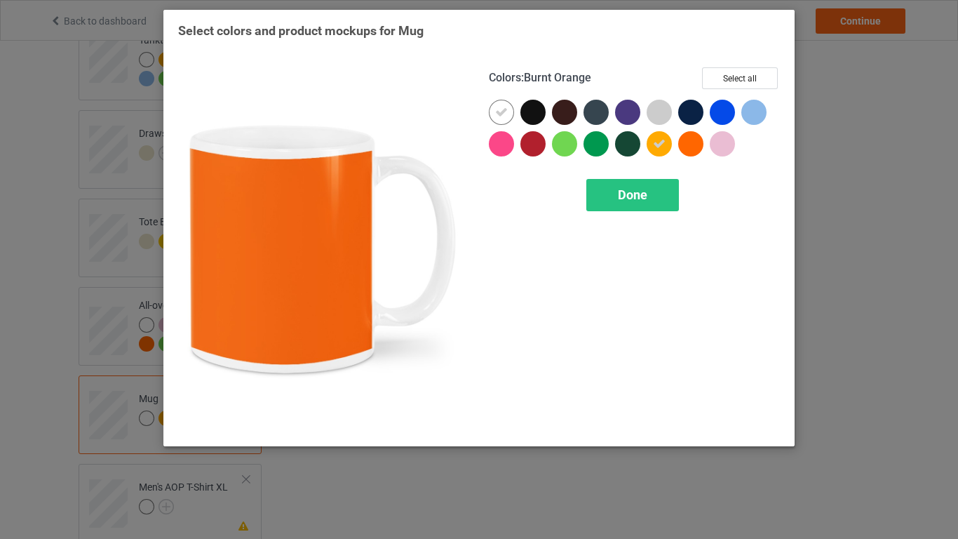
click at [686, 154] on div at bounding box center [690, 143] width 25 height 25
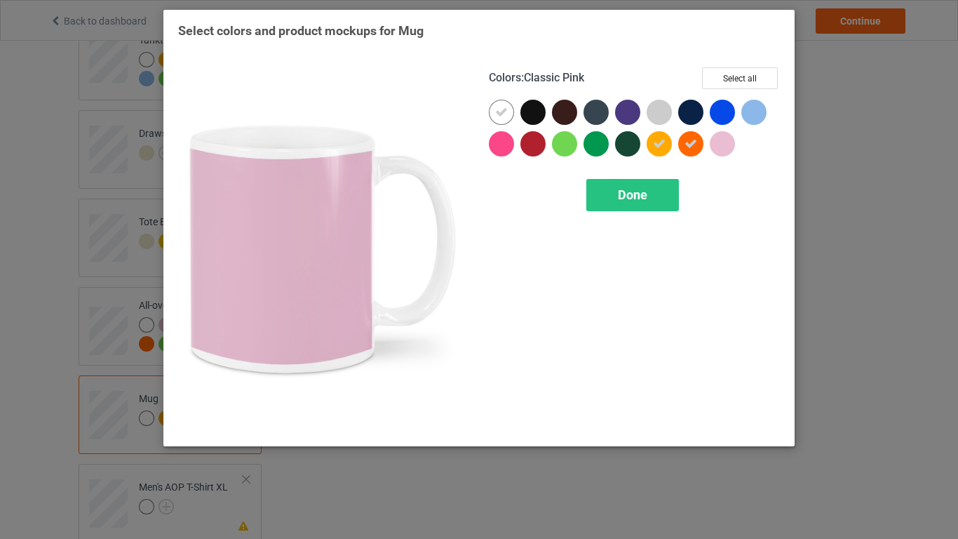
click at [718, 150] on div at bounding box center [722, 143] width 25 height 25
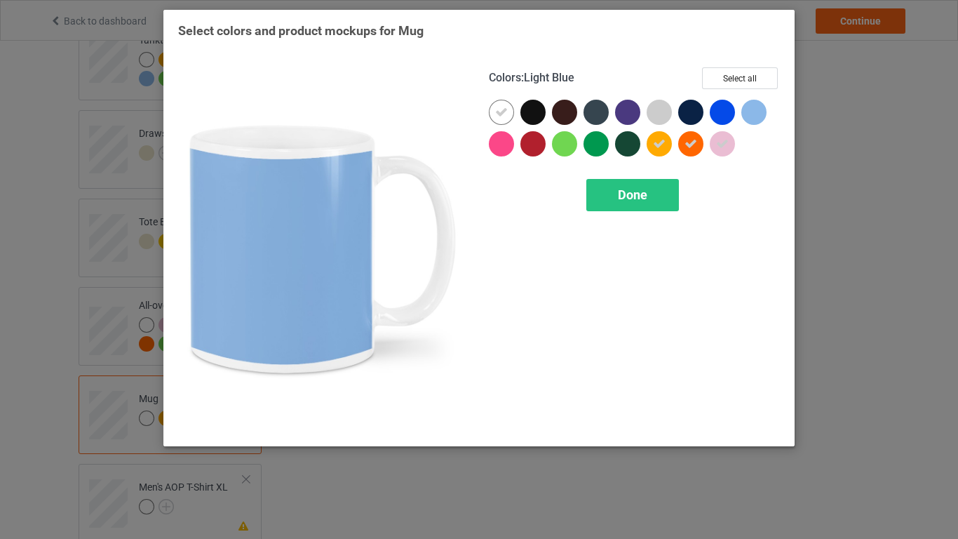
drag, startPoint x: 756, startPoint y: 109, endPoint x: 710, endPoint y: 124, distance: 48.6
click at [756, 110] on div at bounding box center [754, 112] width 25 height 25
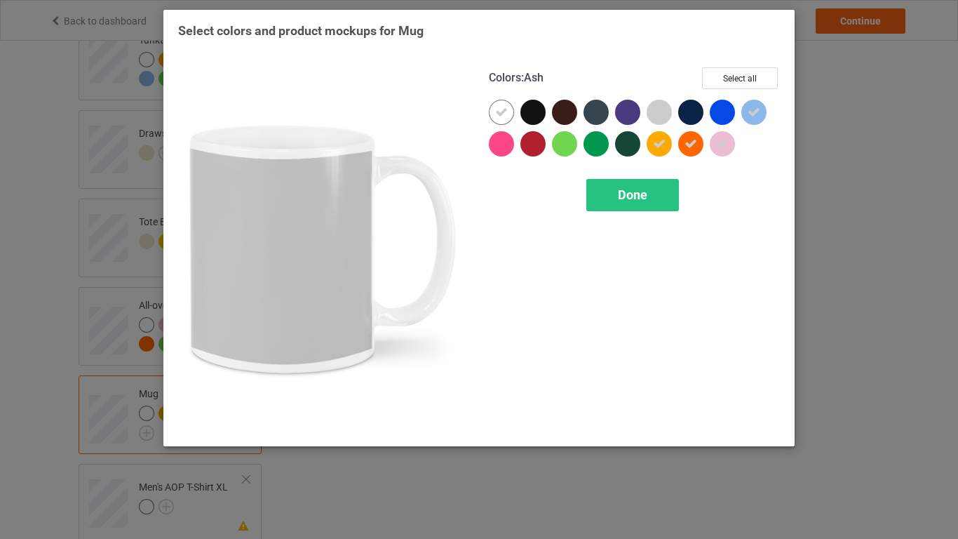
click at [655, 113] on div at bounding box center [659, 112] width 25 height 25
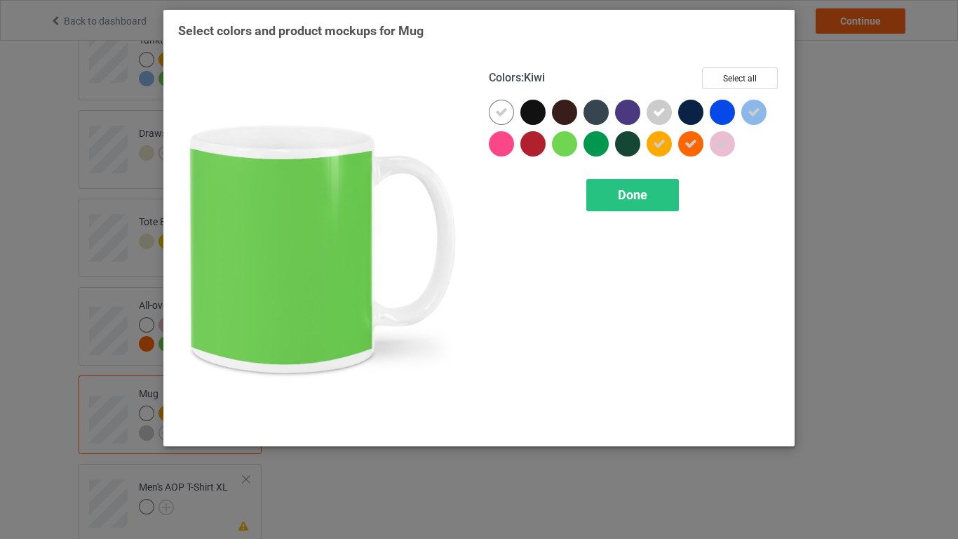
click at [565, 147] on div at bounding box center [564, 143] width 25 height 25
click at [622, 199] on span "Done" at bounding box center [632, 194] width 29 height 15
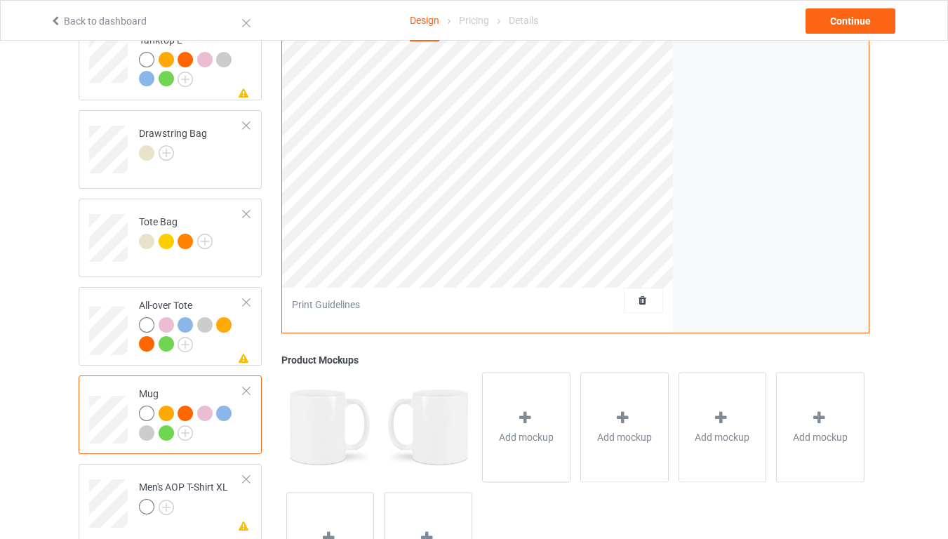
scroll to position [1716, 0]
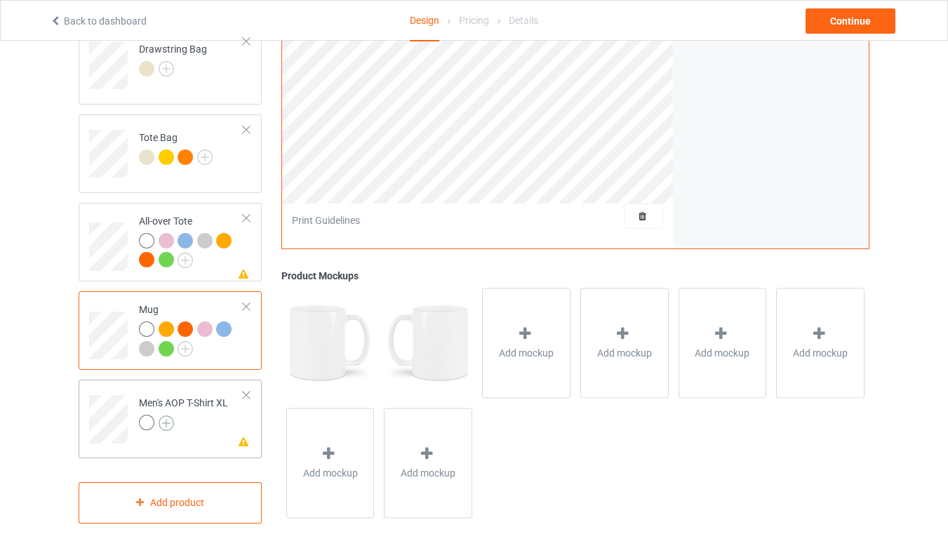
click at [164, 415] on img at bounding box center [166, 422] width 15 height 15
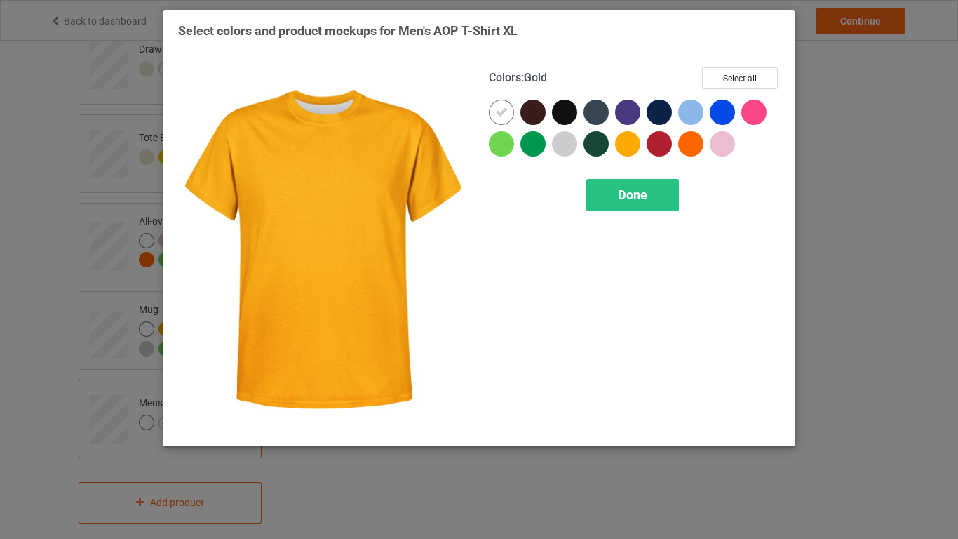
click at [636, 144] on div at bounding box center [627, 143] width 25 height 25
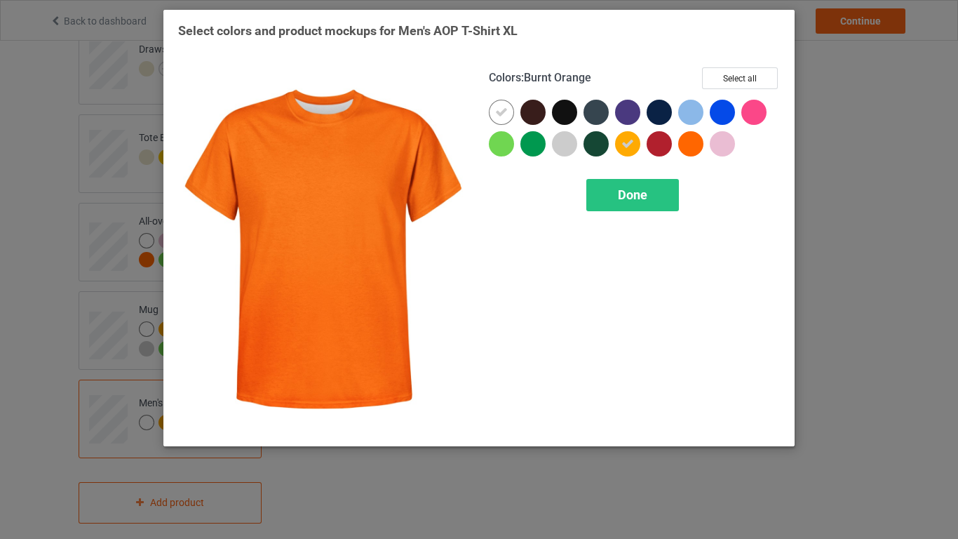
click at [692, 146] on div at bounding box center [690, 143] width 25 height 25
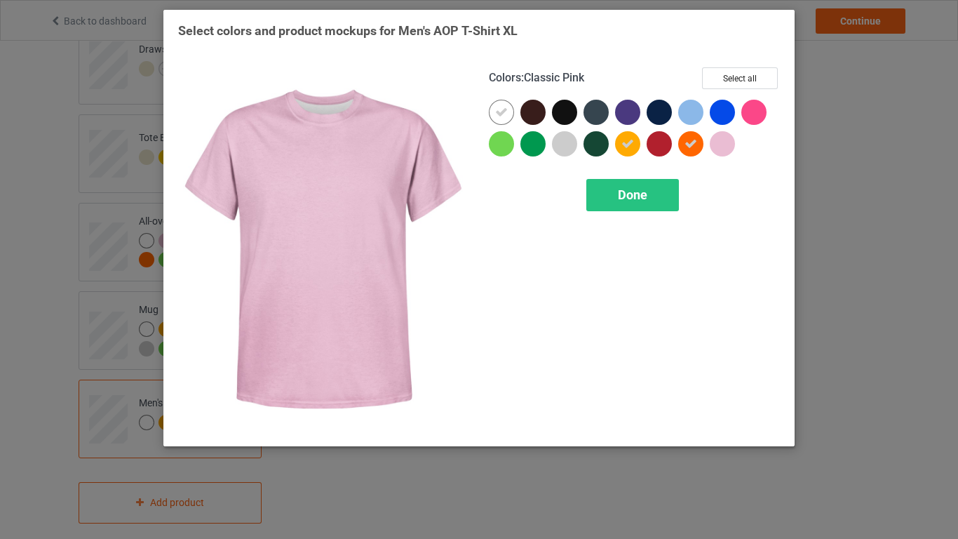
click at [727, 146] on div at bounding box center [722, 143] width 25 height 25
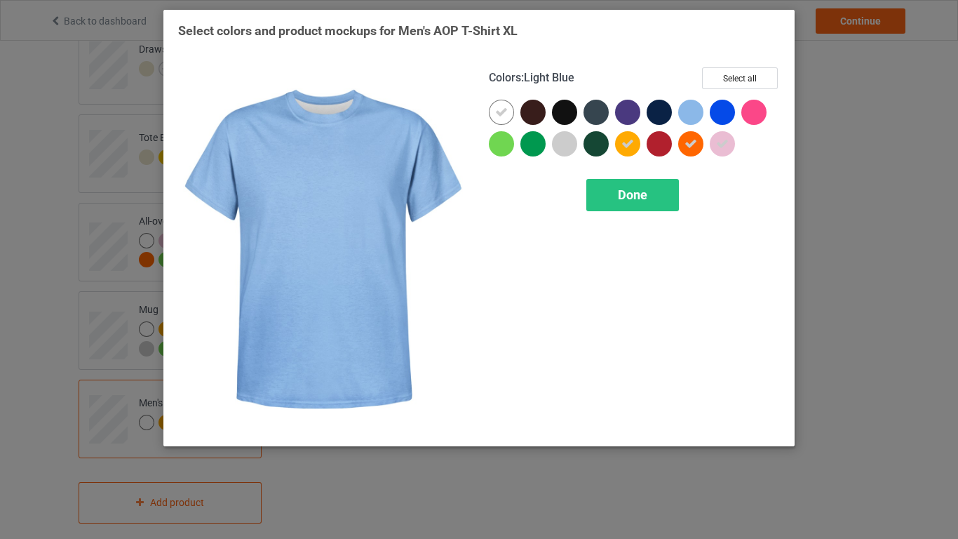
drag, startPoint x: 696, startPoint y: 116, endPoint x: 584, endPoint y: 153, distance: 118.0
click at [696, 116] on div at bounding box center [690, 112] width 25 height 25
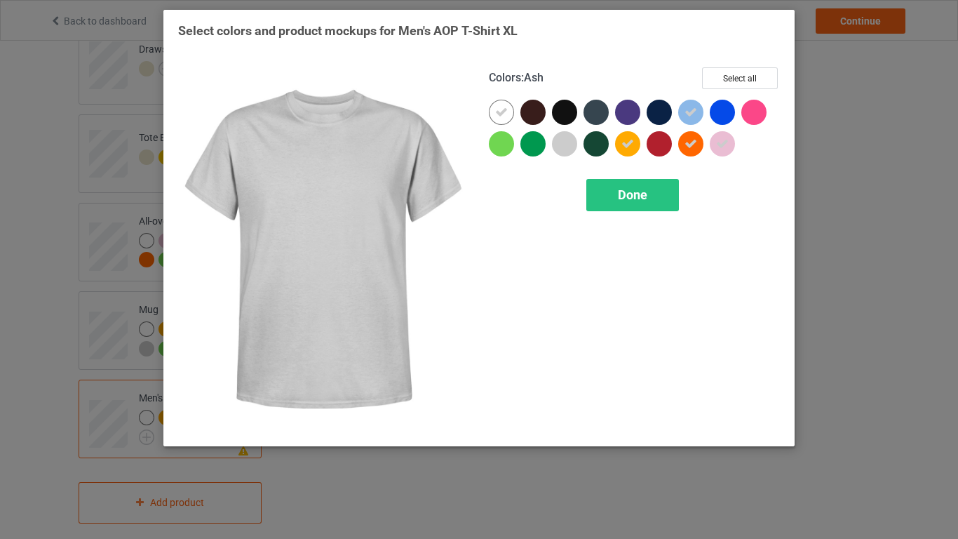
click at [566, 148] on div at bounding box center [564, 143] width 25 height 25
drag, startPoint x: 622, startPoint y: 201, endPoint x: 517, endPoint y: 163, distance: 111.9
click at [517, 163] on div "Colors : Ash Select all Done" at bounding box center [634, 250] width 311 height 384
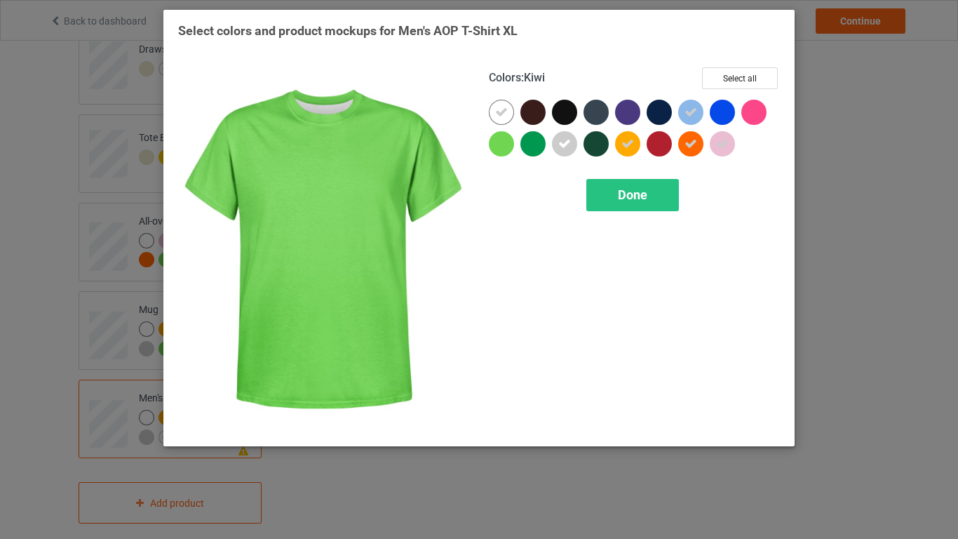
click at [502, 149] on div at bounding box center [501, 143] width 25 height 25
click at [605, 198] on div "Done" at bounding box center [633, 195] width 93 height 32
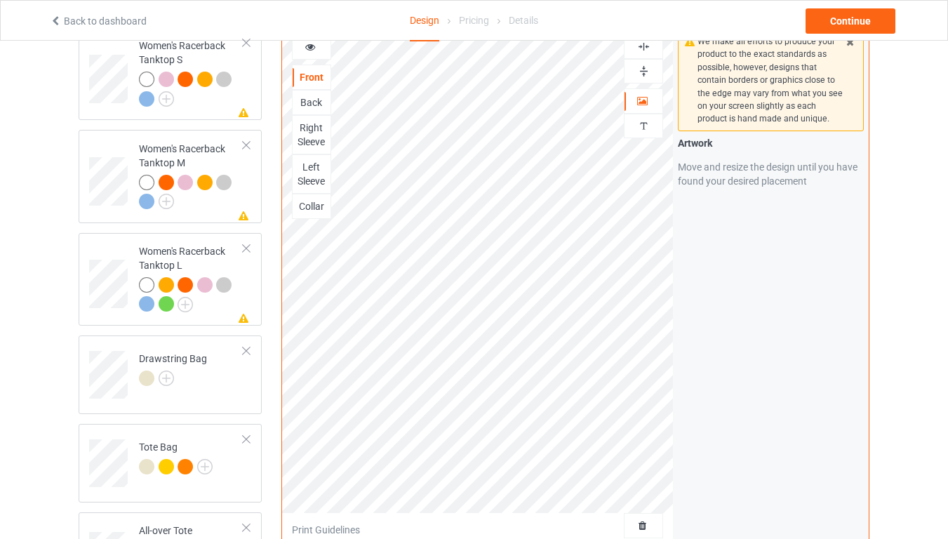
scroll to position [1379, 0]
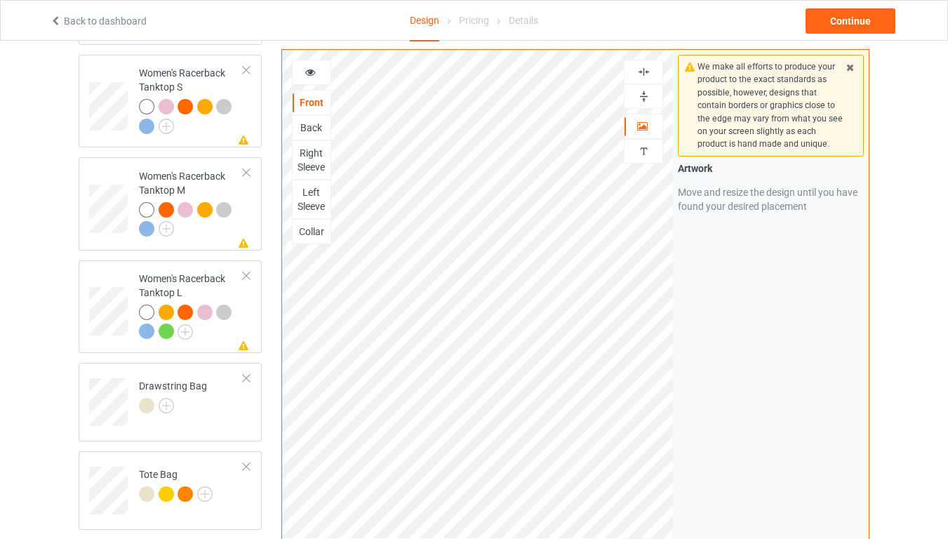
click at [644, 65] on img at bounding box center [643, 71] width 13 height 13
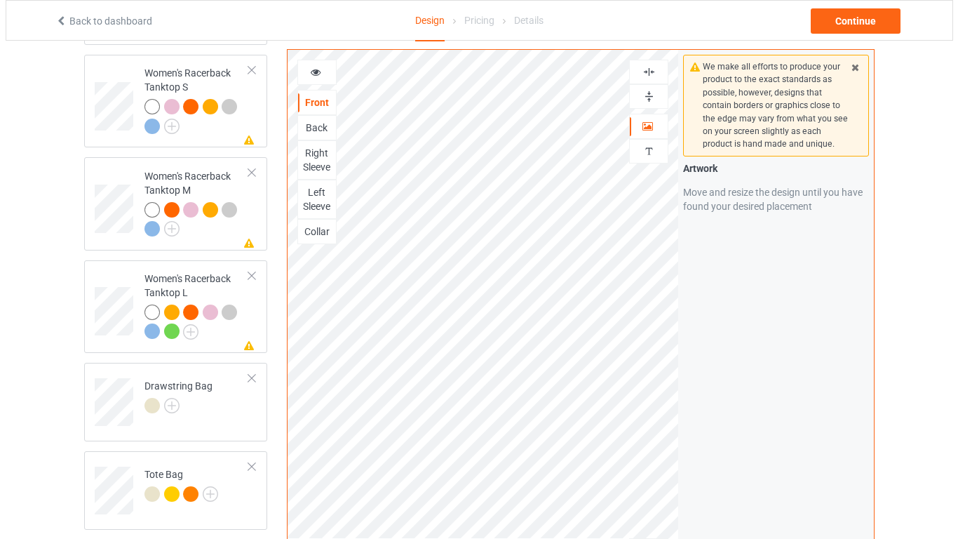
scroll to position [1716, 0]
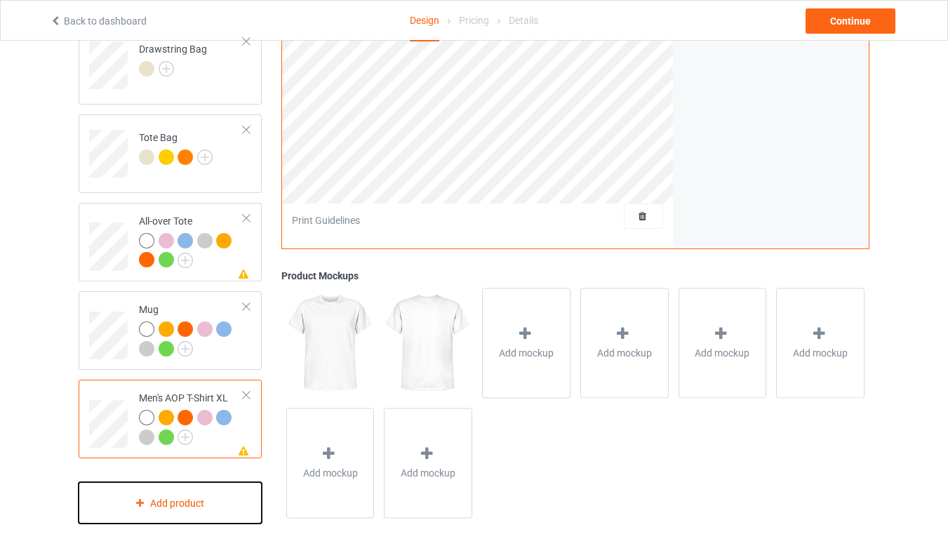
click at [177, 434] on div "Add product" at bounding box center [170, 502] width 183 height 41
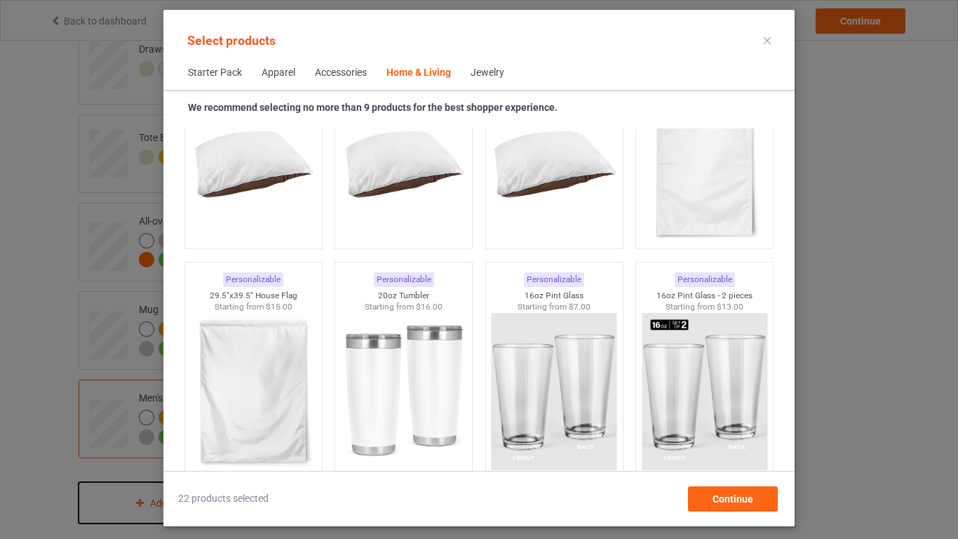
scroll to position [9026, 0]
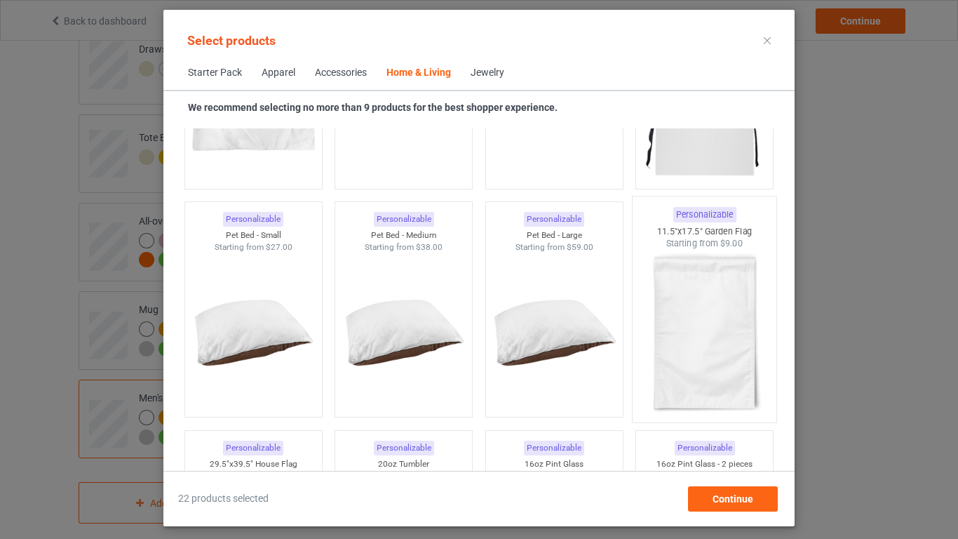
click at [722, 352] on img at bounding box center [705, 332] width 132 height 165
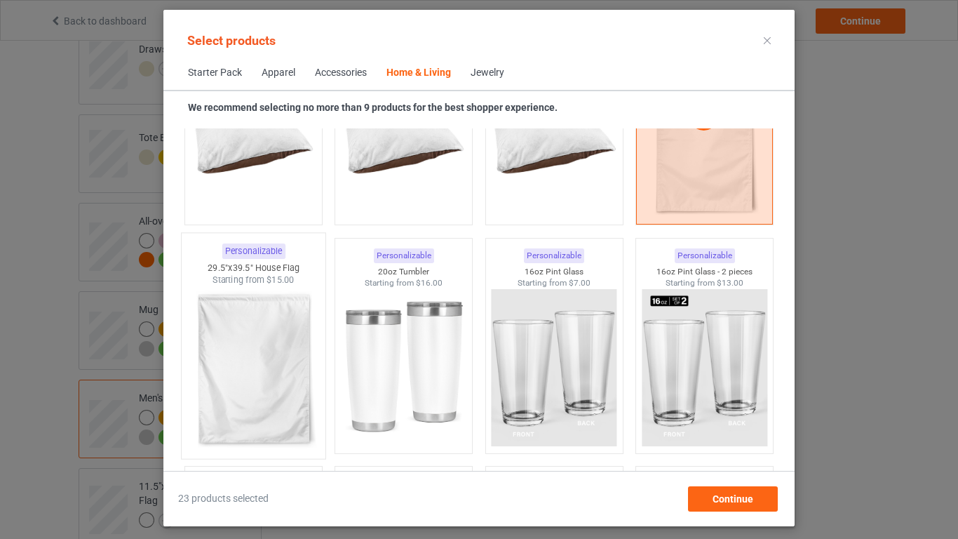
scroll to position [9194, 0]
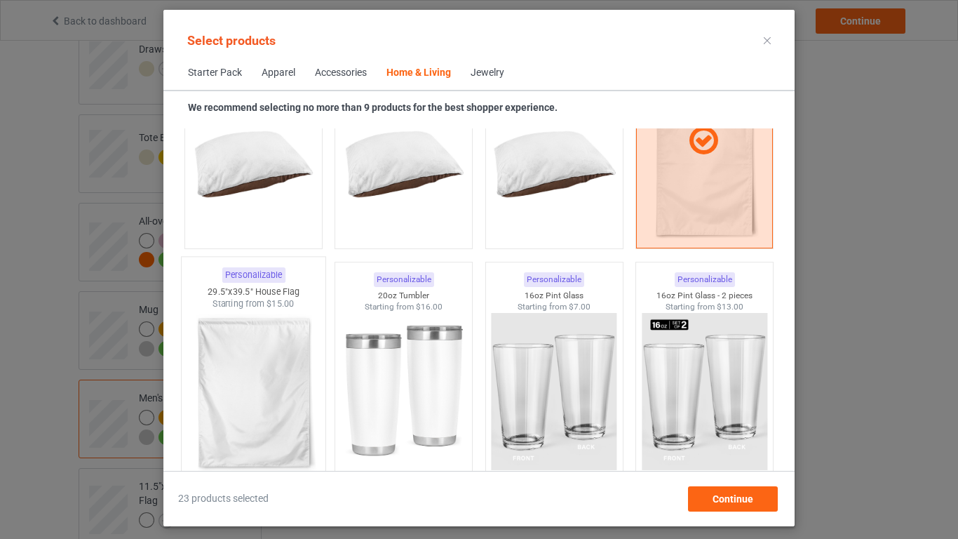
click at [262, 378] on img at bounding box center [253, 392] width 132 height 165
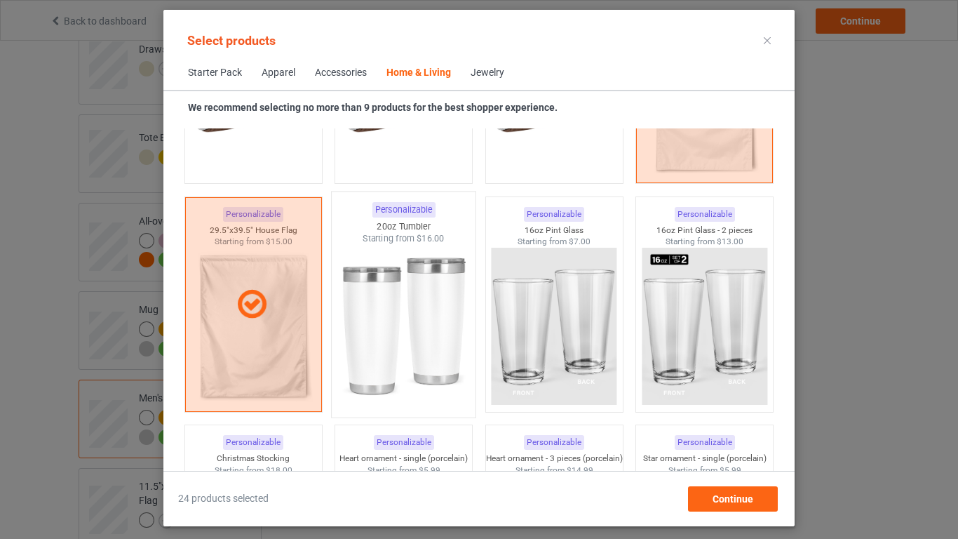
scroll to position [9363, 0]
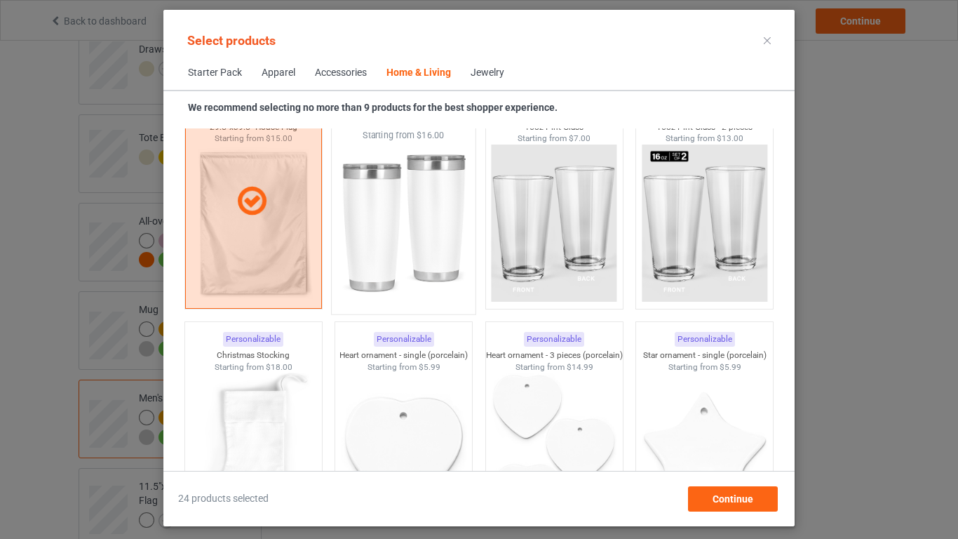
click at [431, 204] on img at bounding box center [404, 224] width 132 height 165
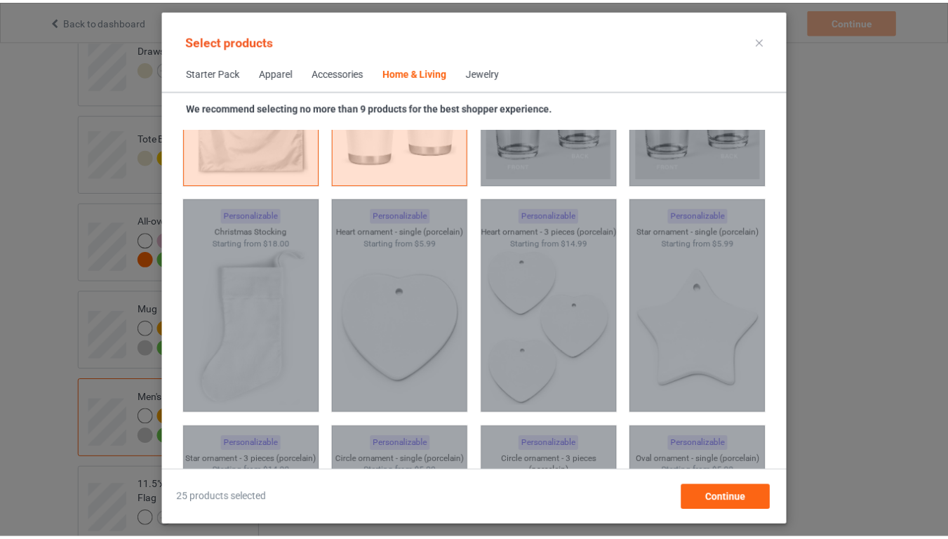
scroll to position [9531, 0]
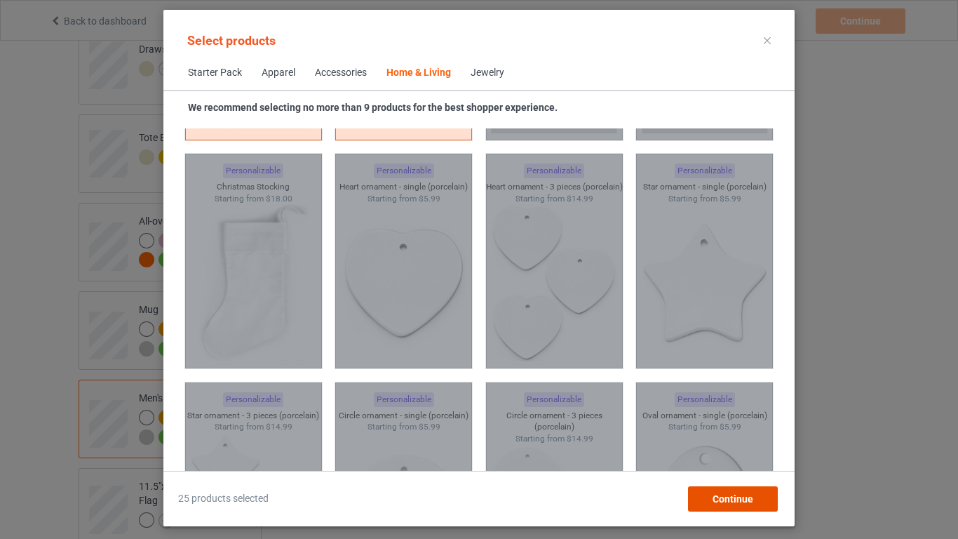
click at [709, 434] on div "Continue" at bounding box center [733, 498] width 90 height 25
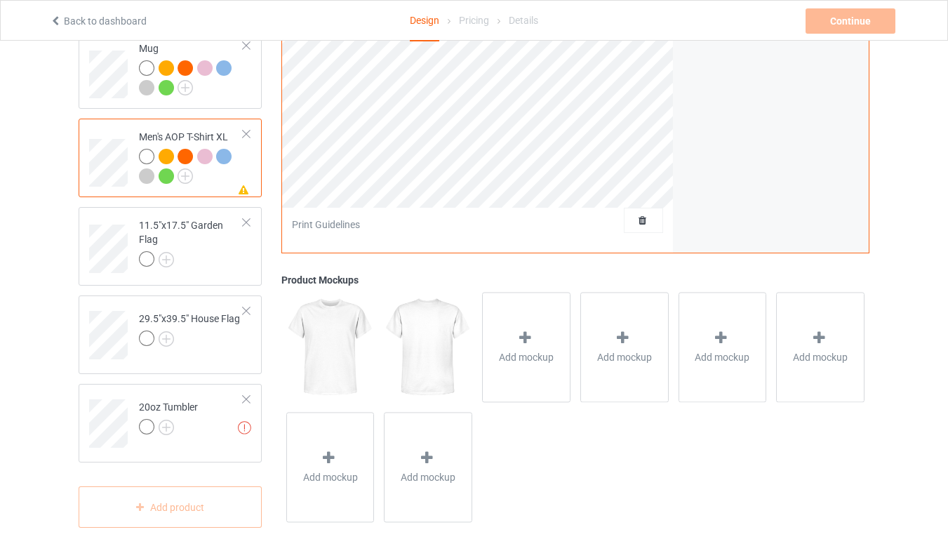
scroll to position [1981, 0]
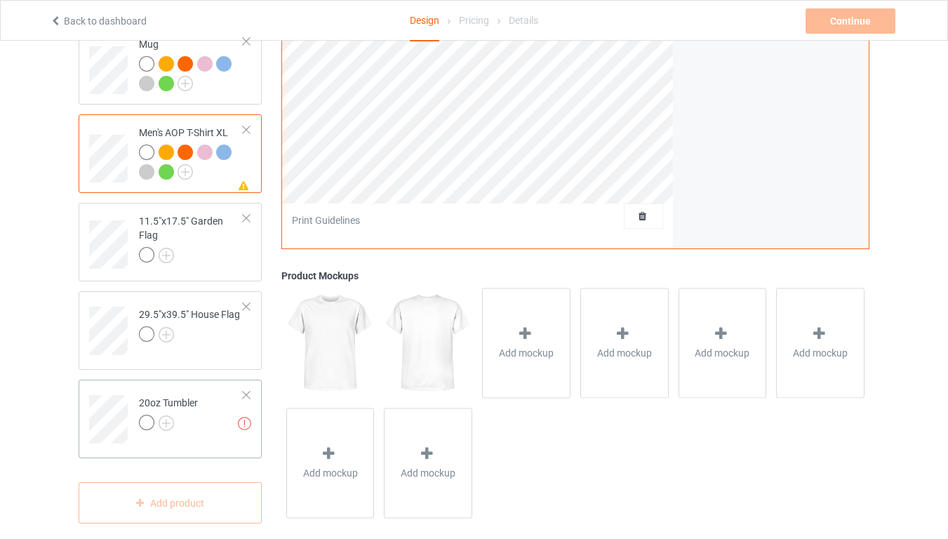
click at [244, 390] on div at bounding box center [246, 395] width 10 height 10
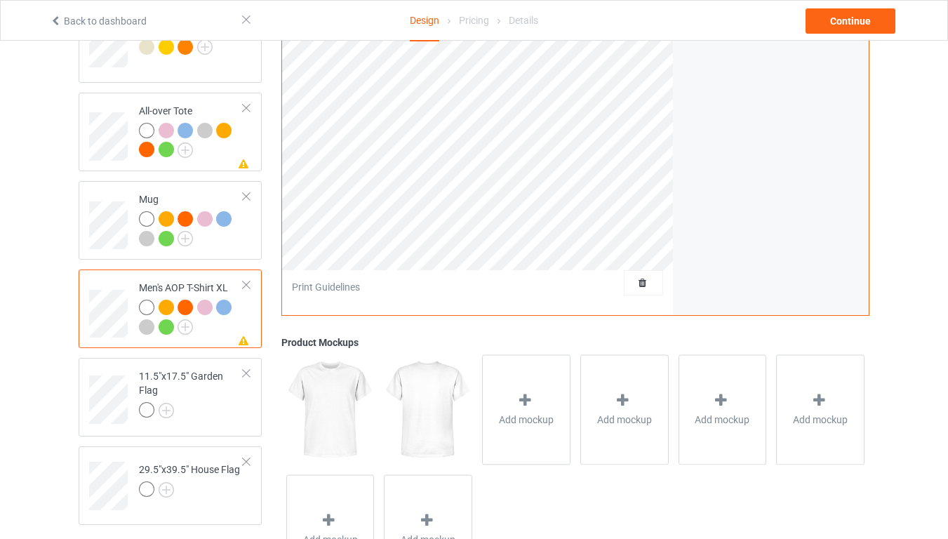
scroll to position [1893, 0]
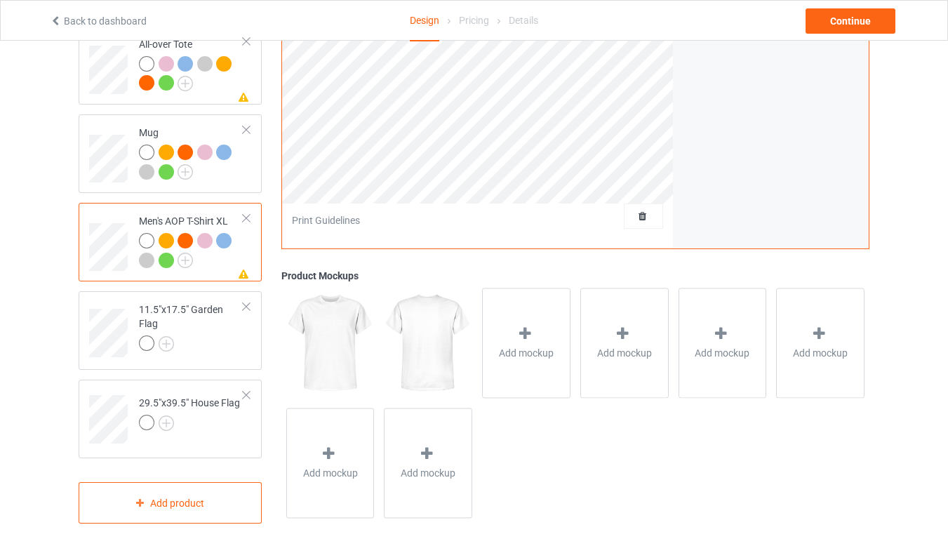
click at [344, 316] on img at bounding box center [330, 342] width 88 height 109
click at [194, 320] on div "11.5"x17.5" Garden Flag" at bounding box center [191, 326] width 105 height 48
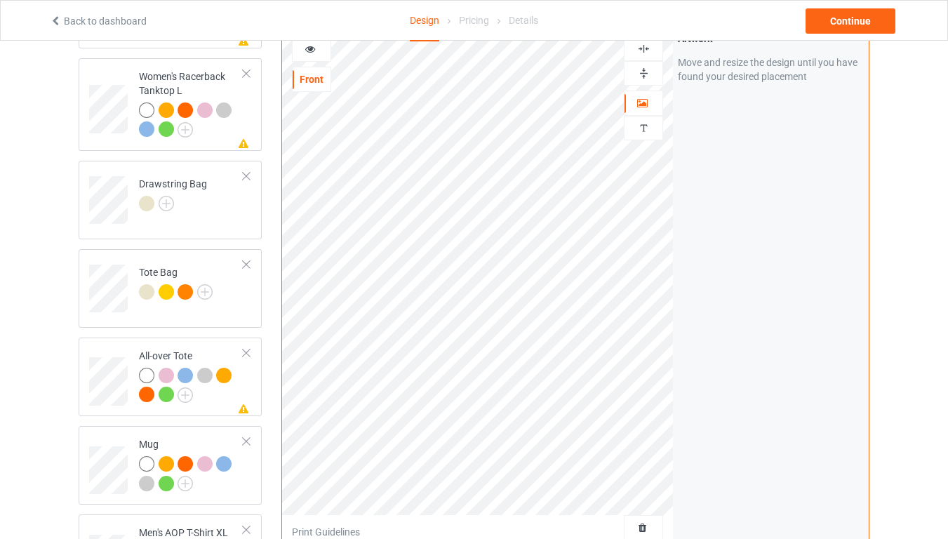
scroll to position [1556, 0]
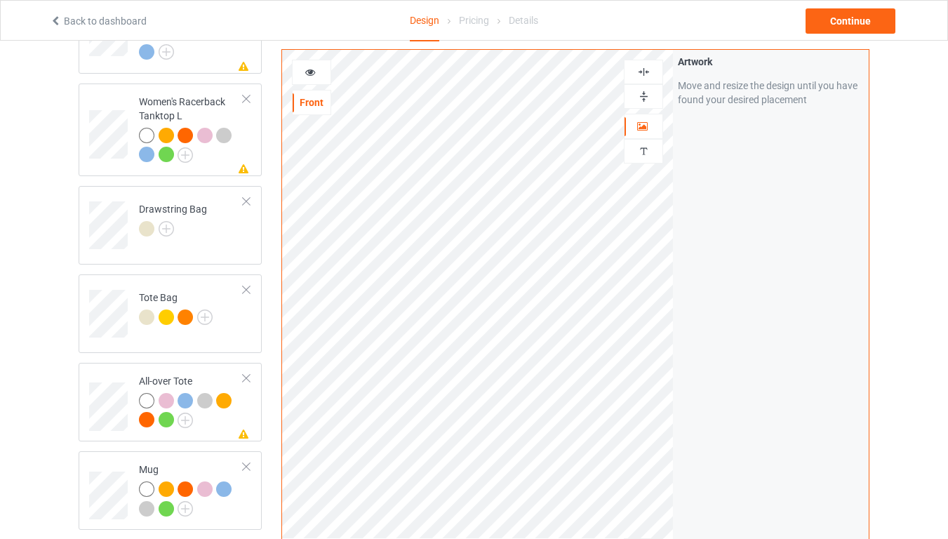
click at [642, 65] on img at bounding box center [643, 71] width 13 height 13
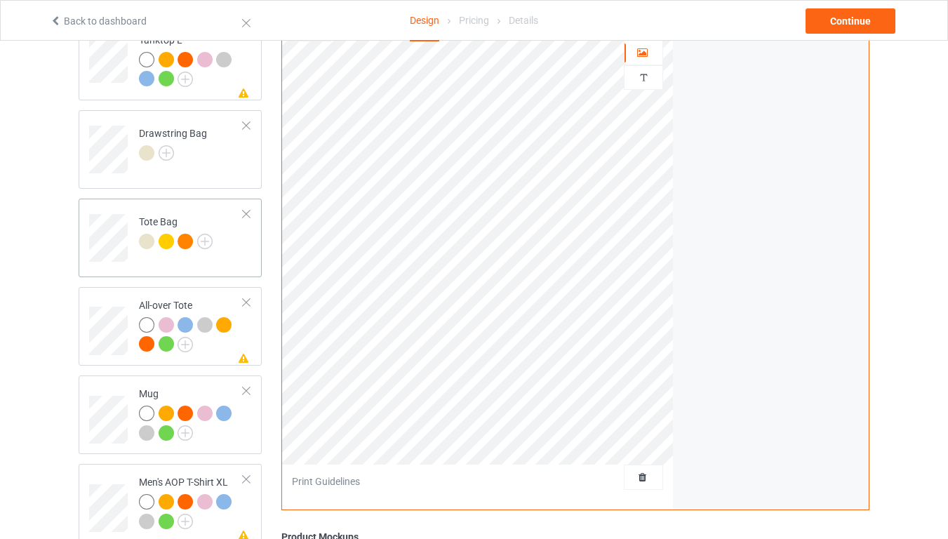
scroll to position [1809, 0]
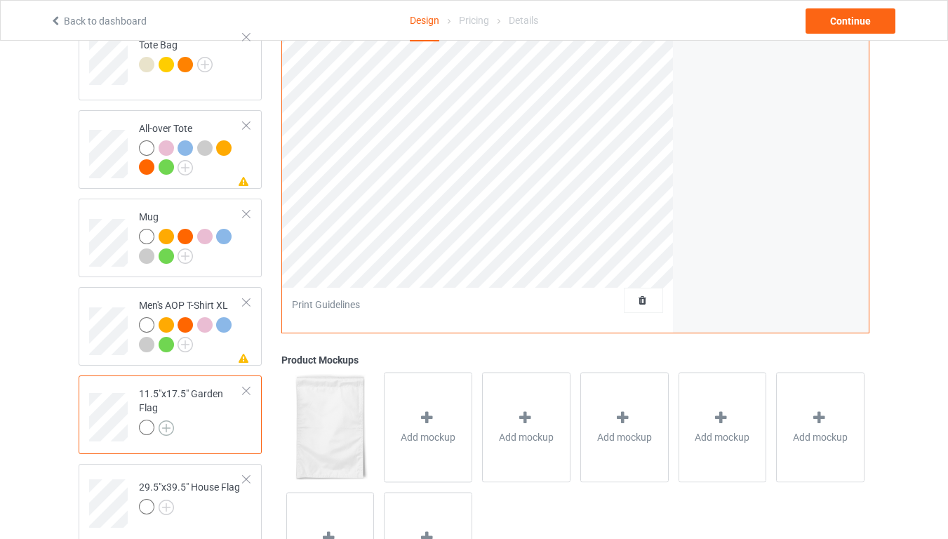
click at [170, 420] on img at bounding box center [166, 427] width 15 height 15
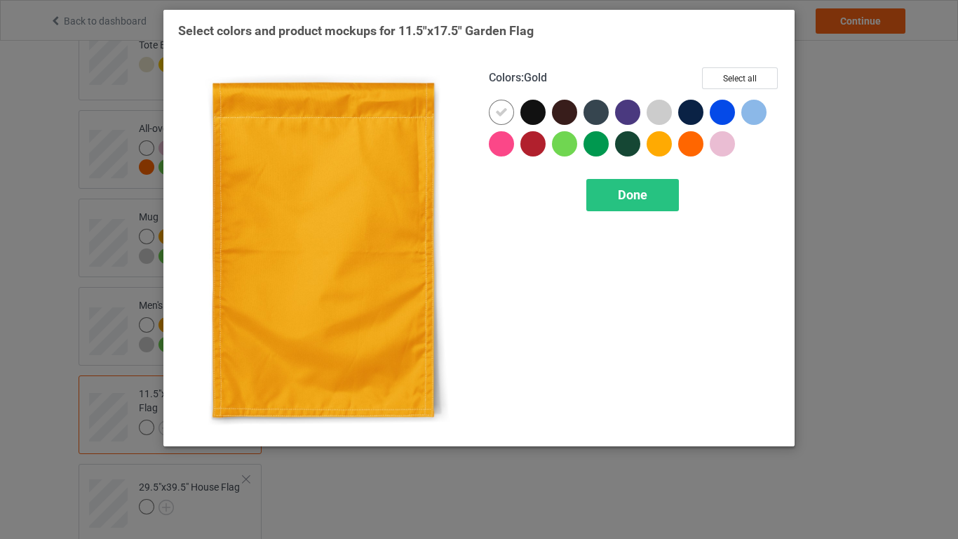
click at [654, 147] on div at bounding box center [659, 143] width 25 height 25
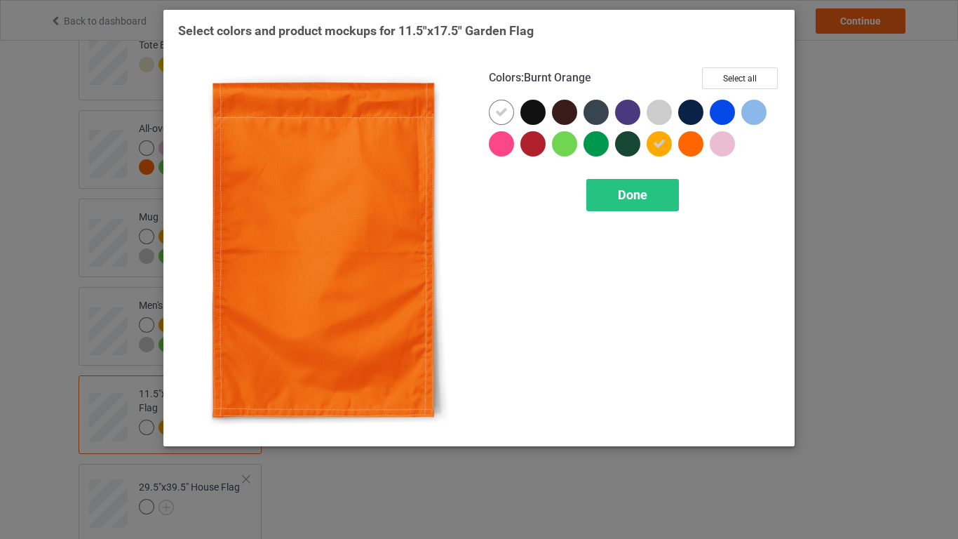
click at [689, 149] on div at bounding box center [690, 143] width 25 height 25
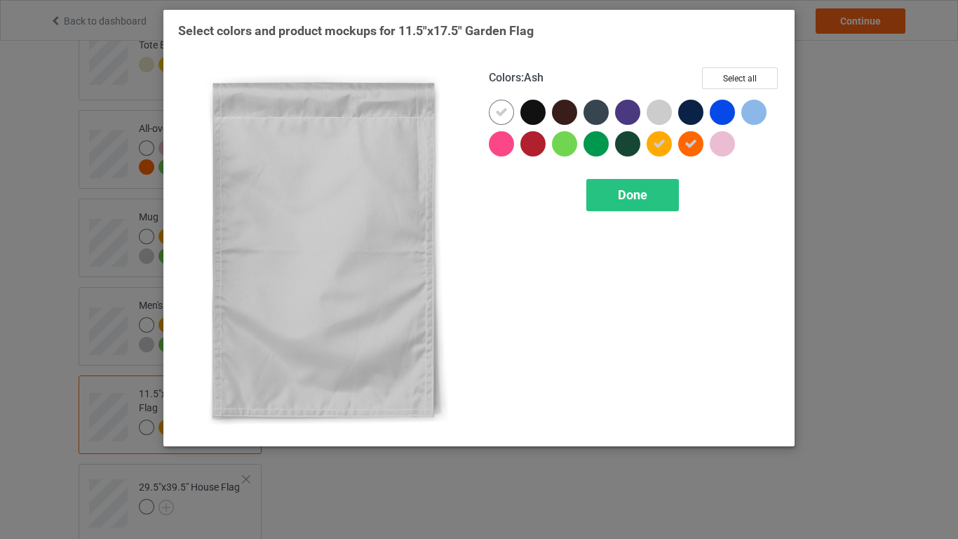
click at [661, 116] on div at bounding box center [659, 112] width 25 height 25
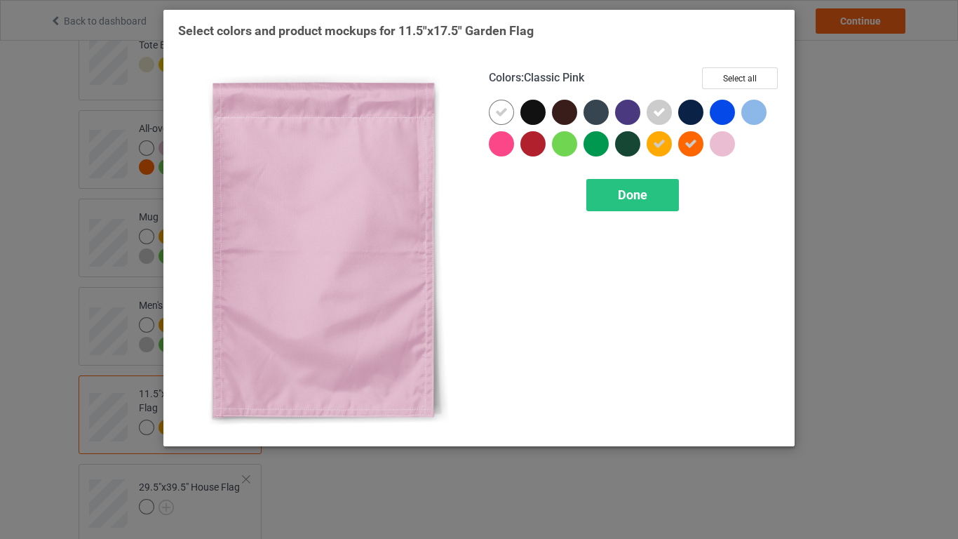
click at [723, 142] on div at bounding box center [722, 143] width 25 height 25
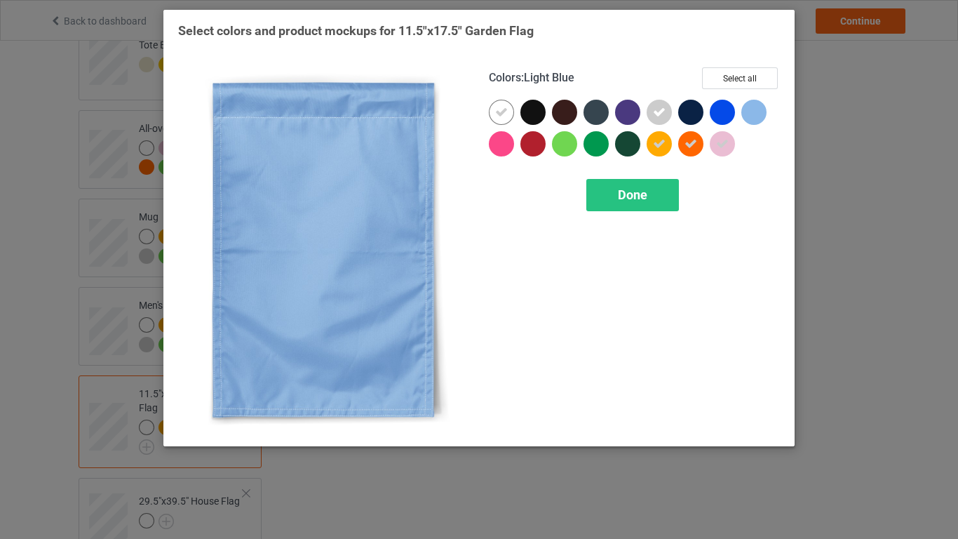
click at [755, 118] on div at bounding box center [754, 112] width 25 height 25
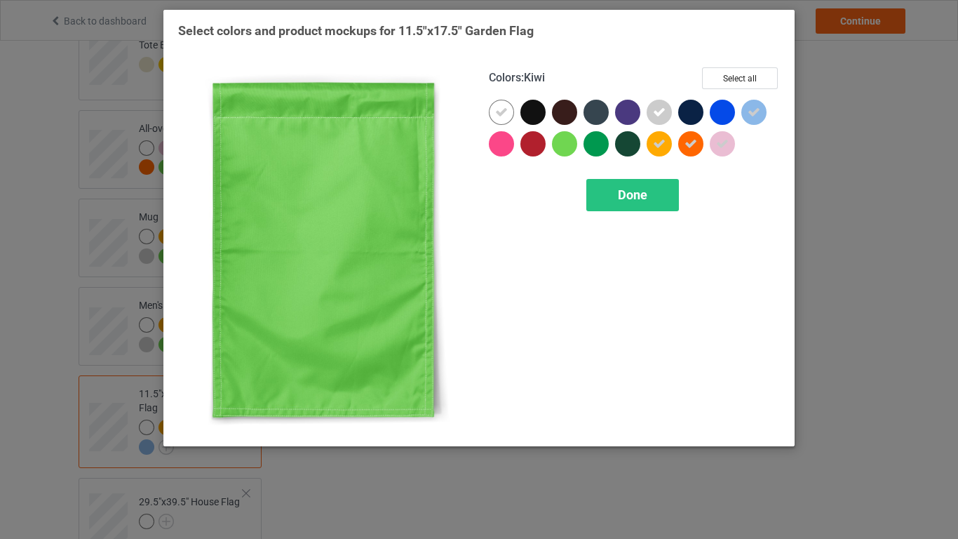
click at [566, 143] on div at bounding box center [564, 143] width 25 height 25
click at [633, 198] on span "Done" at bounding box center [632, 194] width 29 height 15
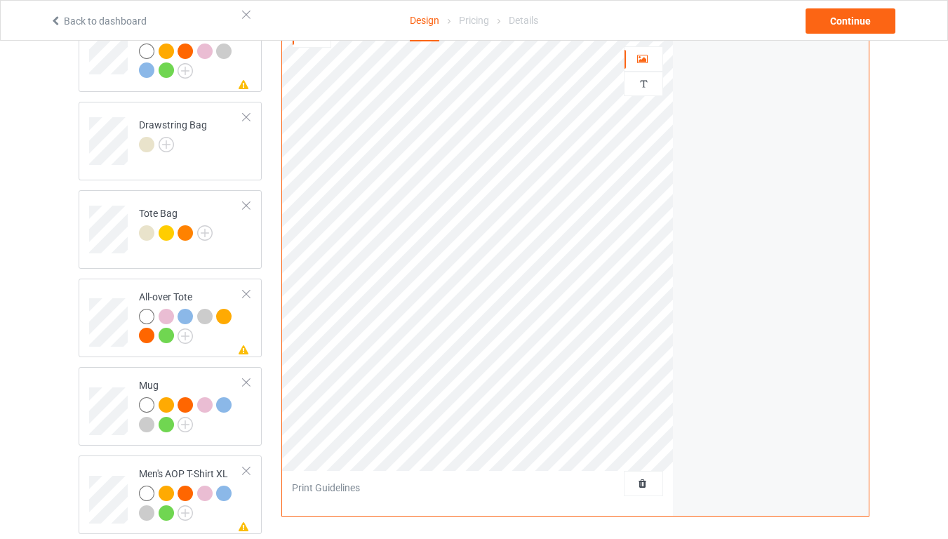
scroll to position [1907, 0]
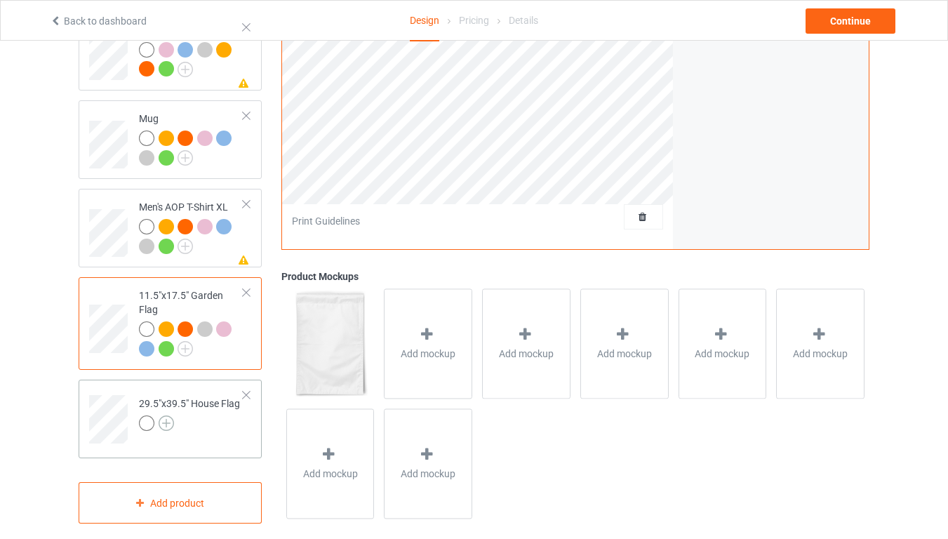
click at [166, 415] on img at bounding box center [166, 422] width 15 height 15
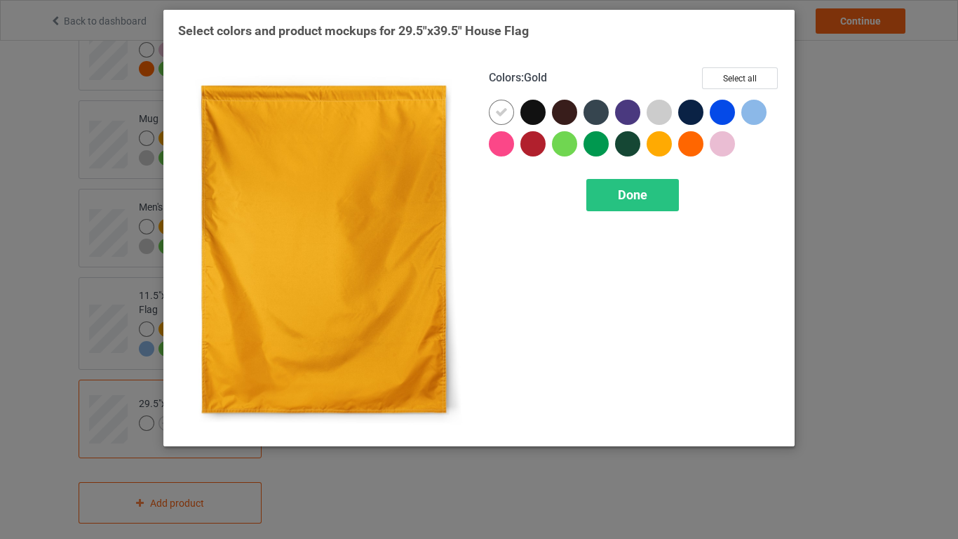
click at [661, 146] on div at bounding box center [659, 143] width 25 height 25
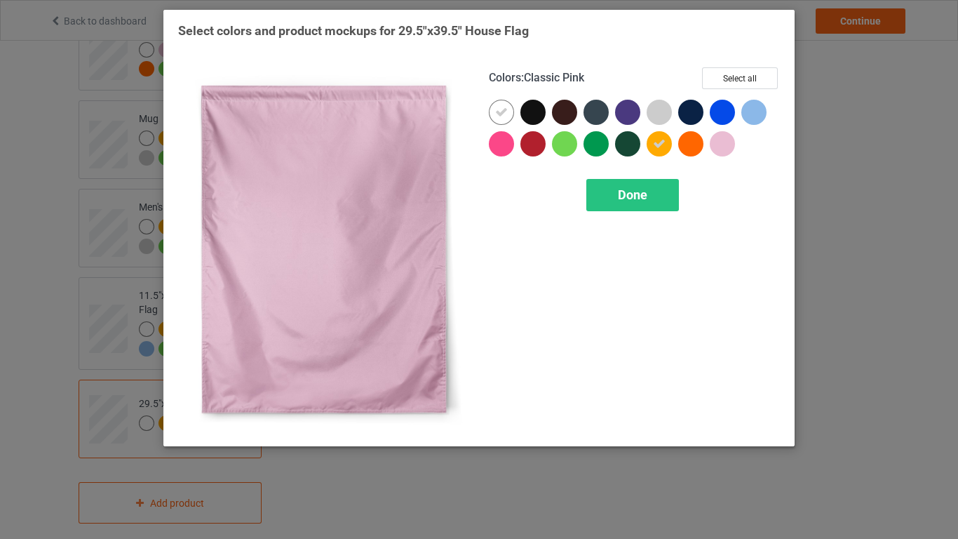
click at [721, 147] on div at bounding box center [722, 143] width 25 height 25
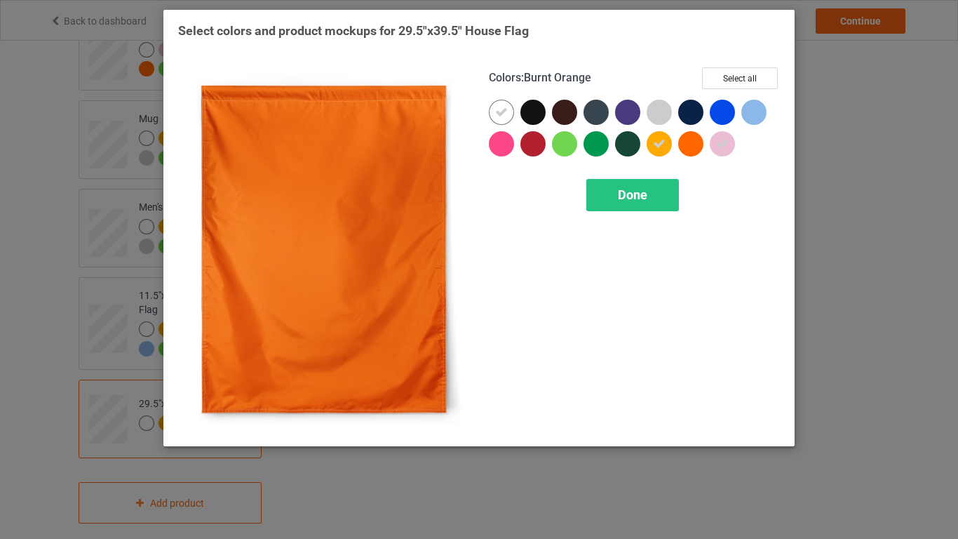
click at [688, 143] on div at bounding box center [690, 143] width 25 height 25
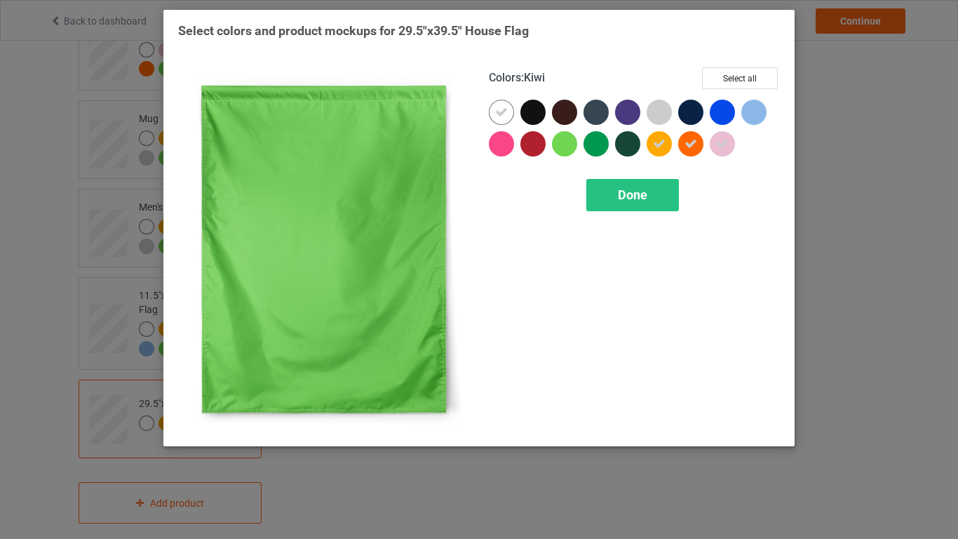
click at [565, 142] on div at bounding box center [564, 143] width 25 height 25
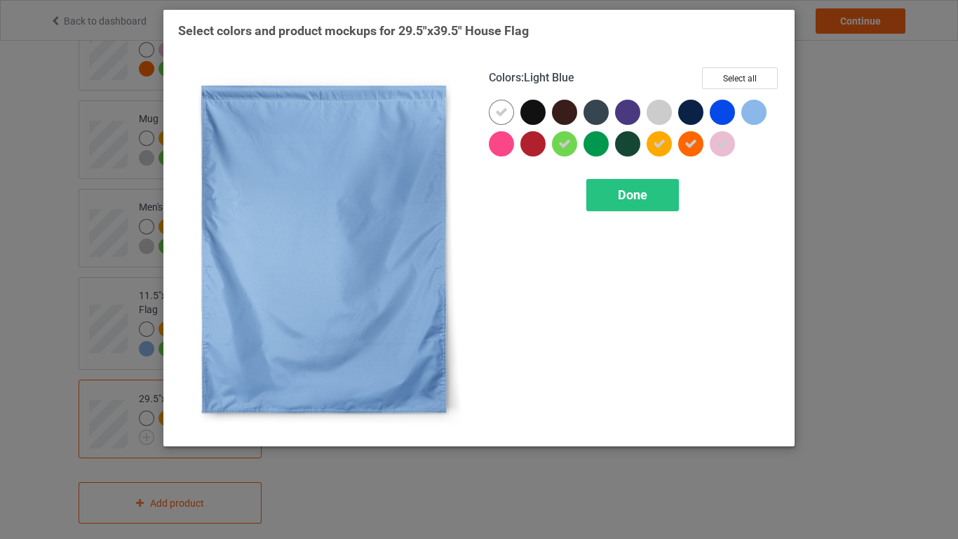
drag, startPoint x: 763, startPoint y: 106, endPoint x: 664, endPoint y: 121, distance: 100.7
click at [762, 107] on div at bounding box center [754, 112] width 25 height 25
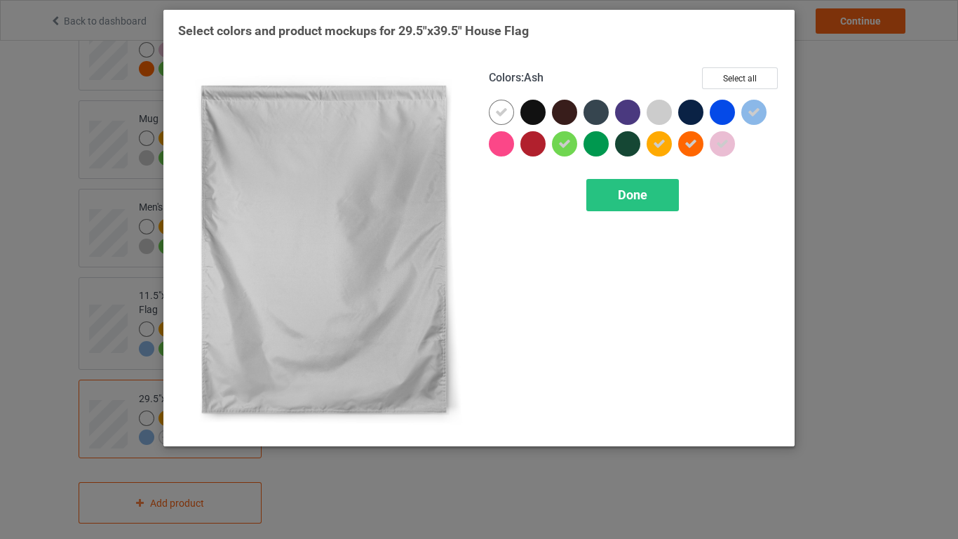
click at [656, 119] on div at bounding box center [659, 112] width 25 height 25
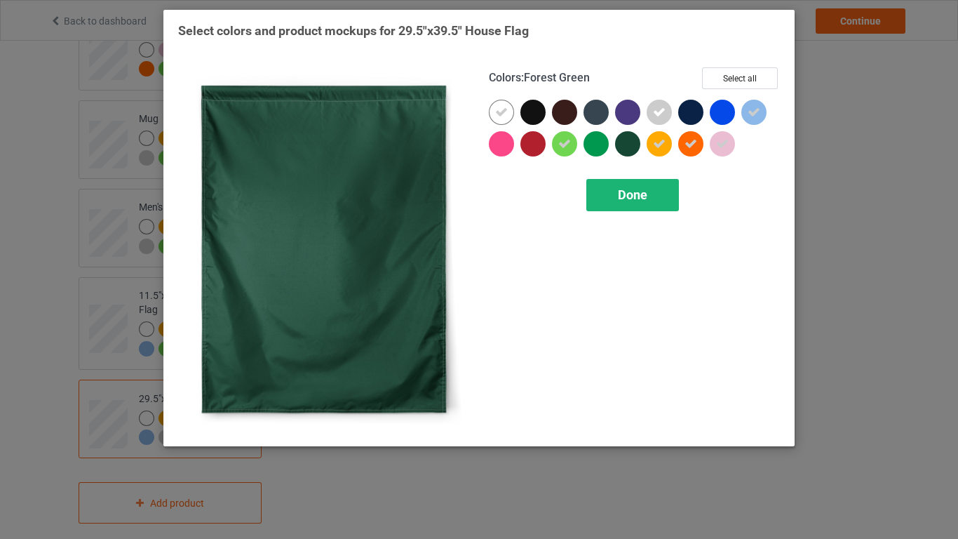
click at [628, 191] on span "Done" at bounding box center [632, 194] width 29 height 15
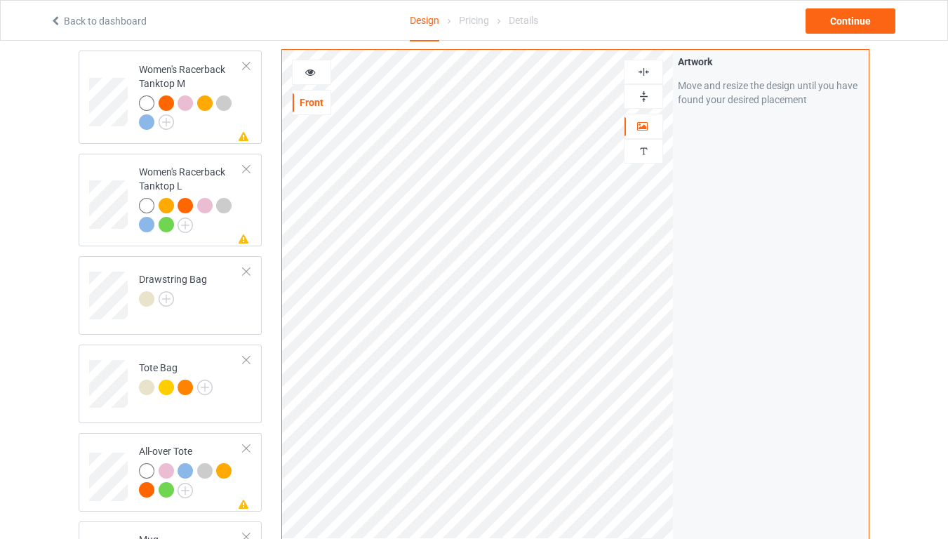
scroll to position [1402, 0]
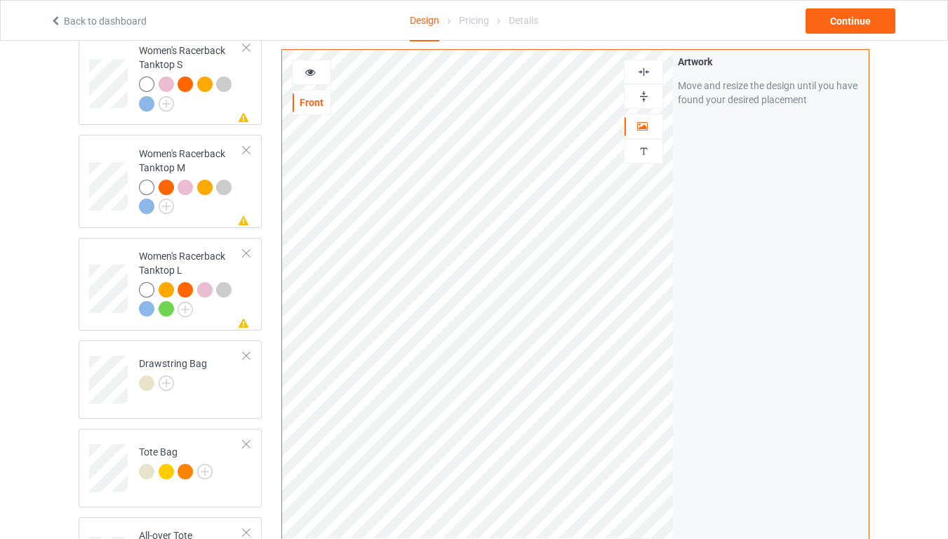
click at [644, 76] on img at bounding box center [643, 71] width 13 height 13
click at [646, 69] on img at bounding box center [643, 71] width 13 height 13
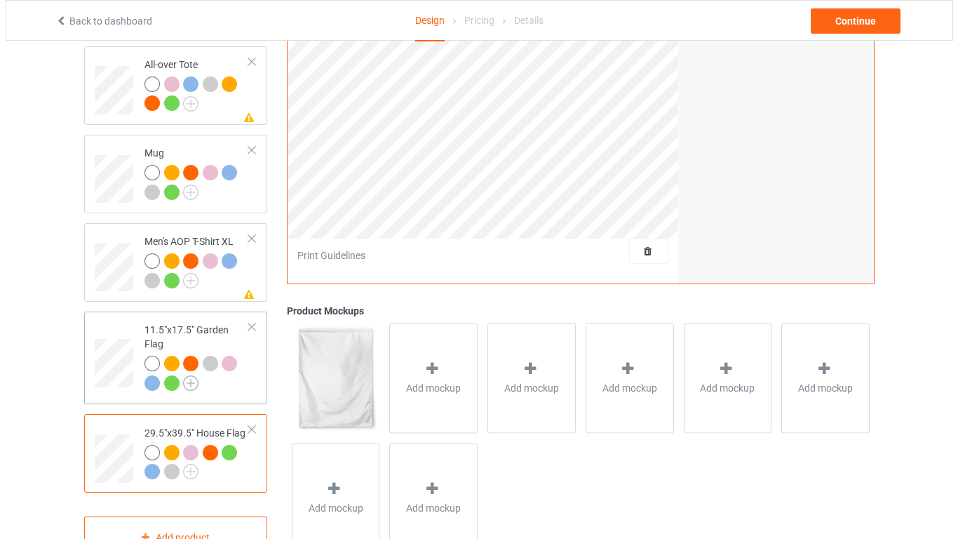
scroll to position [1907, 0]
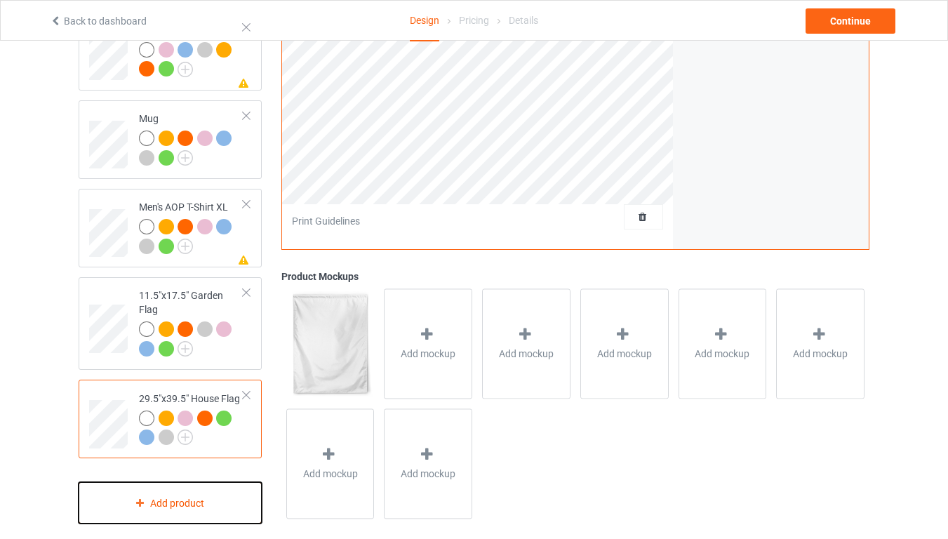
click at [179, 434] on div "Add product" at bounding box center [170, 502] width 183 height 41
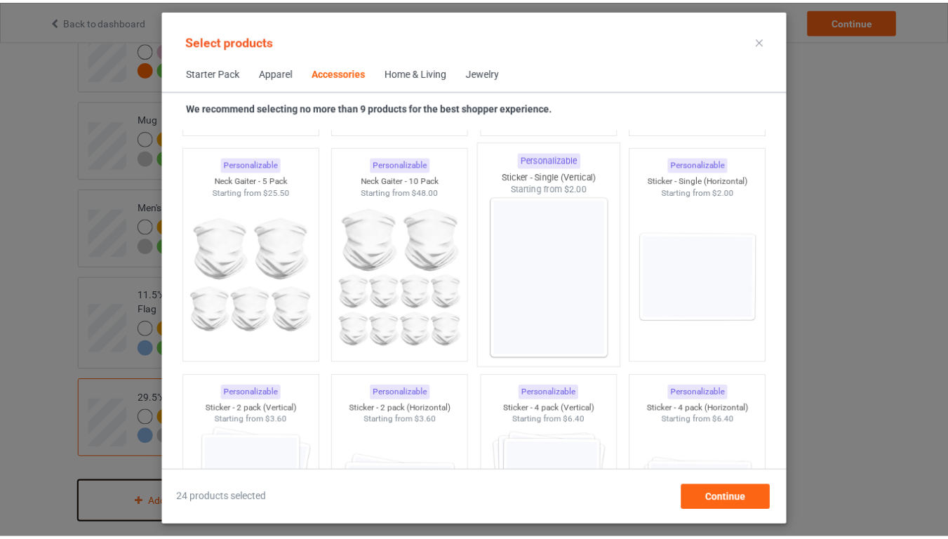
scroll to position [4732, 0]
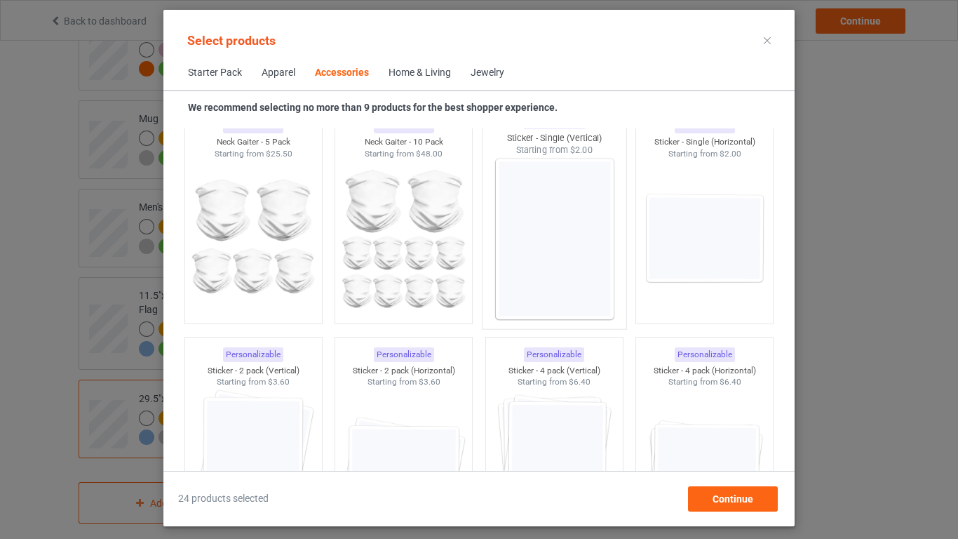
click at [577, 288] on img at bounding box center [554, 238] width 132 height 165
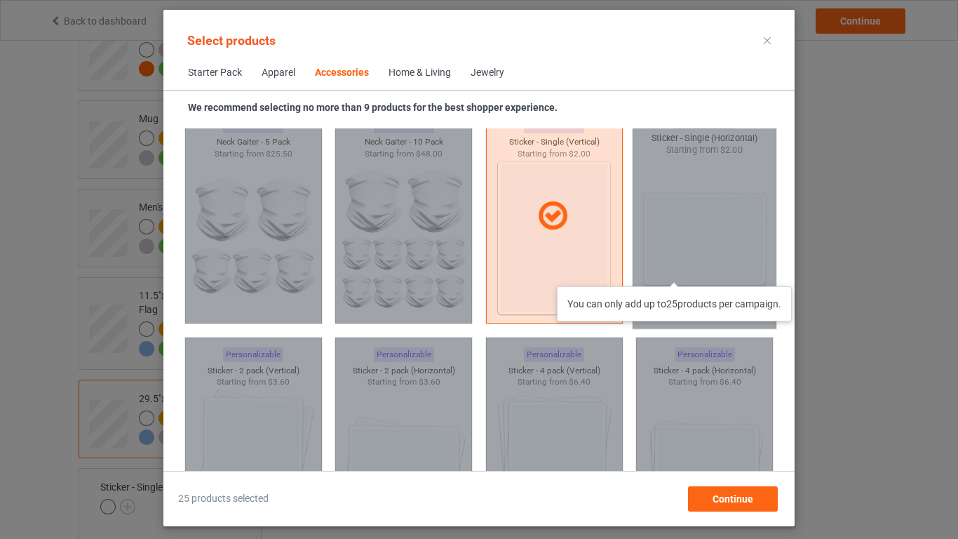
click at [682, 272] on div "You can only add up to 25 products per campaign." at bounding box center [705, 216] width 144 height 225
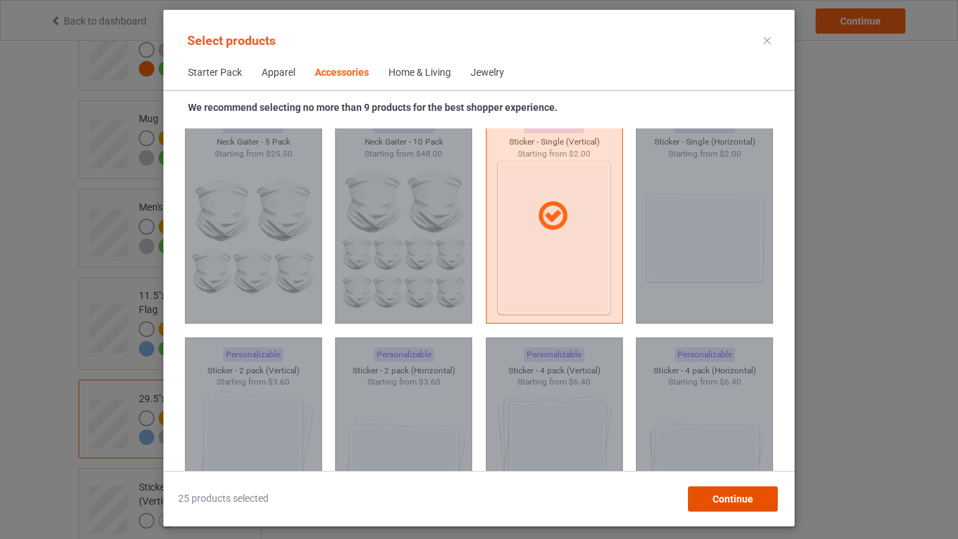
click at [735, 434] on span "Continue" at bounding box center [733, 498] width 41 height 11
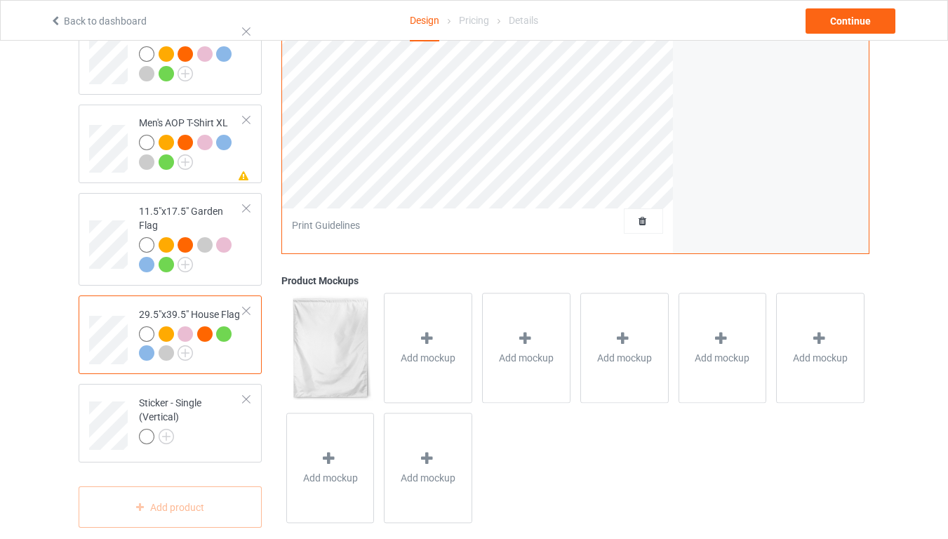
scroll to position [1995, 0]
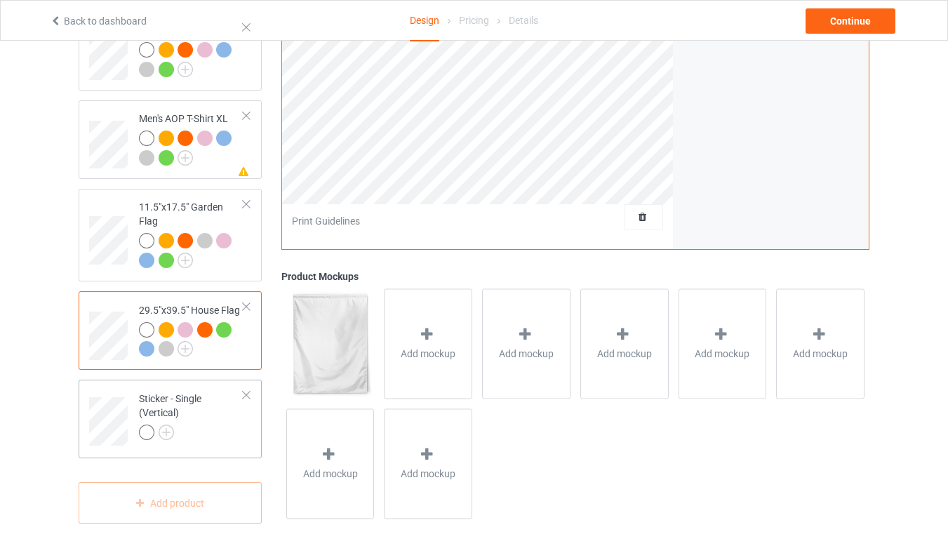
click at [201, 401] on div "Sticker - Single (Vertical)" at bounding box center [191, 415] width 105 height 48
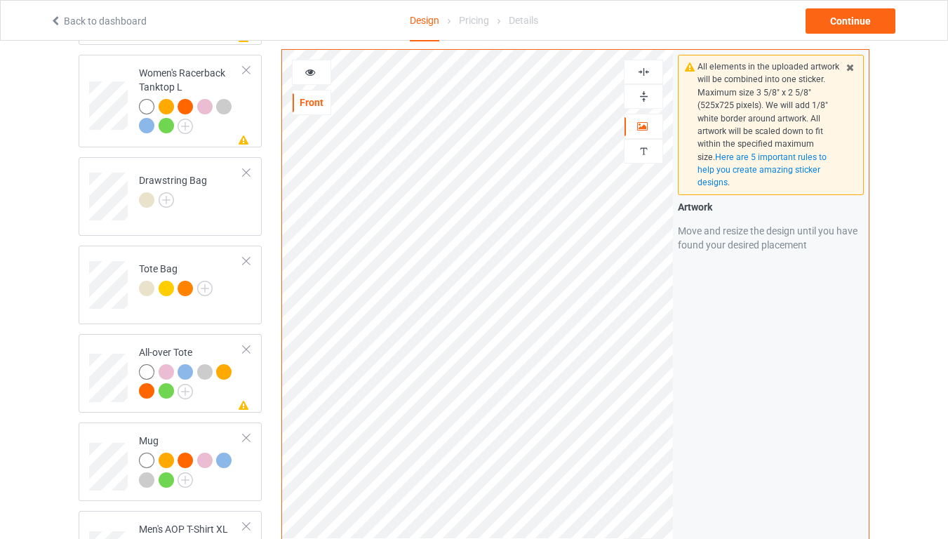
scroll to position [1574, 0]
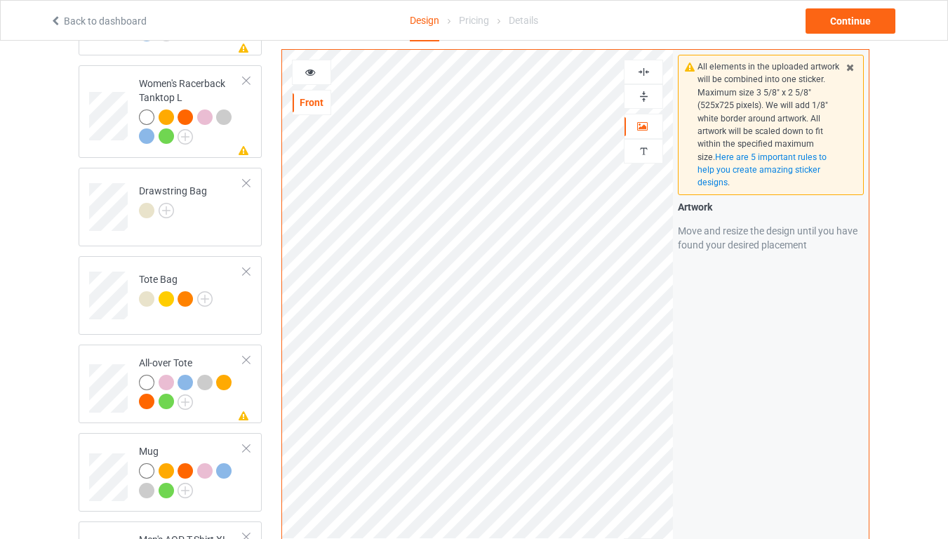
click at [641, 71] on img at bounding box center [643, 71] width 13 height 13
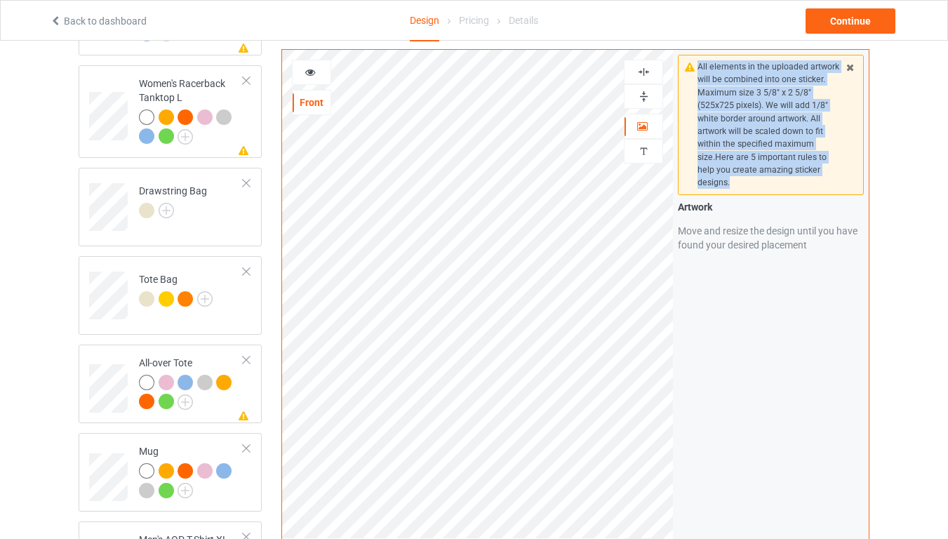
drag, startPoint x: 698, startPoint y: 64, endPoint x: 751, endPoint y: 184, distance: 131.0
click at [751, 184] on div "All elements in the uploaded artwork will be combined into one sticker. Maximum…" at bounding box center [770, 124] width 147 height 129
copy div "All elements in the uploaded artwork will be combined into one sticker. Maximum…"
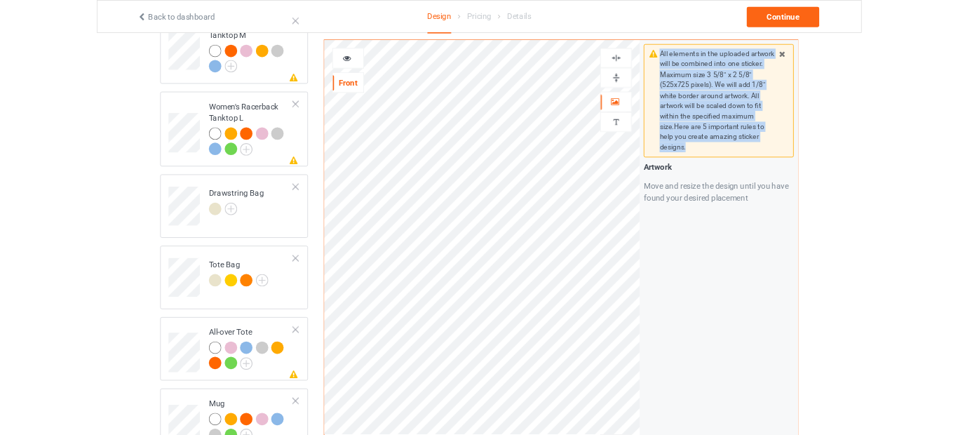
scroll to position [1490, 0]
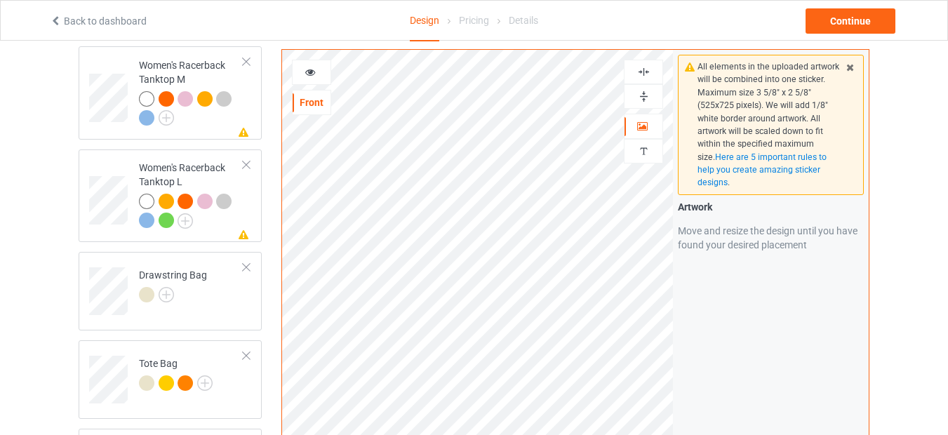
drag, startPoint x: 774, startPoint y: 158, endPoint x: 889, endPoint y: 163, distance: 115.2
click at [784, 159] on span "Here are 5 important rules to help you create amazing sticker designs" at bounding box center [761, 170] width 129 height 36
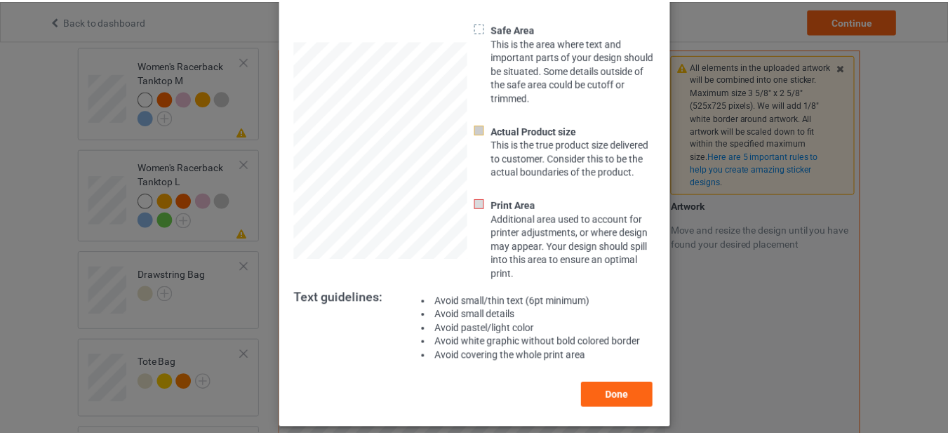
scroll to position [84, 0]
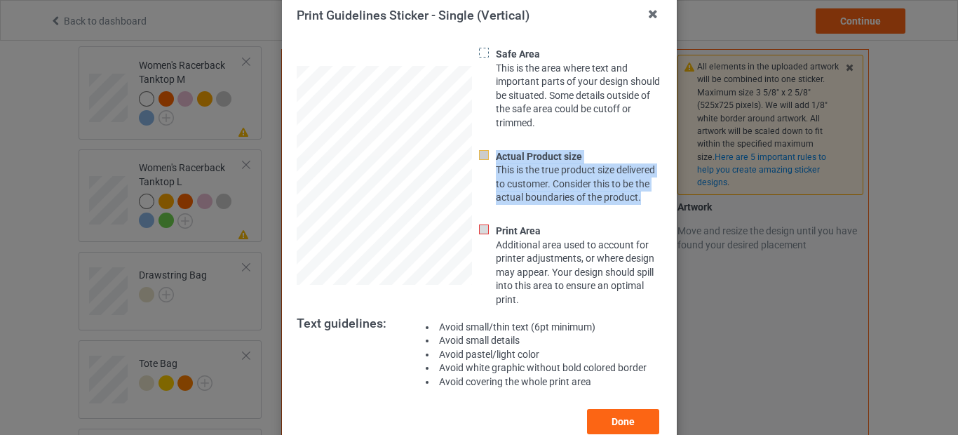
drag, startPoint x: 491, startPoint y: 154, endPoint x: 642, endPoint y: 200, distance: 157.6
click at [642, 200] on div "Actual Product size This is the true product size delivered to customer. Consid…" at bounding box center [581, 177] width 180 height 55
copy div "Actual Product size This is the true product size delivered to customer. Consid…"
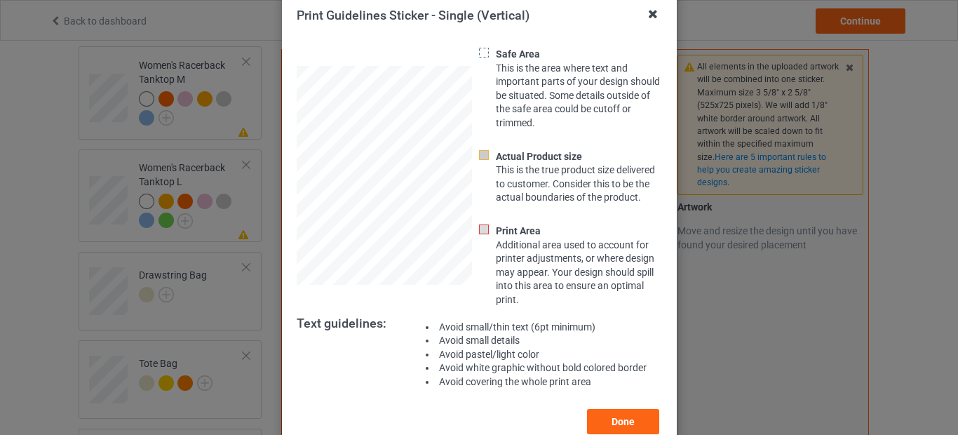
click at [645, 13] on icon at bounding box center [653, 14] width 22 height 22
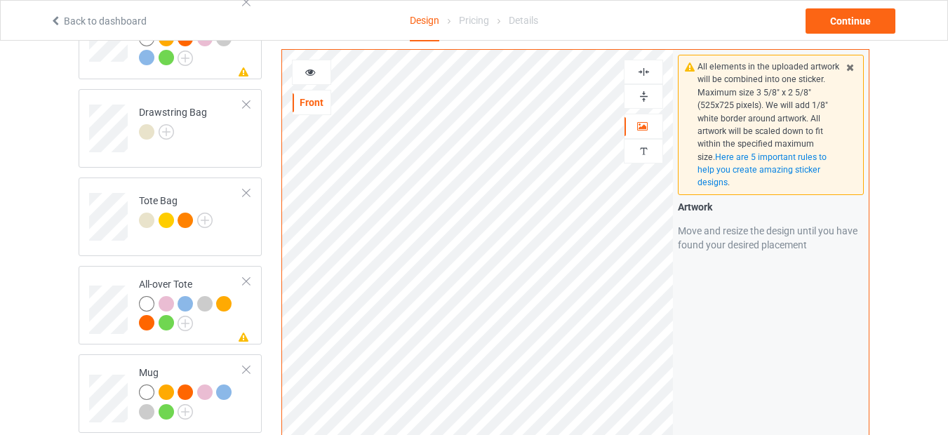
scroll to position [1574, 0]
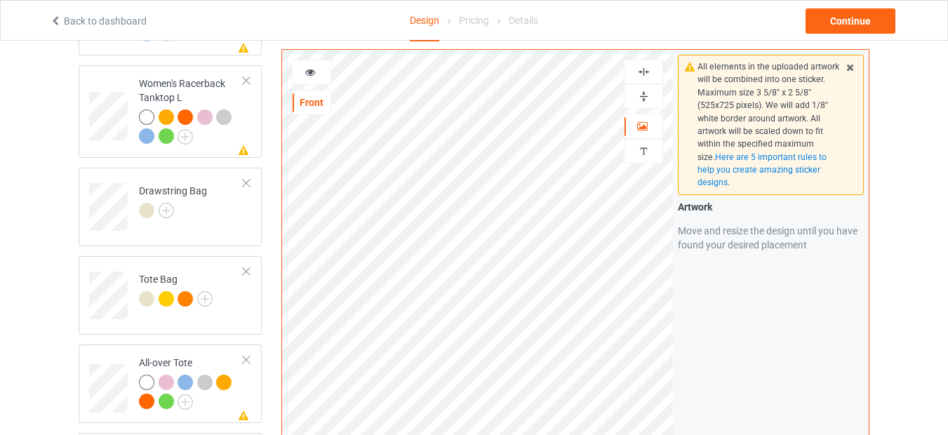
click at [644, 69] on img at bounding box center [643, 71] width 13 height 13
click at [645, 86] on div at bounding box center [643, 96] width 39 height 25
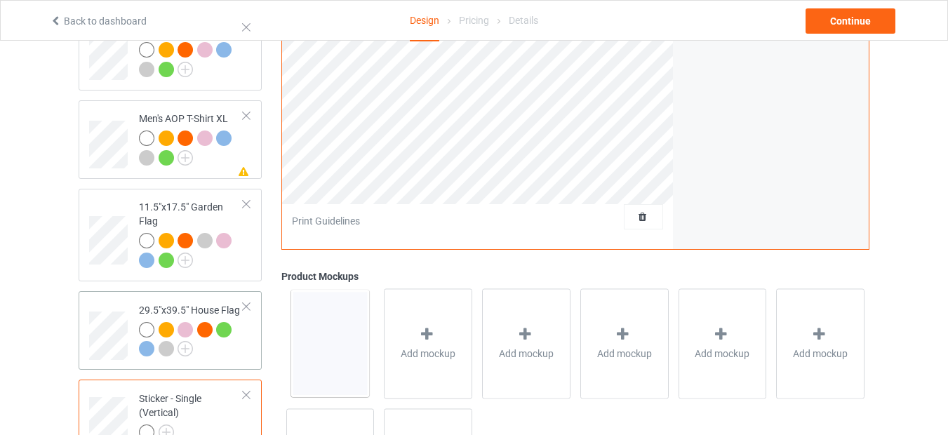
scroll to position [2080, 0]
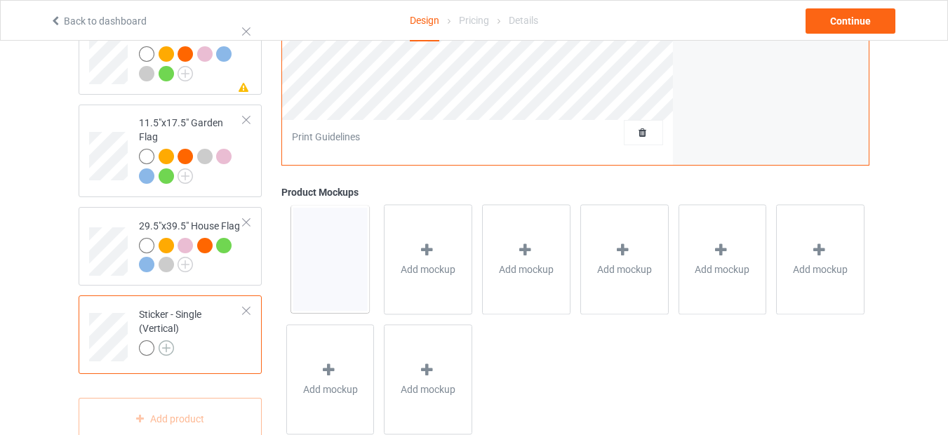
click at [163, 340] on img at bounding box center [166, 347] width 15 height 15
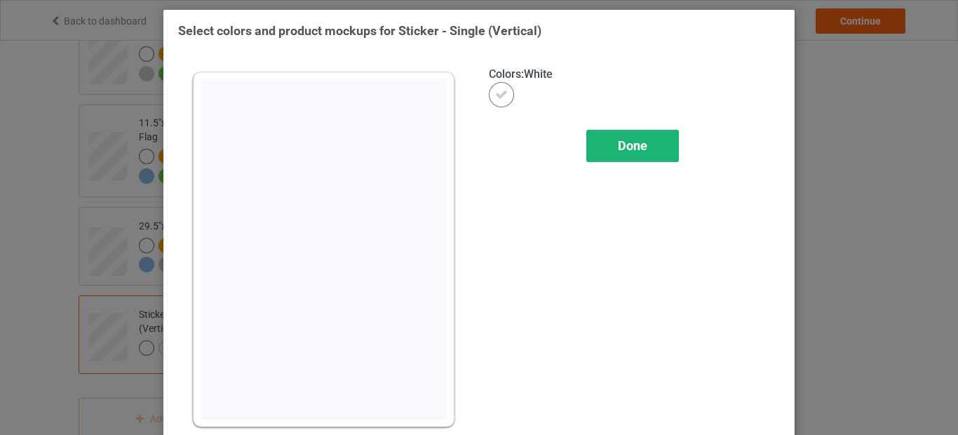
click at [621, 146] on span "Done" at bounding box center [632, 145] width 29 height 15
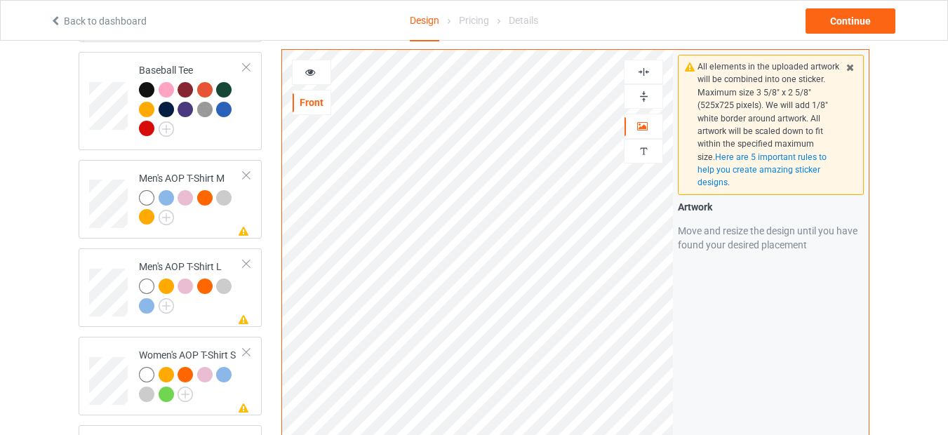
scroll to position [926, 0]
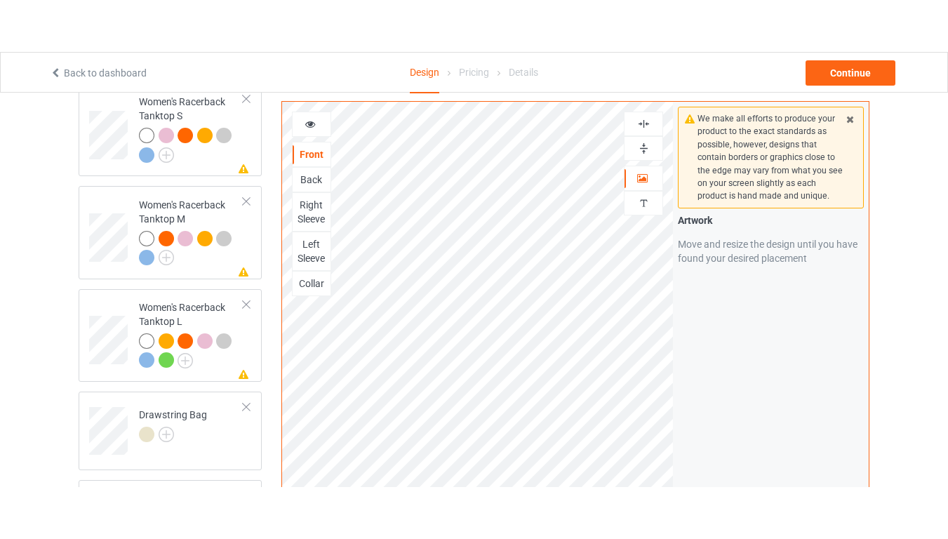
scroll to position [1431, 0]
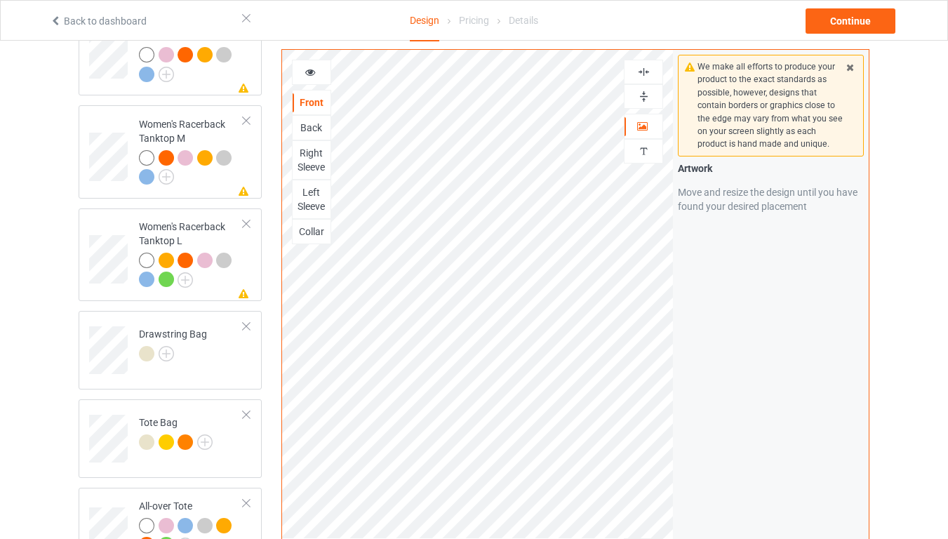
click at [645, 75] on img at bounding box center [643, 71] width 13 height 13
click at [645, 93] on img at bounding box center [643, 96] width 13 height 13
click at [642, 74] on img at bounding box center [643, 71] width 13 height 13
click at [647, 96] on img at bounding box center [643, 96] width 13 height 13
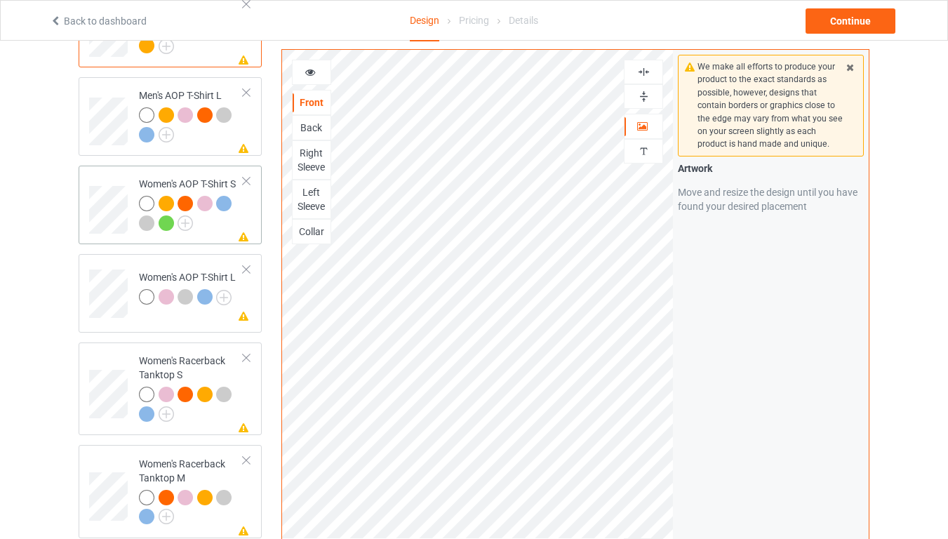
scroll to position [1094, 0]
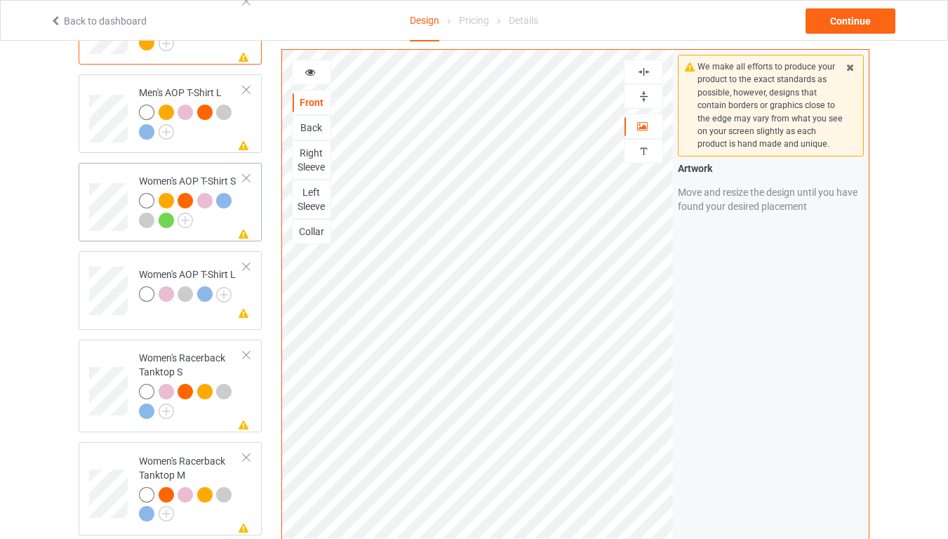
click at [235, 211] on div at bounding box center [191, 212] width 105 height 39
click at [126, 302] on div "Missing artwork on 4 side(s) Women's AOP T-Shirt L" at bounding box center [170, 290] width 183 height 79
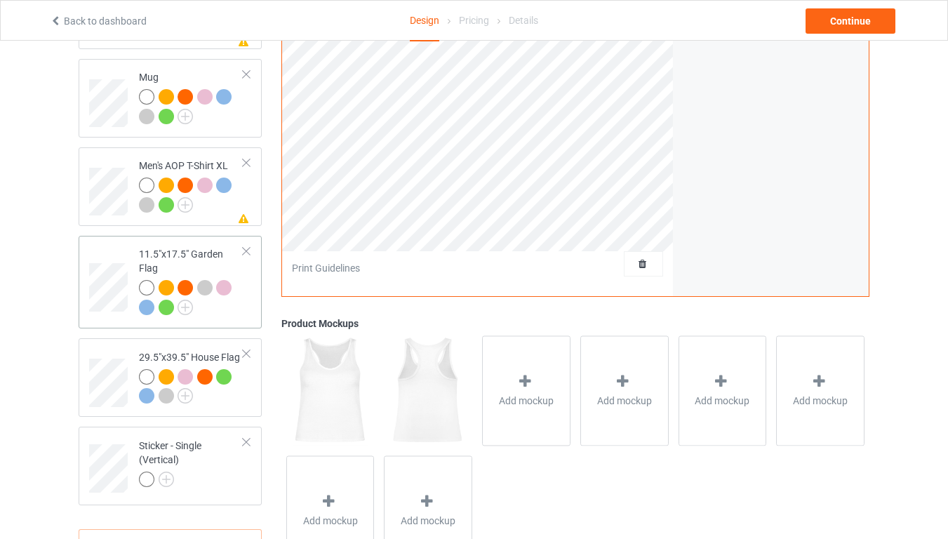
scroll to position [1911, 0]
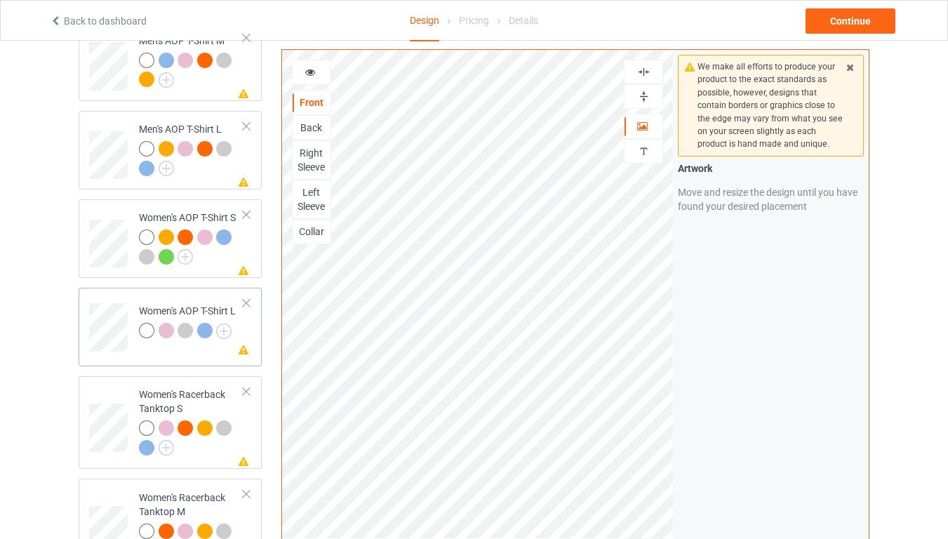
scroll to position [1094, 0]
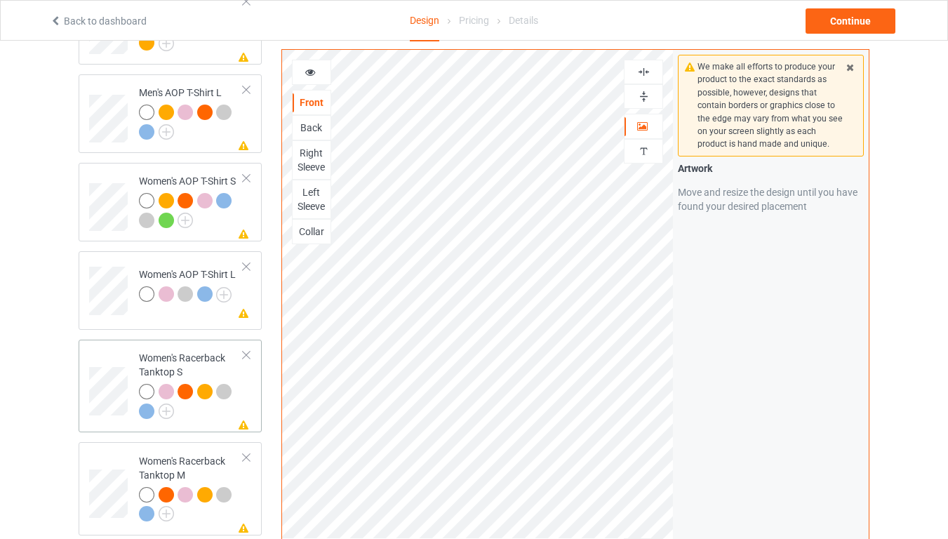
drag, startPoint x: 248, startPoint y: 253, endPoint x: 234, endPoint y: 290, distance: 40.4
click at [247, 262] on div at bounding box center [246, 267] width 10 height 10
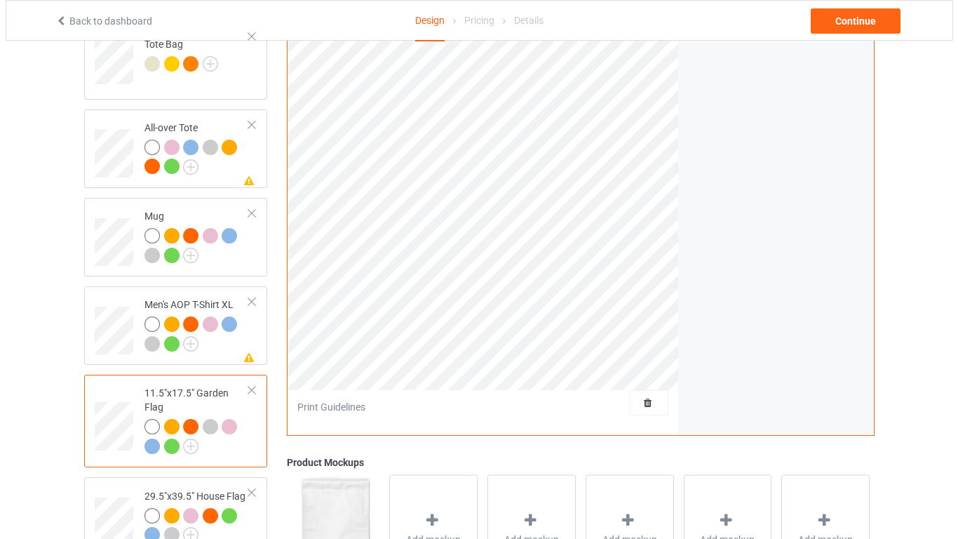
scroll to position [1907, 0]
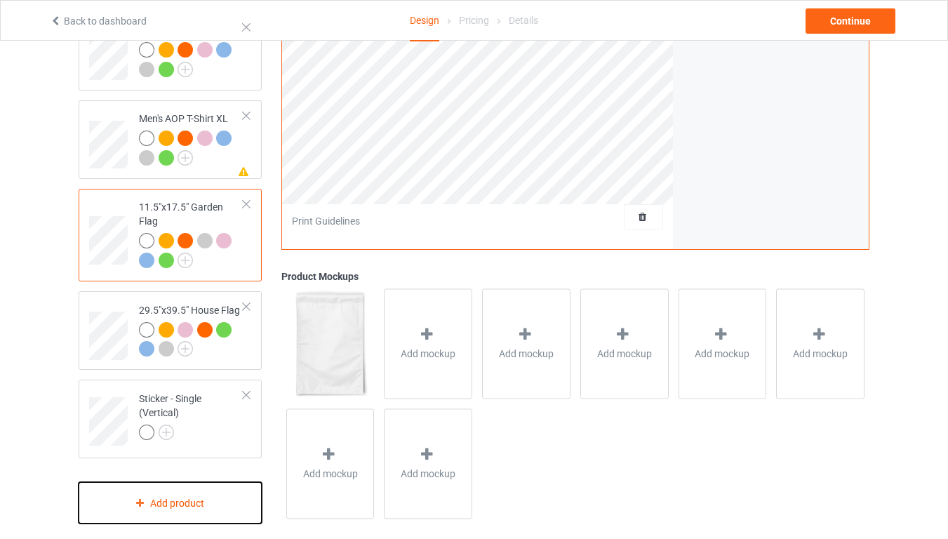
click at [168, 434] on div "Add product" at bounding box center [170, 502] width 183 height 41
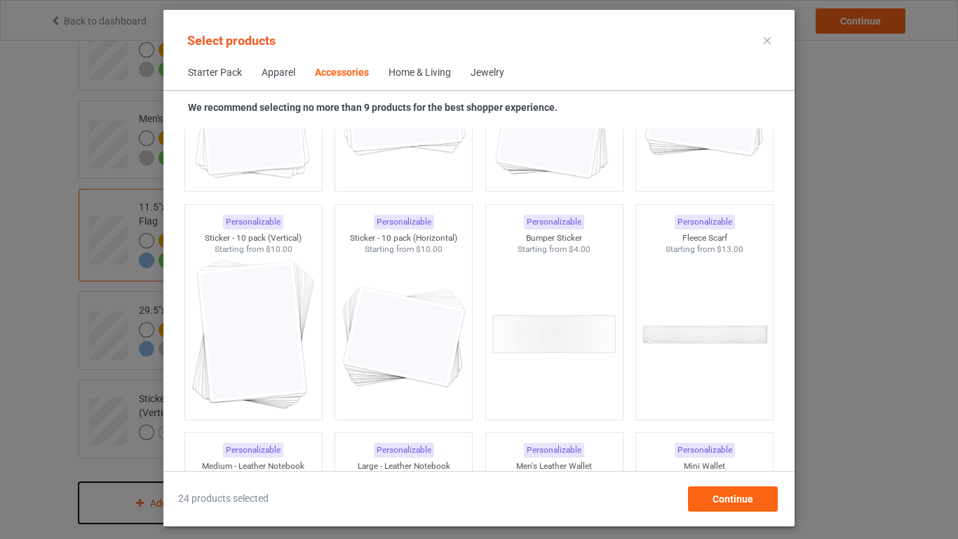
scroll to position [5406, 0]
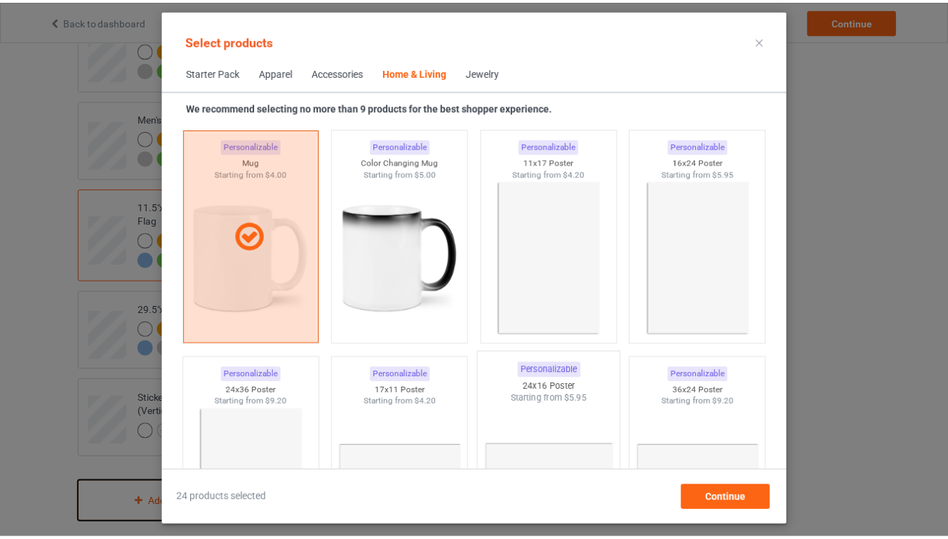
scroll to position [6332, 0]
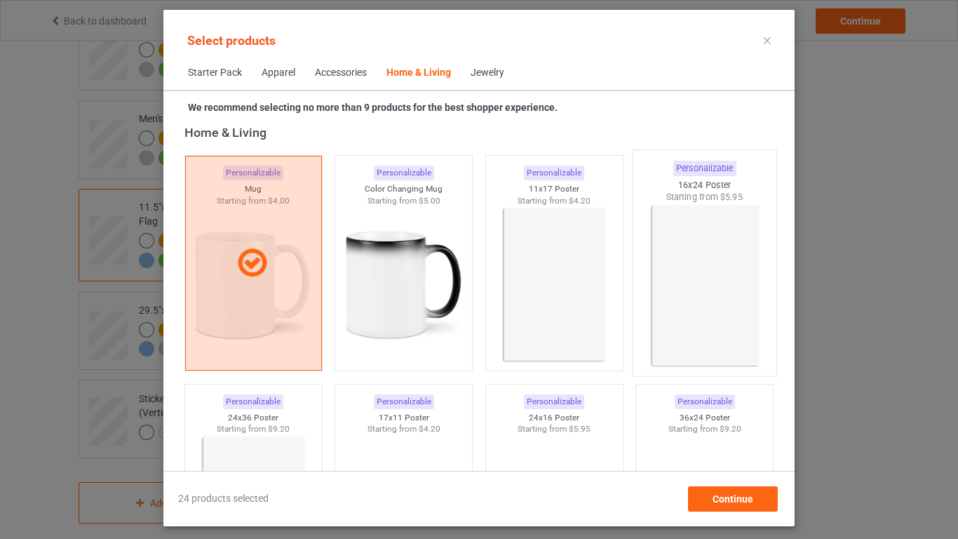
click at [673, 286] on img at bounding box center [705, 285] width 132 height 165
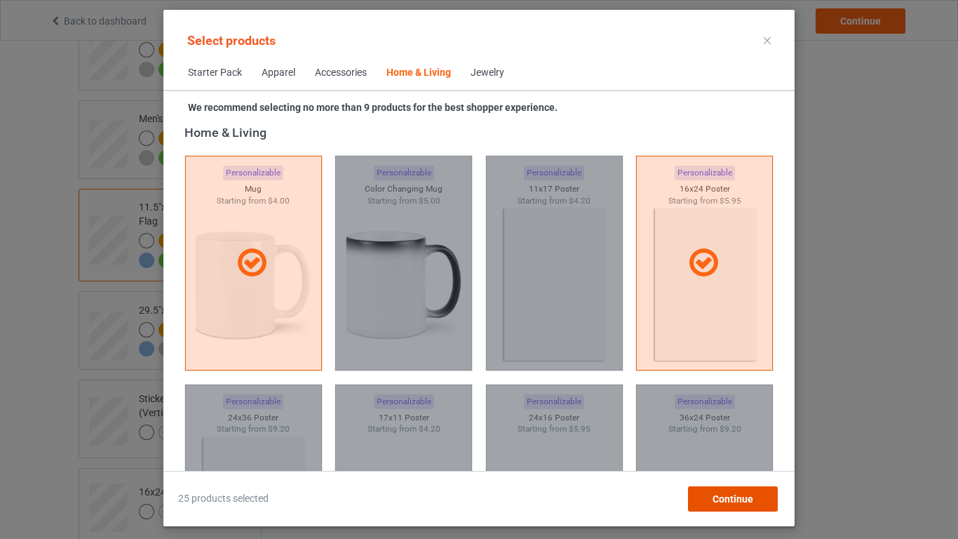
click at [732, 434] on div "Continue" at bounding box center [733, 498] width 90 height 25
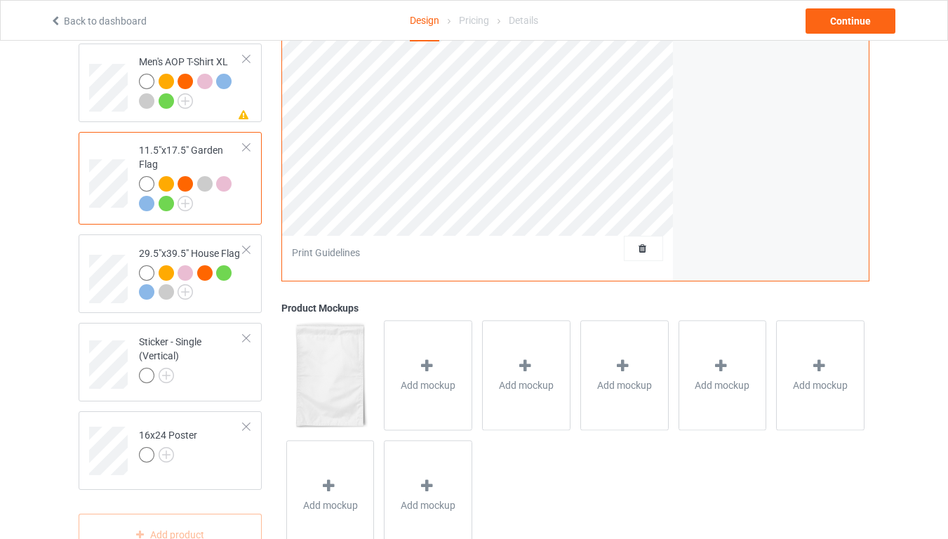
scroll to position [1995, 0]
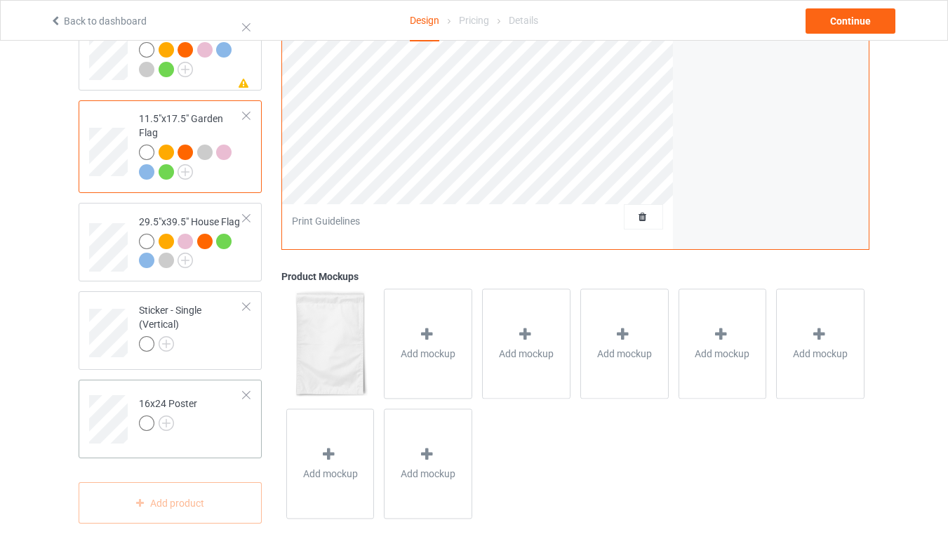
click at [194, 415] on div at bounding box center [168, 425] width 58 height 20
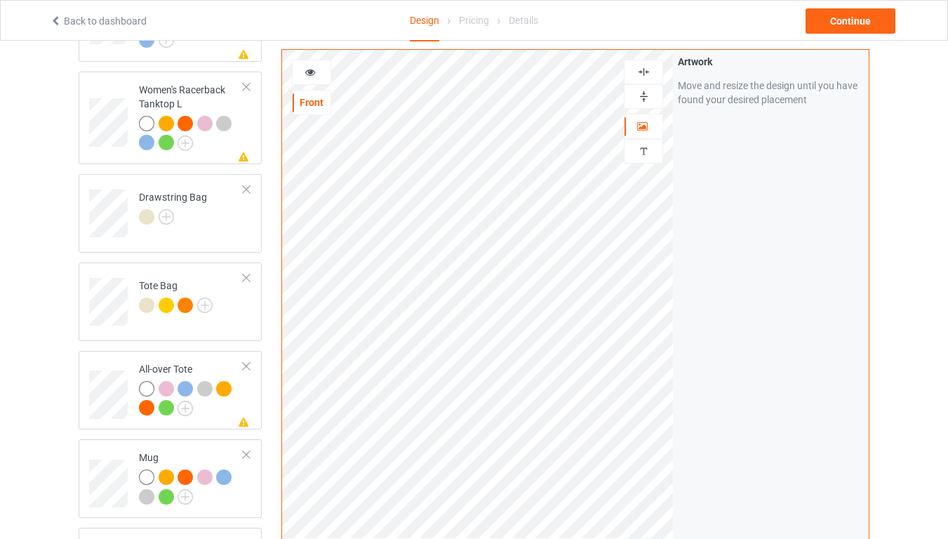
scroll to position [1574, 0]
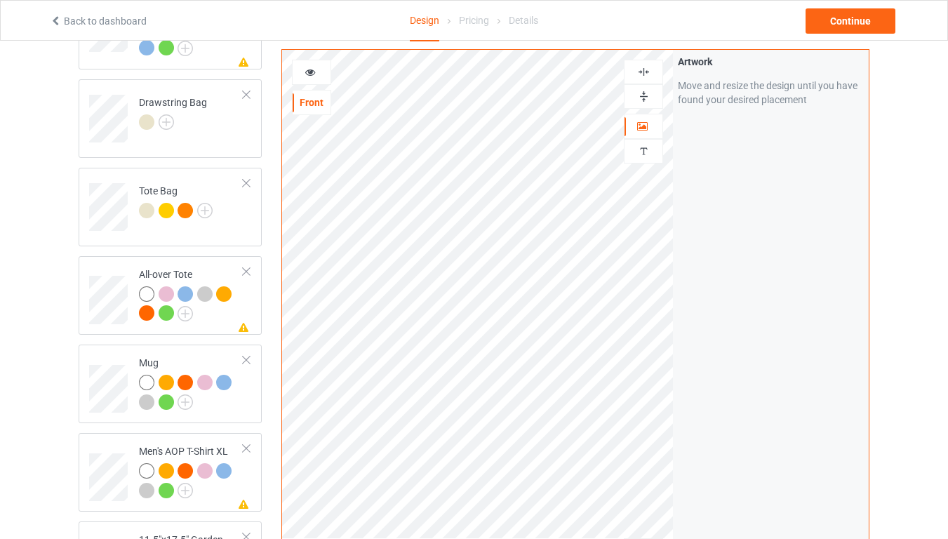
click at [643, 74] on img at bounding box center [643, 71] width 13 height 13
click at [642, 100] on img at bounding box center [643, 96] width 13 height 13
click at [641, 72] on img at bounding box center [643, 71] width 13 height 13
click at [643, 86] on div at bounding box center [643, 96] width 39 height 25
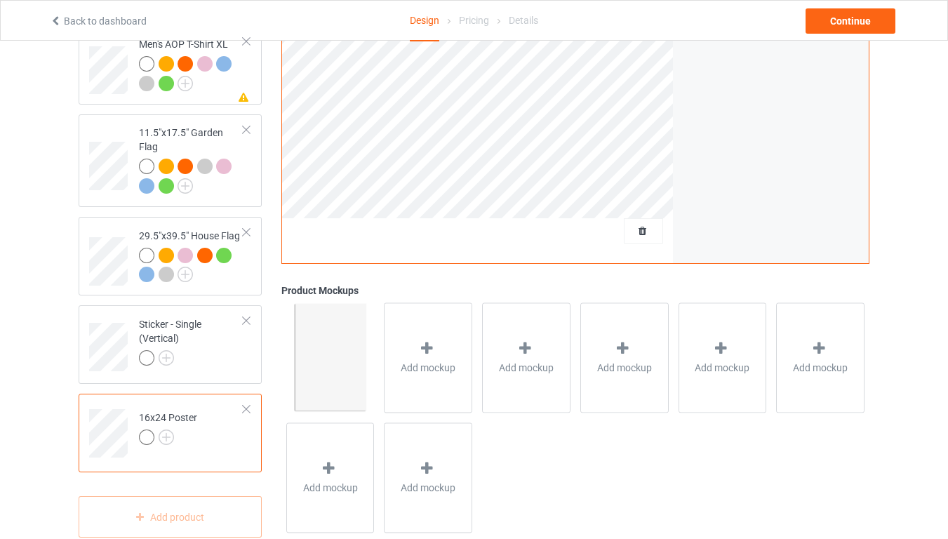
scroll to position [1995, 0]
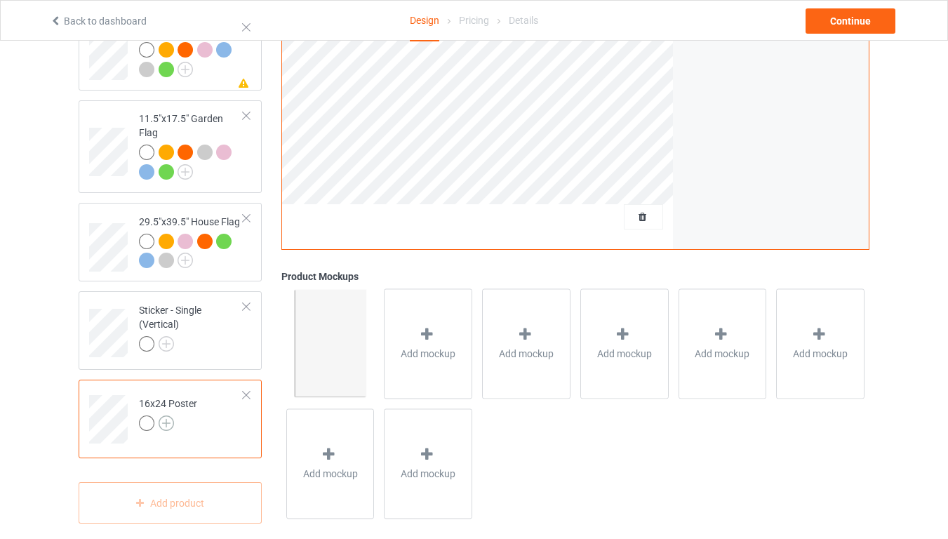
click at [163, 415] on img at bounding box center [166, 422] width 15 height 15
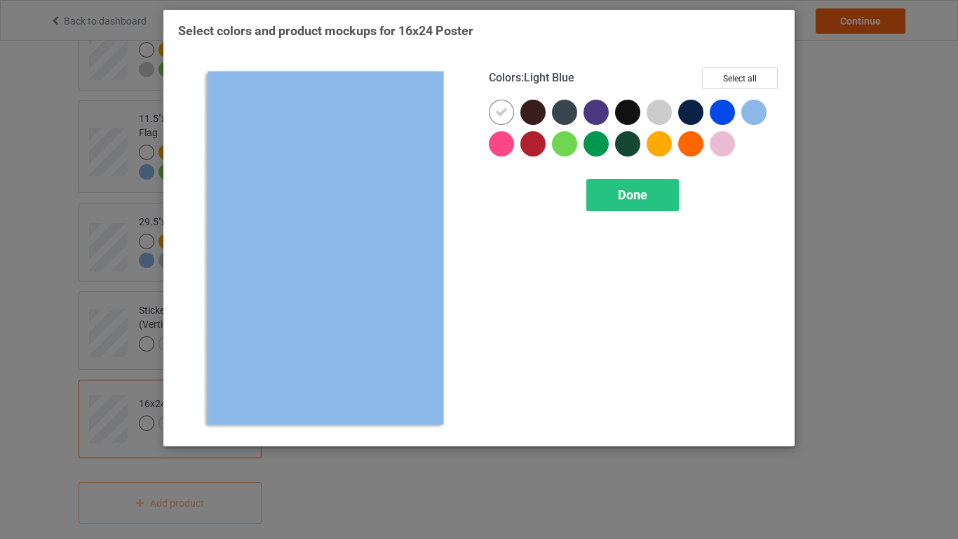
click at [833, 231] on div "Select colors and product mockups for 16x24 Poster Colors : Light Blue Select a…" at bounding box center [479, 269] width 958 height 539
click at [836, 209] on div "Select colors and product mockups for 16x24 Poster Colors : Light Blue Select a…" at bounding box center [479, 269] width 958 height 539
click at [412, 434] on div "Select colors and product mockups for 16x24 Poster Colors : Light Blue Select a…" at bounding box center [479, 269] width 958 height 539
click at [315, 434] on div "Select colors and product mockups for 16x24 Poster Colors : Light Blue Select a…" at bounding box center [479, 269] width 958 height 539
click at [637, 196] on span "Done" at bounding box center [632, 194] width 29 height 15
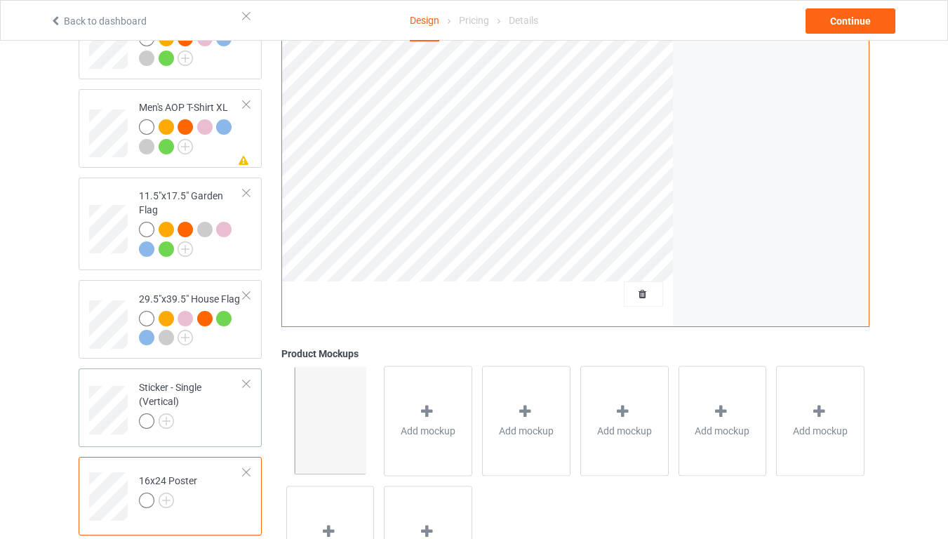
scroll to position [1995, 0]
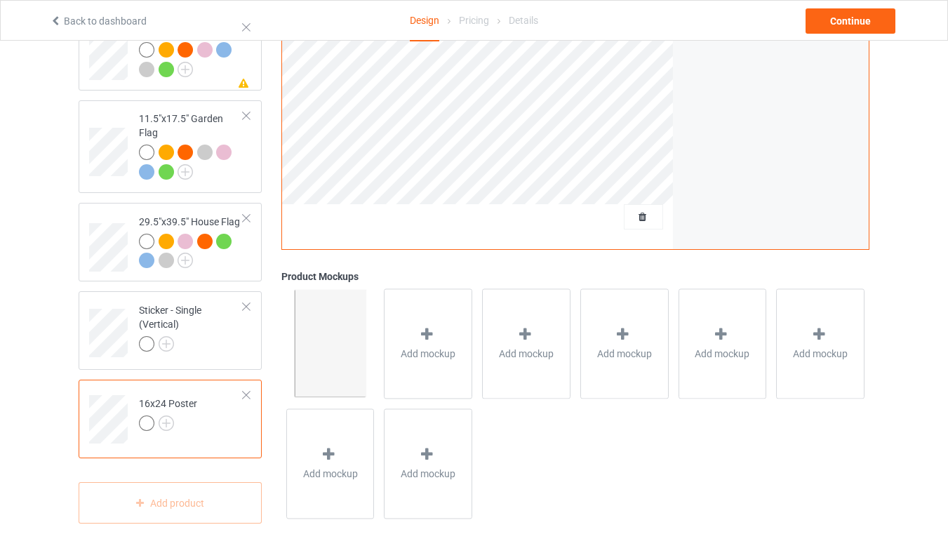
click at [246, 390] on div at bounding box center [246, 395] width 10 height 10
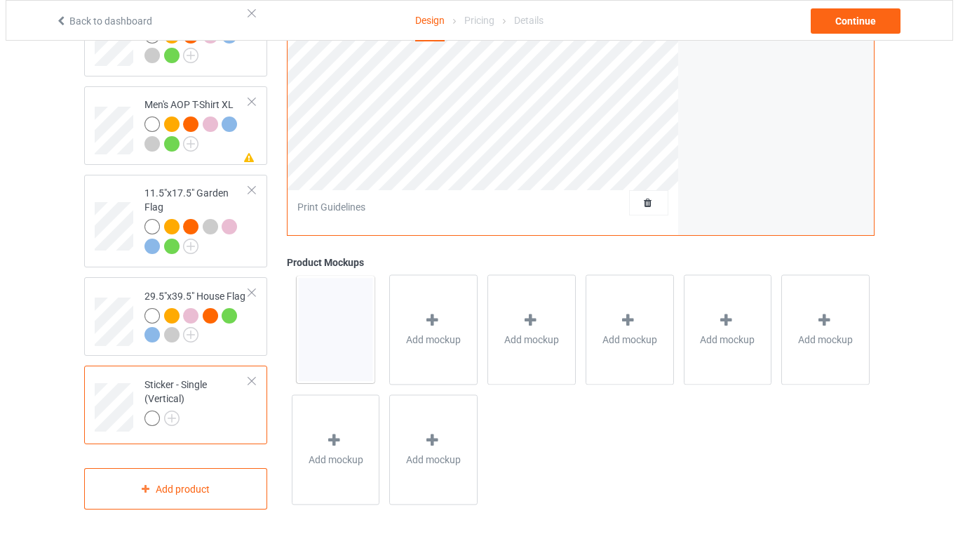
scroll to position [1907, 0]
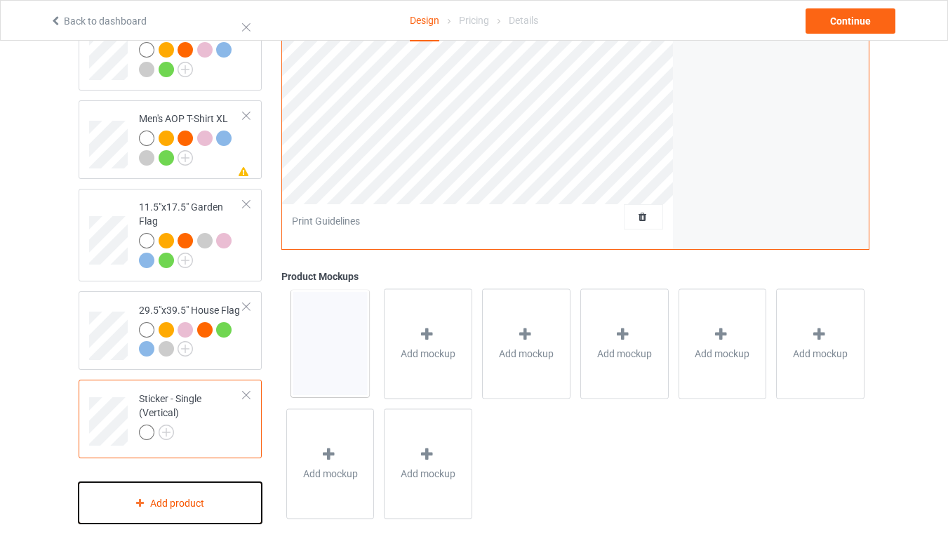
click at [171, 434] on div "Add product" at bounding box center [170, 502] width 183 height 41
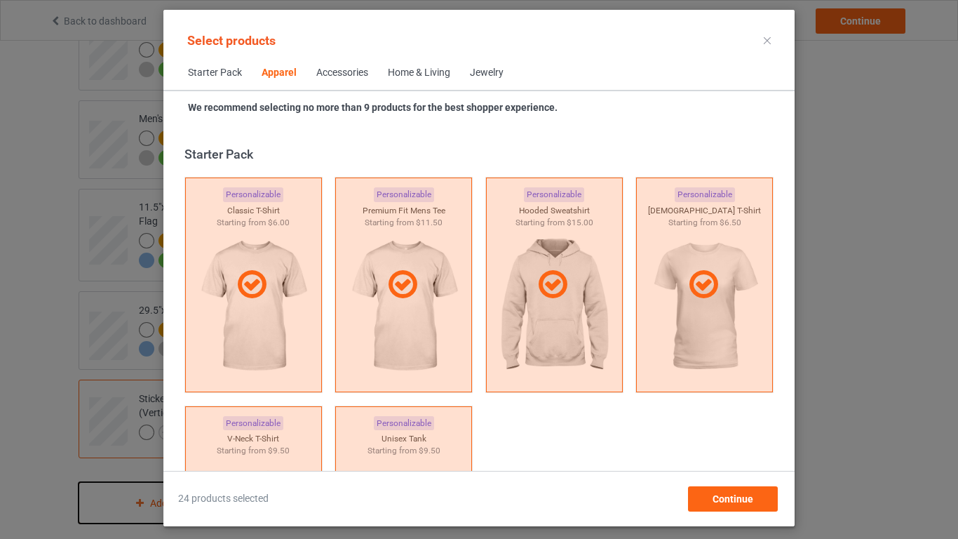
scroll to position [523, 0]
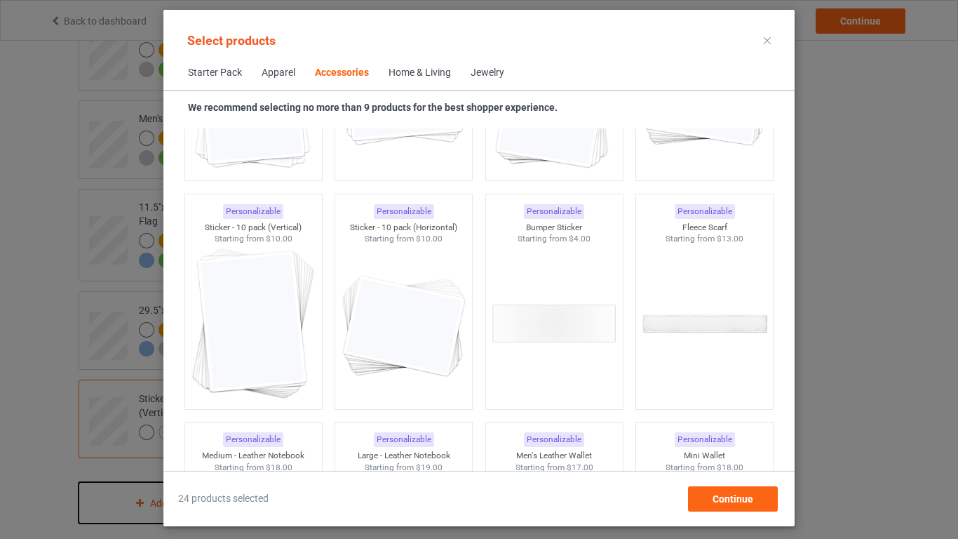
scroll to position [5322, 0]
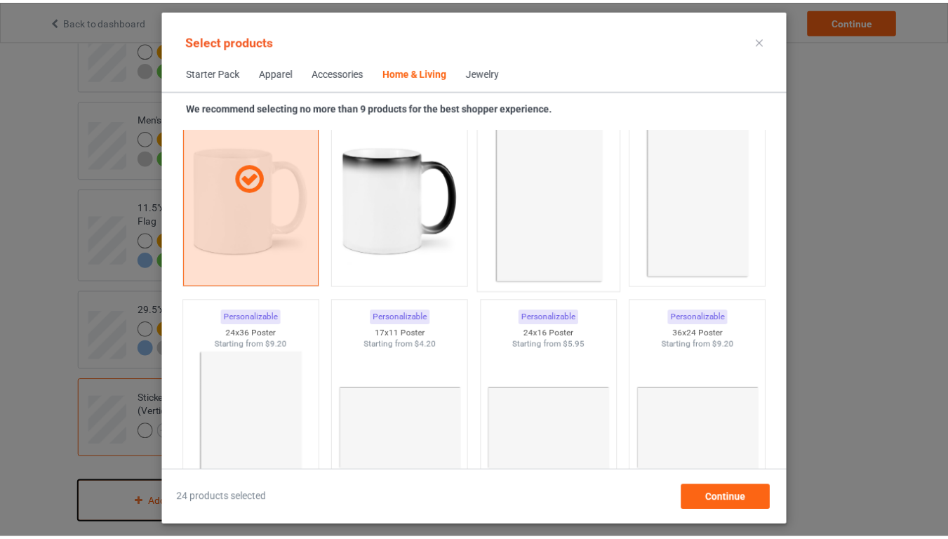
scroll to position [6332, 0]
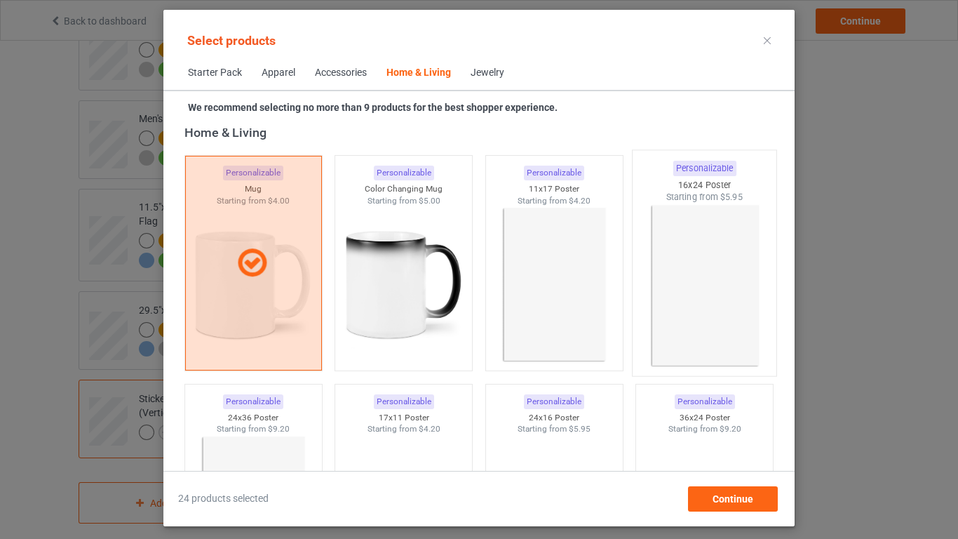
click at [711, 285] on img at bounding box center [705, 285] width 132 height 165
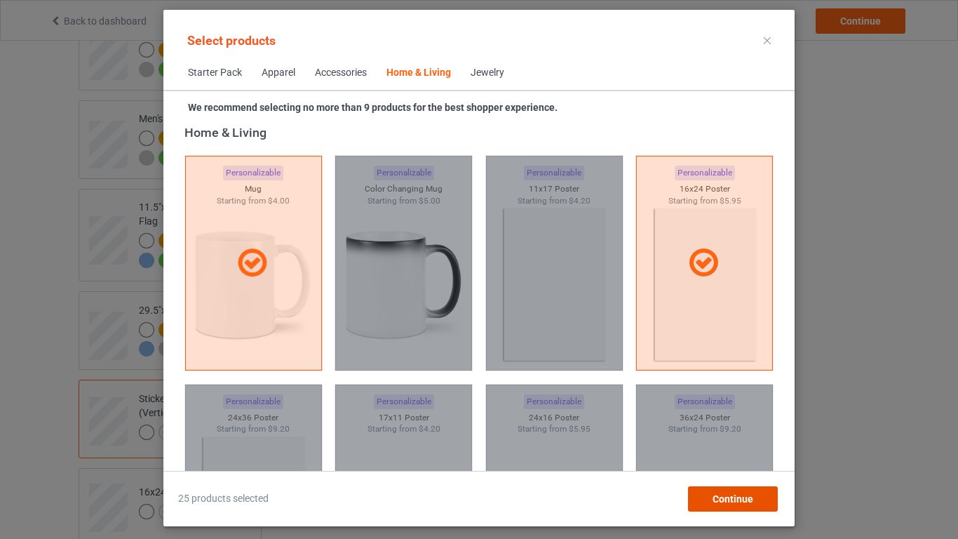
click at [739, 434] on span "Continue" at bounding box center [733, 498] width 41 height 11
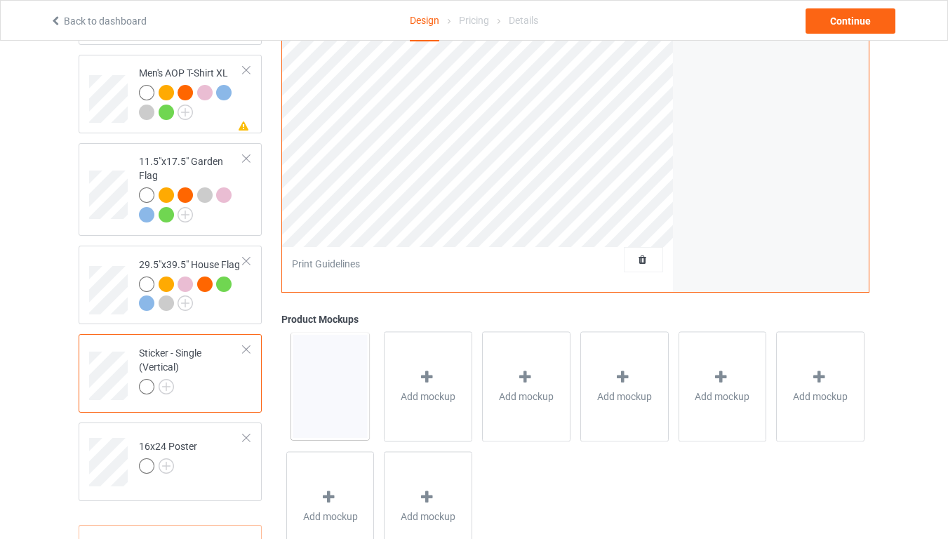
scroll to position [1995, 0]
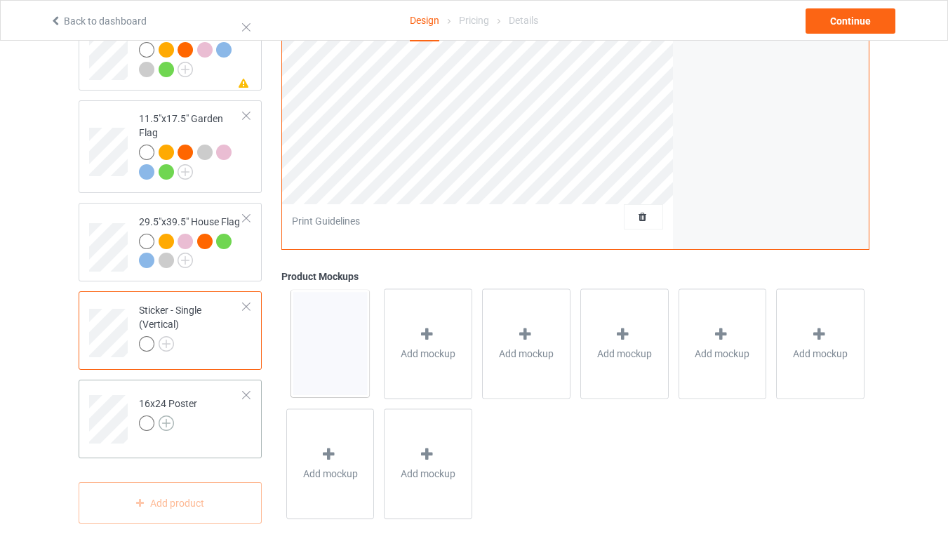
click at [171, 415] on img at bounding box center [166, 422] width 15 height 15
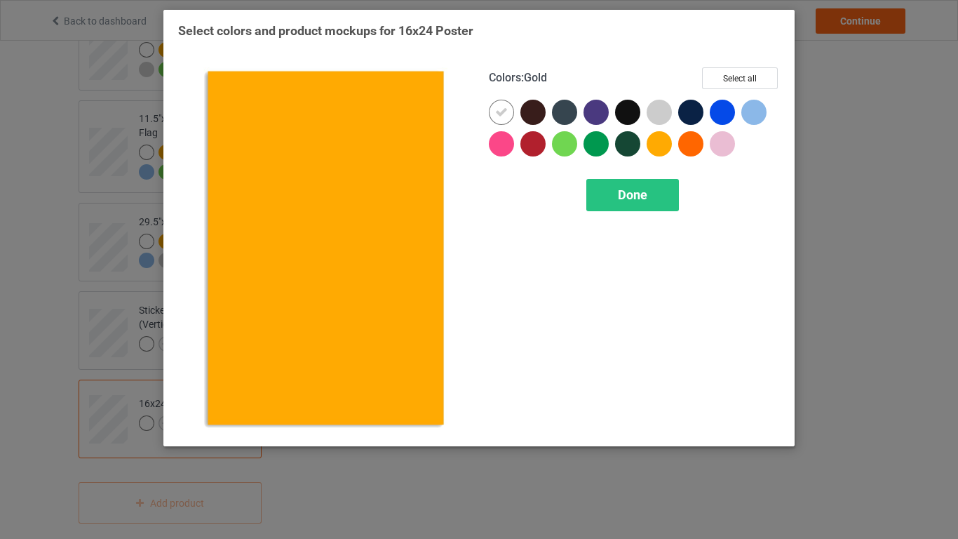
click at [655, 143] on div at bounding box center [659, 143] width 25 height 25
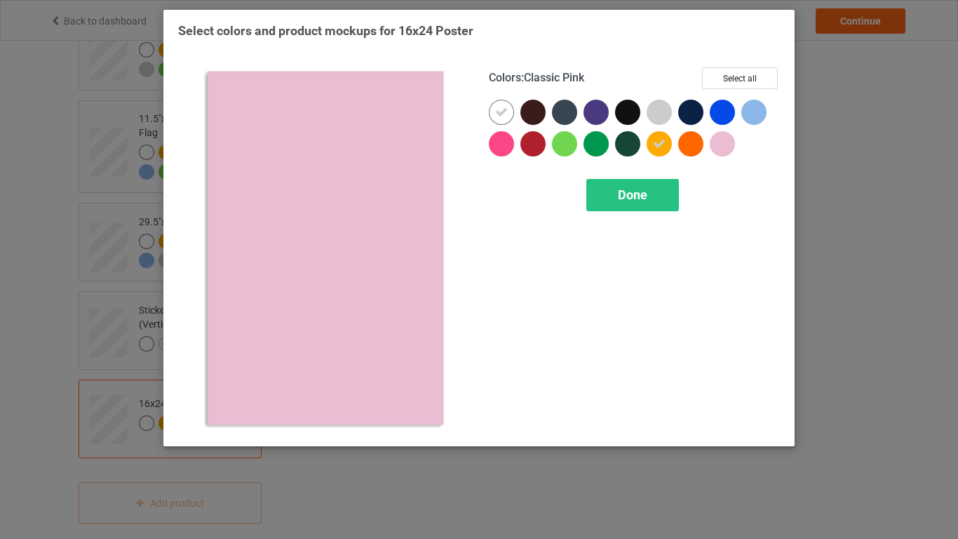
click at [717, 145] on div at bounding box center [722, 143] width 25 height 25
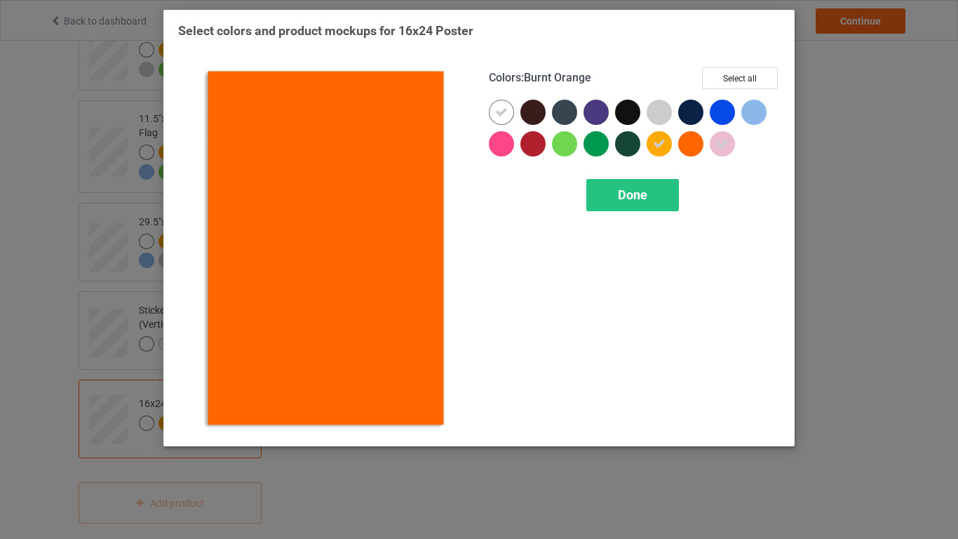
click at [688, 147] on div at bounding box center [690, 143] width 25 height 25
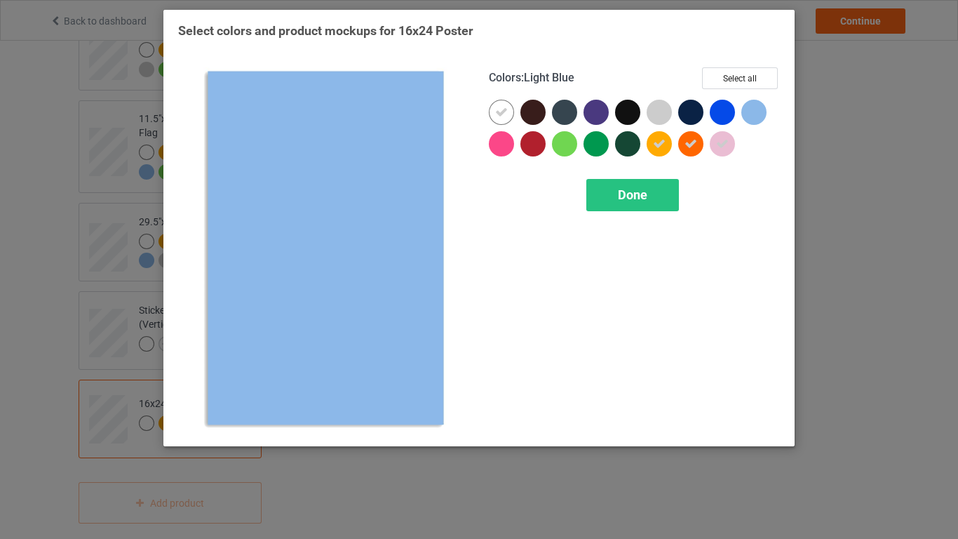
click at [747, 121] on div at bounding box center [754, 112] width 25 height 25
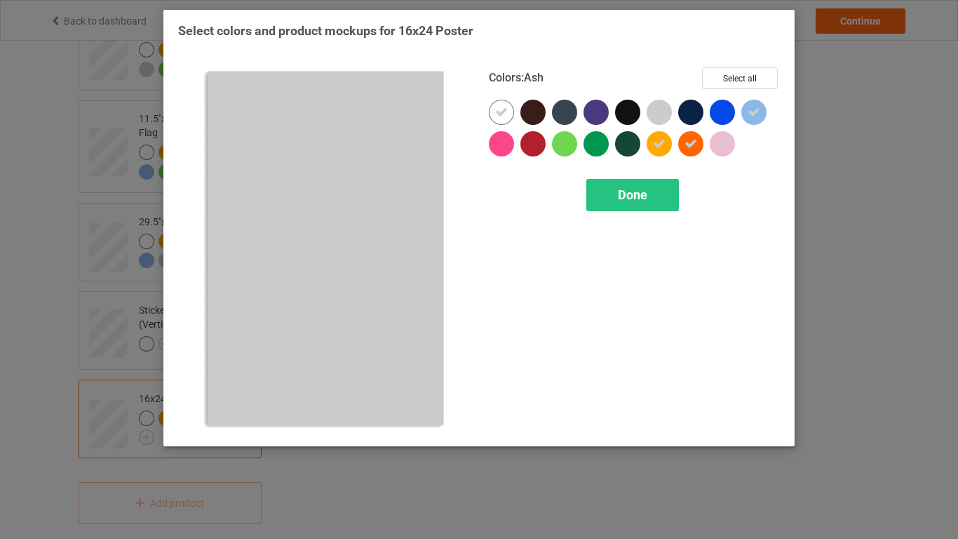
click at [662, 120] on div at bounding box center [659, 112] width 25 height 25
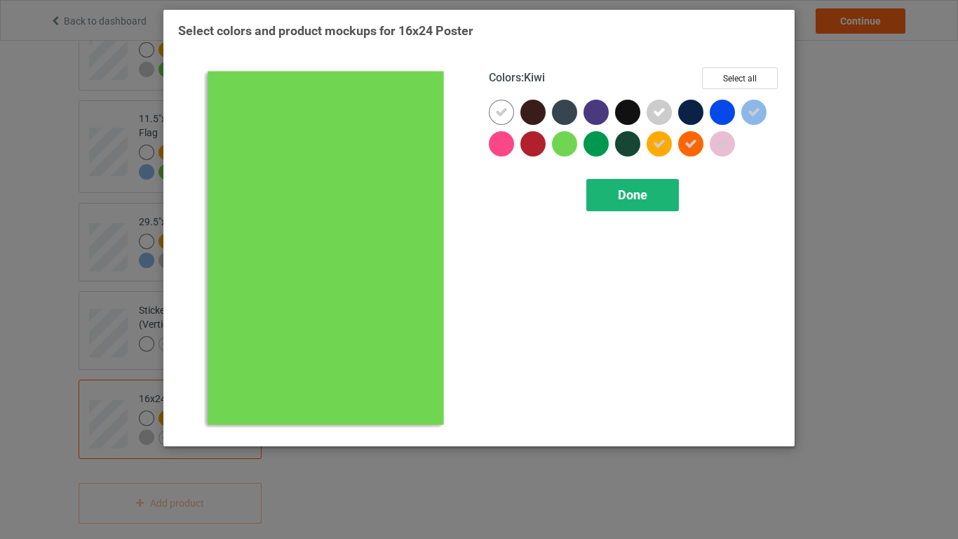
click at [627, 199] on span "Done" at bounding box center [632, 194] width 29 height 15
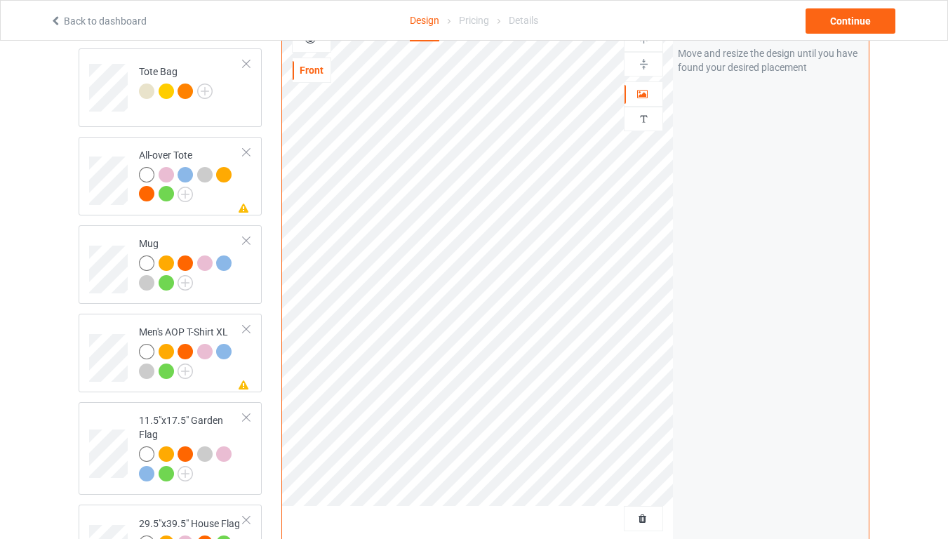
scroll to position [1659, 0]
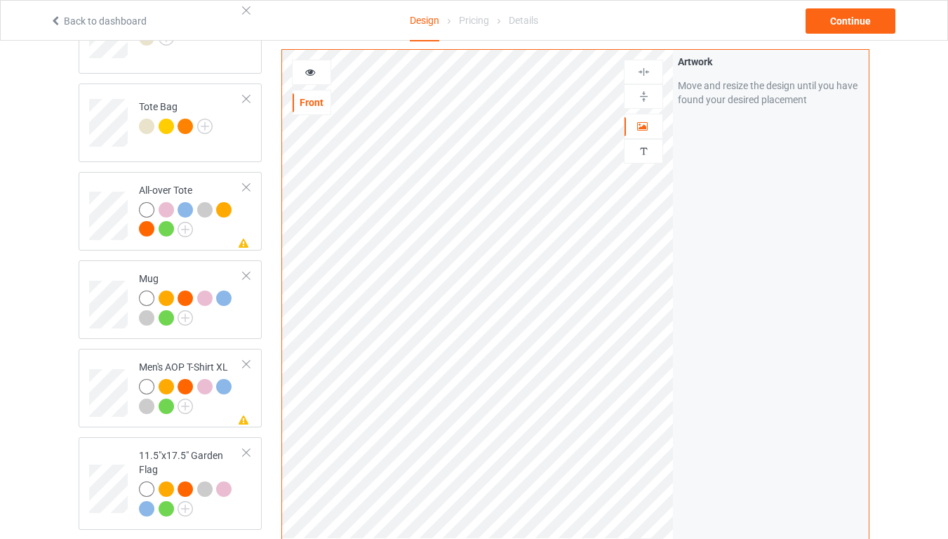
click at [640, 65] on img at bounding box center [643, 71] width 13 height 13
click at [643, 90] on img at bounding box center [643, 96] width 13 height 13
click at [645, 65] on img at bounding box center [643, 71] width 13 height 13
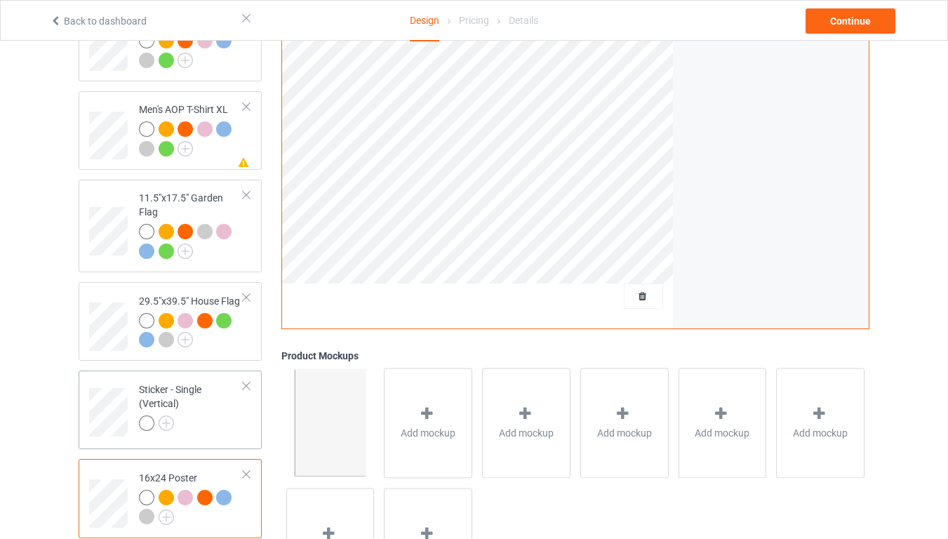
scroll to position [1995, 0]
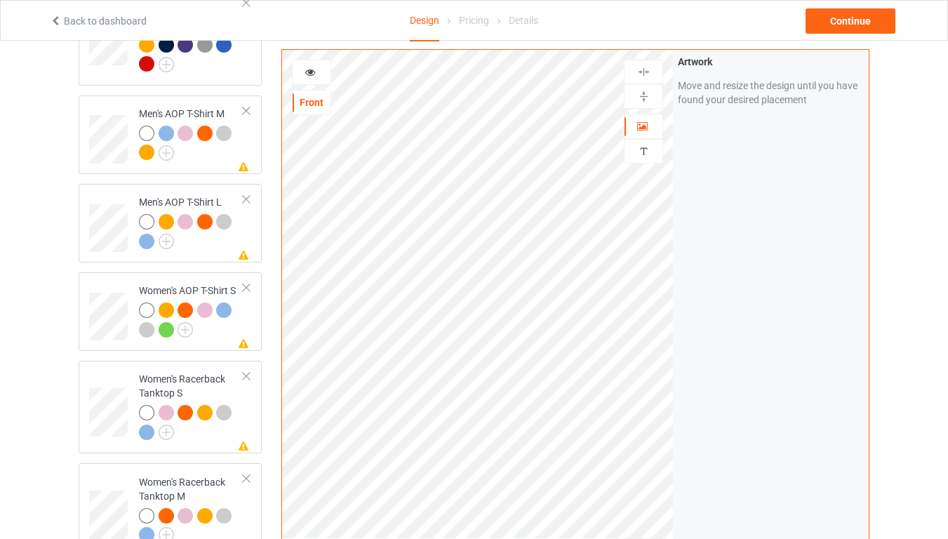
scroll to position [1069, 0]
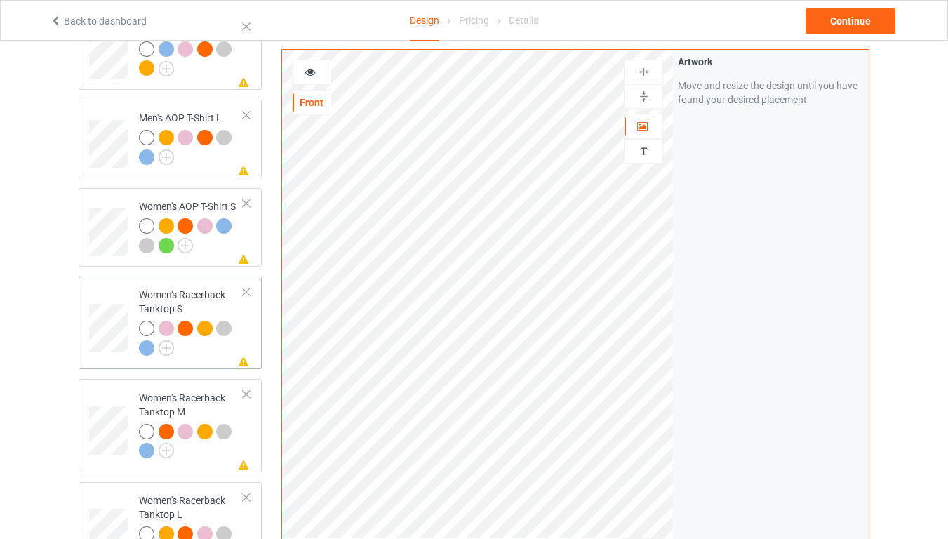
click at [247, 287] on div at bounding box center [246, 292] width 10 height 10
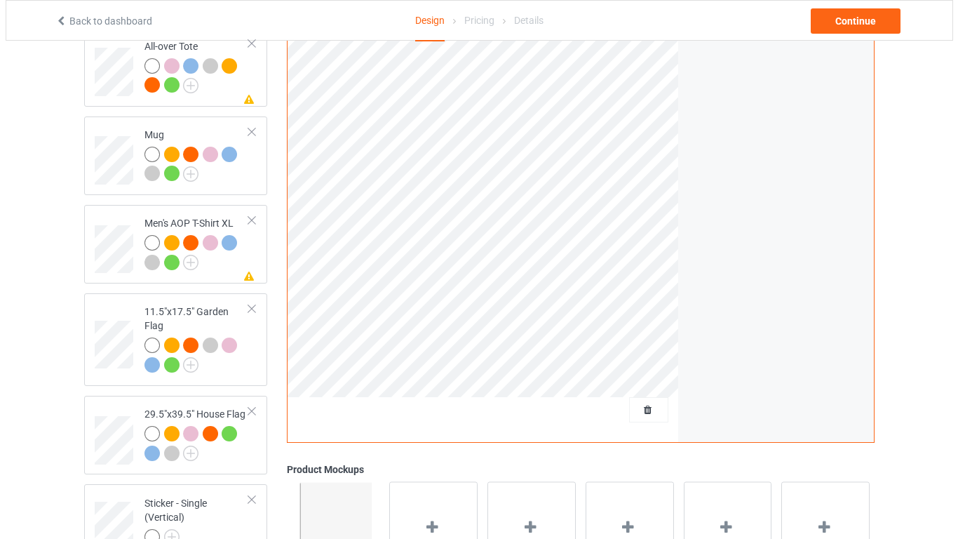
scroll to position [1893, 0]
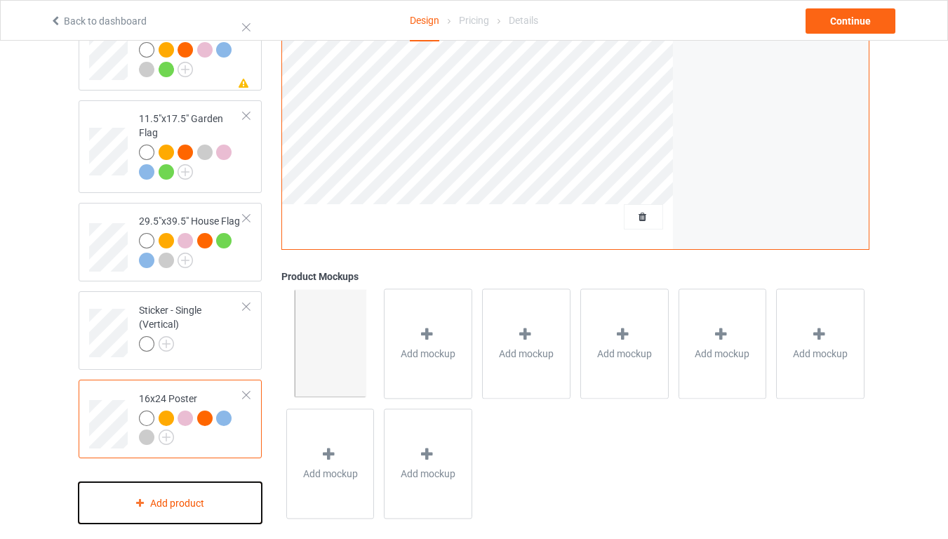
click at [178, 434] on div "Add product" at bounding box center [170, 502] width 183 height 41
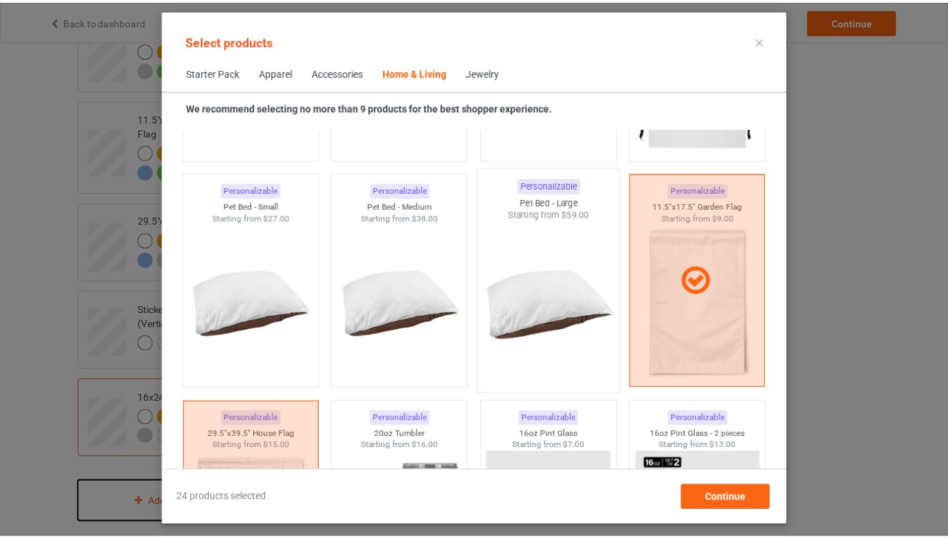
scroll to position [9014, 0]
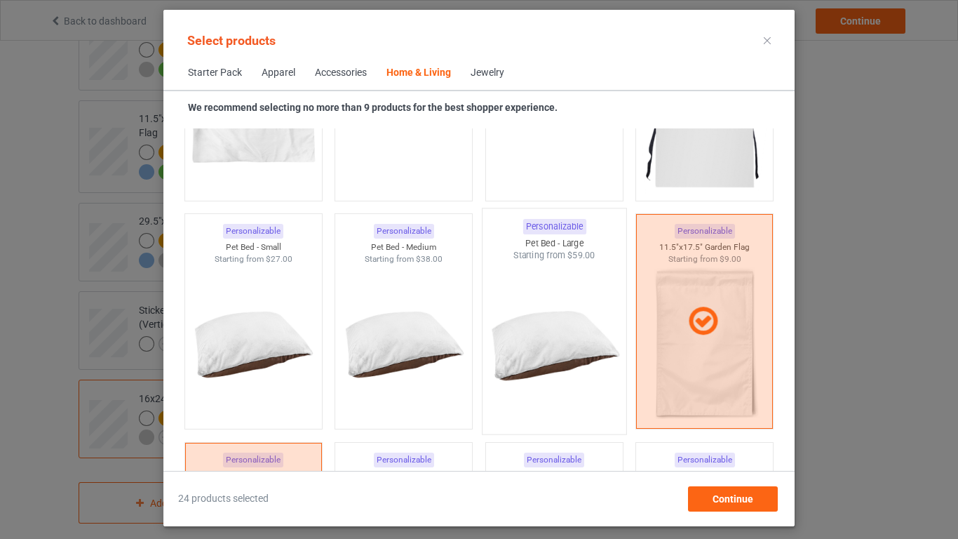
click at [514, 336] on img at bounding box center [554, 344] width 132 height 165
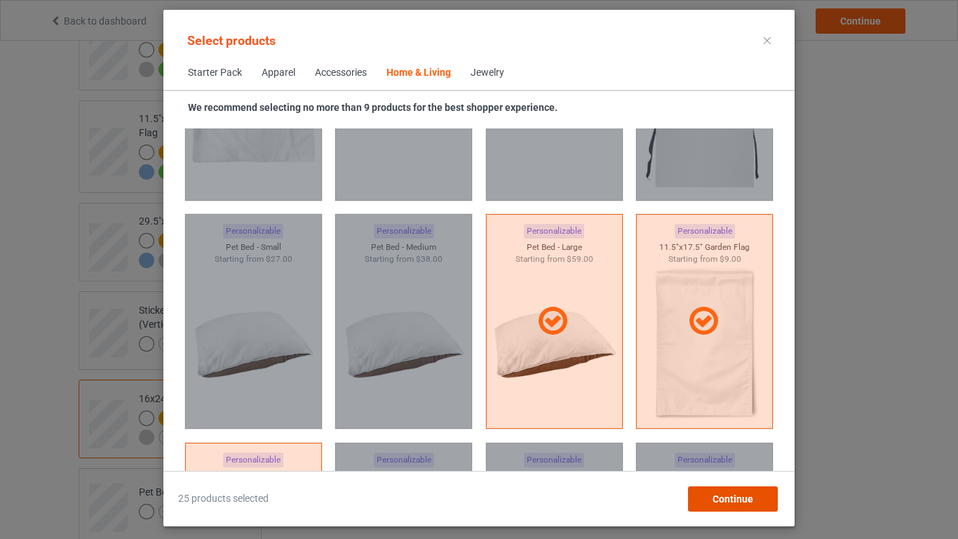
click at [753, 434] on div "Continue" at bounding box center [733, 498] width 90 height 25
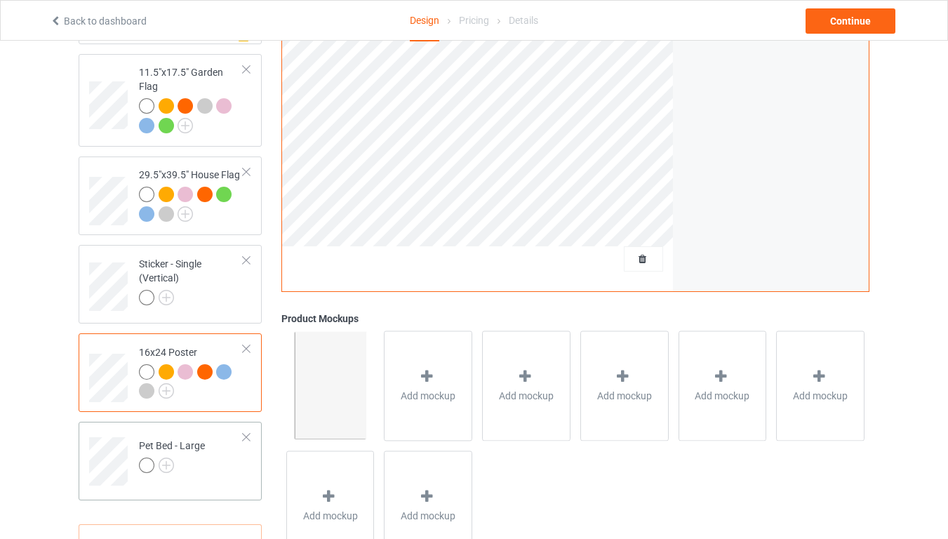
scroll to position [1981, 0]
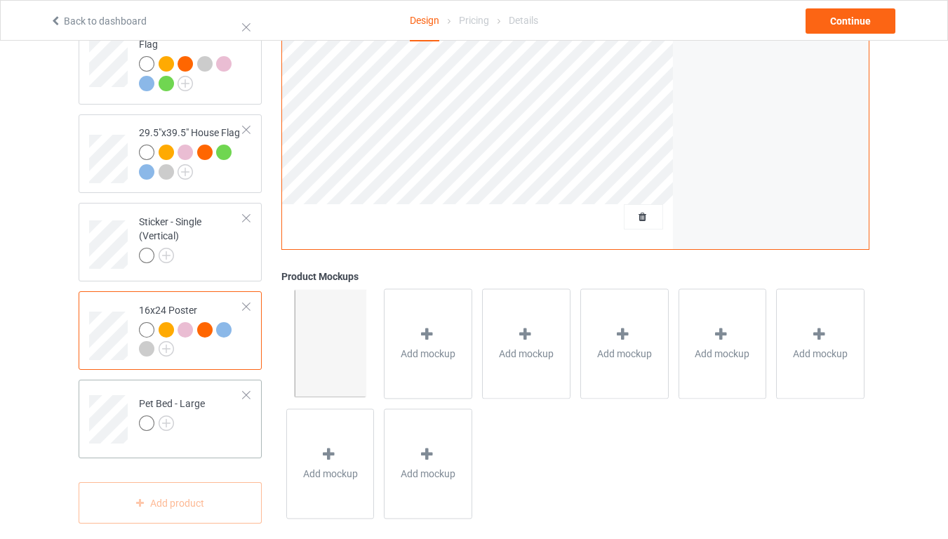
click at [205, 415] on div at bounding box center [172, 425] width 66 height 20
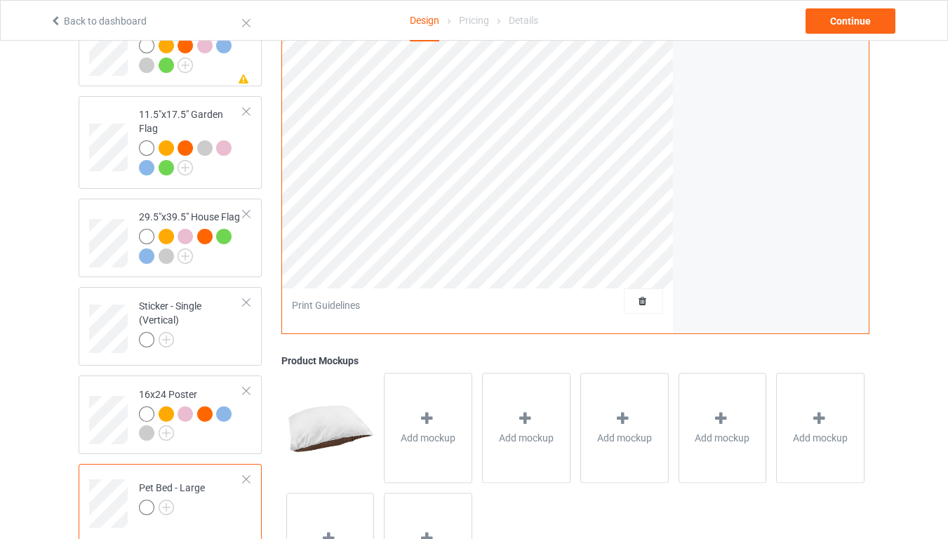
scroll to position [1645, 0]
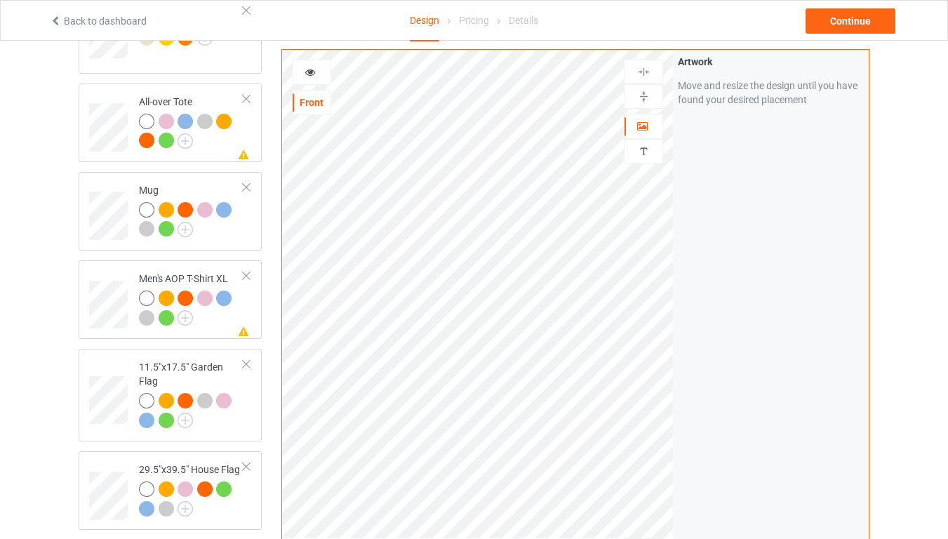
click at [642, 65] on img at bounding box center [643, 71] width 13 height 13
click at [645, 90] on img at bounding box center [643, 96] width 13 height 13
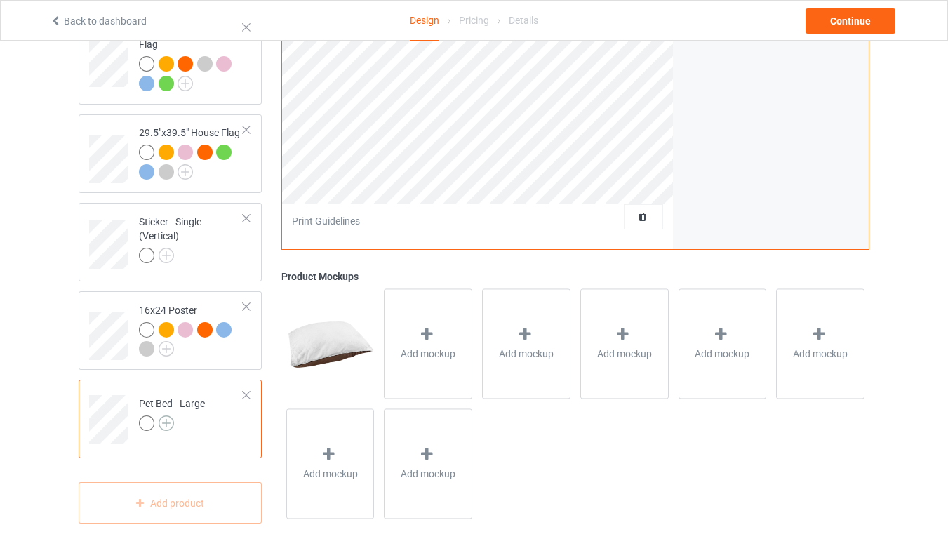
click at [164, 415] on img at bounding box center [166, 422] width 15 height 15
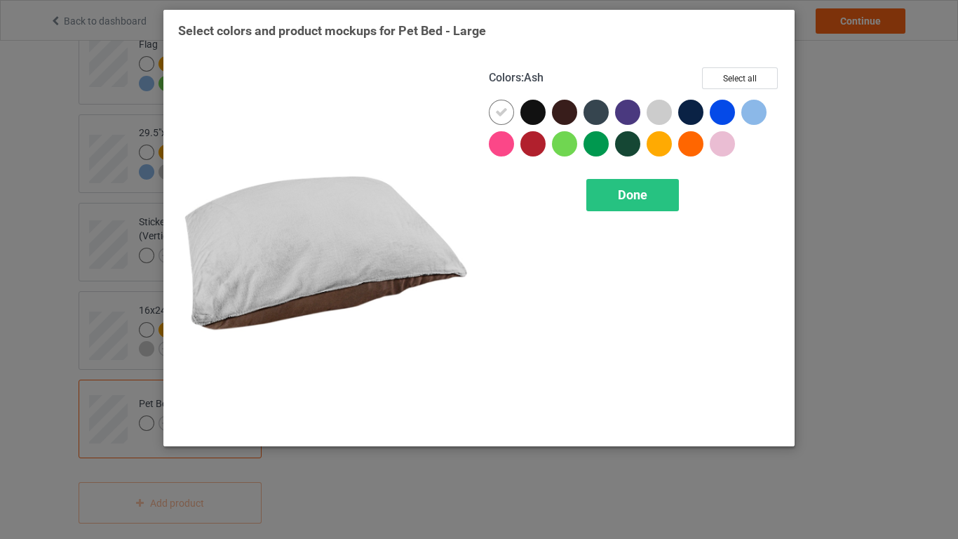
click at [660, 116] on div at bounding box center [659, 112] width 25 height 25
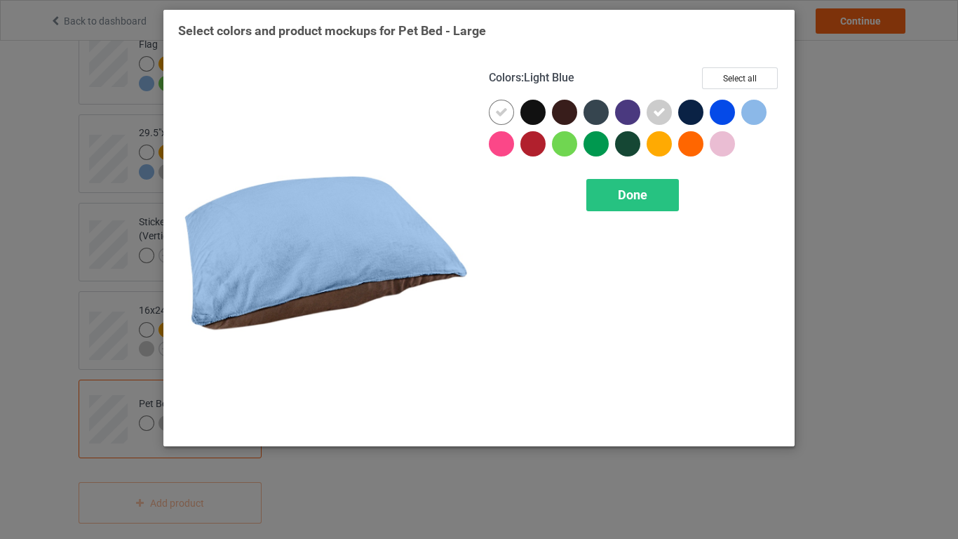
click at [751, 117] on div at bounding box center [754, 112] width 25 height 25
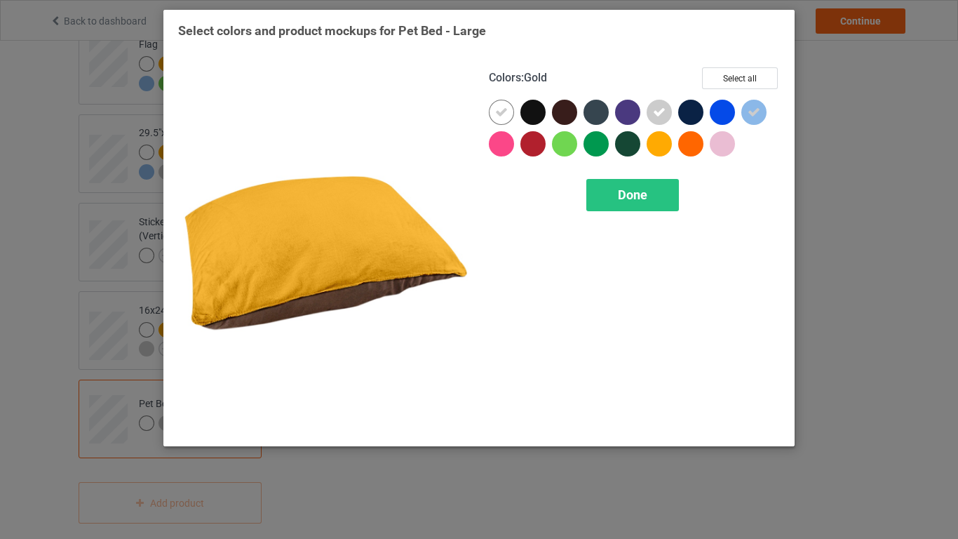
click at [663, 147] on div at bounding box center [659, 143] width 25 height 25
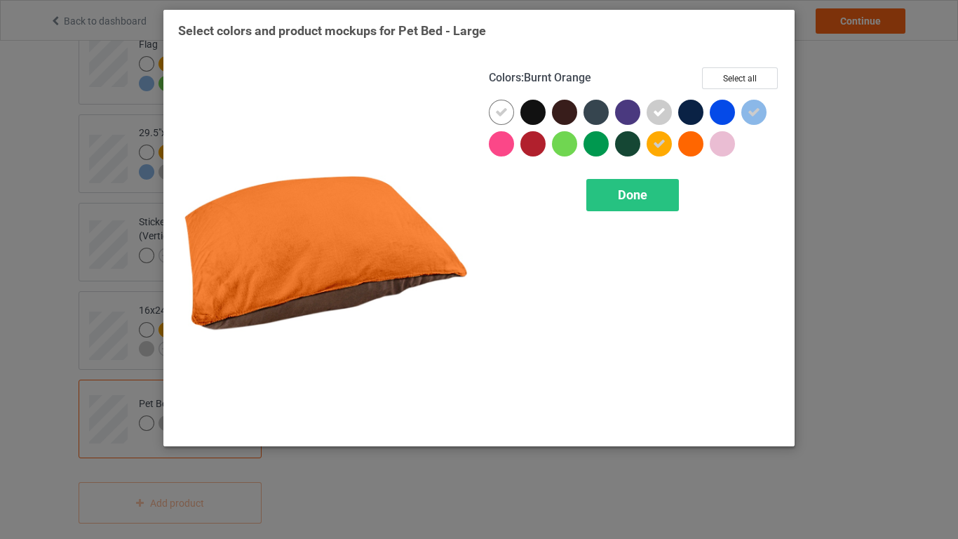
click at [698, 149] on div at bounding box center [690, 143] width 25 height 25
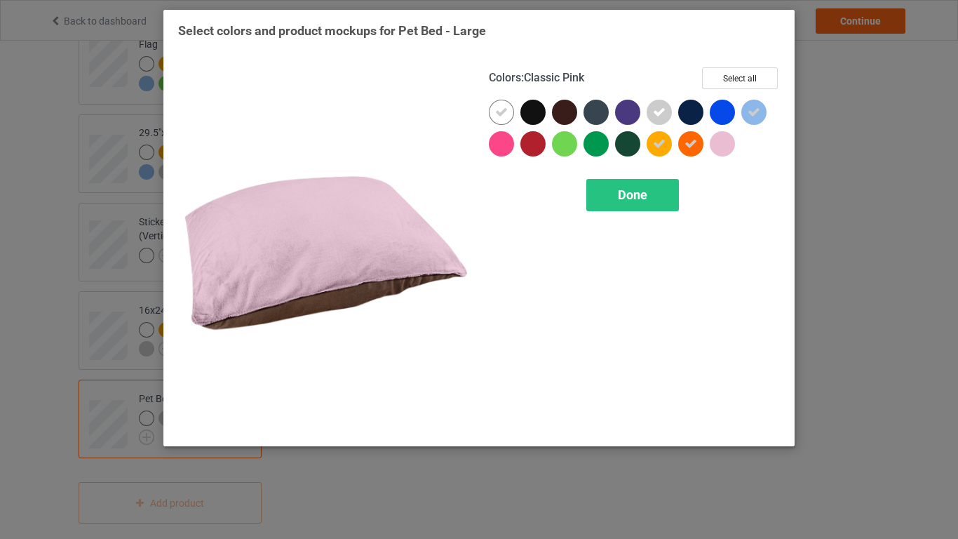
click at [726, 146] on div at bounding box center [722, 143] width 25 height 25
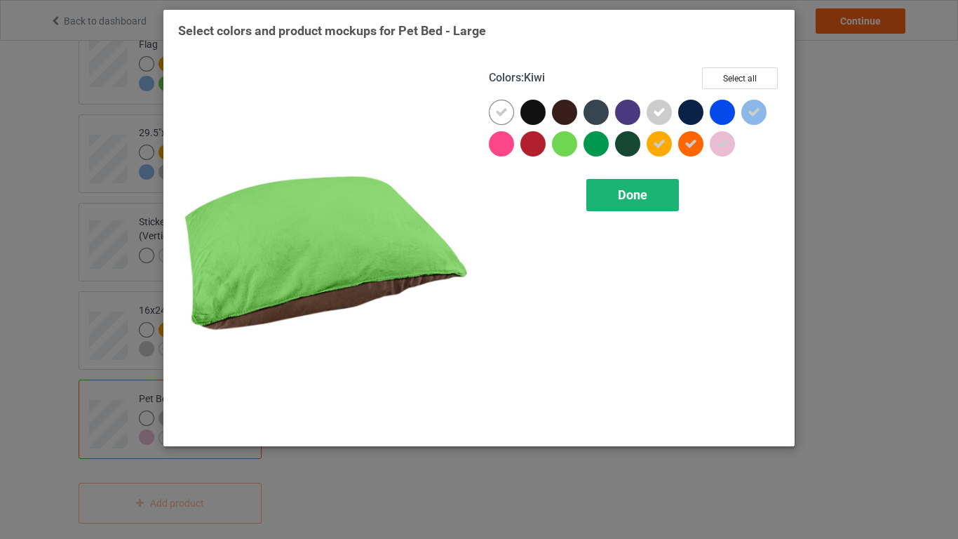
click at [612, 196] on div "Done" at bounding box center [633, 195] width 93 height 32
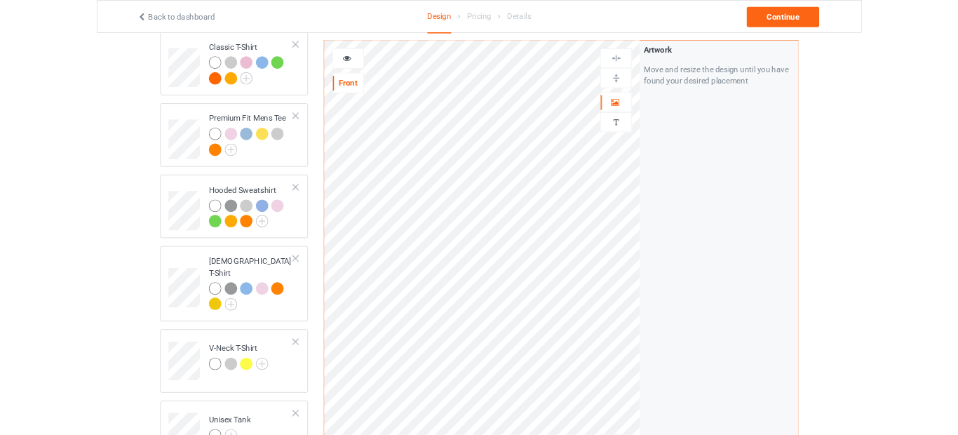
scroll to position [84, 0]
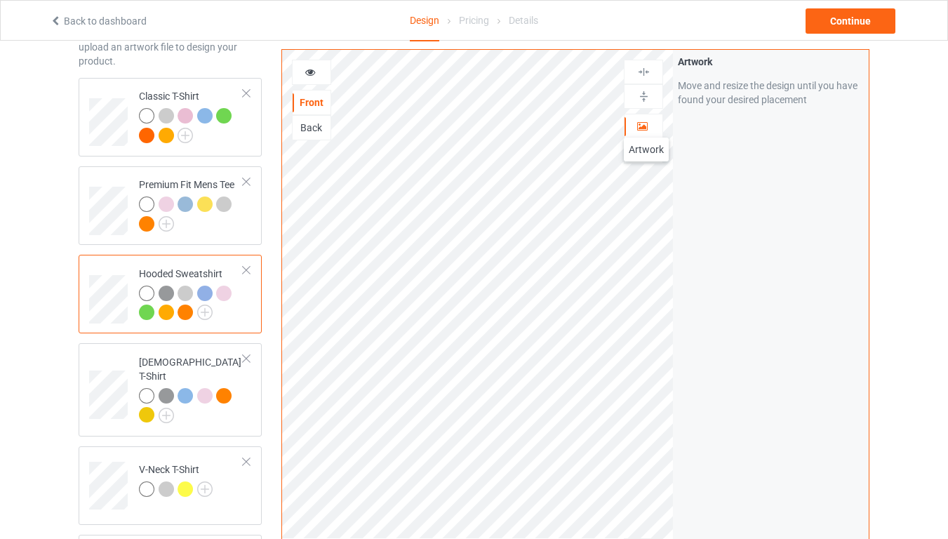
click at [646, 123] on icon at bounding box center [642, 124] width 12 height 10
click at [308, 69] on icon at bounding box center [310, 70] width 12 height 10
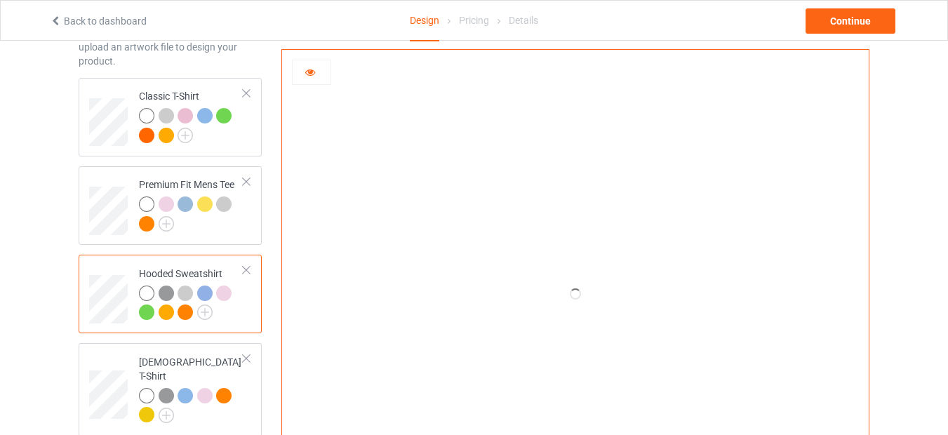
click at [309, 72] on icon at bounding box center [310, 70] width 12 height 10
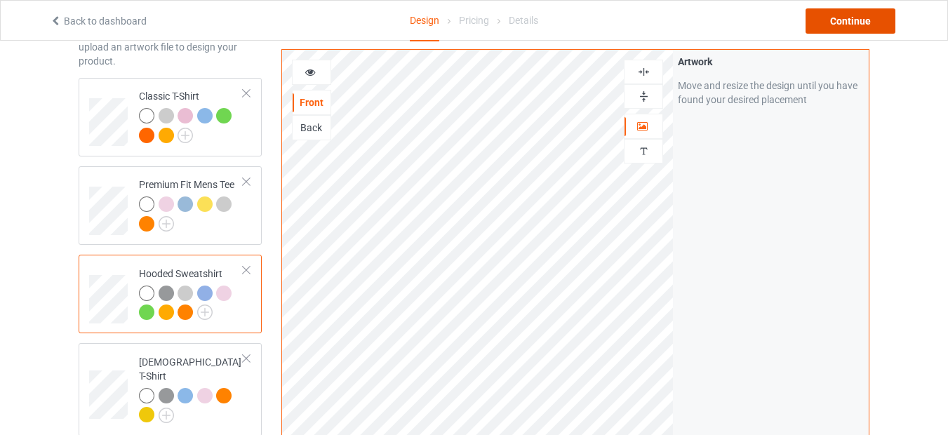
click at [835, 20] on div "Continue" at bounding box center [850, 20] width 90 height 25
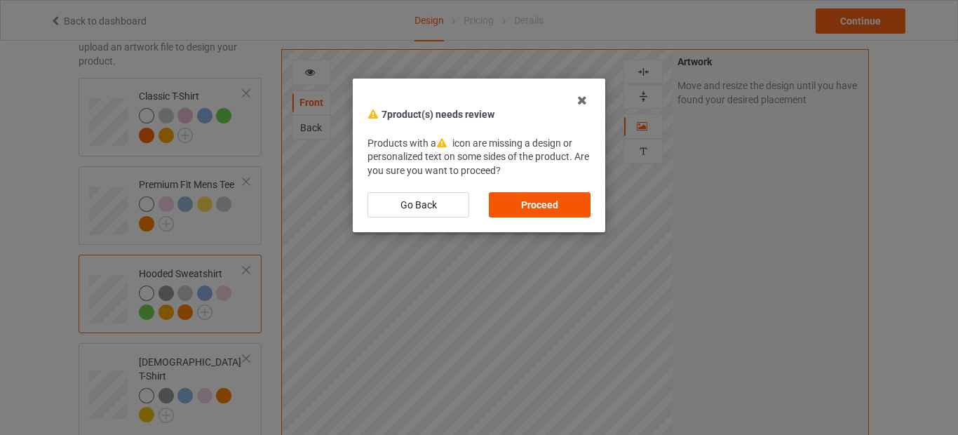
click at [552, 203] on div "Proceed" at bounding box center [540, 204] width 102 height 25
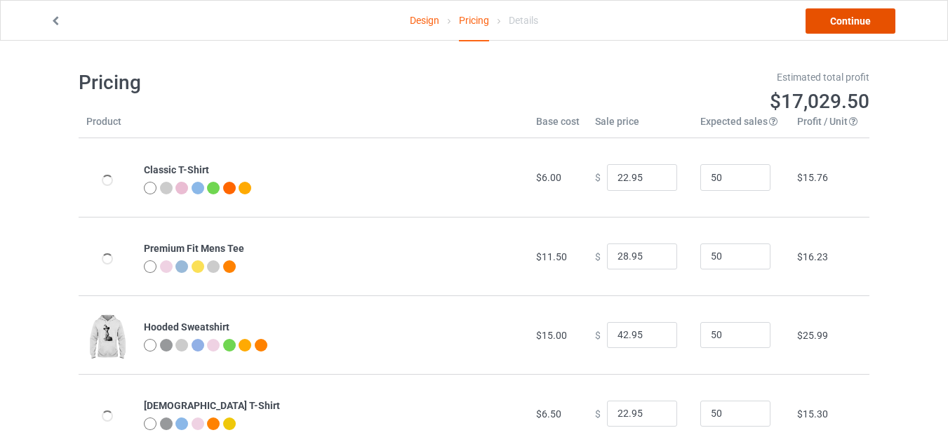
click at [824, 22] on link "Continue" at bounding box center [850, 20] width 90 height 25
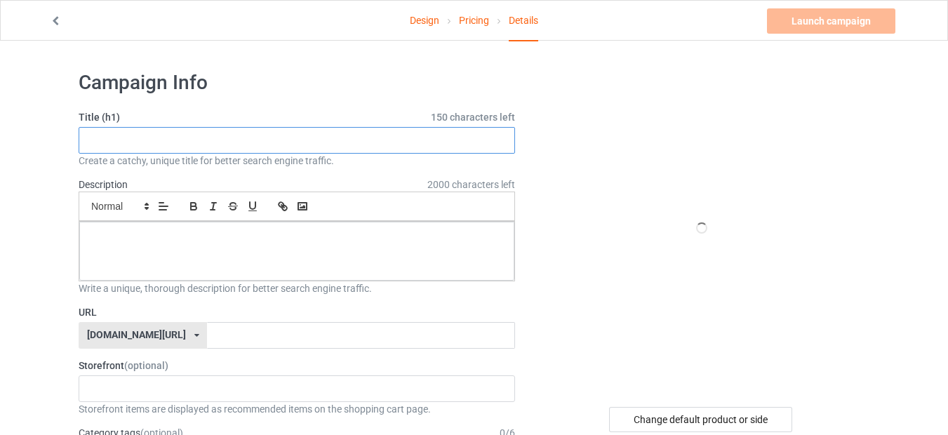
click at [180, 137] on input "text" at bounding box center [297, 140] width 436 height 27
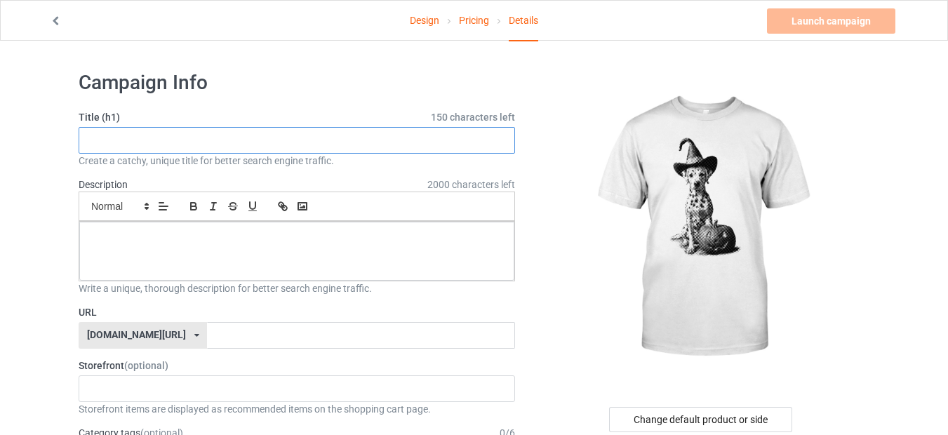
paste input "Vintage Dalmatian [DATE]"
type input "Vintage Dalmatian [DATE]"
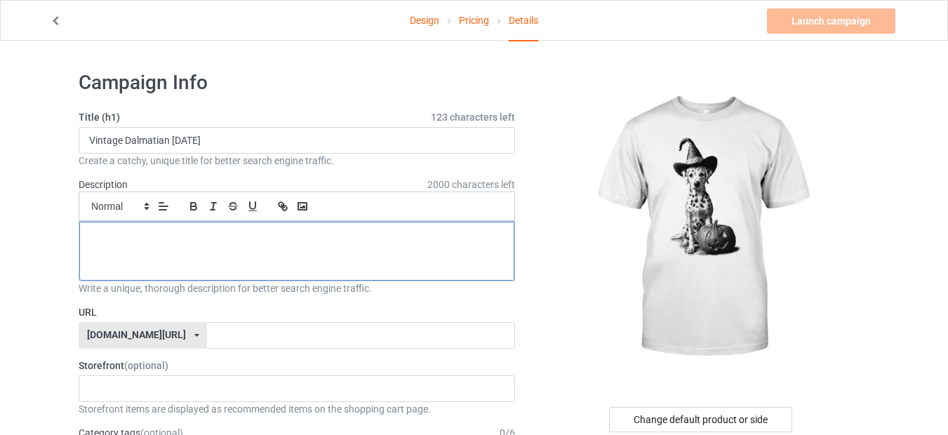
click at [163, 249] on div at bounding box center [296, 251] width 435 height 59
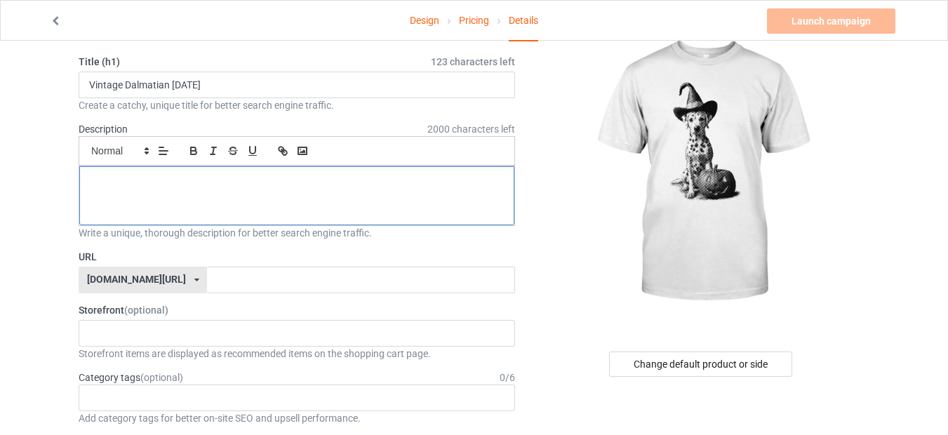
scroll to position [84, 0]
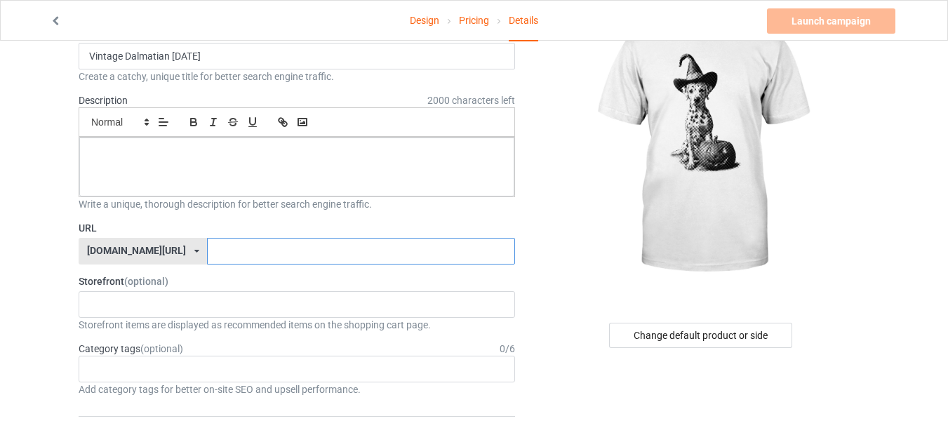
click at [207, 253] on input "text" at bounding box center [360, 251] width 307 height 27
paste input "Vintage Dalmatian [DATE]"
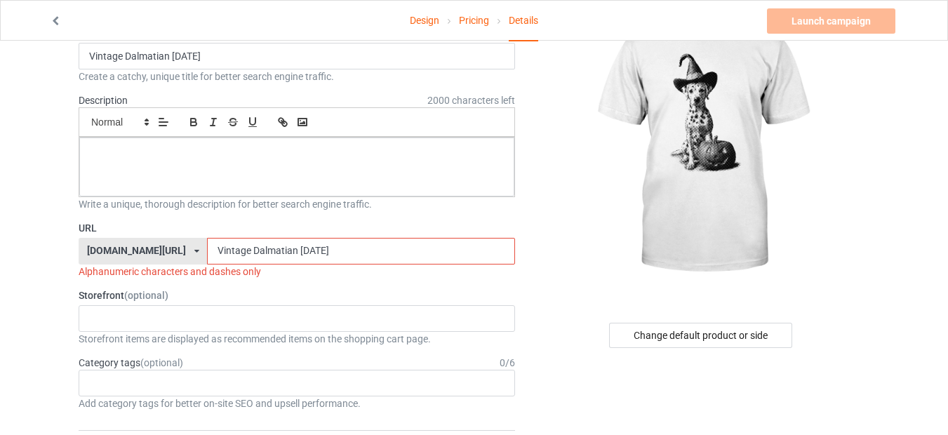
click at [208, 253] on input "Vintage Dalmatian [DATE]" at bounding box center [360, 251] width 307 height 27
click at [207, 247] on input "Vintage Dalmatian [DATE]" at bounding box center [360, 251] width 307 height 27
click at [279, 255] on input "dalmatian-[DATE]" at bounding box center [360, 251] width 307 height 27
click at [222, 249] on input "dalmatian-[DATE]" at bounding box center [360, 251] width 307 height 27
drag, startPoint x: 220, startPoint y: 246, endPoint x: 141, endPoint y: 248, distance: 78.6
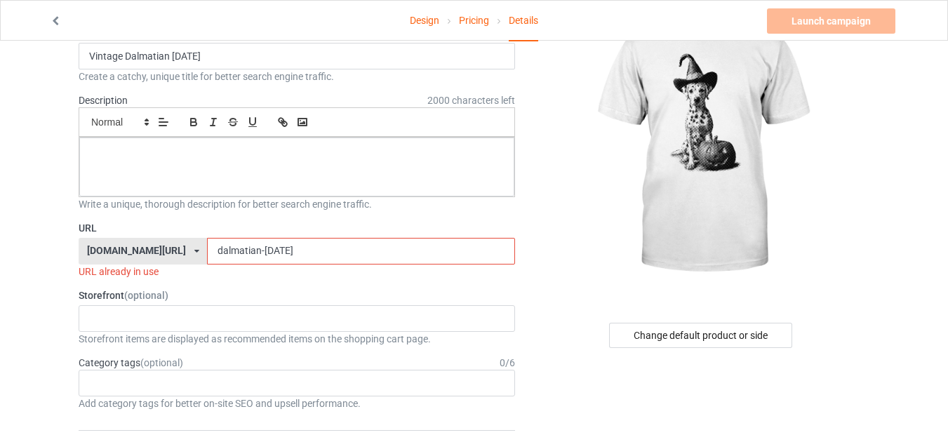
click at [141, 248] on div "[DOMAIN_NAME][URL] [DOMAIN_NAME][URL] 587d0d41cee36fd012c64a69 dalmatian-[DATE]" at bounding box center [297, 251] width 436 height 27
click at [220, 251] on input "dalmatian-[DATE]" at bounding box center [360, 251] width 307 height 27
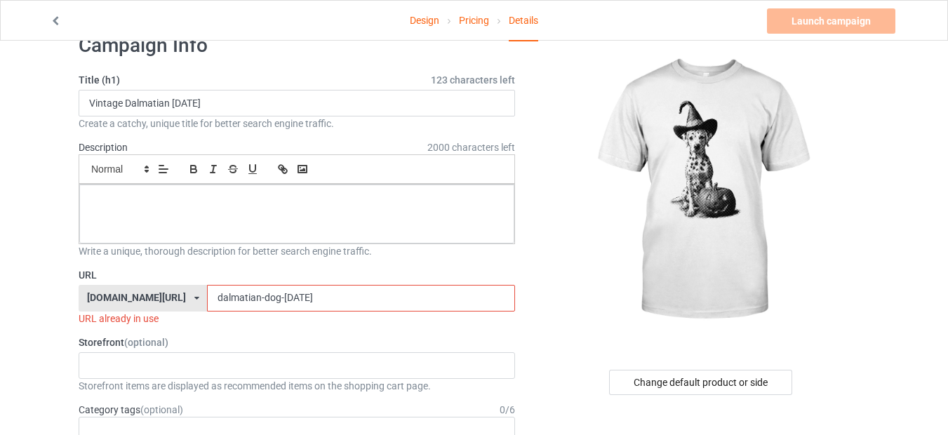
scroll to position [0, 0]
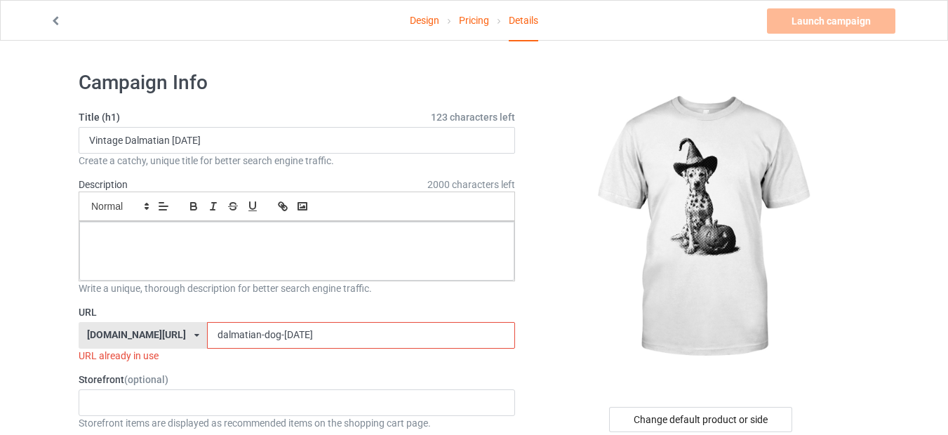
drag, startPoint x: 225, startPoint y: 333, endPoint x: 76, endPoint y: 332, distance: 148.7
drag, startPoint x: 227, startPoint y: 330, endPoint x: 227, endPoint y: 339, distance: 8.4
click at [227, 331] on input "dalmatian-dog-[DATE]" at bounding box center [360, 335] width 307 height 27
click at [225, 338] on input "dalmatian-dog-[DATE]" at bounding box center [360, 335] width 307 height 27
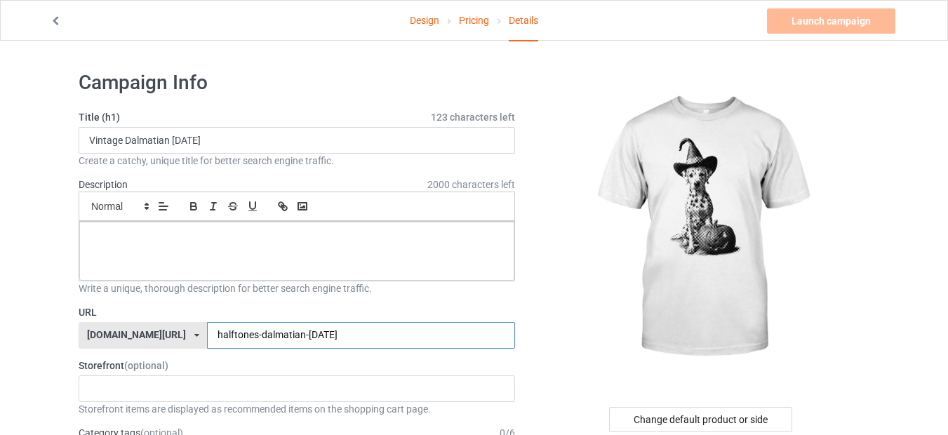
type input "halftones-dalmatian-[DATE]"
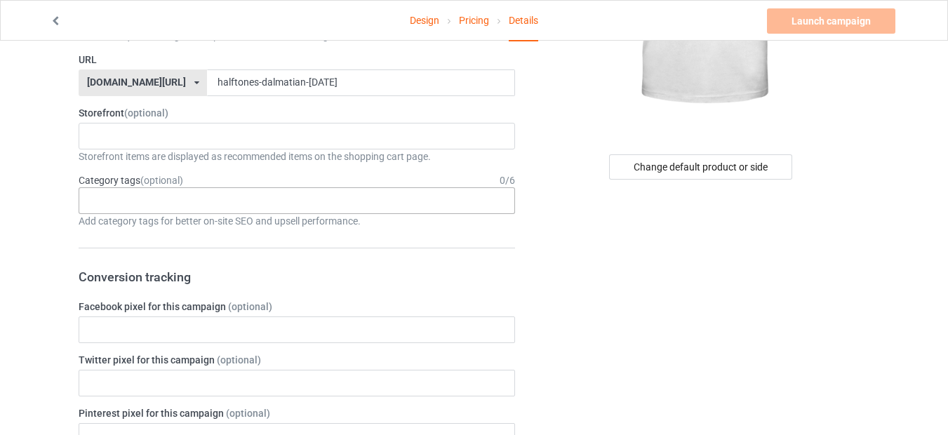
scroll to position [168, 0]
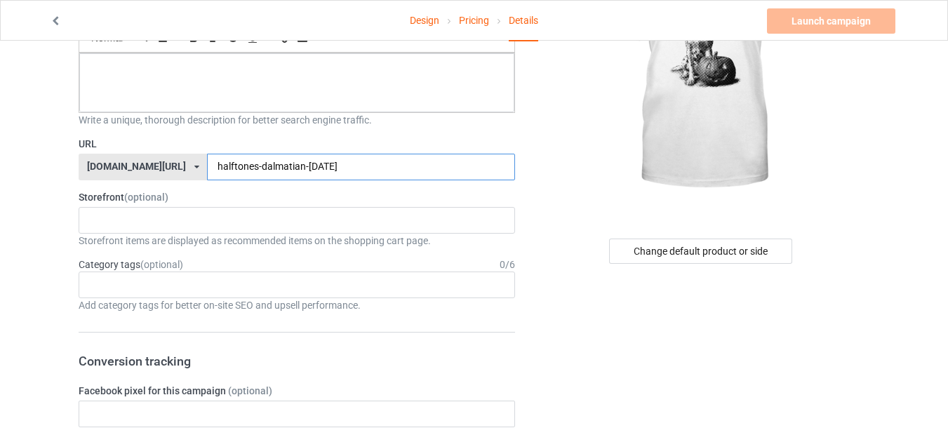
drag, startPoint x: 179, startPoint y: 165, endPoint x: 217, endPoint y: 161, distance: 38.0
click at [217, 161] on input "halftones-dalmatian-[DATE]" at bounding box center [360, 167] width 307 height 27
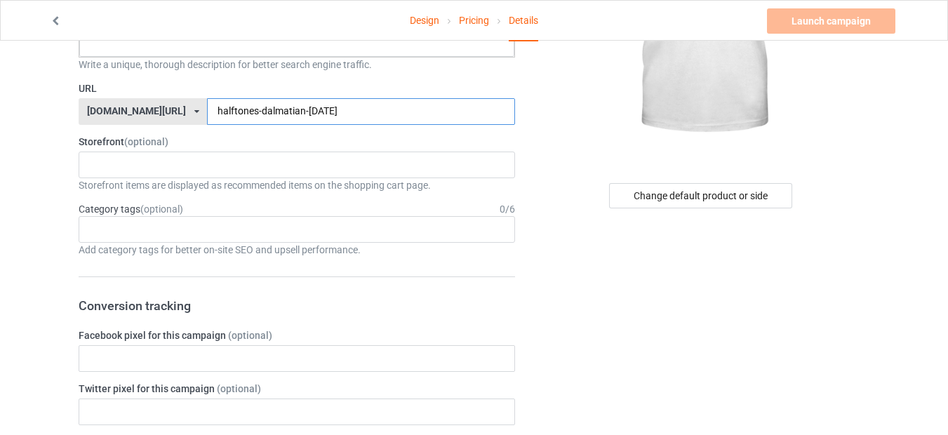
scroll to position [253, 0]
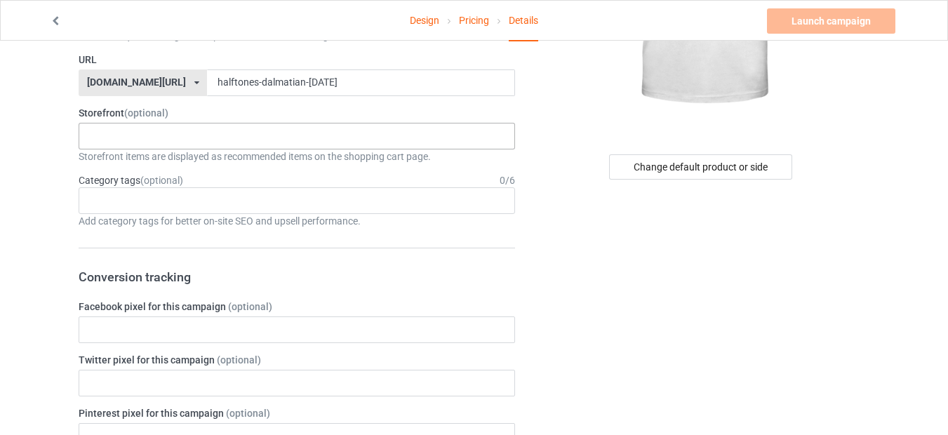
click at [132, 133] on div "Awesome Worlds 68d0491003d703002fef39aa" at bounding box center [297, 136] width 436 height 27
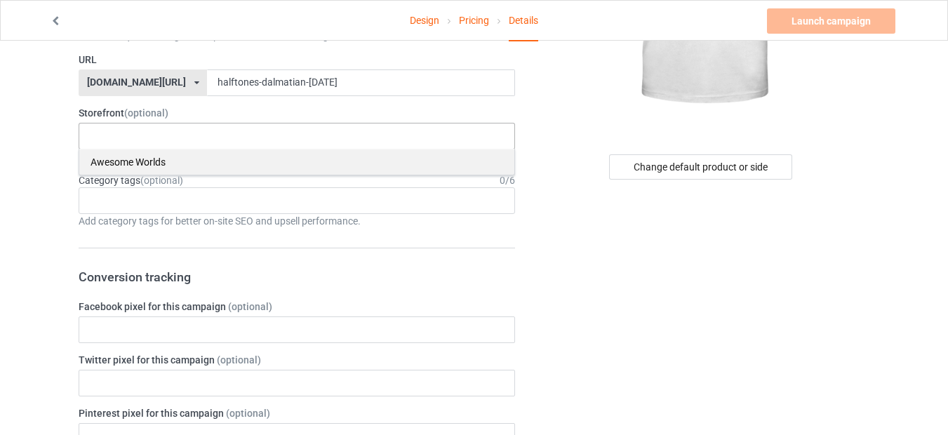
click at [99, 161] on div "Awesome Worlds" at bounding box center [296, 162] width 435 height 26
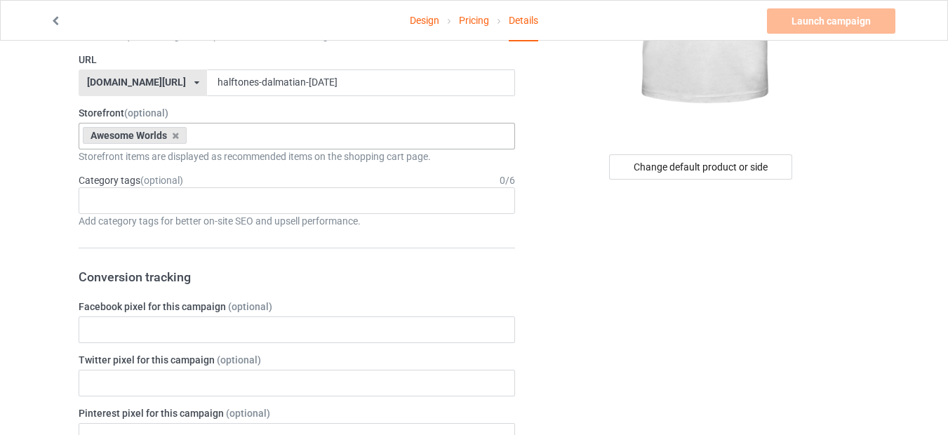
click at [211, 138] on input "text" at bounding box center [202, 136] width 22 height 12
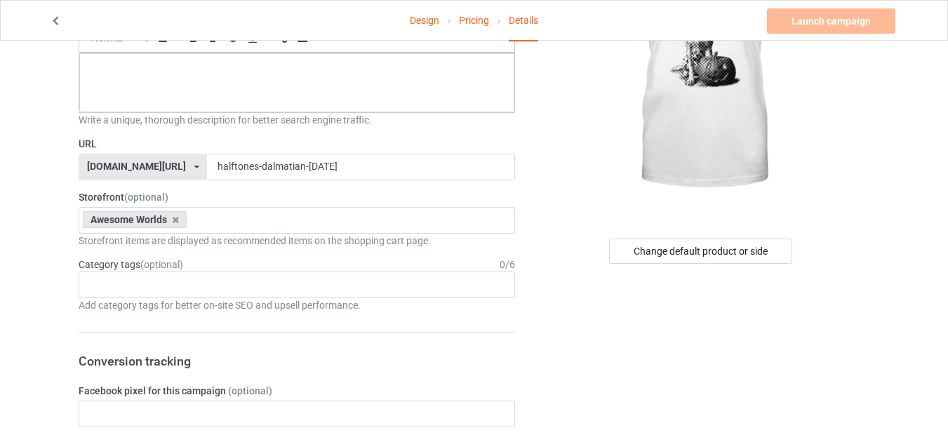
scroll to position [337, 0]
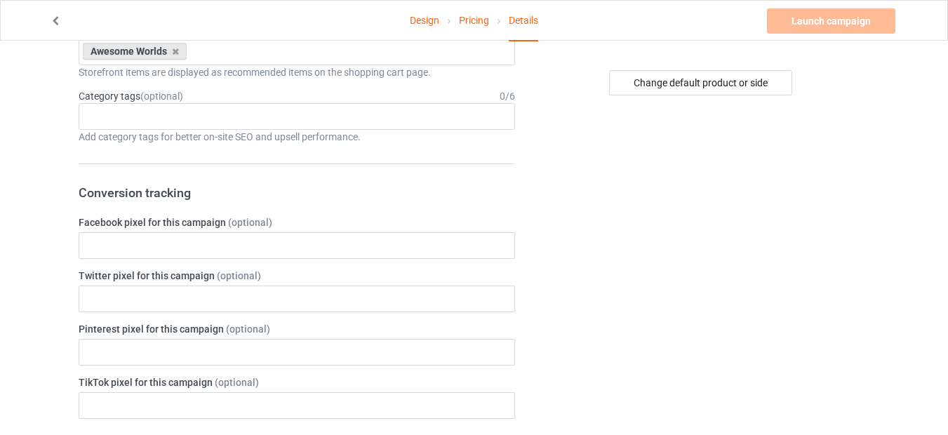
click at [156, 142] on div "Add category tags for better on-site SEO and upsell performance." at bounding box center [297, 137] width 436 height 14
click at [168, 119] on div "Age > [DEMOGRAPHIC_DATA] > 1 Age > [DEMOGRAPHIC_DATA] Months > 1 Month Age > [D…" at bounding box center [297, 116] width 436 height 27
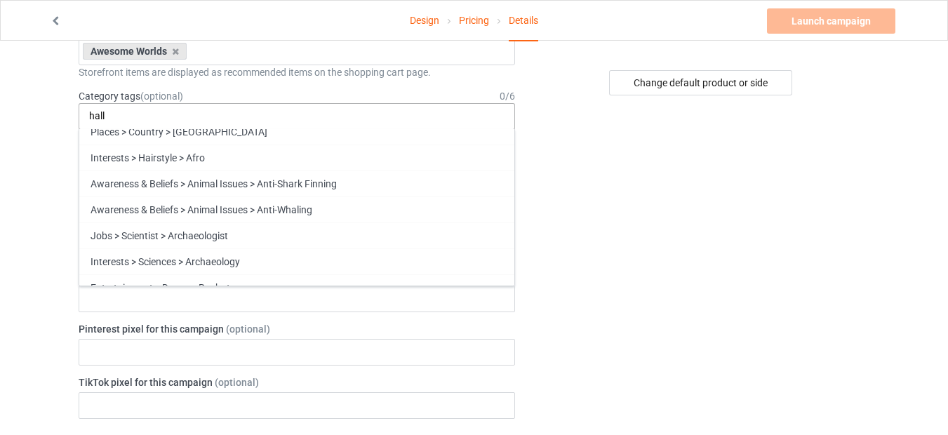
scroll to position [0, 0]
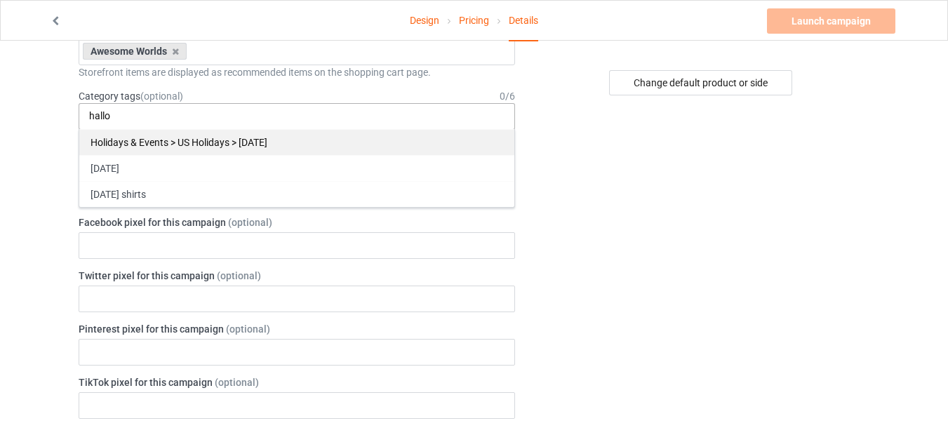
type input "hallo"
click at [148, 145] on div "Holidays & Events > US Holidays > [DATE]" at bounding box center [296, 142] width 435 height 26
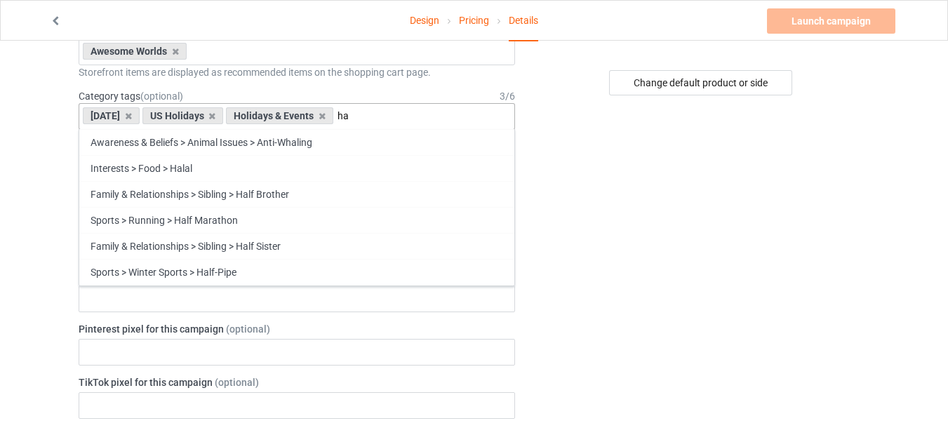
type input "h"
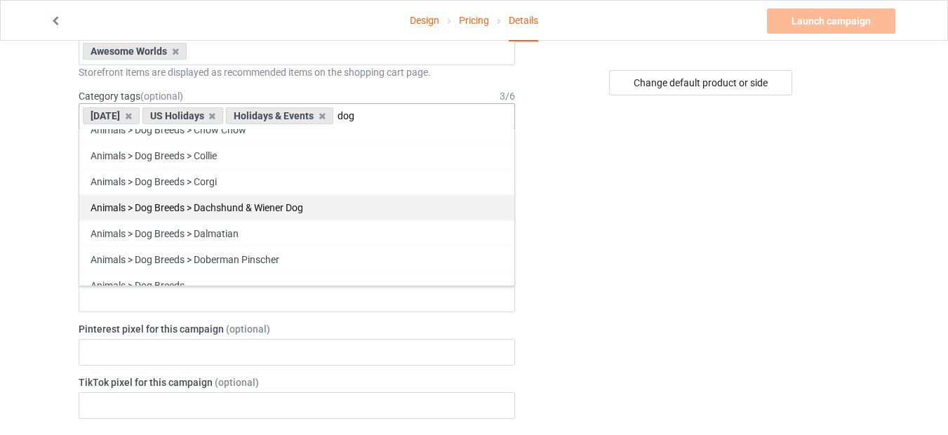
scroll to position [337, 0]
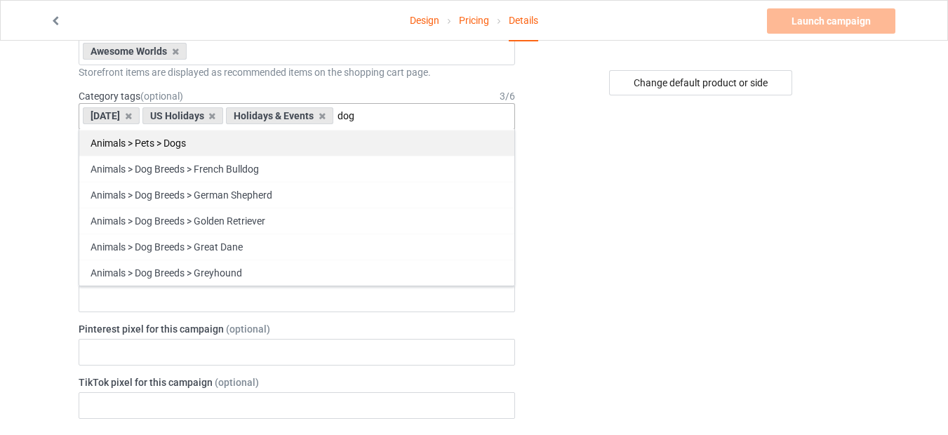
type input "dog"
click at [173, 146] on div "Animals > Pets > Dogs" at bounding box center [296, 143] width 435 height 26
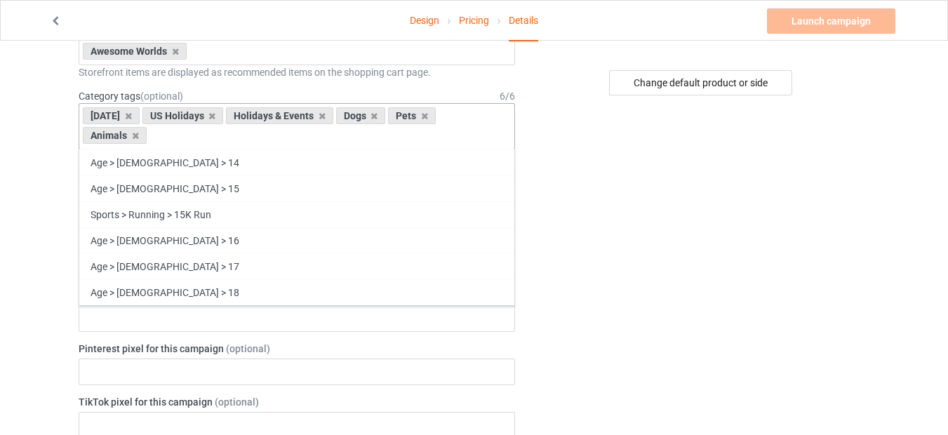
scroll to position [19261, 0]
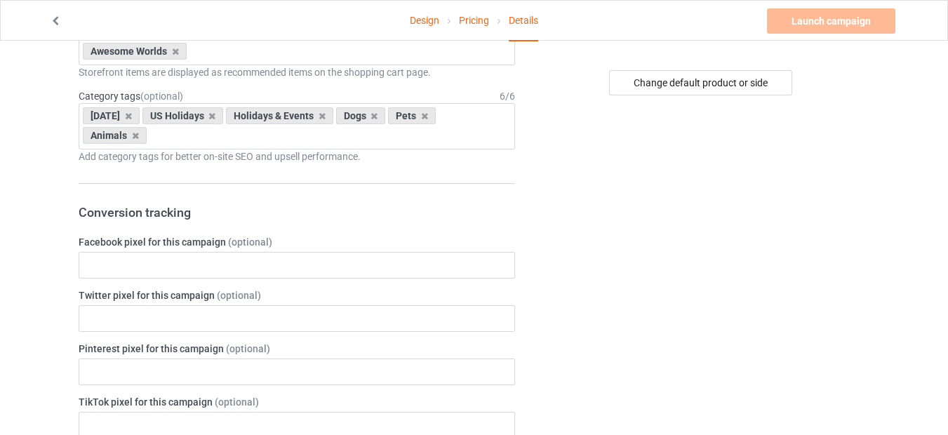
click at [16, 273] on div "Design Pricing Details Launch campaign Please enter campaign description Campai…" at bounding box center [474, 441] width 948 height 1474
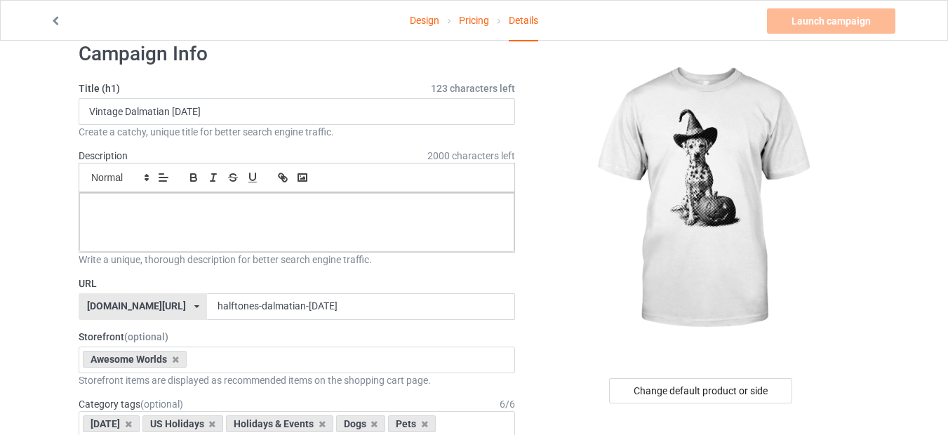
scroll to position [0, 0]
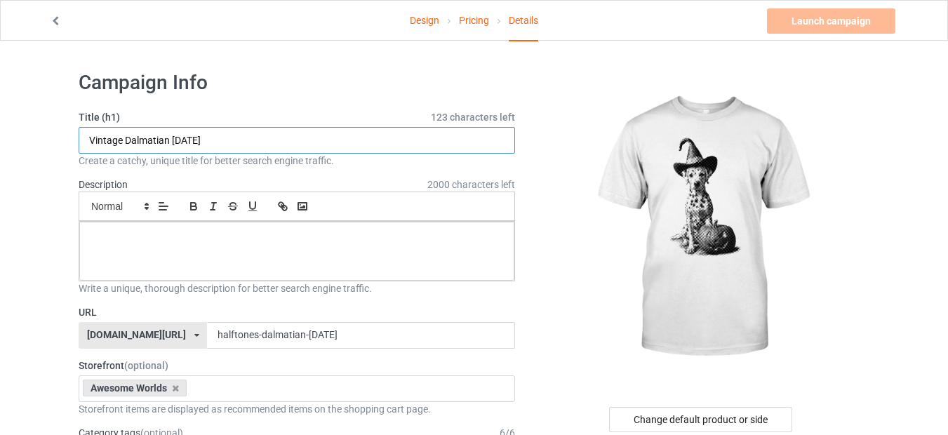
drag, startPoint x: 126, startPoint y: 138, endPoint x: 168, endPoint y: 138, distance: 42.1
click at [168, 138] on input "Vintage Dalmatian [DATE]" at bounding box center [297, 140] width 436 height 27
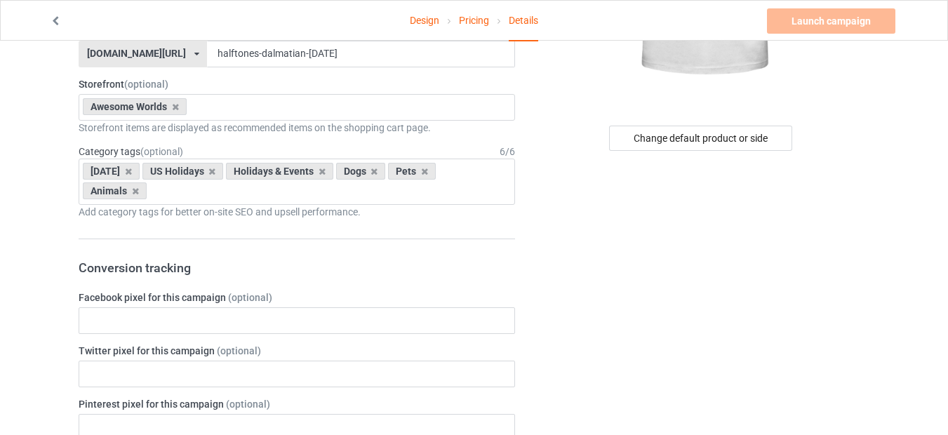
scroll to position [253, 0]
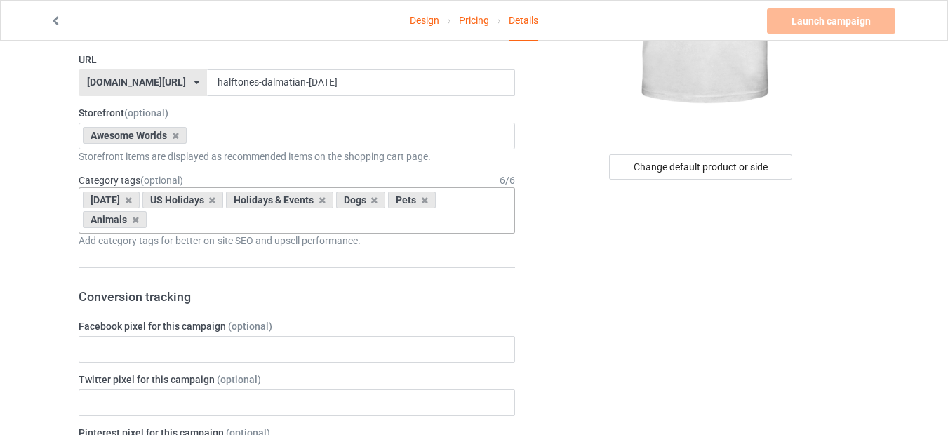
click at [164, 218] on input "text" at bounding box center [162, 220] width 22 height 12
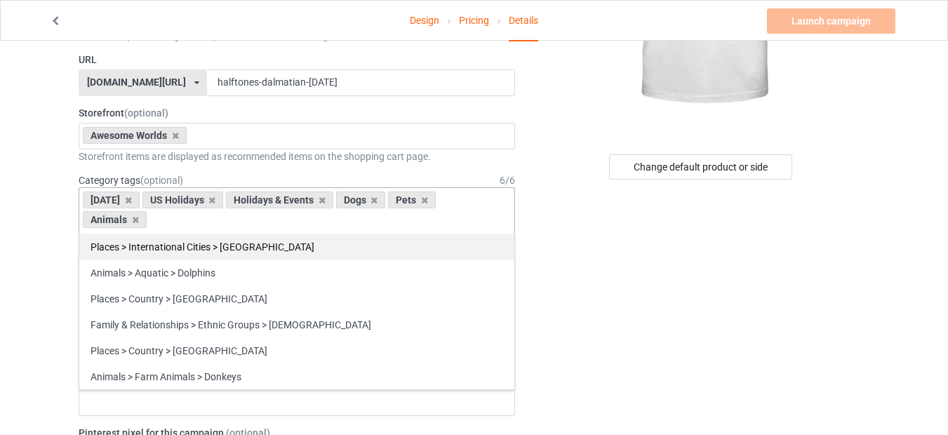
paste input "Dalmatian"
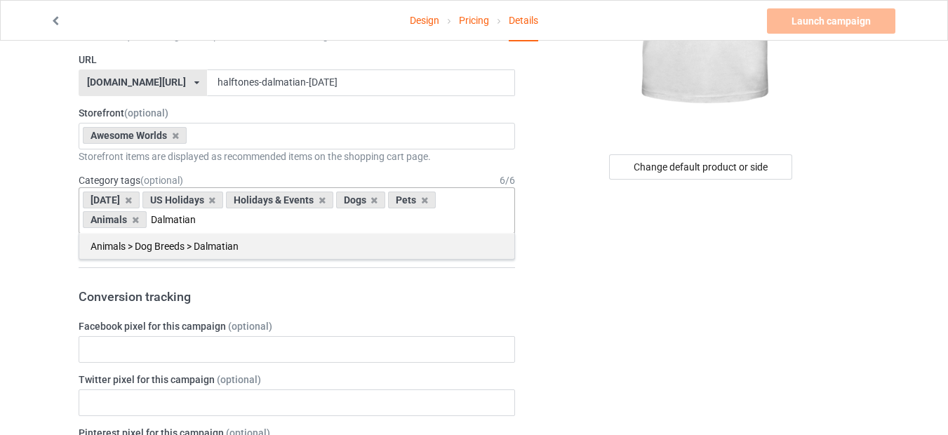
type input "Dalmatian"
click at [209, 247] on div "Animals > Dog Breeds > Dalmatian" at bounding box center [296, 246] width 435 height 26
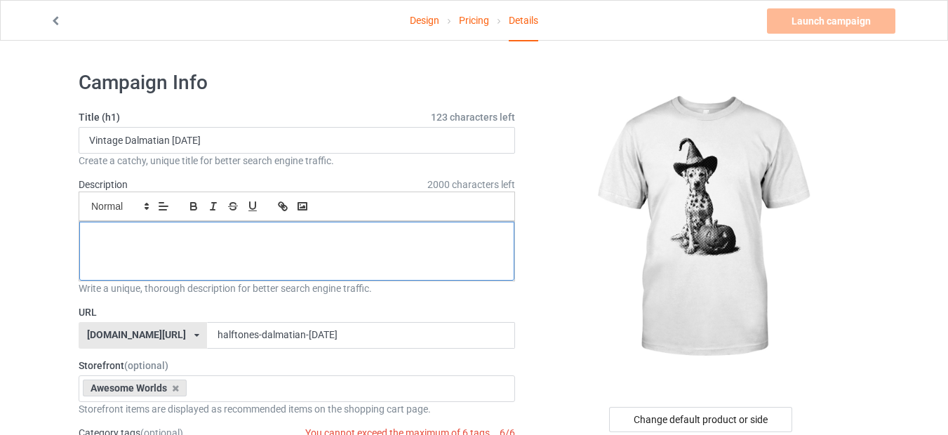
click at [136, 237] on p at bounding box center [297, 237] width 413 height 13
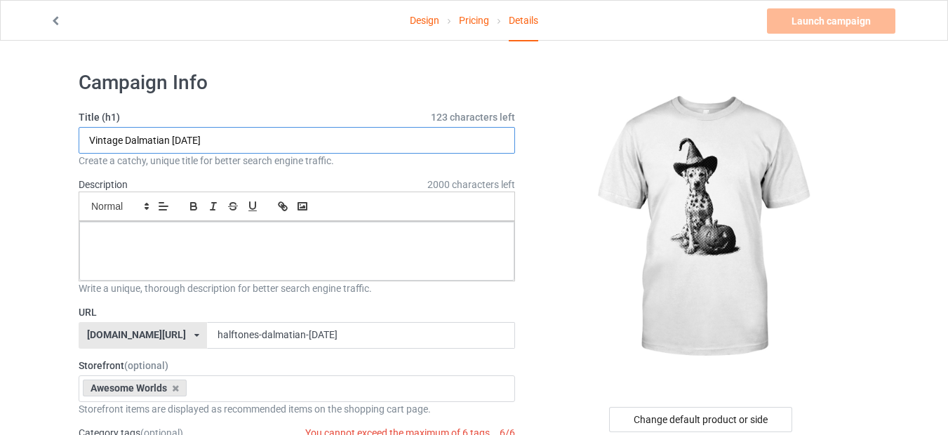
drag, startPoint x: 217, startPoint y: 139, endPoint x: 0, endPoint y: 125, distance: 217.2
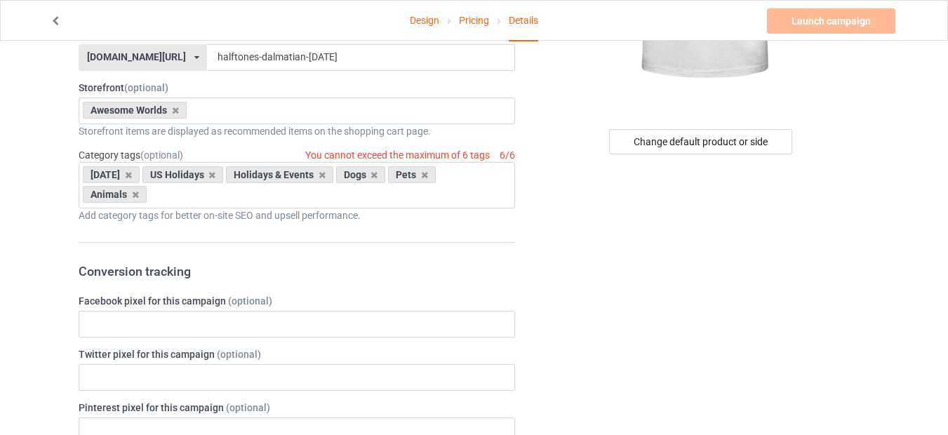
scroll to position [238, 0]
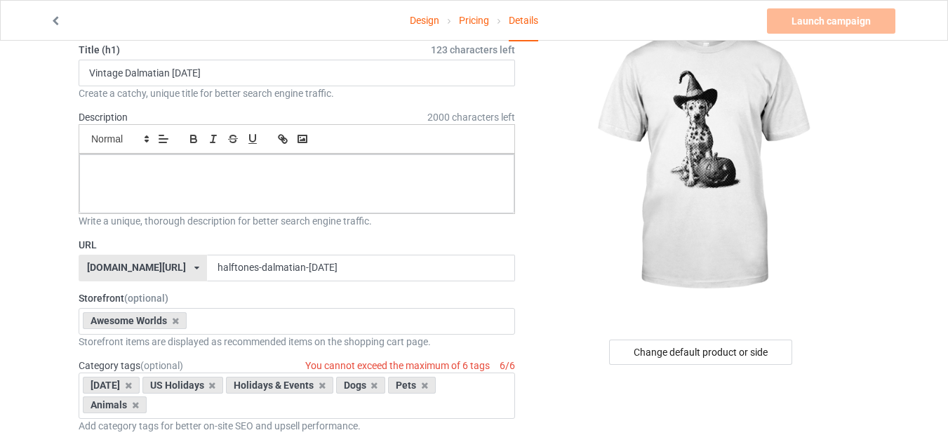
scroll to position [168, 0]
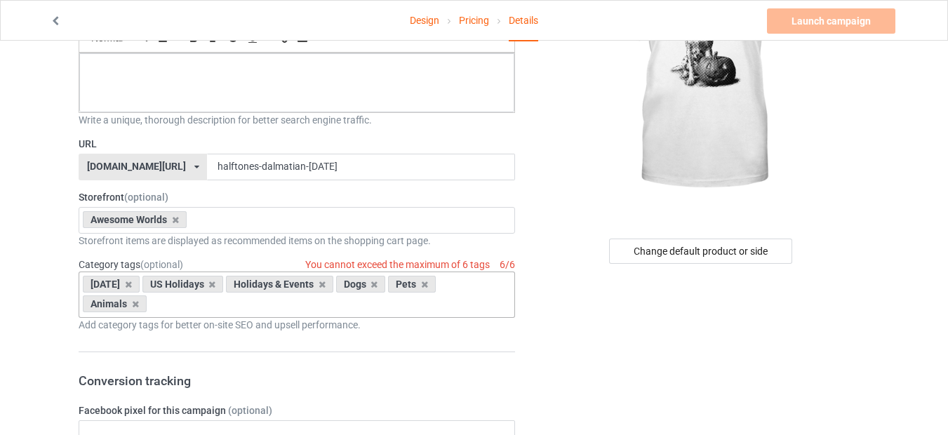
click at [163, 312] on div "[DATE] US Holidays Holidays & Events Dogs Pets Animals Age > [DEMOGRAPHIC_DATA]…" at bounding box center [297, 295] width 436 height 46
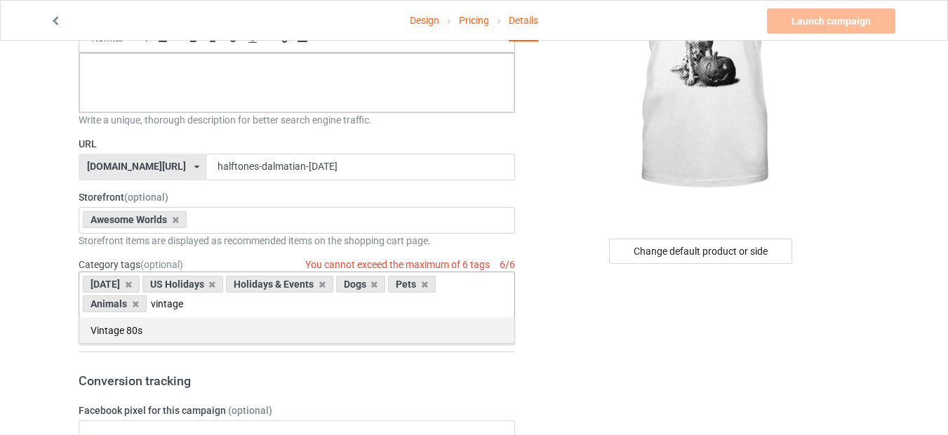
type input "vintage"
click at [155, 326] on div "Vintage 80s" at bounding box center [296, 330] width 435 height 26
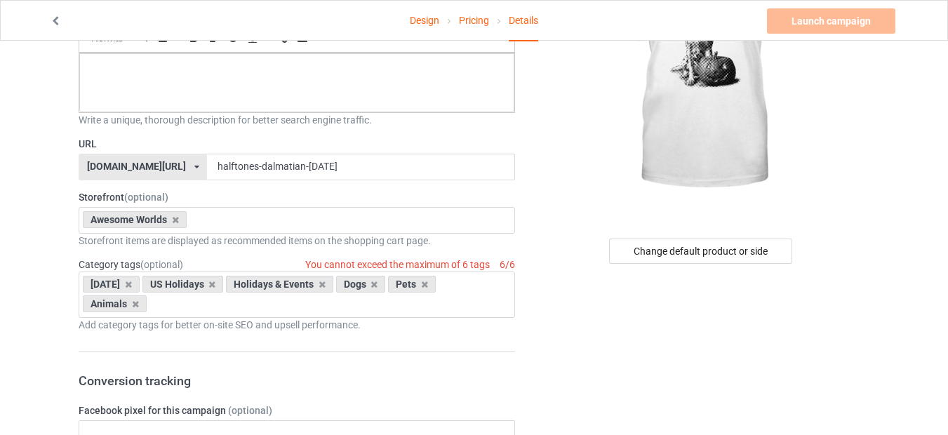
click at [209, 222] on input "text" at bounding box center [202, 220] width 22 height 12
type input "a"
type input "vintage"
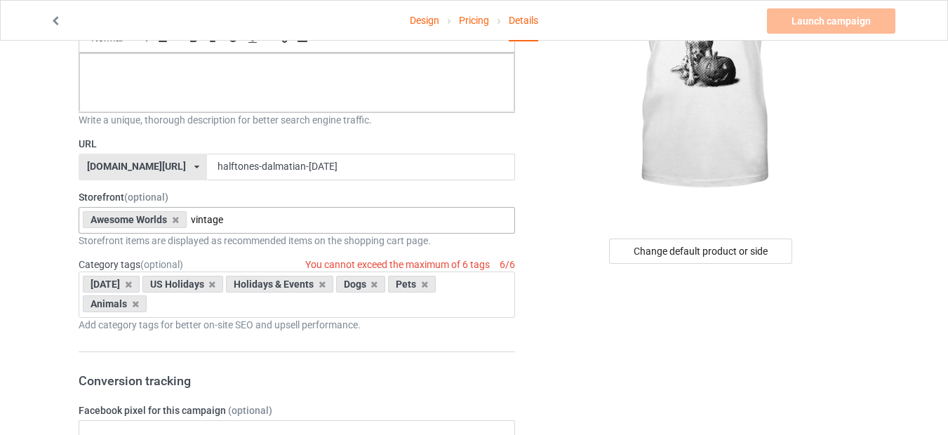
drag, startPoint x: 192, startPoint y: 220, endPoint x: 237, endPoint y: 220, distance: 44.9
click at [237, 220] on input "vintage" at bounding box center [216, 220] width 51 height 12
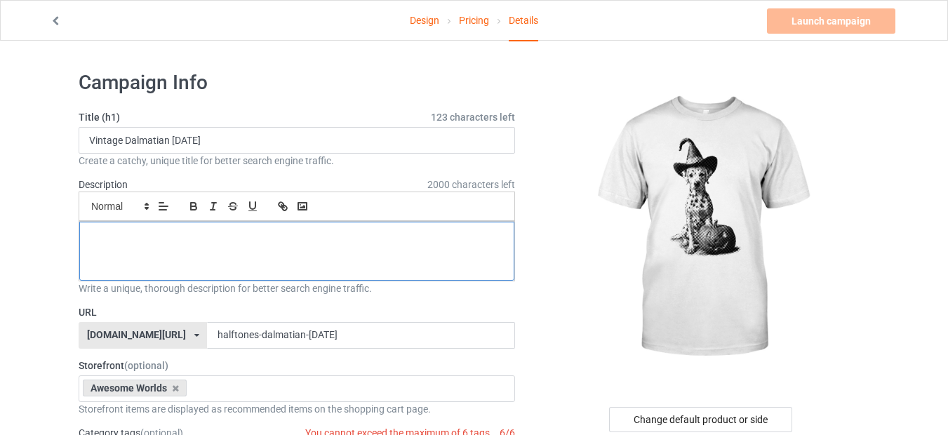
click at [180, 232] on p at bounding box center [297, 237] width 413 height 13
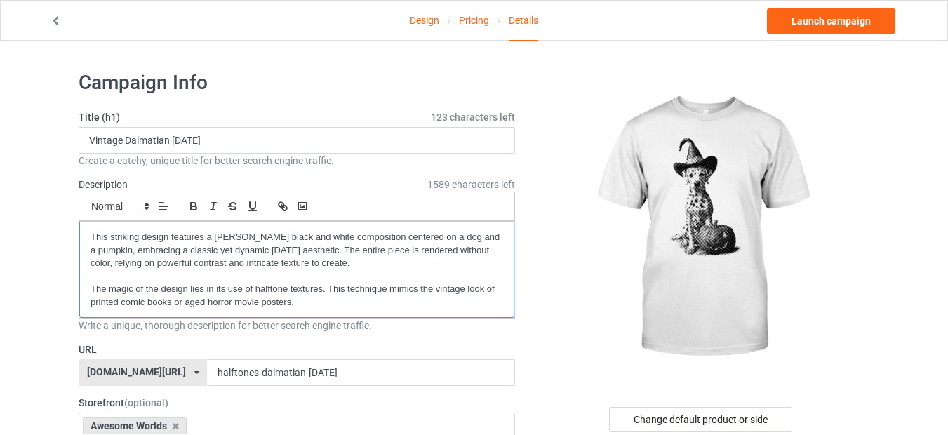
click at [325, 273] on p at bounding box center [297, 276] width 413 height 13
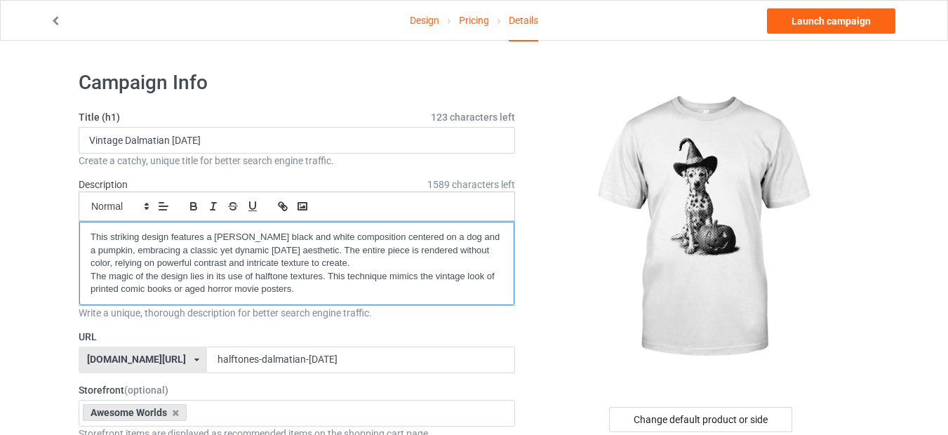
click at [309, 292] on p "The magic of the design lies in its use of halftone textures. This technique mi…" at bounding box center [297, 283] width 413 height 26
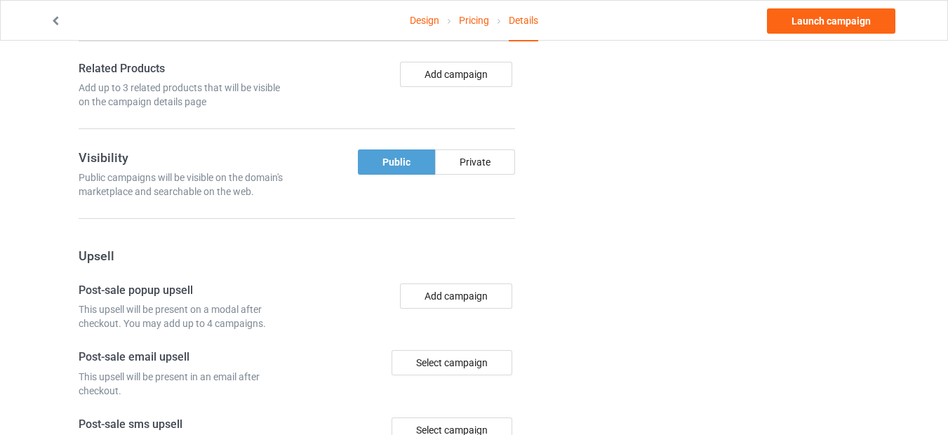
scroll to position [878, 0]
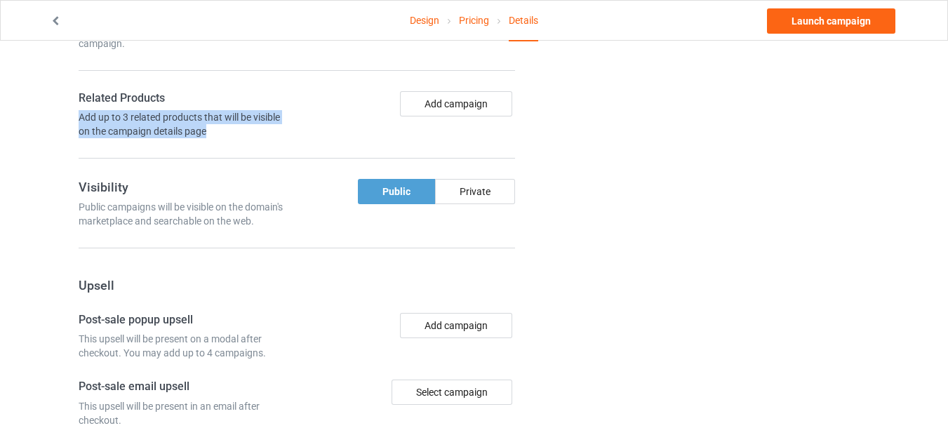
drag, startPoint x: 81, startPoint y: 114, endPoint x: 251, endPoint y: 130, distance: 171.2
click at [251, 130] on div "Add up to 3 related products that will be visible on the campaign details page" at bounding box center [185, 124] width 213 height 28
copy div "Add up to 3 related products that will be visible on the campaign details page"
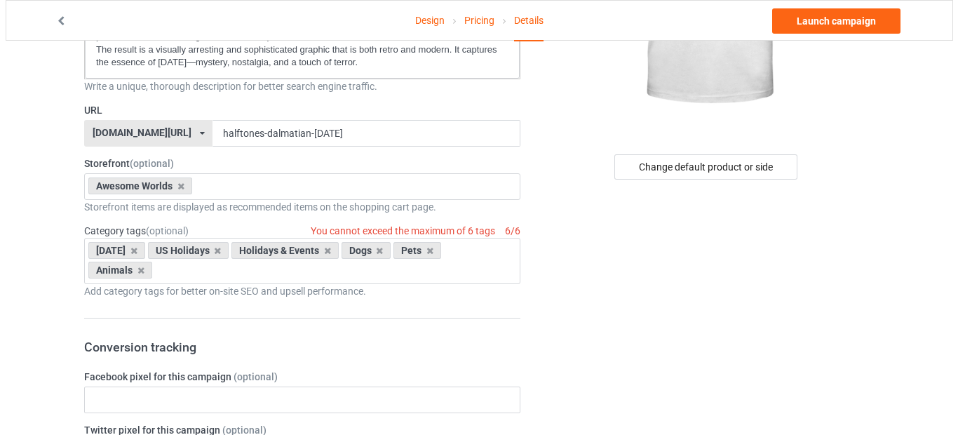
scroll to position [0, 0]
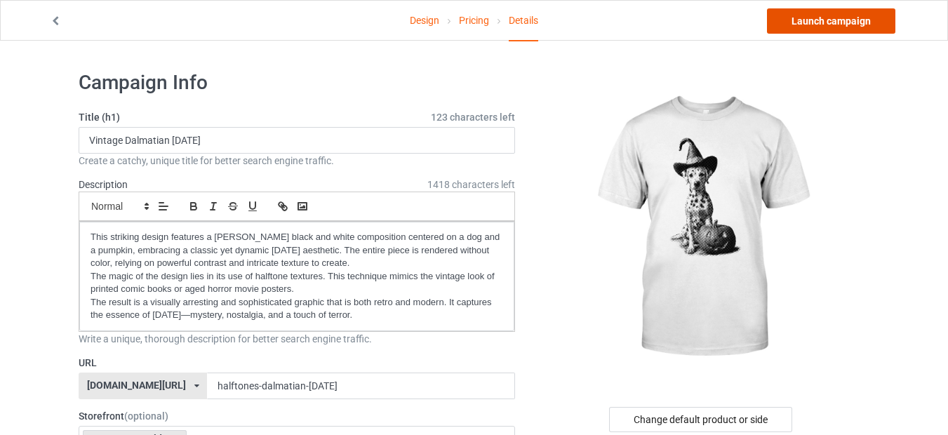
click at [810, 28] on link "Launch campaign" at bounding box center [831, 20] width 128 height 25
